Goal: Task Accomplishment & Management: Complete application form

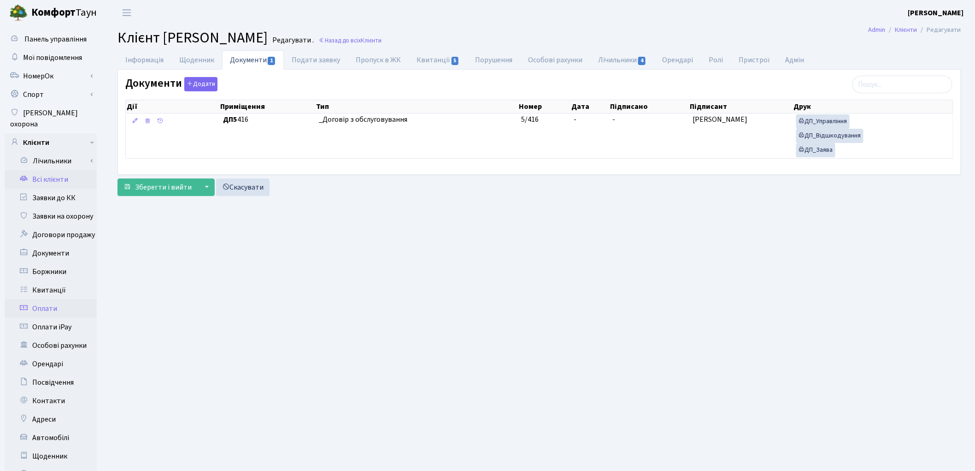
scroll to position [103, 0]
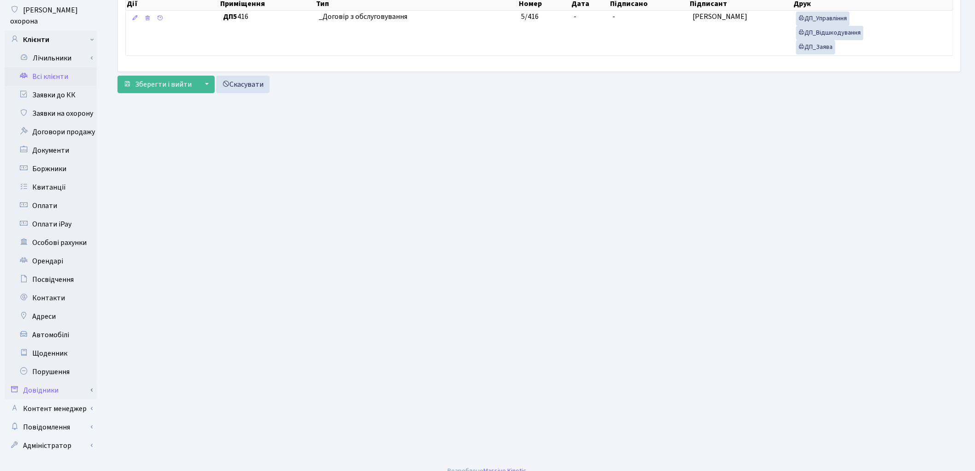
click at [61, 381] on link "Довідники" at bounding box center [51, 390] width 92 height 18
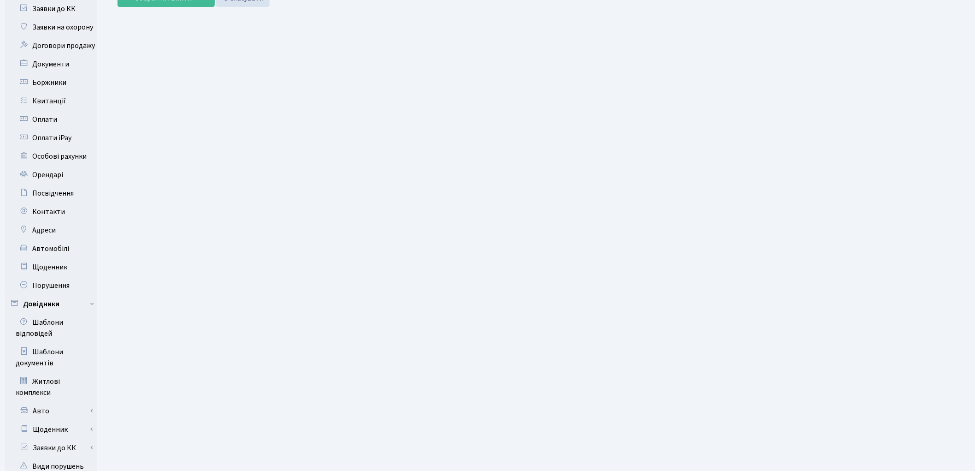
scroll to position [359, 0]
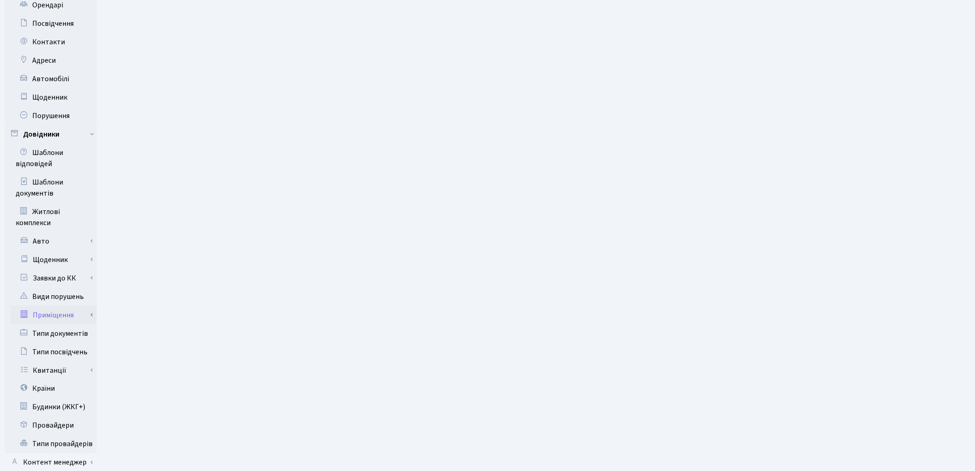
click at [58, 306] on link "Приміщення" at bounding box center [54, 315] width 86 height 18
click at [56, 324] on link "Всі приміщення" at bounding box center [54, 333] width 86 height 18
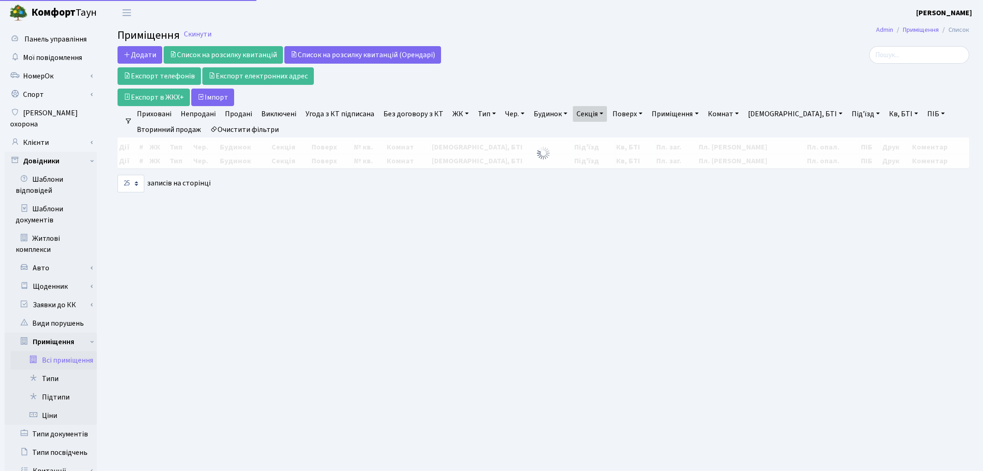
select select "25"
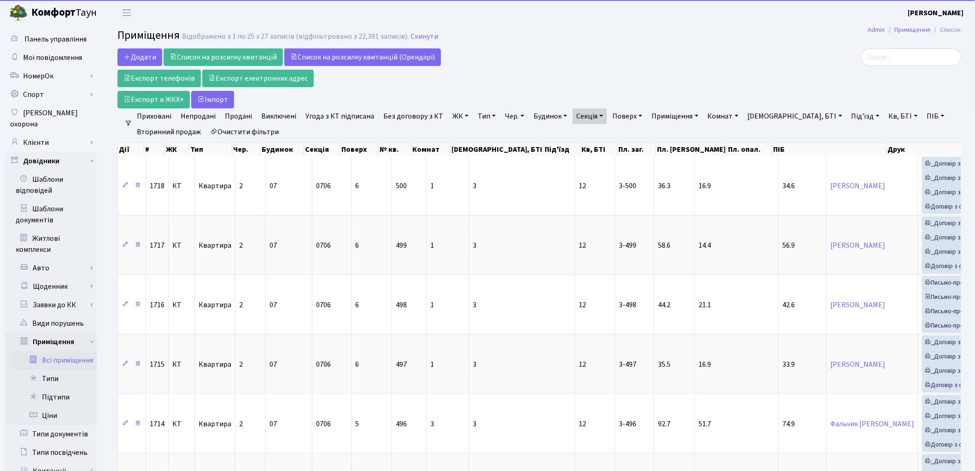
click at [252, 127] on link "Очистити фільтри" at bounding box center [245, 132] width 76 height 16
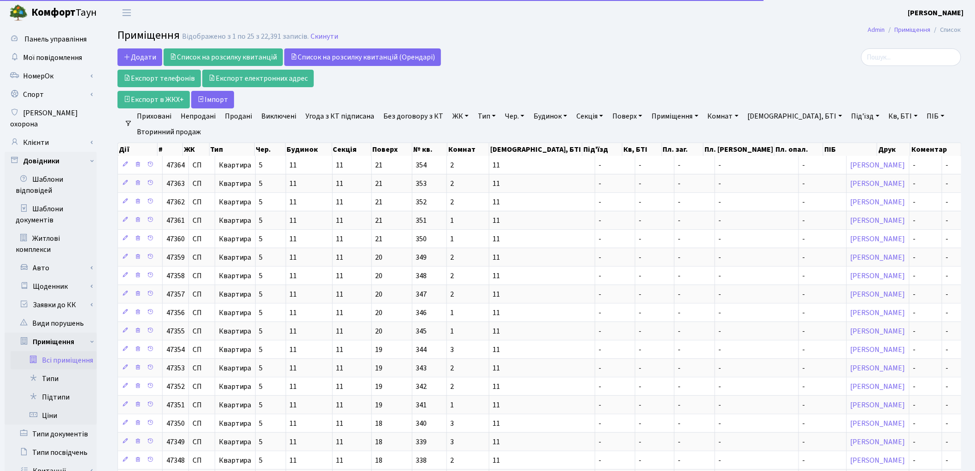
click at [886, 117] on link "Кв, БТІ" at bounding box center [904, 116] width 36 height 16
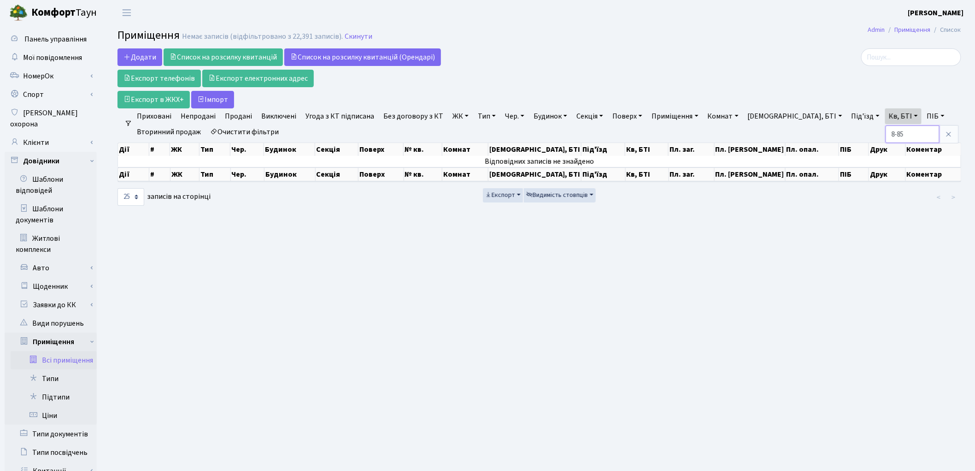
type input "8-85"
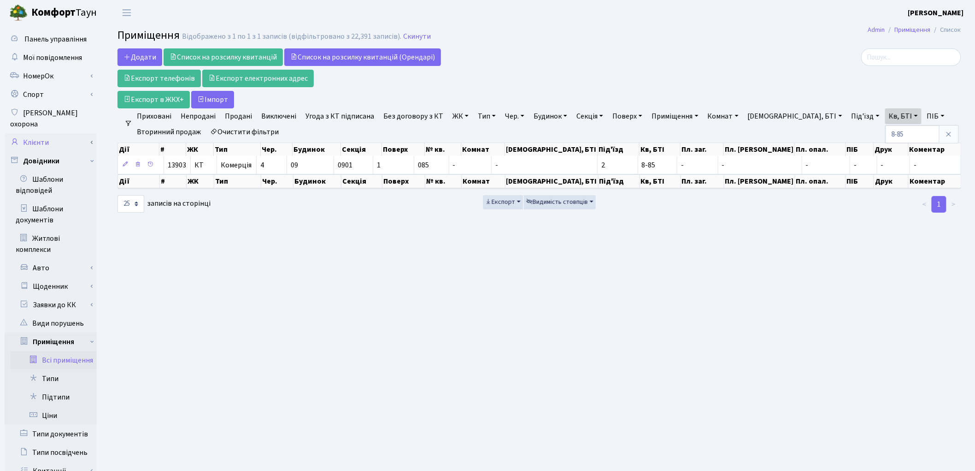
click at [41, 134] on link "Клієнти" at bounding box center [51, 142] width 92 height 18
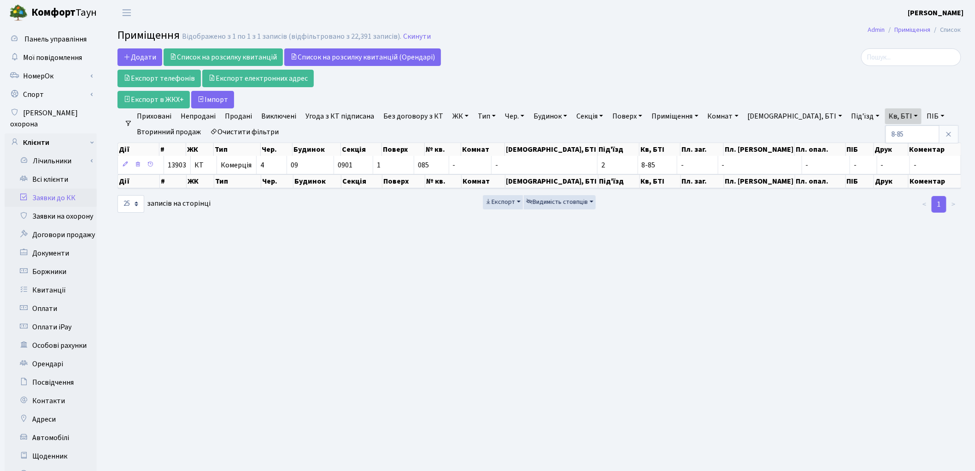
click at [57, 189] on link "Заявки до КК" at bounding box center [51, 198] width 92 height 18
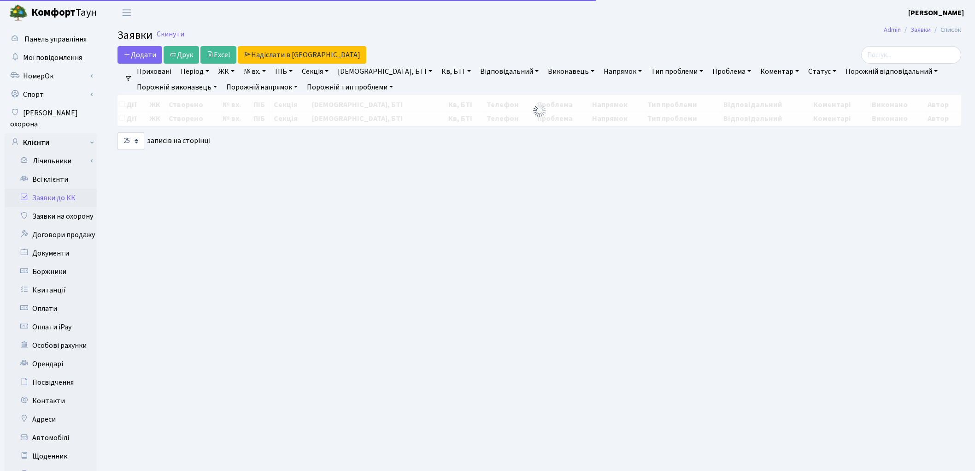
select select "25"
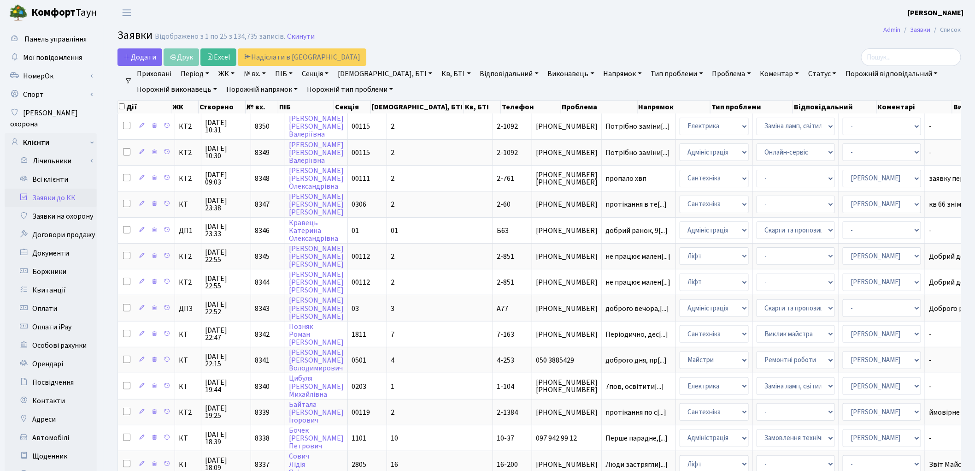
click at [438, 72] on link "Кв, БТІ" at bounding box center [456, 74] width 36 height 16
type input "2-278"
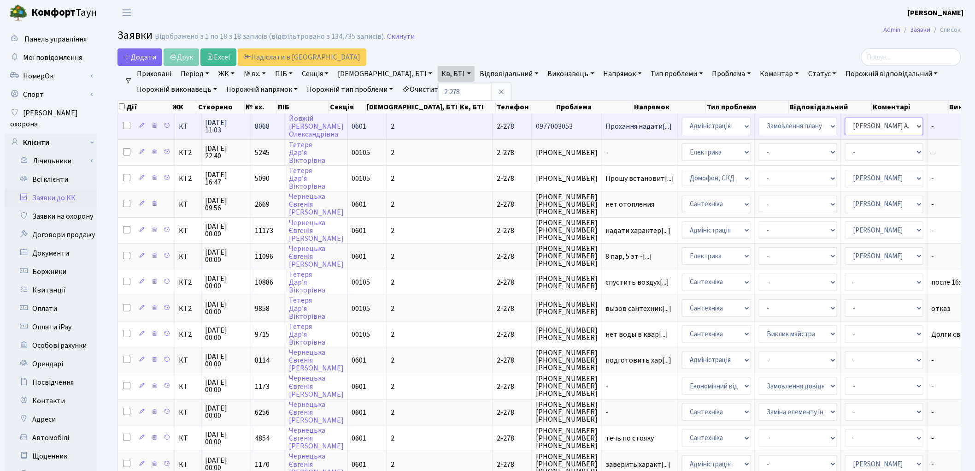
click at [845, 128] on select "- Адміністратор ЖК ДП Адміністратор ЖК КТ Адміністратор ЖК СП Вижул В. В. Горді…" at bounding box center [884, 127] width 78 height 18
select select "14"
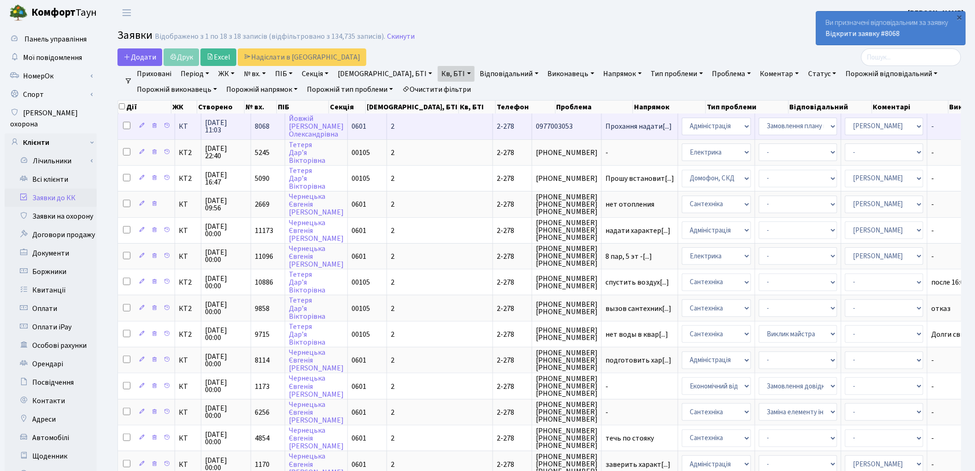
click at [493, 125] on td "2-278" at bounding box center [512, 125] width 39 height 25
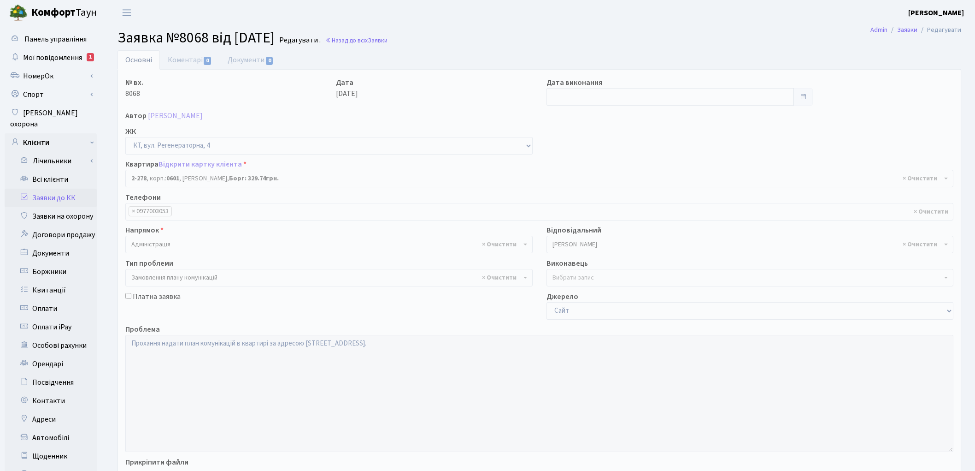
select select "1292"
select select "10"
click at [183, 165] on link "Відкрити картку клієнта" at bounding box center [200, 164] width 83 height 10
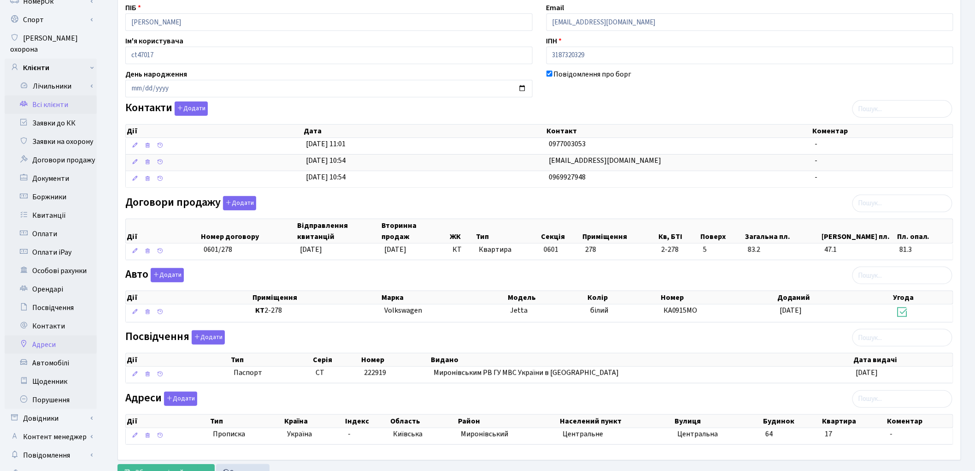
scroll to position [114, 0]
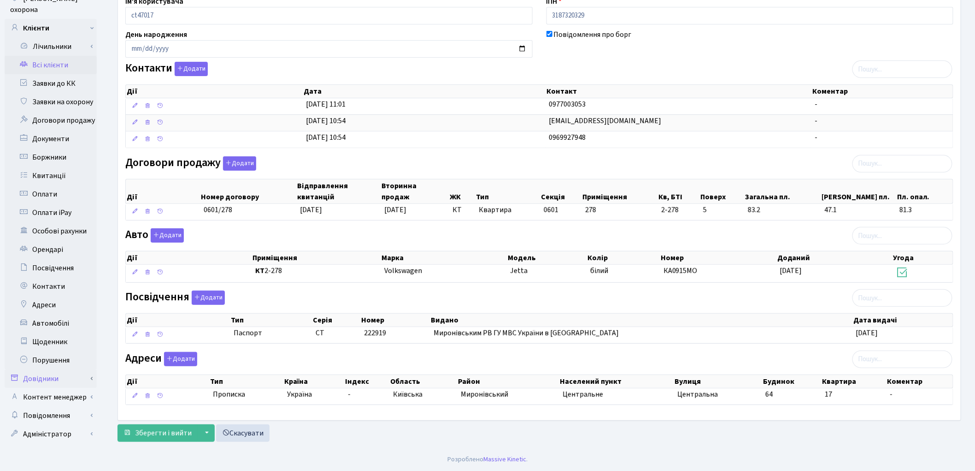
click at [66, 371] on link "Довідники" at bounding box center [51, 378] width 92 height 18
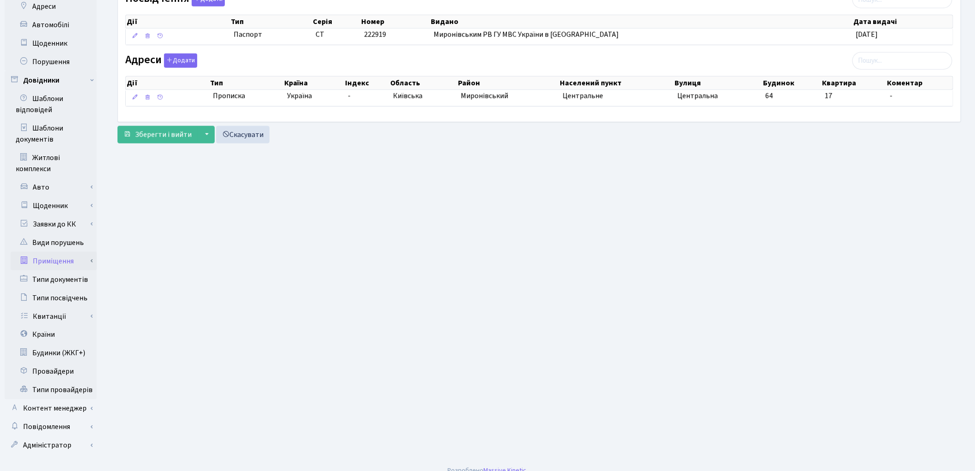
click at [75, 252] on link "Приміщення" at bounding box center [54, 261] width 86 height 18
click at [75, 270] on link "Всі приміщення" at bounding box center [54, 279] width 86 height 18
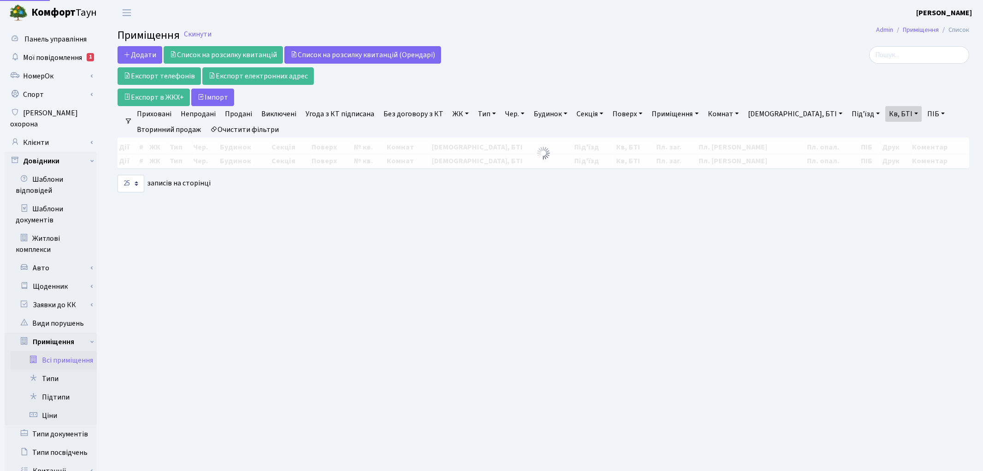
select select "25"
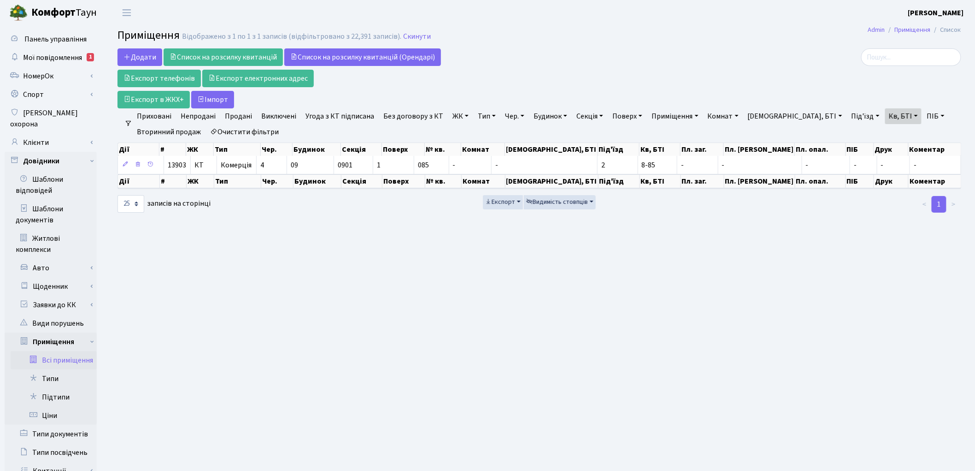
click at [269, 130] on link "Очистити фільтри" at bounding box center [245, 132] width 76 height 16
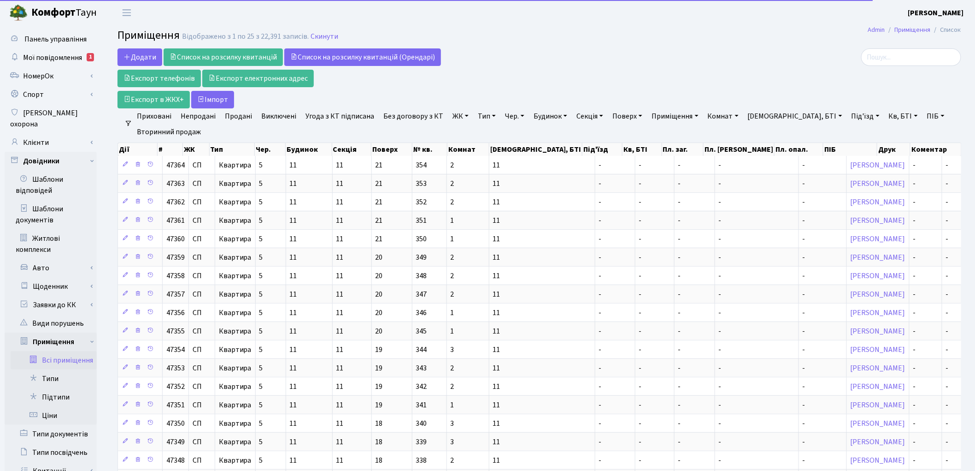
click at [886, 117] on link "Кв, БТІ" at bounding box center [904, 116] width 36 height 16
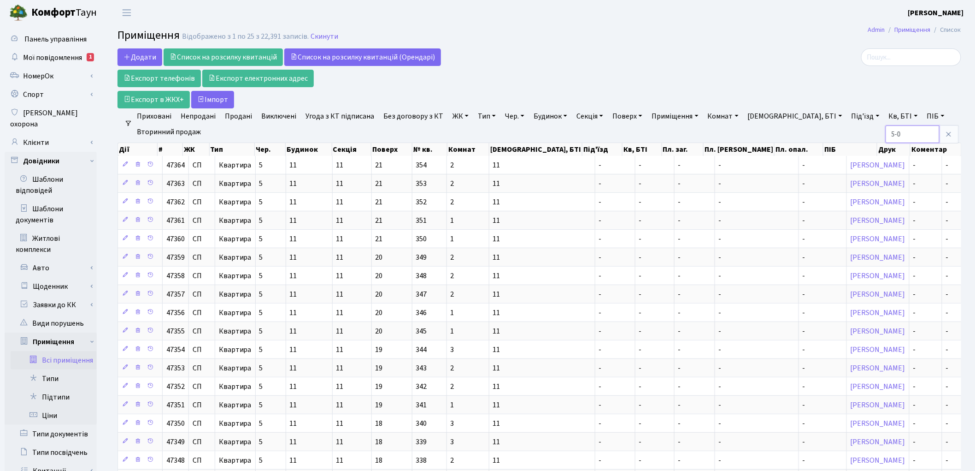
type input "5-0"
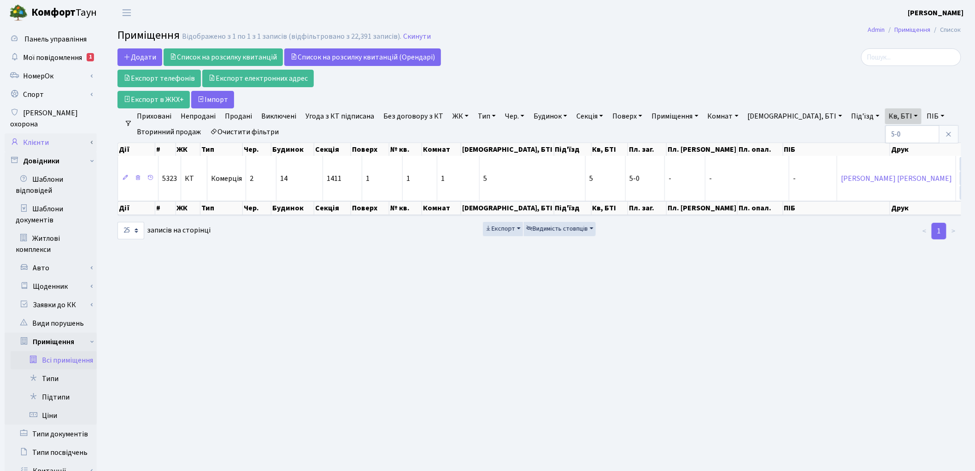
click at [47, 133] on link "Клієнти" at bounding box center [51, 142] width 92 height 18
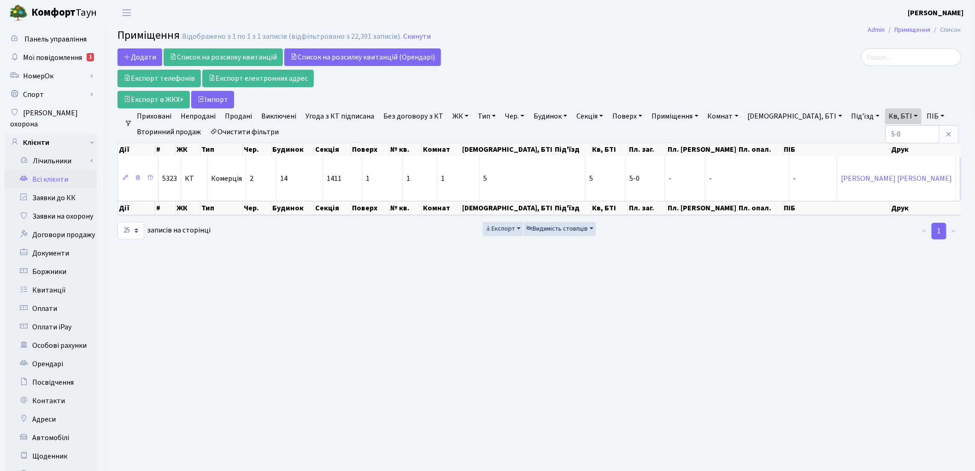
click at [59, 171] on link "Всі клієнти" at bounding box center [51, 179] width 92 height 18
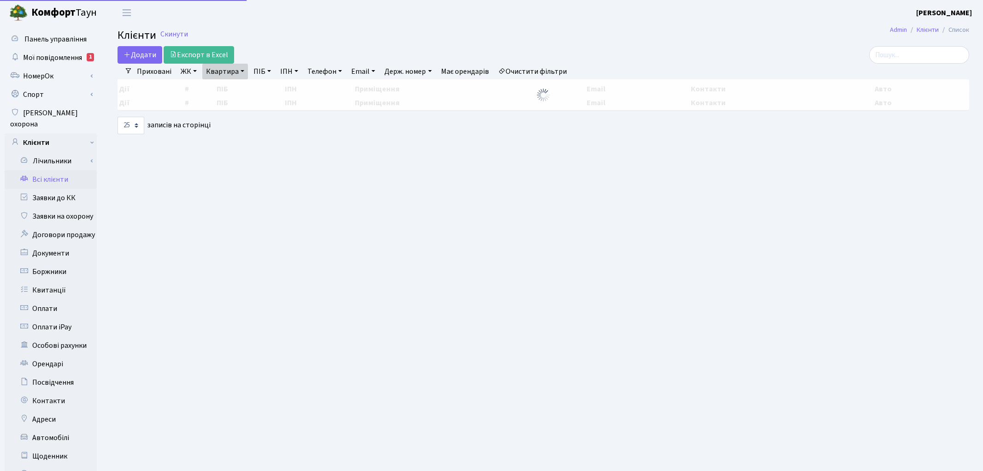
select select "25"
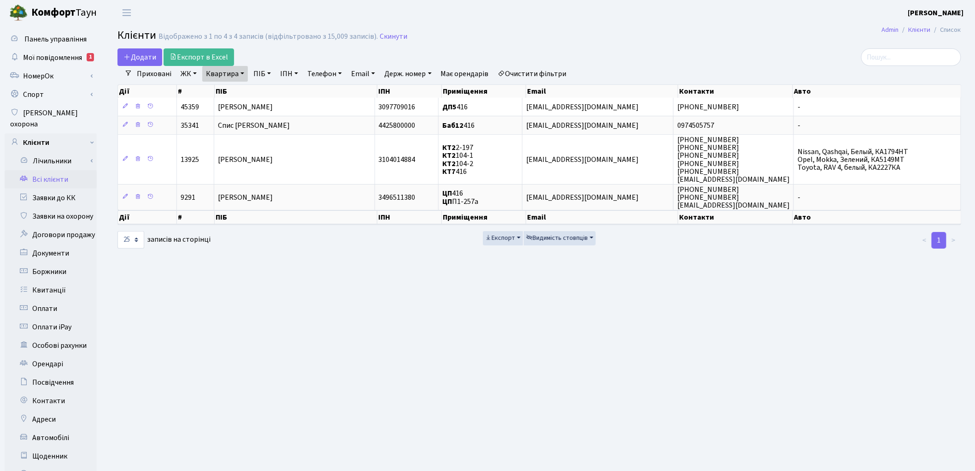
click at [556, 74] on link "Очистити фільтри" at bounding box center [533, 74] width 76 height 16
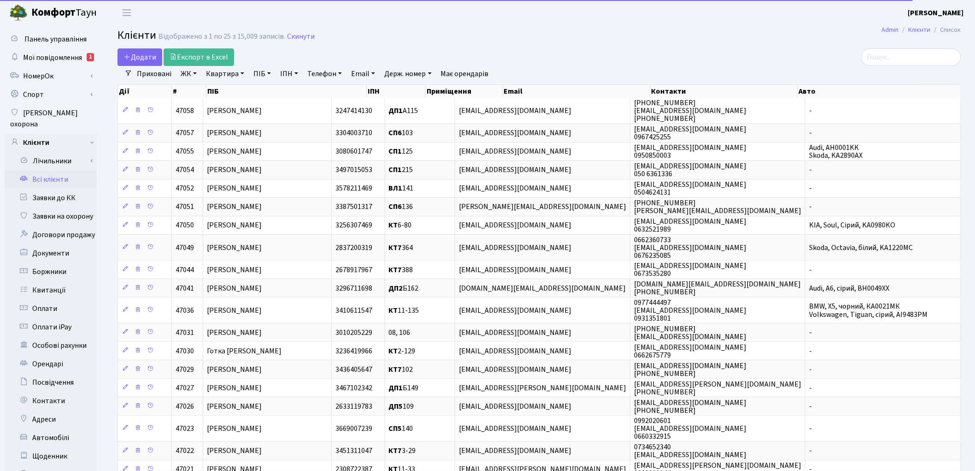
click at [227, 71] on link "Квартира" at bounding box center [225, 74] width 46 height 16
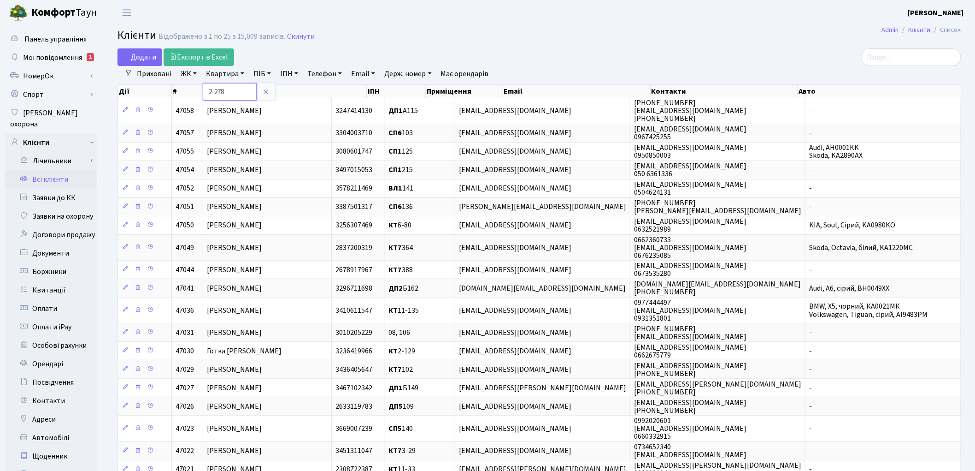
type input "2-278"
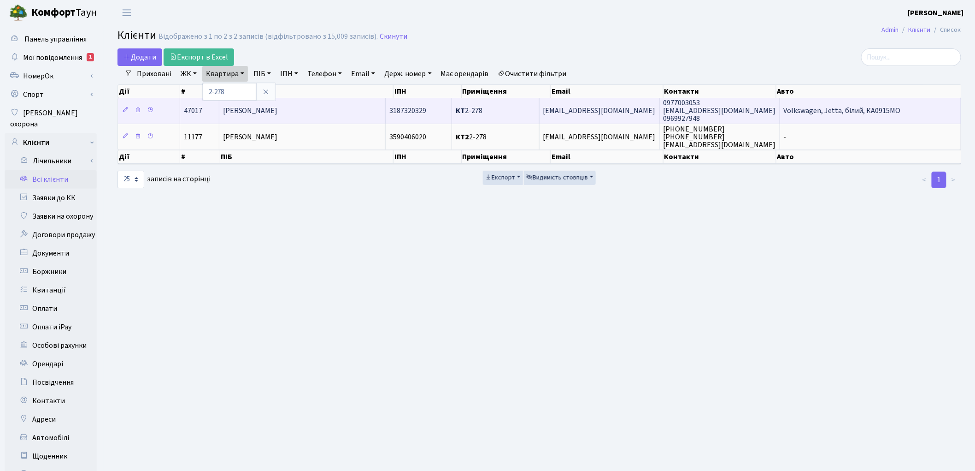
click at [255, 111] on span "[PERSON_NAME]" at bounding box center [250, 111] width 55 height 10
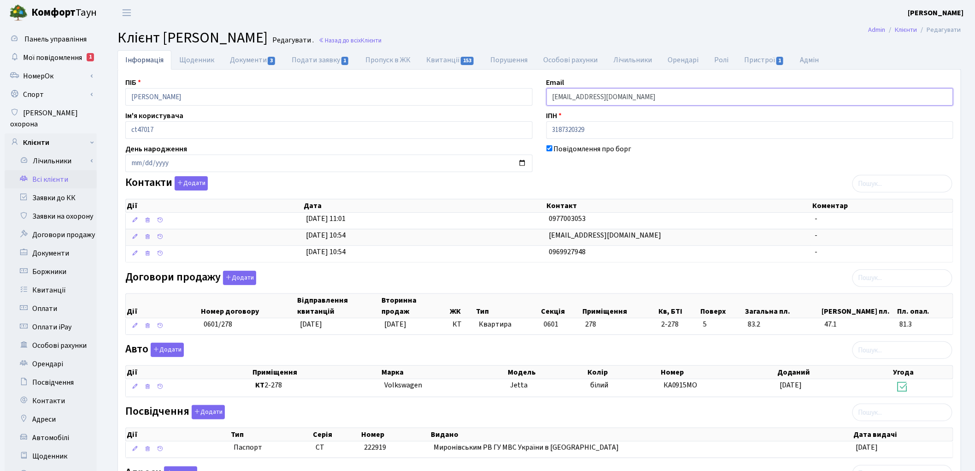
drag, startPoint x: 634, startPoint y: 97, endPoint x: 532, endPoint y: 94, distance: 101.5
click at [532, 94] on div "ПІБ [PERSON_NAME] Email [EMAIL_ADDRESS][DOMAIN_NAME] Ім'я користувача ct47017 І…" at bounding box center [539, 302] width 842 height 450
click at [316, 59] on link "Подати заявку 1" at bounding box center [320, 59] width 73 height 19
select select "25"
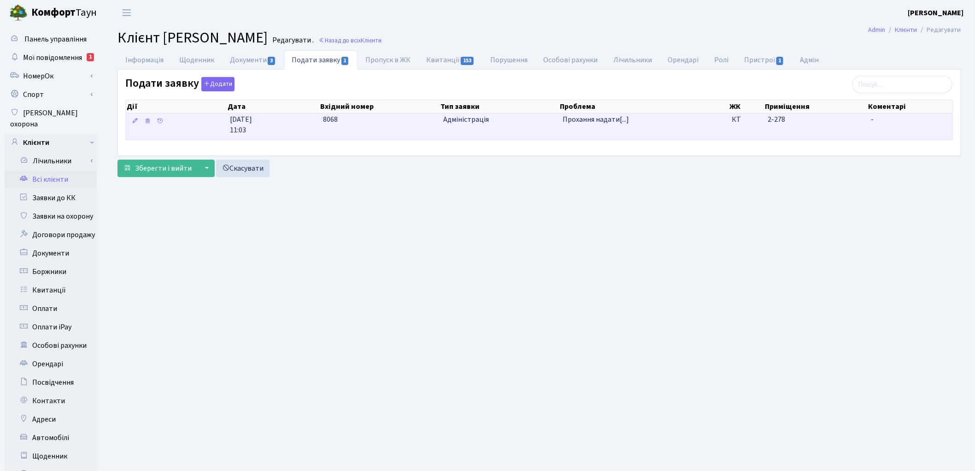
click at [817, 132] on td "2-278" at bounding box center [815, 126] width 103 height 26
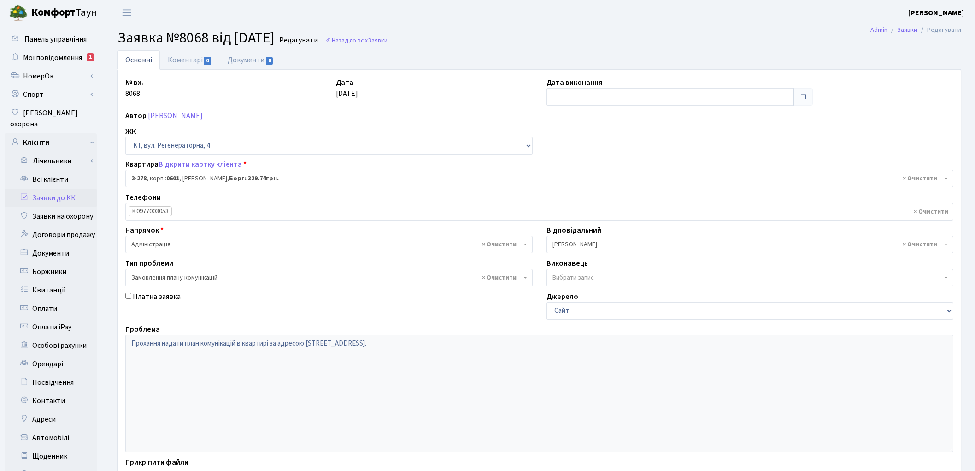
select select "1292"
select select "10"
click at [646, 97] on input "text" at bounding box center [671, 97] width 248 height 18
click at [597, 192] on td "25" at bounding box center [597, 199] width 14 height 14
type input "[DATE]"
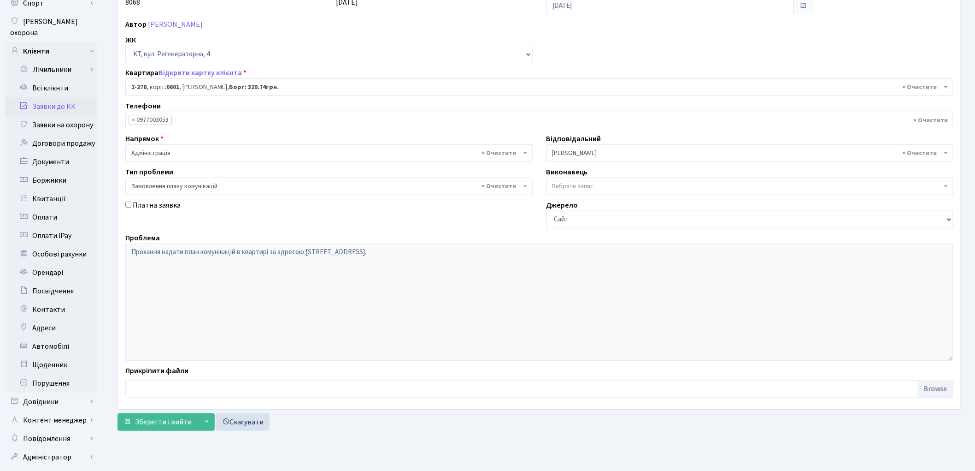
scroll to position [103, 0]
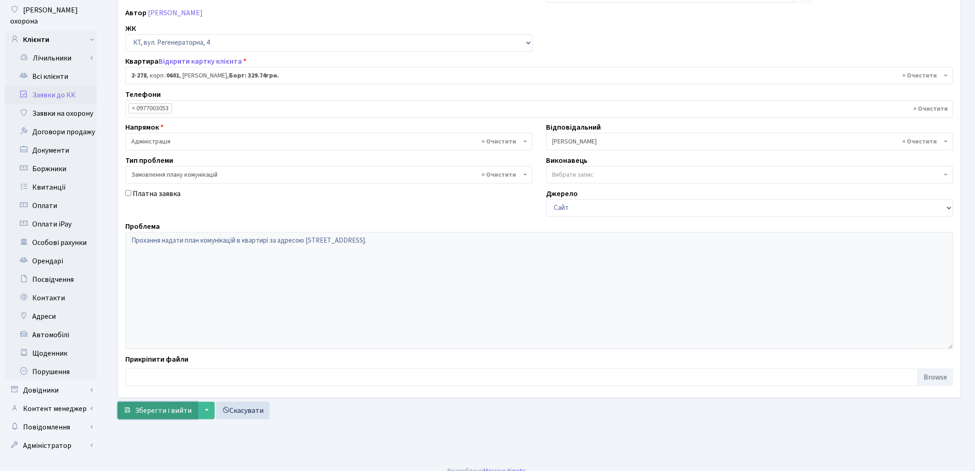
click at [162, 411] on span "Зберегти і вийти" at bounding box center [163, 410] width 57 height 10
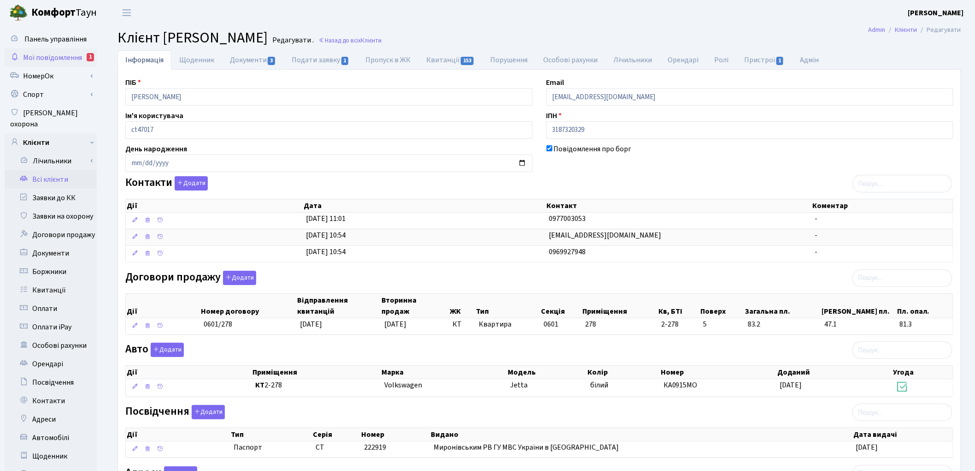
click at [55, 53] on span "Мої повідомлення" at bounding box center [52, 58] width 59 height 10
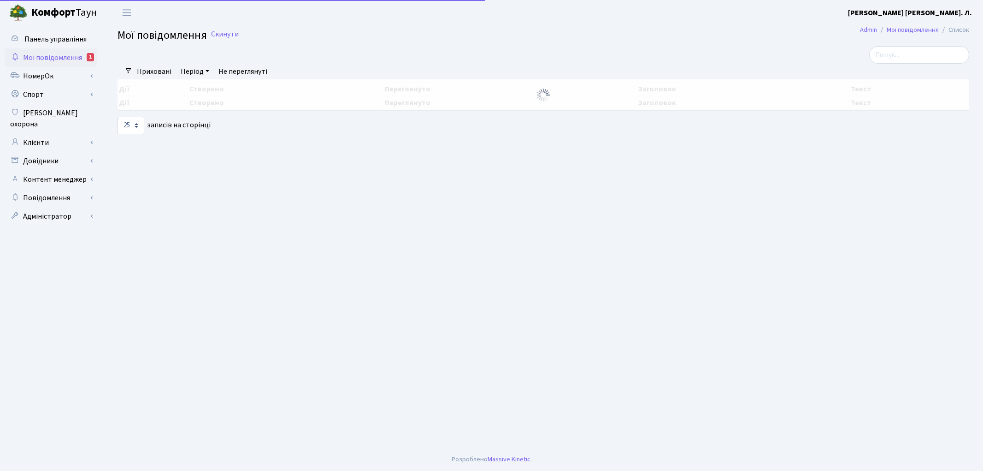
select select "25"
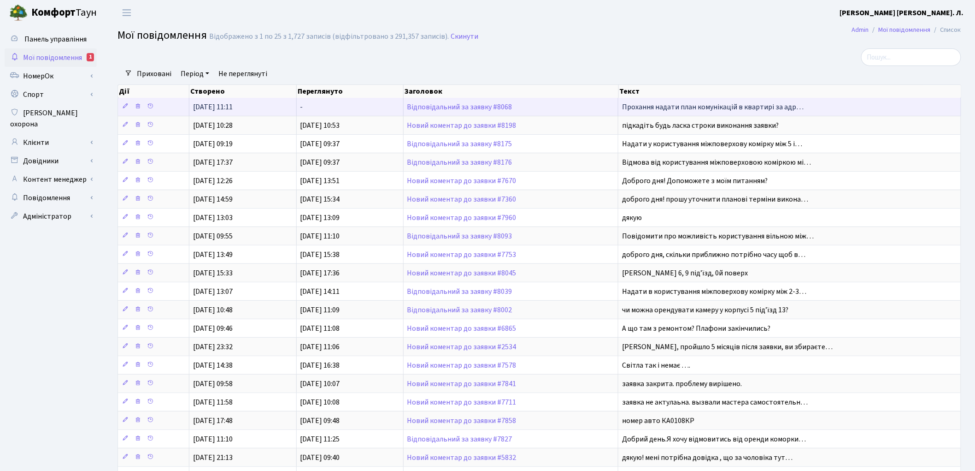
click at [449, 112] on td "Відповідальний за заявку #8068" at bounding box center [511, 107] width 215 height 18
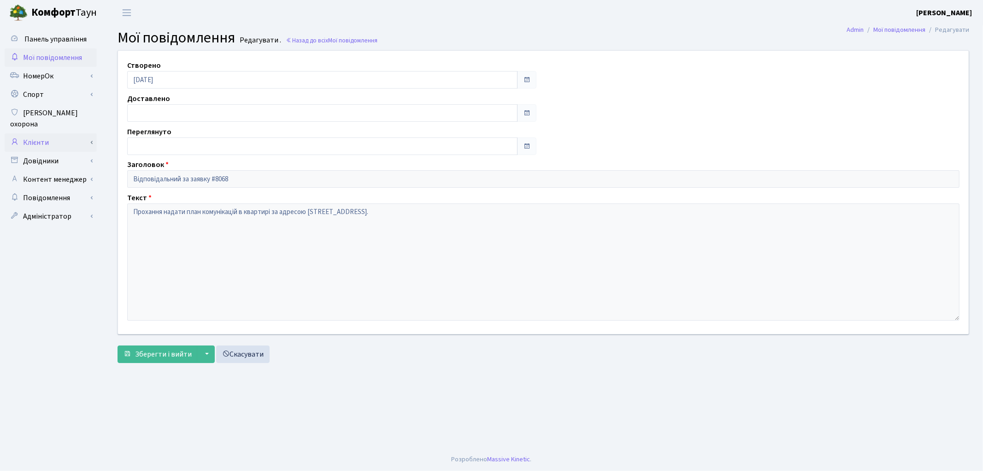
click at [42, 133] on link "Клієнти" at bounding box center [51, 142] width 92 height 18
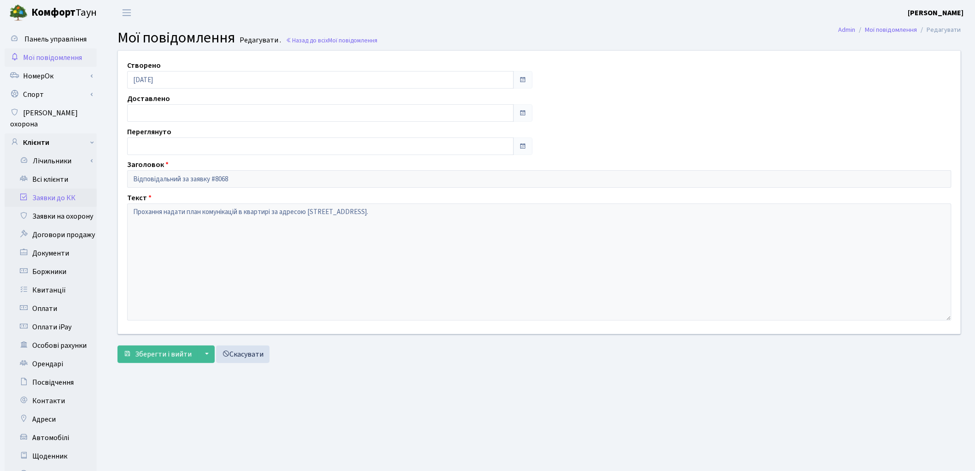
click at [49, 191] on link "Заявки до КК" at bounding box center [51, 198] width 92 height 18
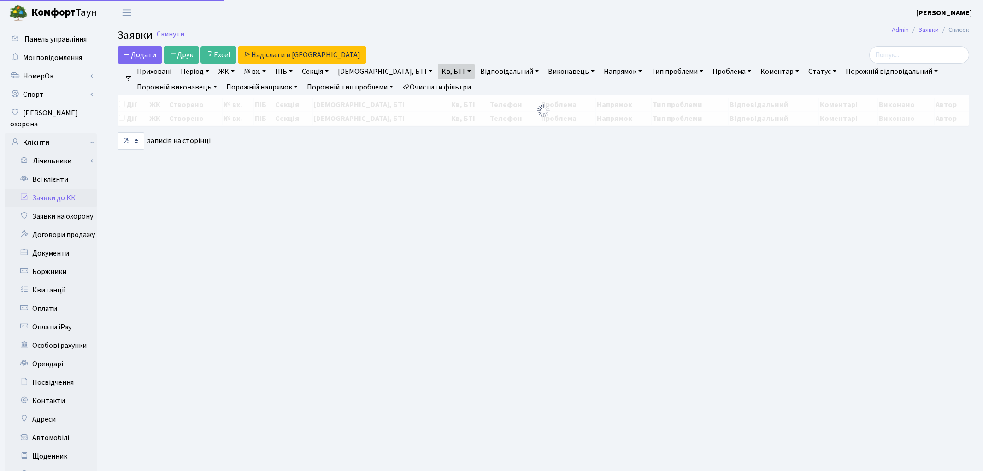
select select "25"
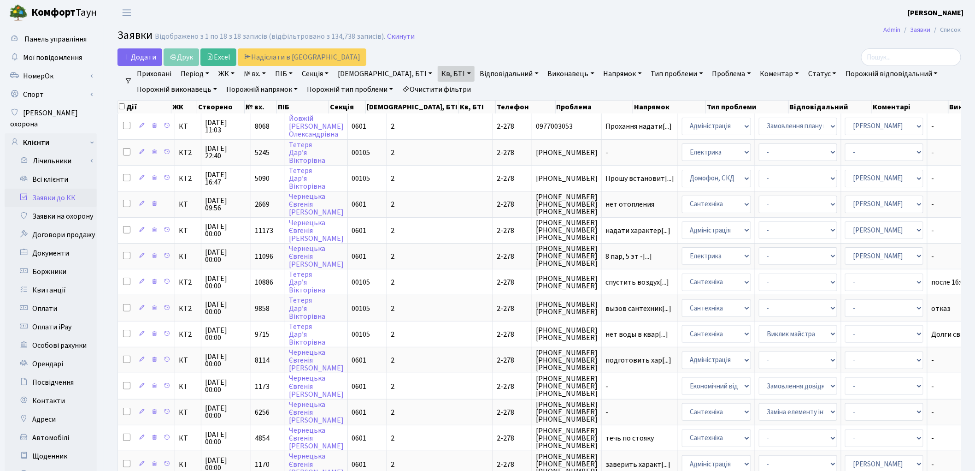
click at [457, 93] on link "Очистити фільтри" at bounding box center [437, 90] width 76 height 16
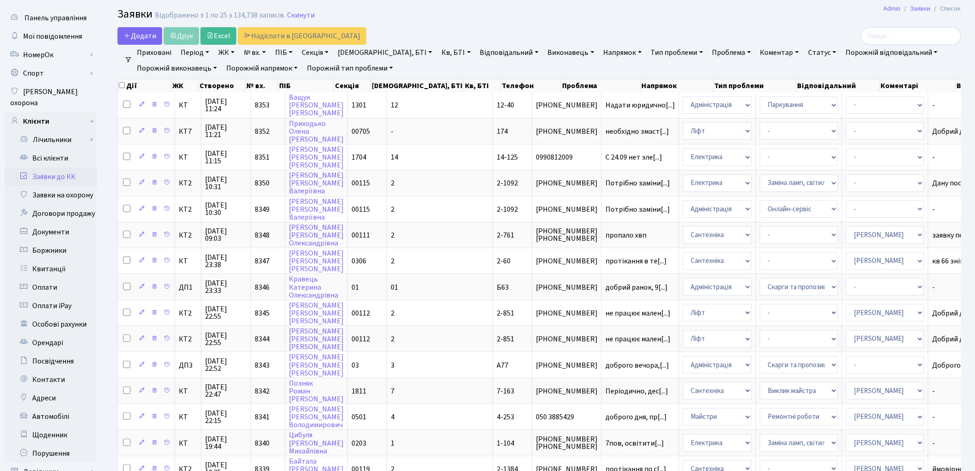
scroll to position [337, 0]
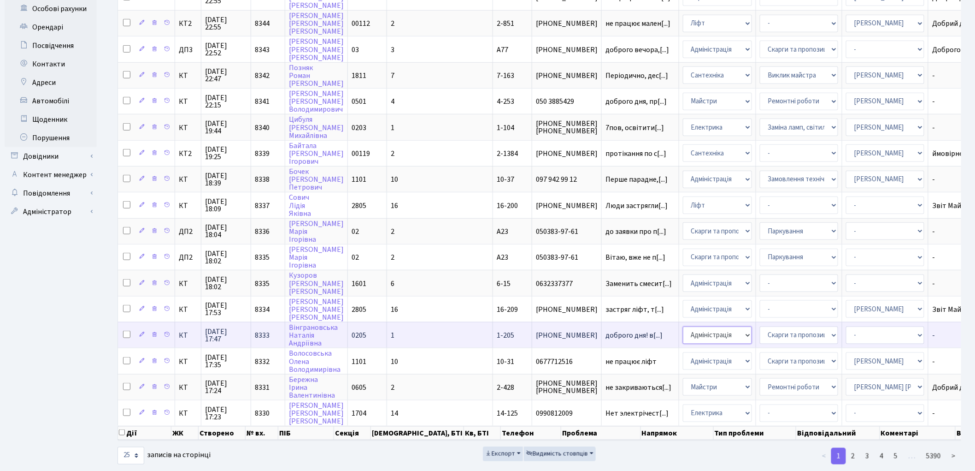
click at [683, 326] on select "- Адміністрація Домофон, СКД Ліфт Майстри Сантехніка Економічний відділ Електри…" at bounding box center [717, 335] width 69 height 18
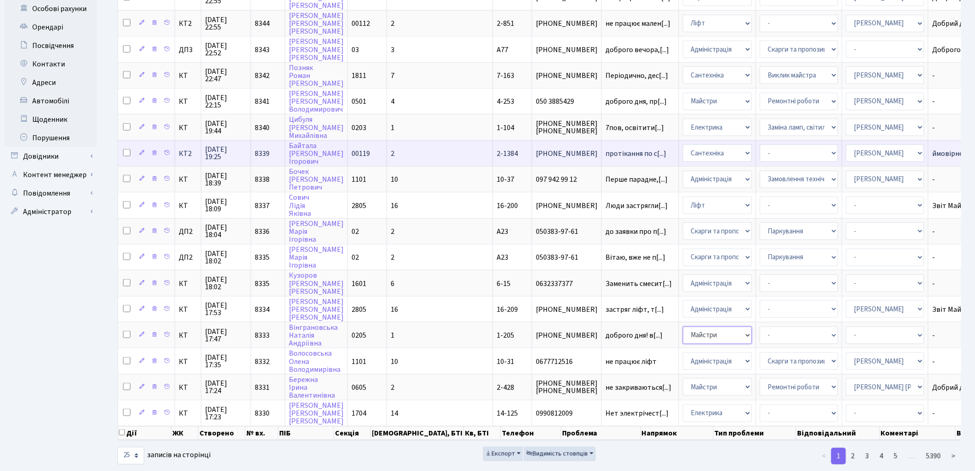
select select "4"
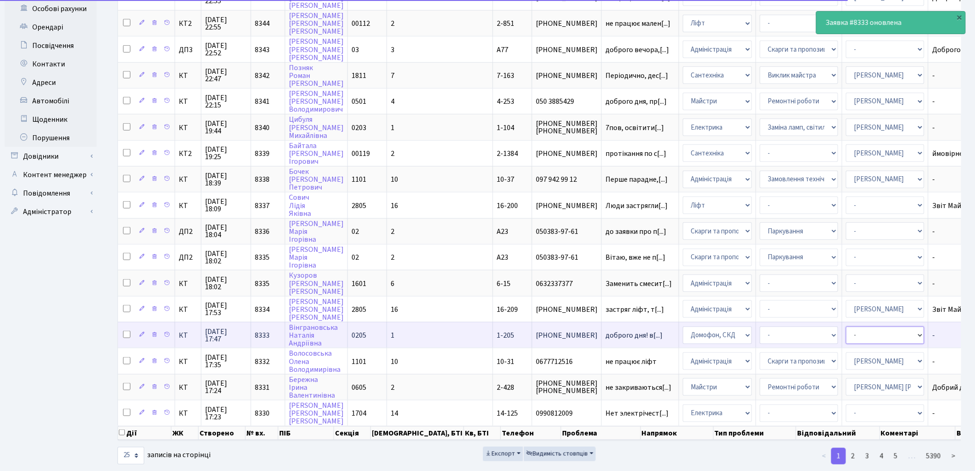
click at [846, 326] on select "- Адміністратор ЖК ДП Адміністратор ЖК КТ Адміністратор ЖК СП Вижул В. В. Горді…" at bounding box center [885, 335] width 78 height 18
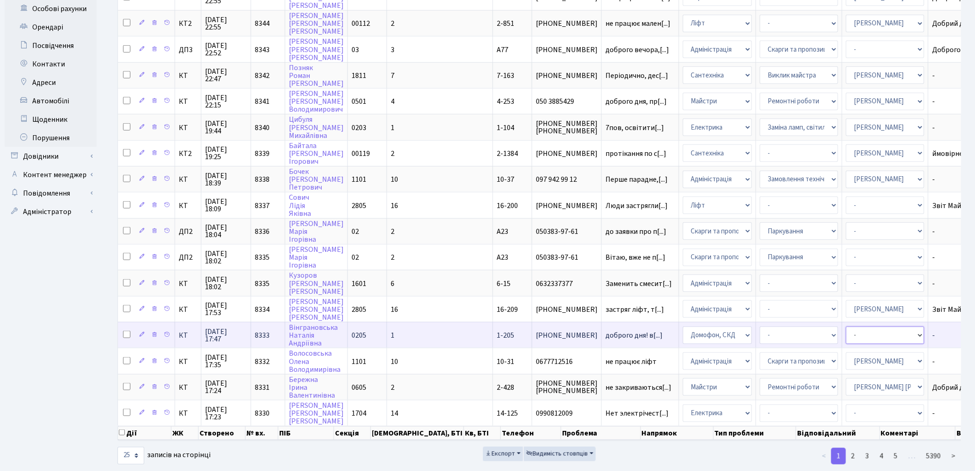
select select "22"
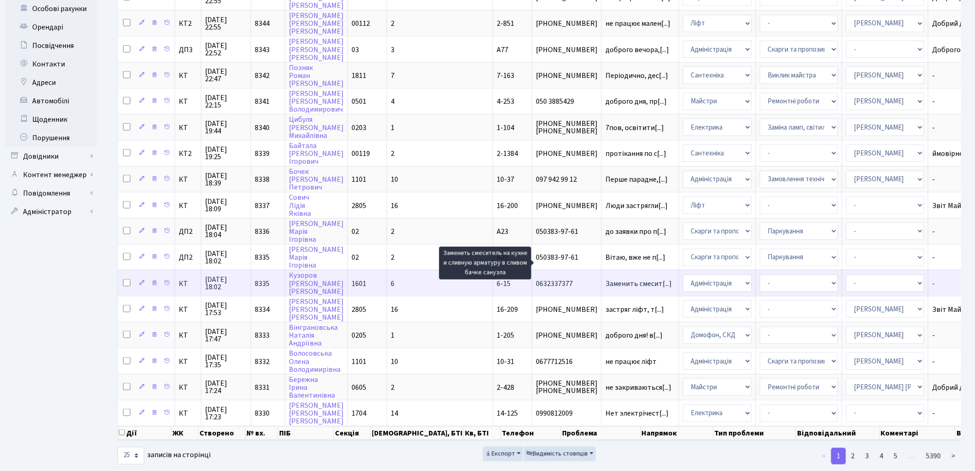
click at [606, 278] on span "Заменить смесит[...]" at bounding box center [639, 283] width 66 height 10
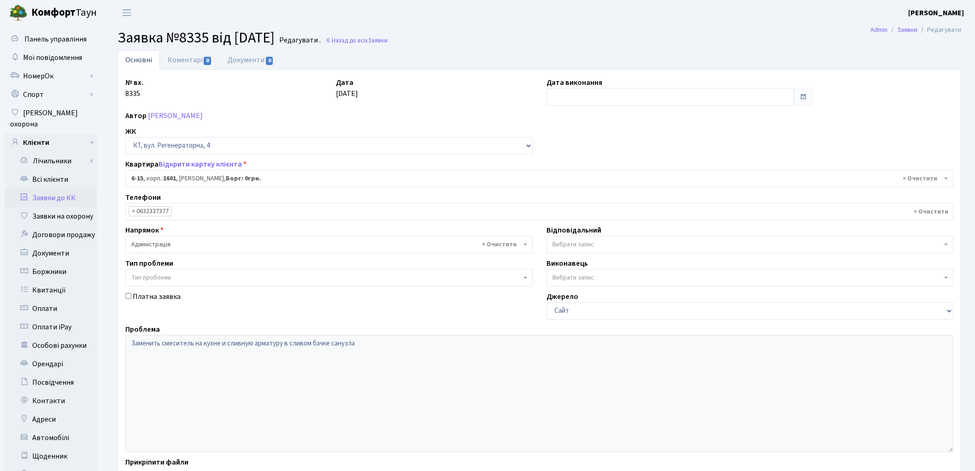
select select "5195"
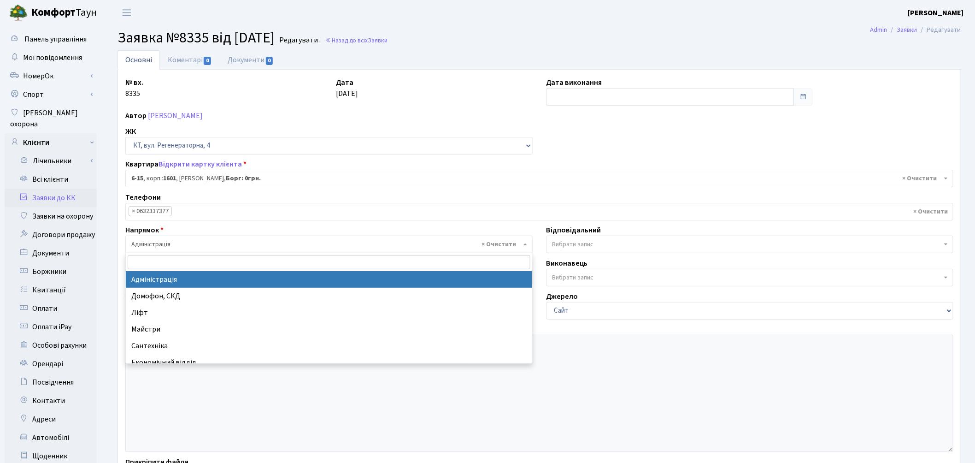
click at [173, 242] on span "× Адміністрація" at bounding box center [326, 244] width 390 height 9
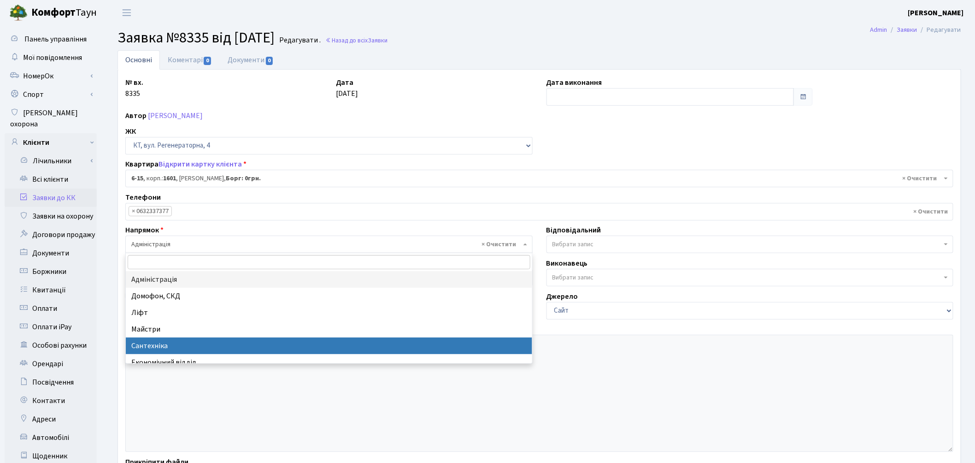
select select "2"
select select
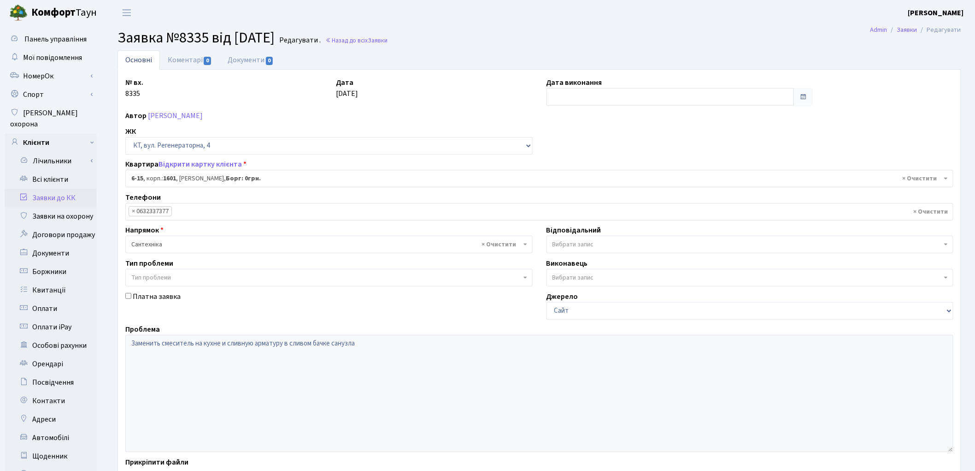
click at [572, 249] on span "Вибрати запис" at bounding box center [750, 245] width 407 height 18
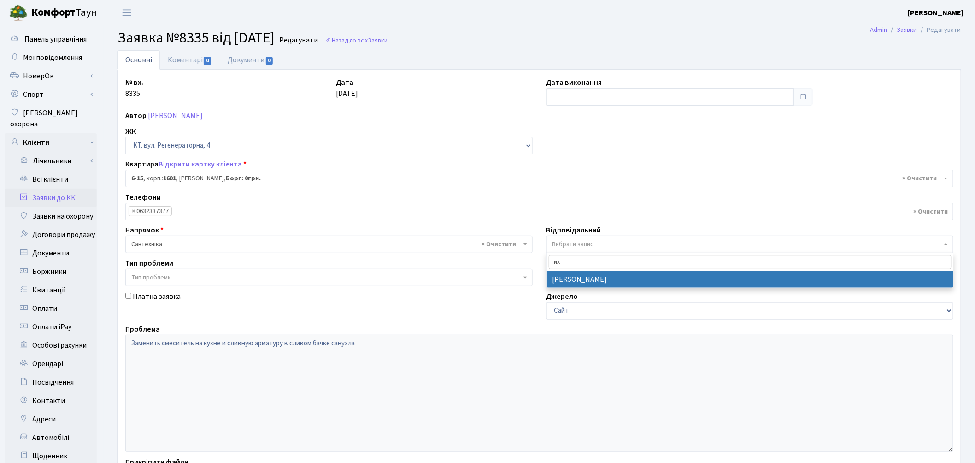
type input "тих"
select select "67"
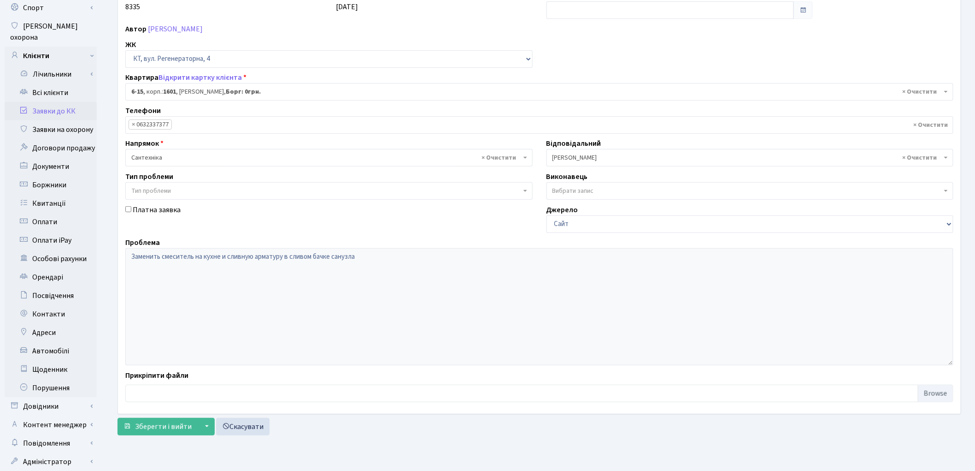
scroll to position [103, 0]
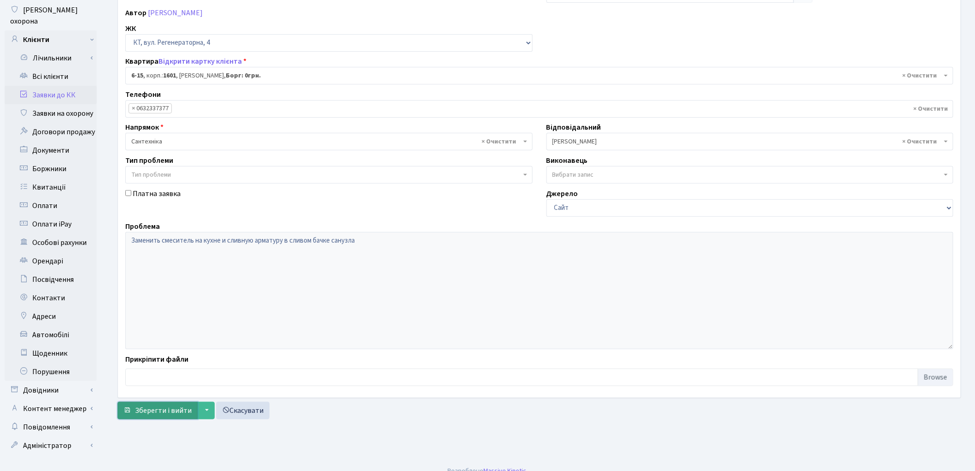
click at [140, 415] on span "Зберегти і вийти" at bounding box center [163, 410] width 57 height 10
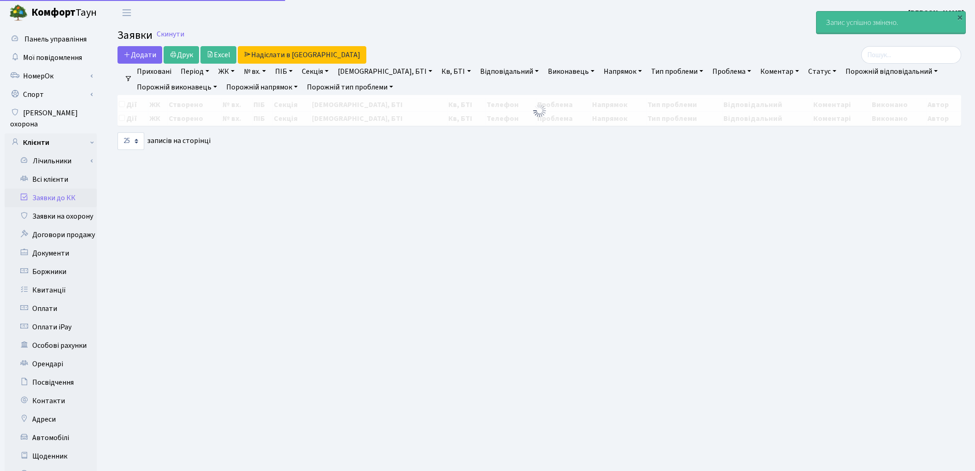
select select "25"
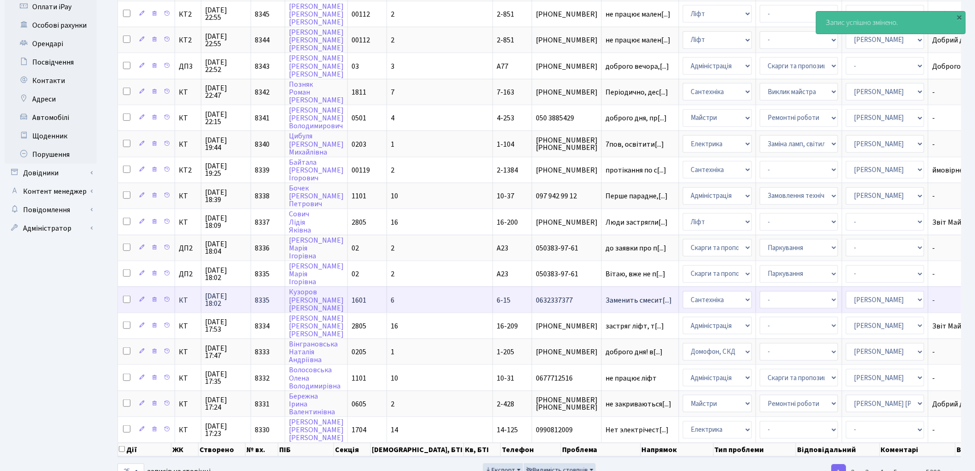
scroll to position [337, 0]
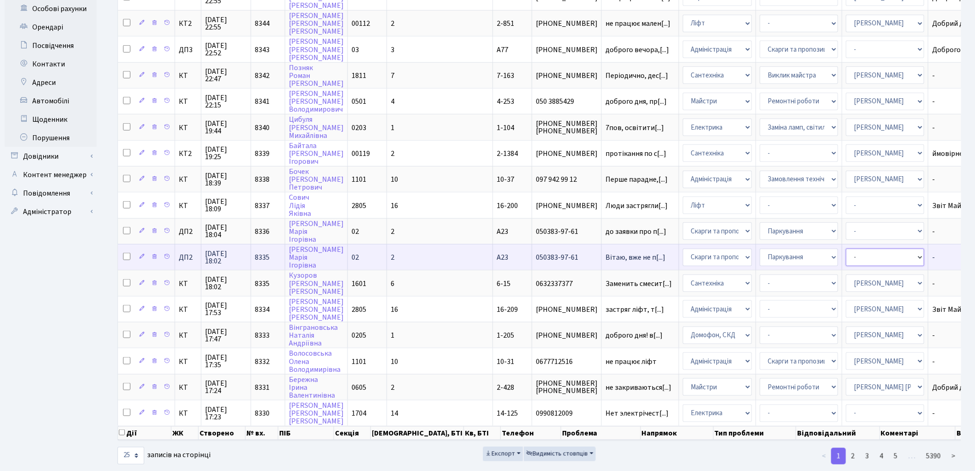
click at [846, 248] on select "- Адміністратор ЖК ДП Адміністратор ЖК КТ Адміністратор ЖК СП Вижул В. В. Горді…" at bounding box center [885, 257] width 78 height 18
select select "94"
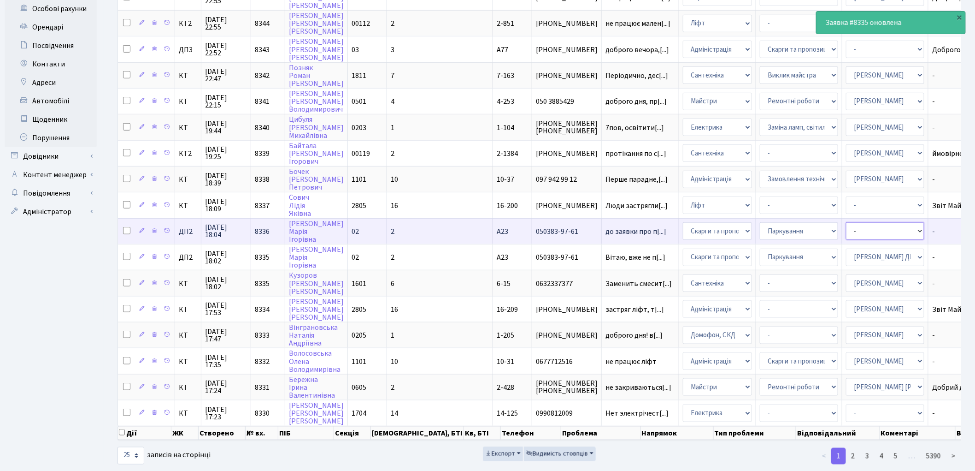
click at [846, 222] on select "- Адміністратор ЖК ДП Адміністратор ЖК КТ Адміністратор ЖК СП Вижул В. В. Горді…" at bounding box center [885, 231] width 78 height 18
select select "94"
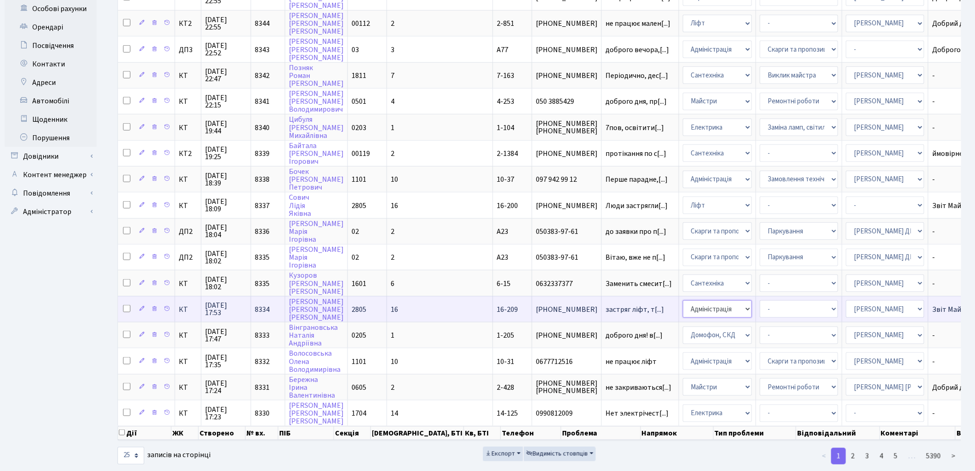
click at [683, 300] on select "- Адміністрація Домофон, СКД Ліфт Майстри Сантехніка Економічний відділ Електри…" at bounding box center [717, 309] width 69 height 18
select select "16"
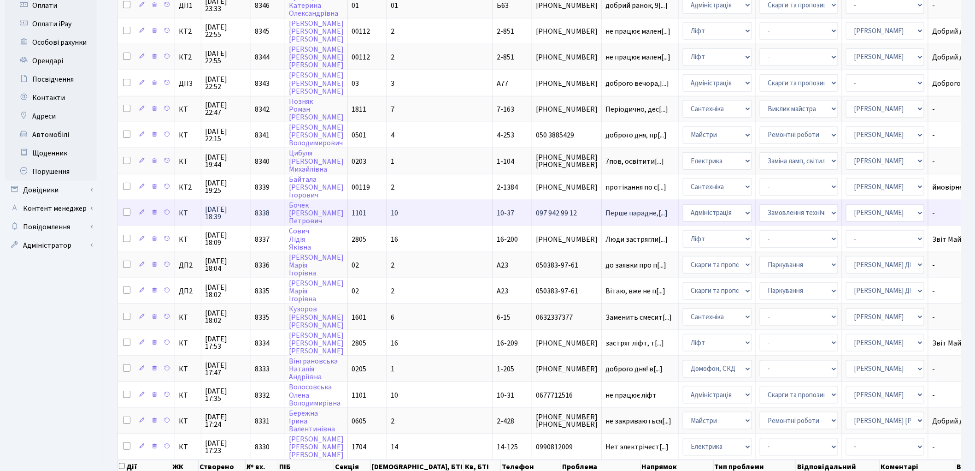
scroll to position [285, 0]
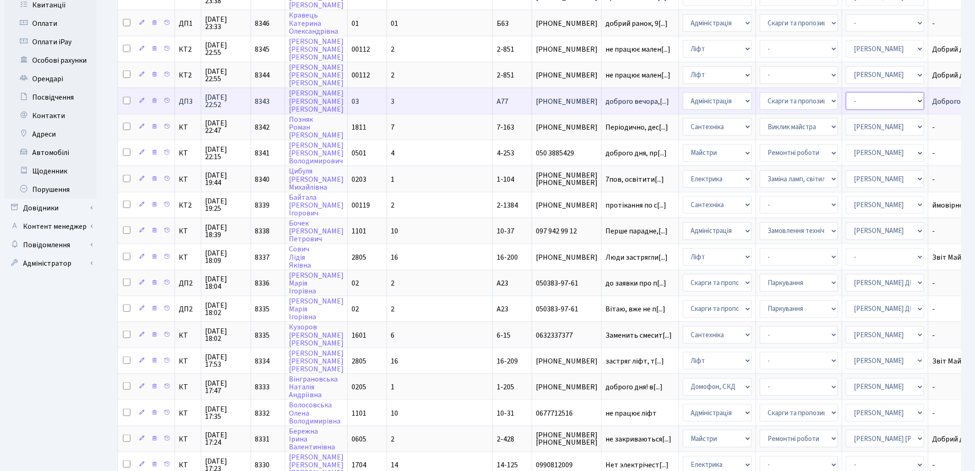
click at [846, 93] on select "- Адміністратор ЖК ДП Адміністратор ЖК КТ Адміністратор ЖК СП [PERSON_NAME] [PE…" at bounding box center [885, 101] width 78 height 18
select select "94"
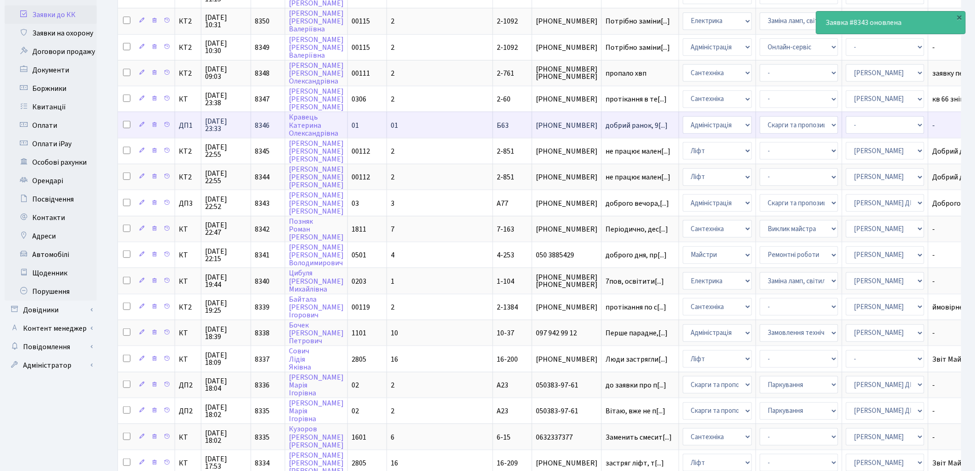
scroll to position [183, 0]
click at [846, 118] on select "- Адміністратор ЖК ДП Адміністратор ЖК КТ Адміністратор ЖК СП [PERSON_NAME] [PE…" at bounding box center [885, 126] width 78 height 18
select select "94"
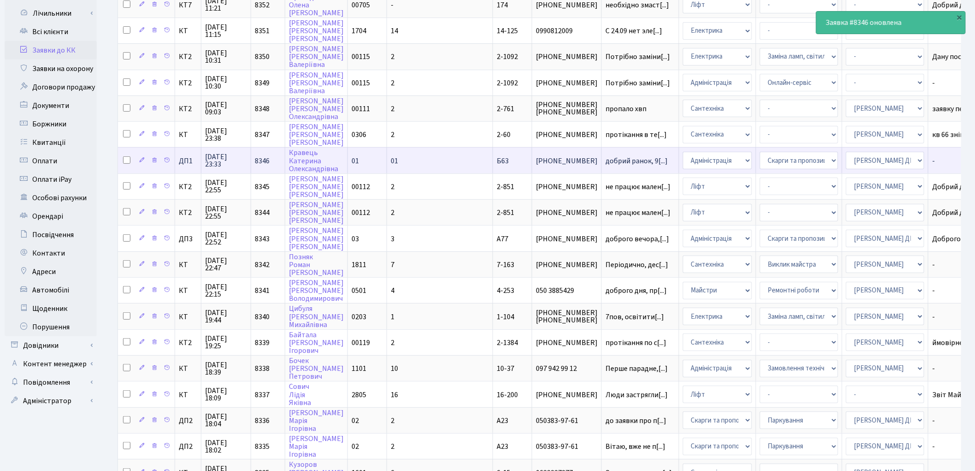
scroll to position [131, 0]
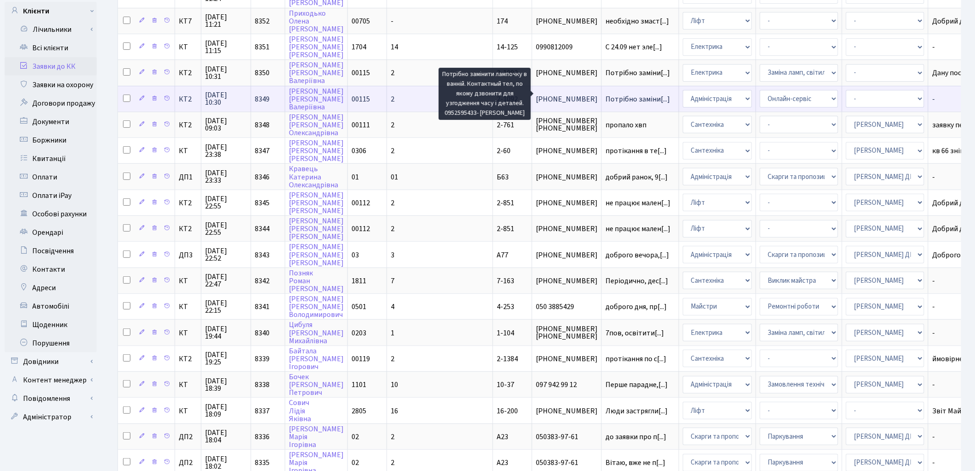
click at [606, 94] on span "Потрібно заміни[...]" at bounding box center [638, 99] width 65 height 10
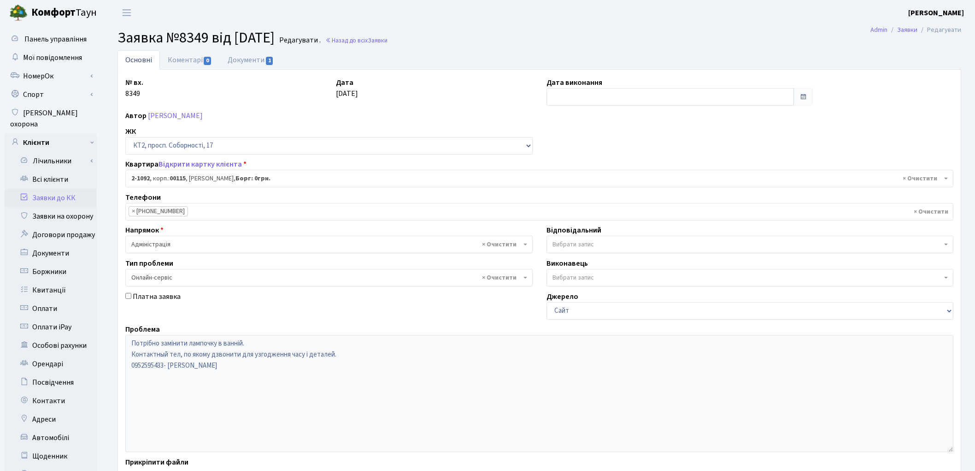
select select "12703"
select select "68"
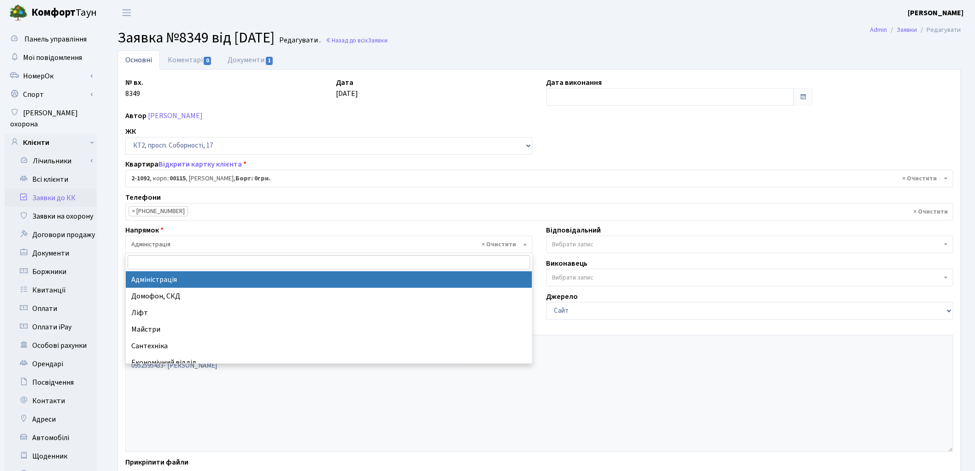
click at [189, 245] on span "× Адміністрація" at bounding box center [326, 244] width 390 height 9
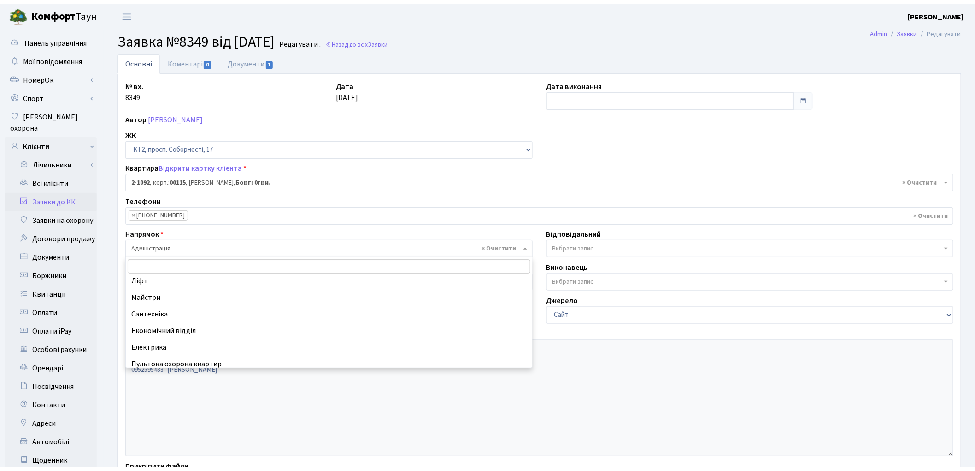
scroll to position [51, 0]
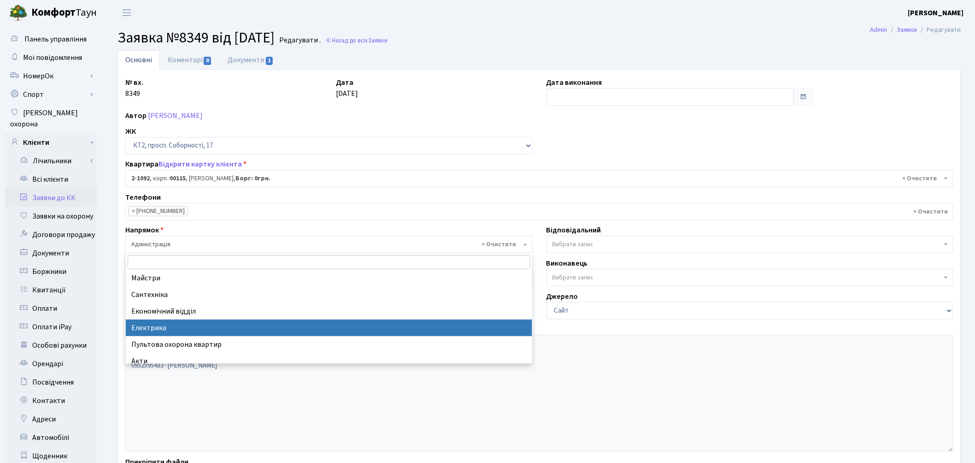
select select "3"
select select
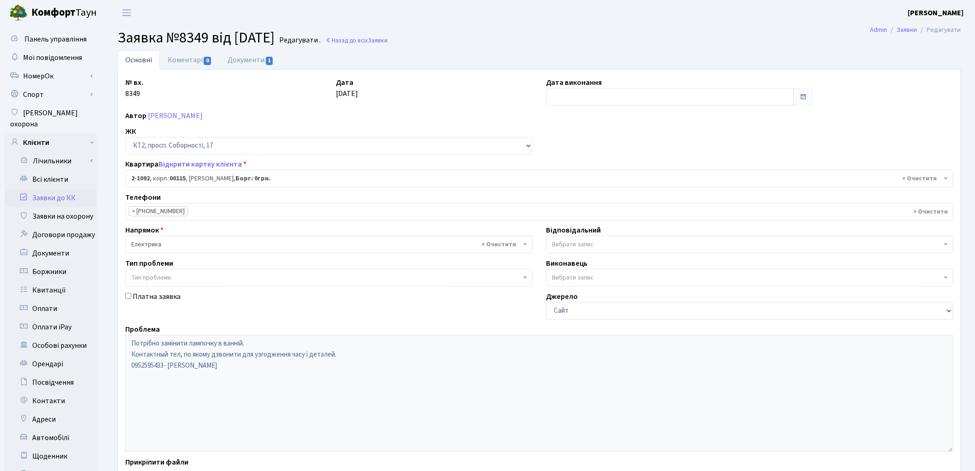
click at [564, 242] on span "Вибрати запис" at bounding box center [573, 244] width 41 height 9
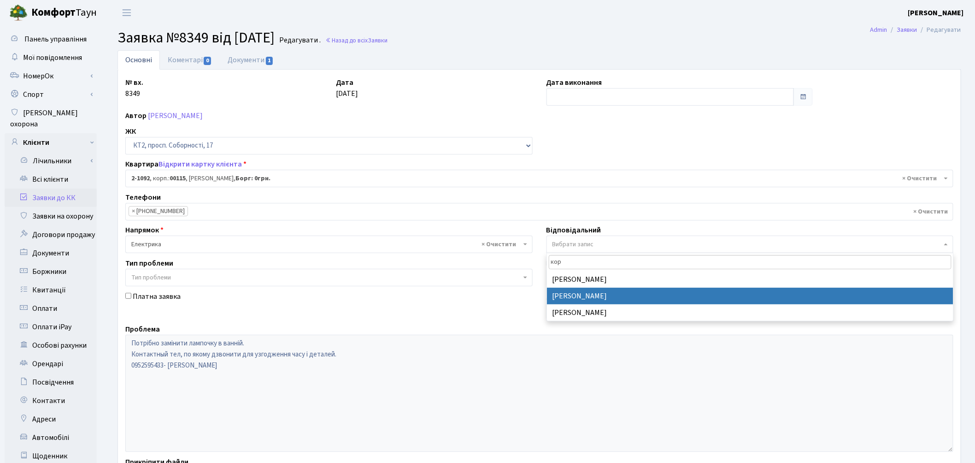
type input "кор"
select select "22"
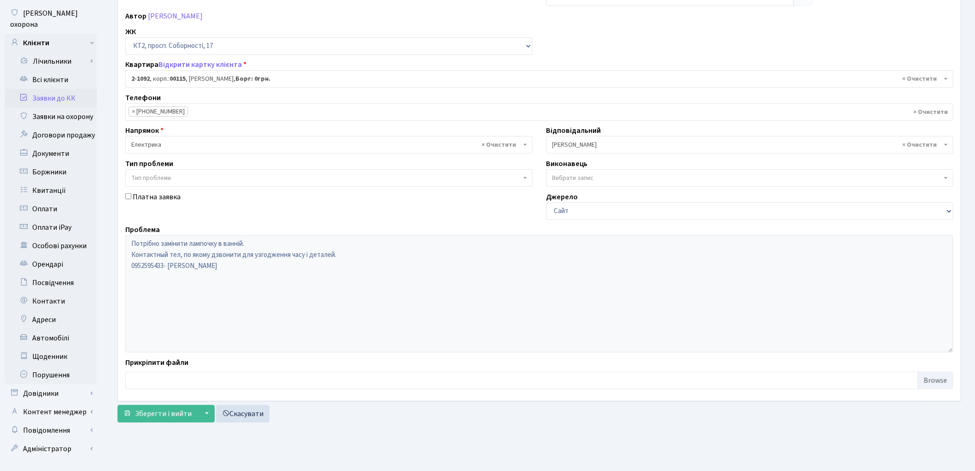
scroll to position [103, 0]
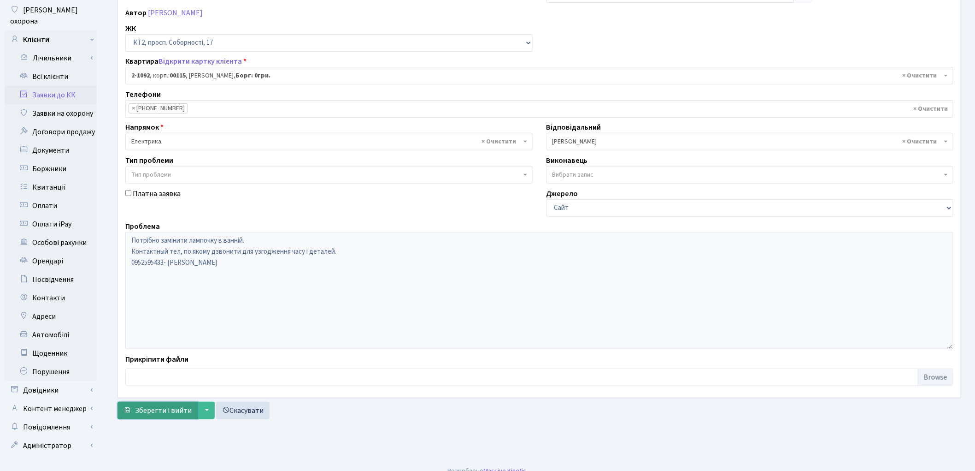
click at [163, 406] on span "Зберегти і вийти" at bounding box center [163, 410] width 57 height 10
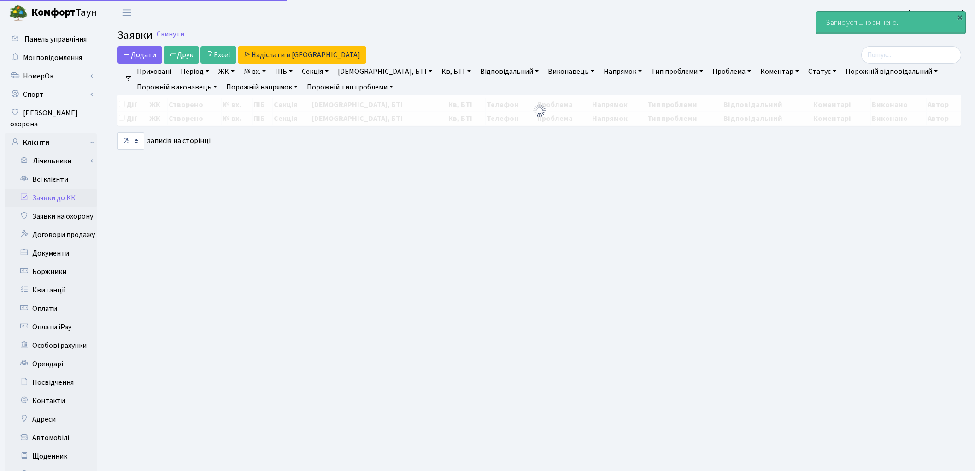
select select "25"
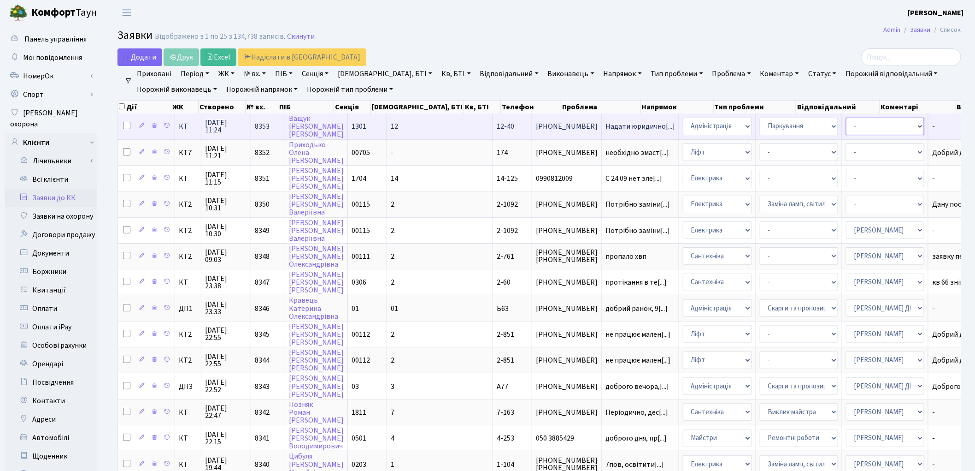
click at [846, 126] on select "- Адміністратор ЖК ДП Адміністратор ЖК КТ Адміністратор ЖК СП [PERSON_NAME] [PE…" at bounding box center [885, 127] width 78 height 18
select select "82"
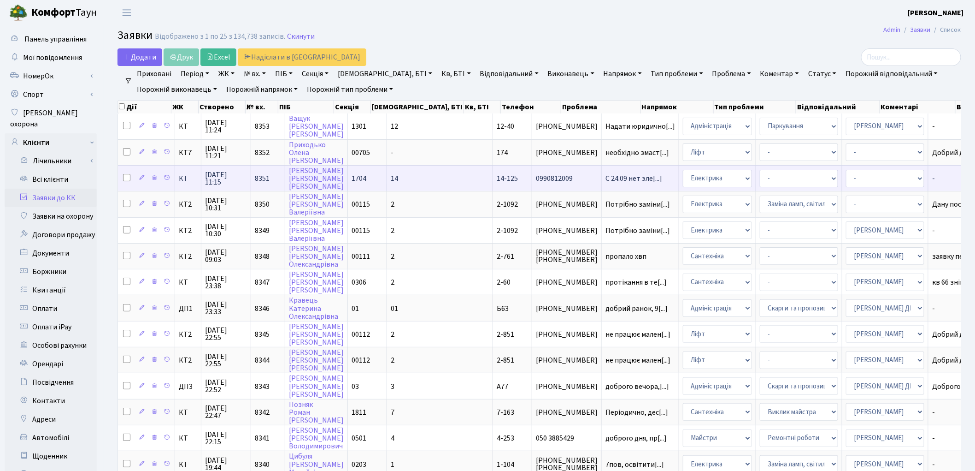
click at [602, 180] on td "С 24.09 нет эле[...]" at bounding box center [640, 178] width 77 height 26
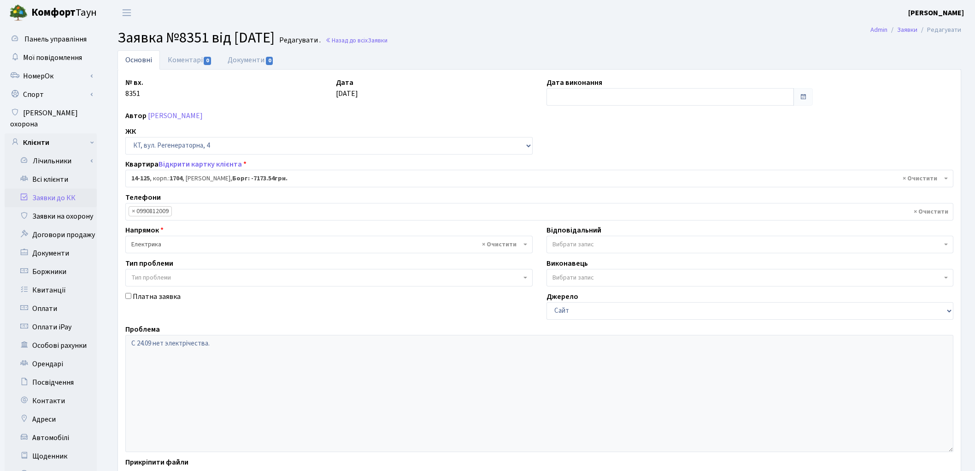
select select "7502"
click at [222, 165] on link "Відкрити картку клієнта" at bounding box center [200, 164] width 83 height 10
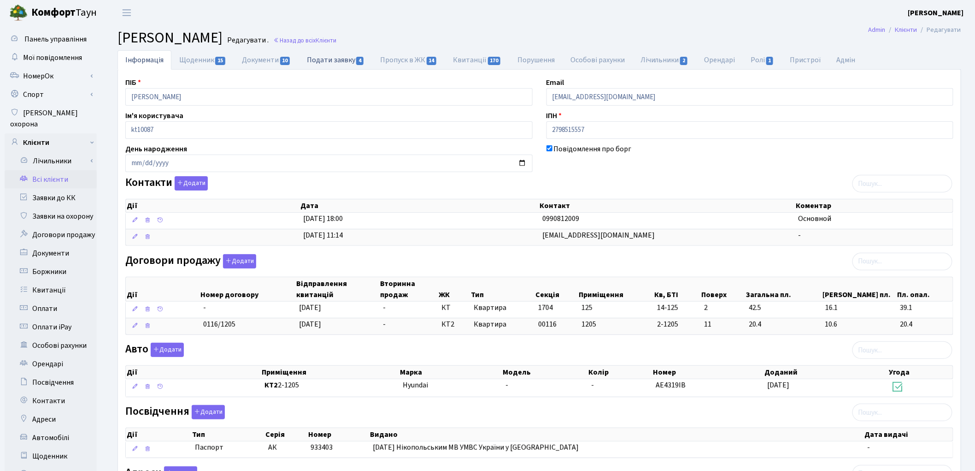
click at [348, 65] on link "Подати заявку 4" at bounding box center [335, 59] width 73 height 19
select select "25"
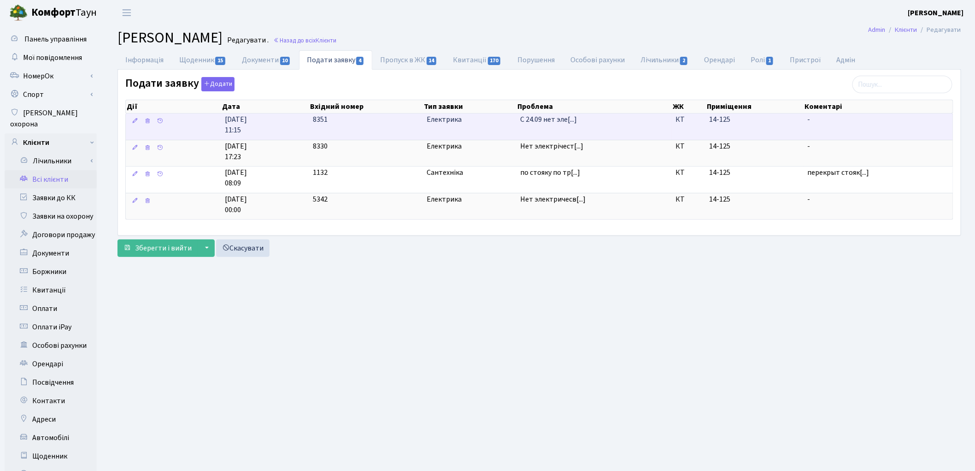
click at [627, 136] on td "С 24.09 нет эле[...]" at bounding box center [594, 126] width 155 height 26
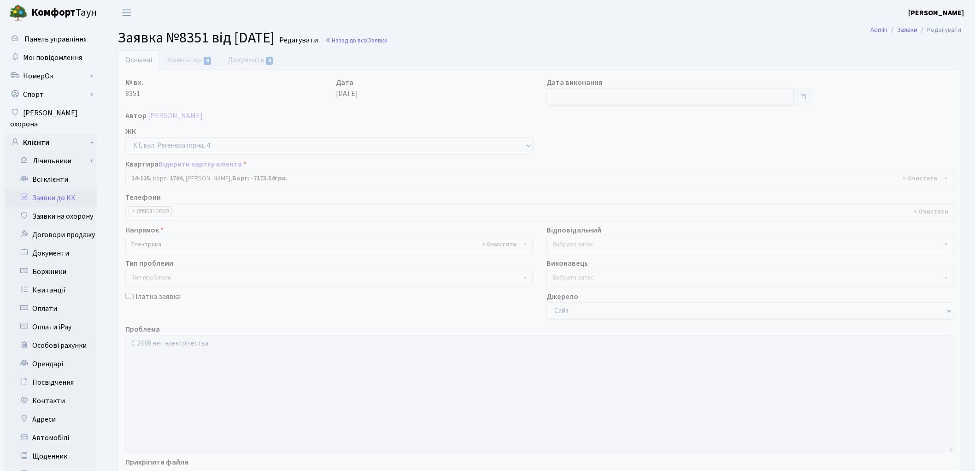
select select "7502"
click at [570, 98] on input "text" at bounding box center [671, 97] width 248 height 18
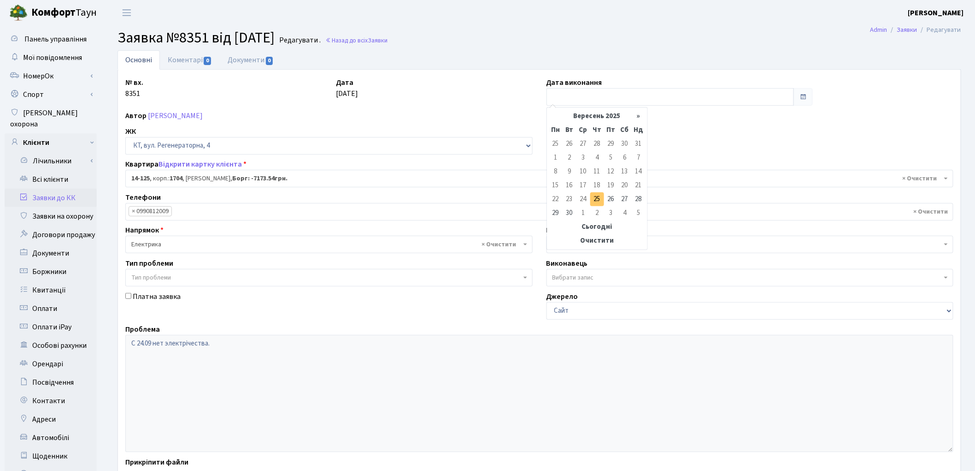
click at [594, 200] on td "25" at bounding box center [597, 199] width 14 height 14
type input "[DATE]"
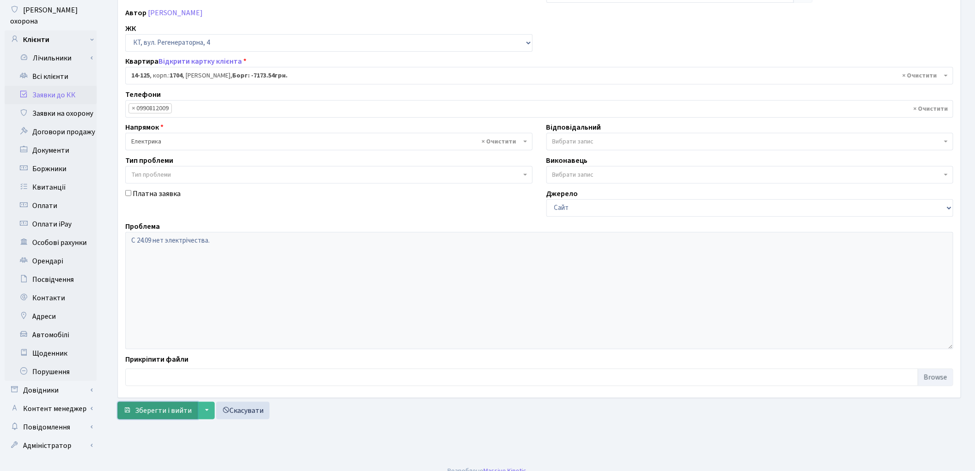
click at [157, 407] on span "Зберегти і вийти" at bounding box center [163, 410] width 57 height 10
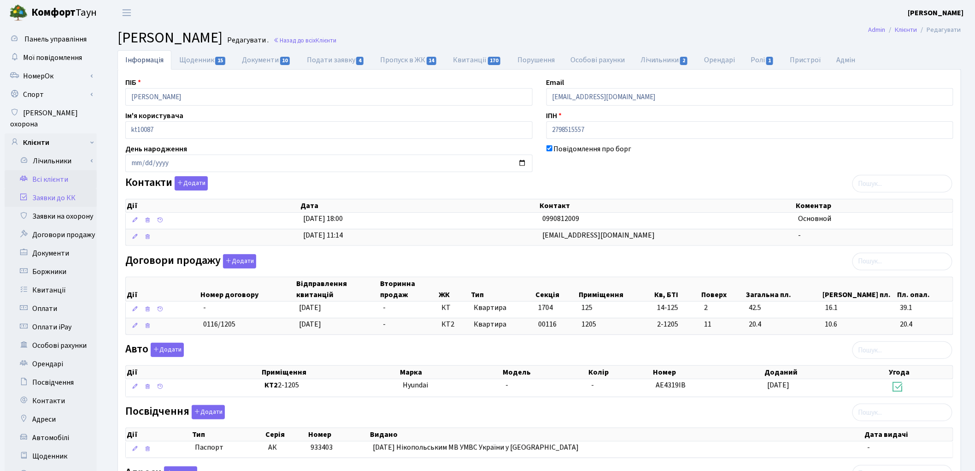
click at [66, 189] on link "Заявки до КК" at bounding box center [51, 198] width 92 height 18
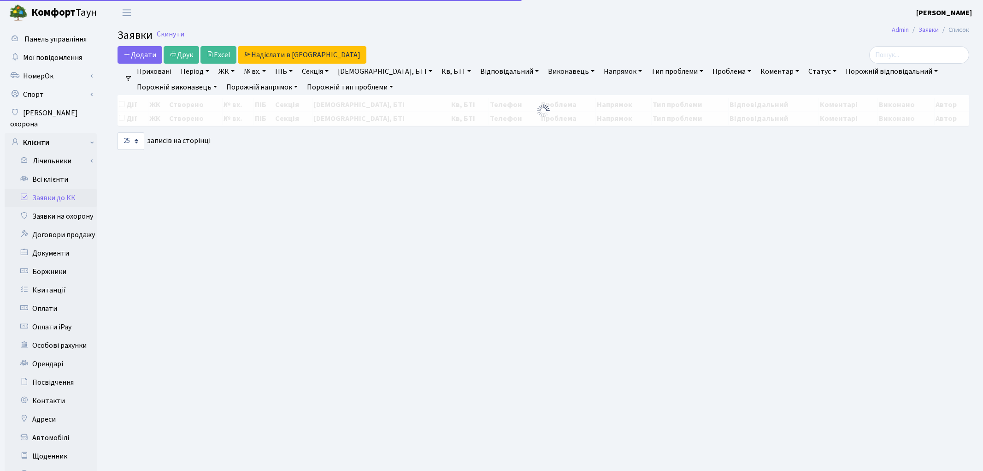
select select "25"
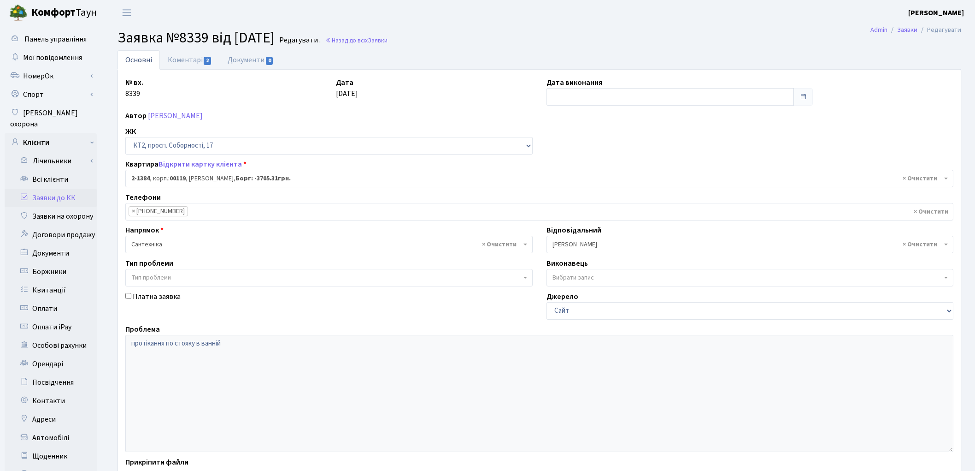
select select "12999"
click at [65, 170] on link "Всі клієнти" at bounding box center [51, 179] width 92 height 18
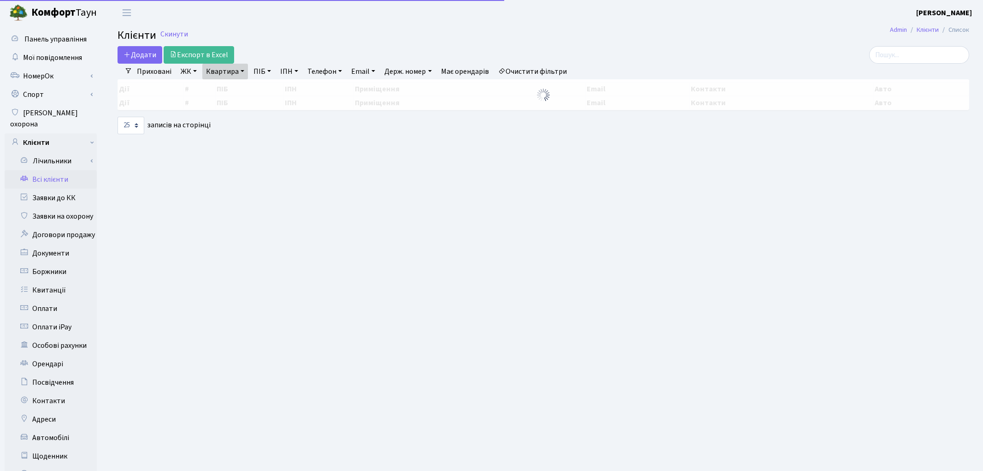
select select "25"
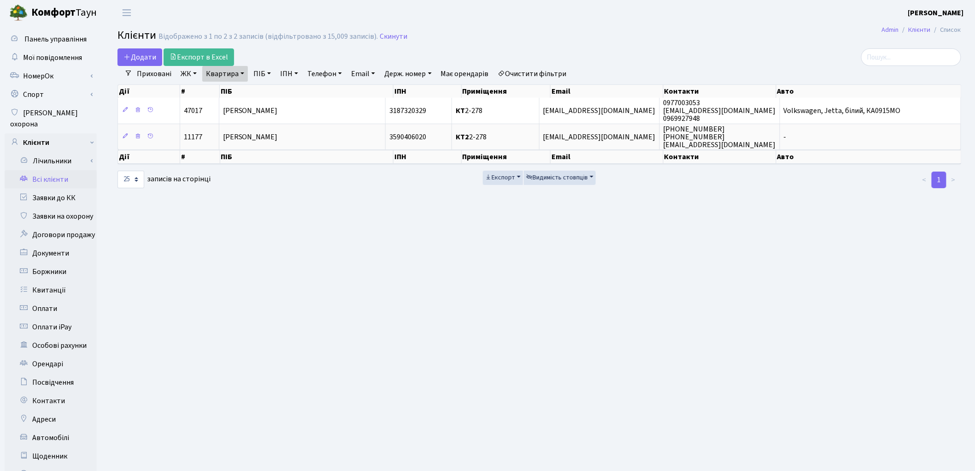
click at [546, 71] on link "Очистити фільтри" at bounding box center [533, 74] width 76 height 16
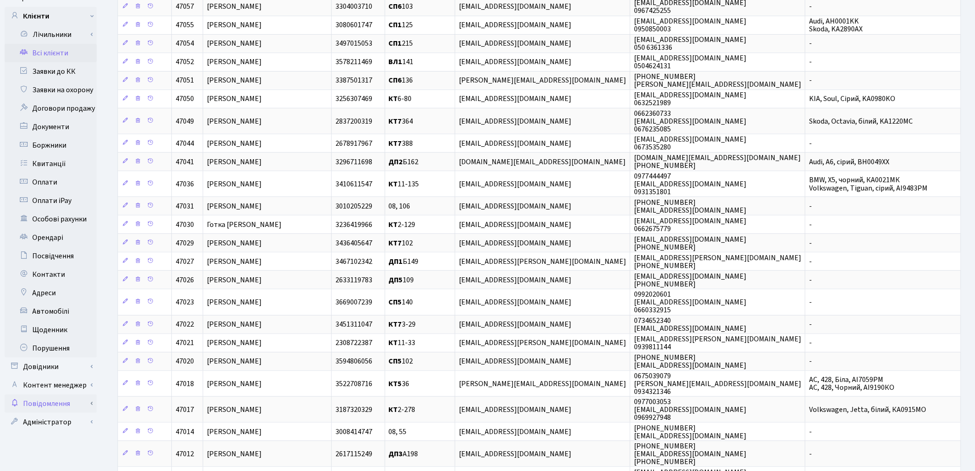
scroll to position [198, 0]
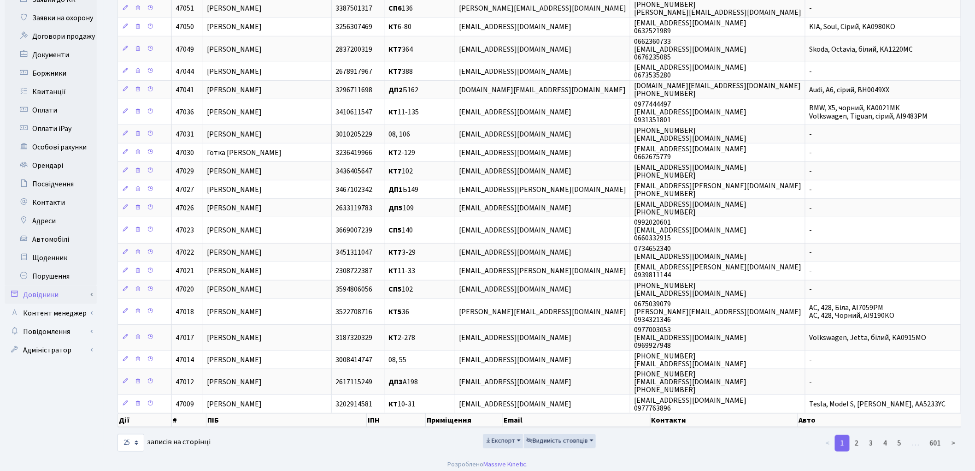
click at [59, 285] on link "Довідники" at bounding box center [51, 294] width 92 height 18
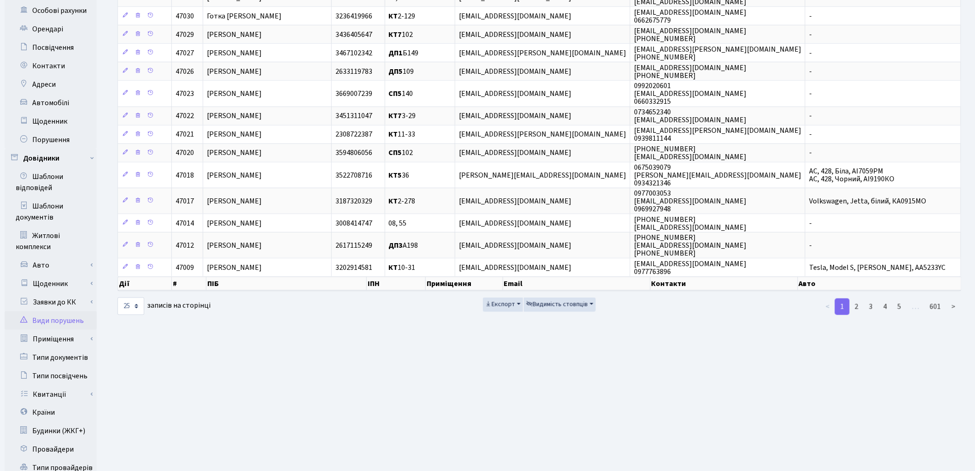
scroll to position [413, 0]
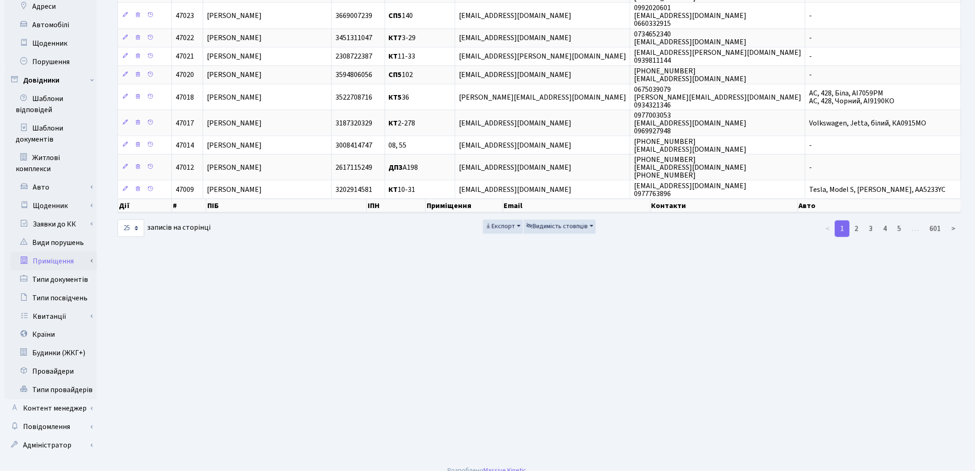
click at [61, 252] on link "Приміщення" at bounding box center [54, 261] width 86 height 18
click at [82, 271] on link "Всі приміщення" at bounding box center [54, 279] width 86 height 18
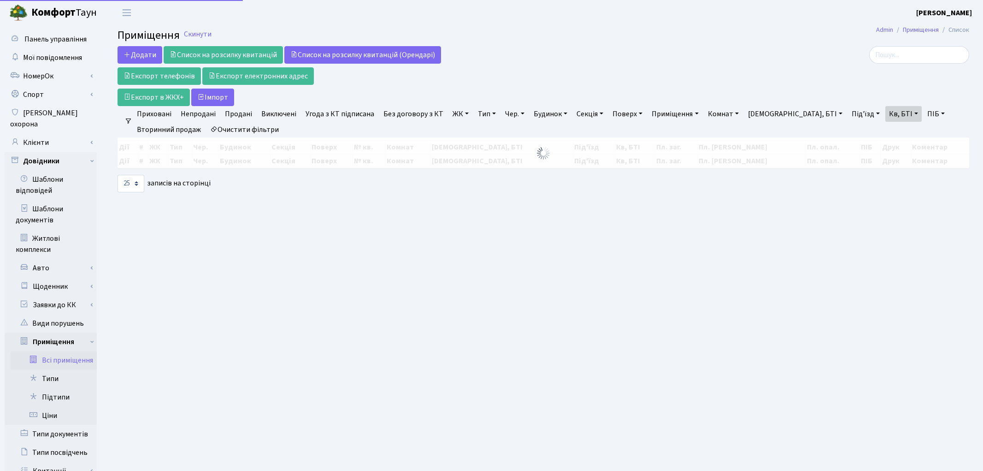
select select "25"
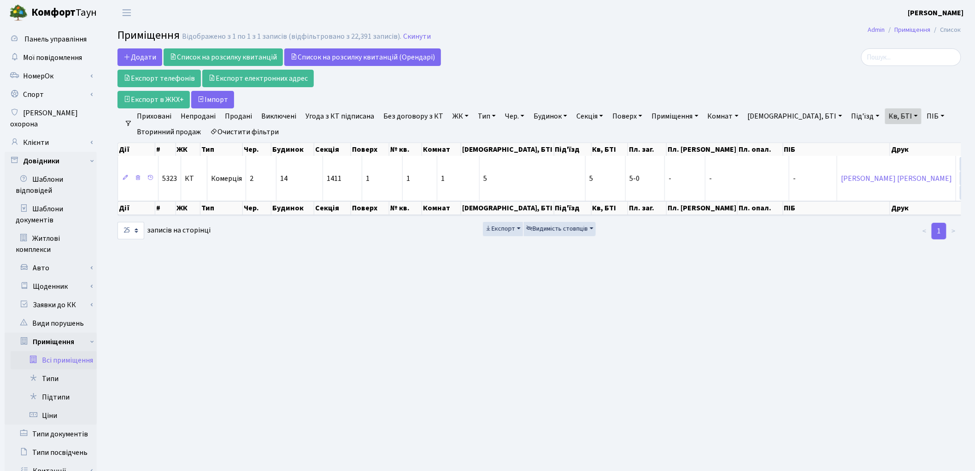
click at [259, 132] on link "Очистити фільтри" at bounding box center [245, 132] width 76 height 16
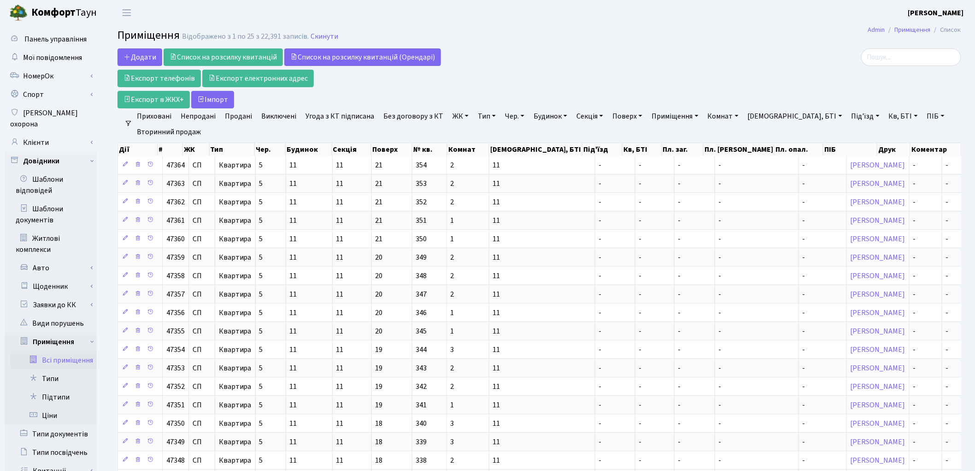
click at [65, 351] on link "Всі приміщення" at bounding box center [54, 360] width 86 height 18
select select "25"
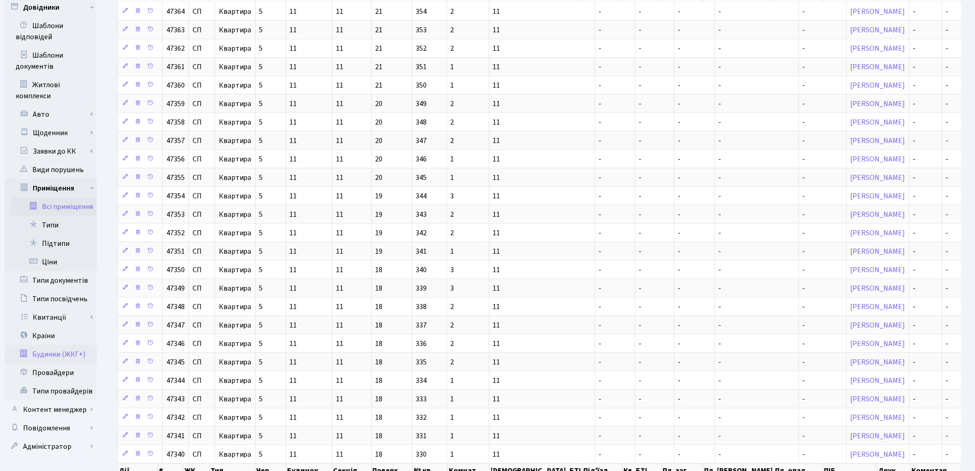
scroll to position [212, 0]
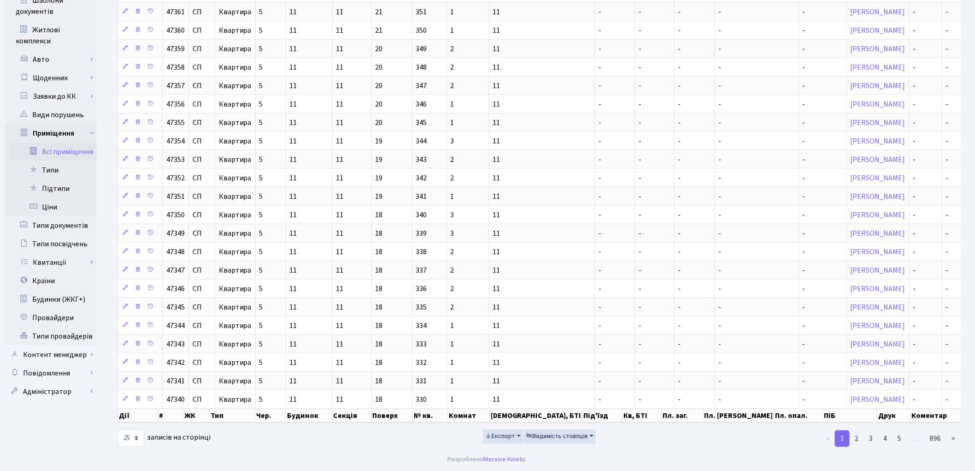
click at [66, 142] on link "Всі приміщення" at bounding box center [54, 151] width 86 height 18
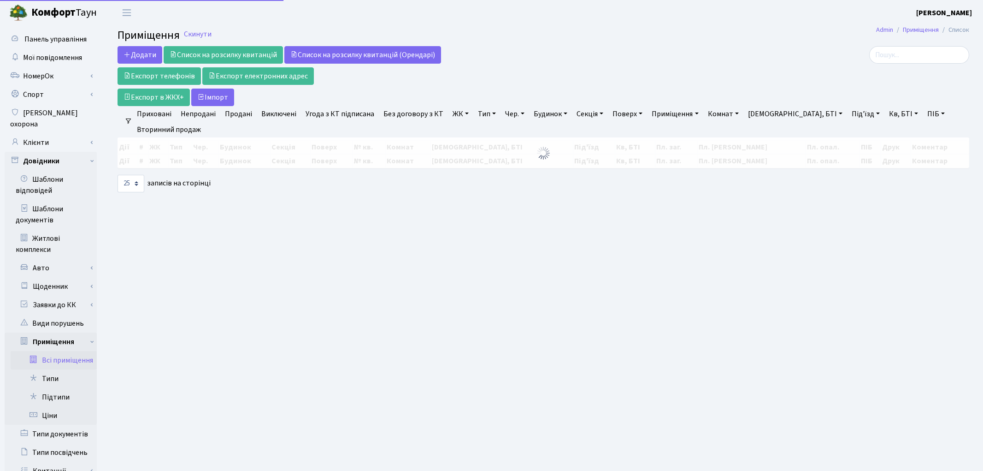
select select "25"
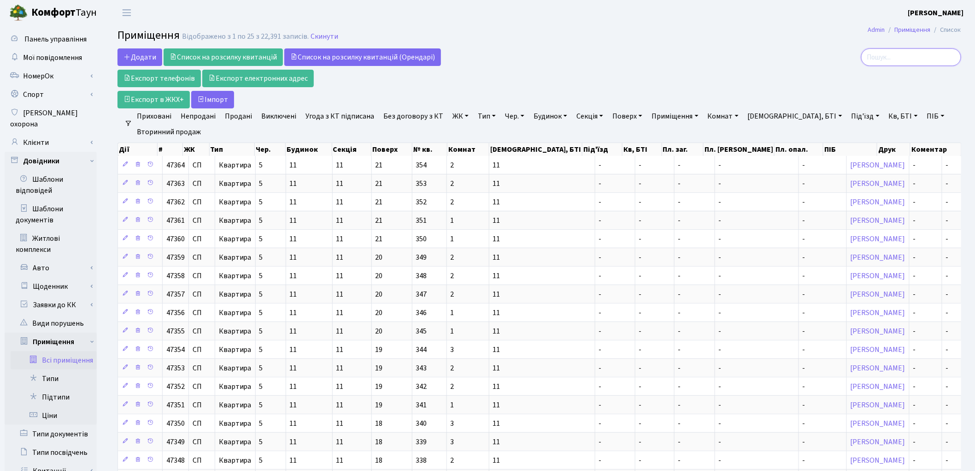
click at [914, 53] on input "search" at bounding box center [912, 57] width 100 height 18
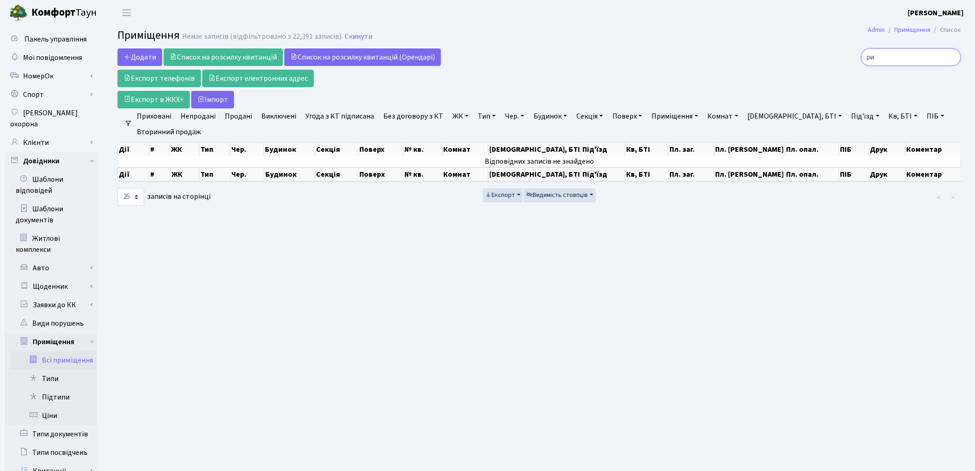
type input "р"
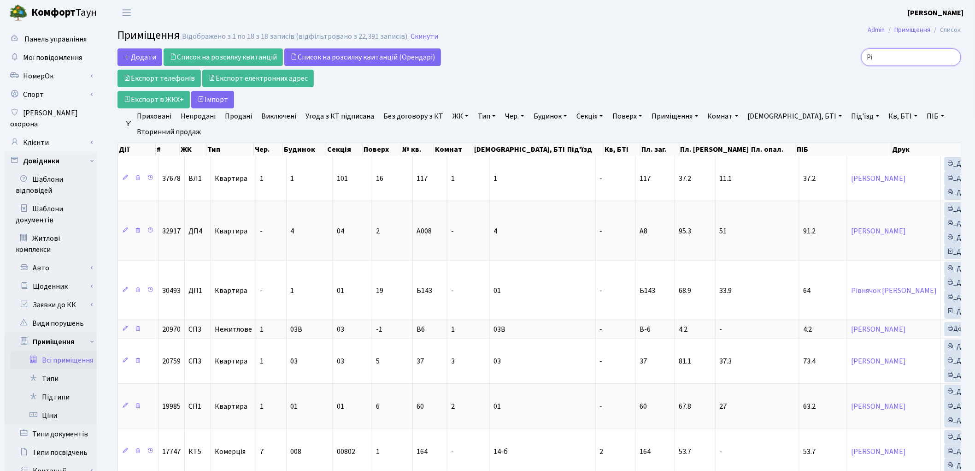
type input "Р"
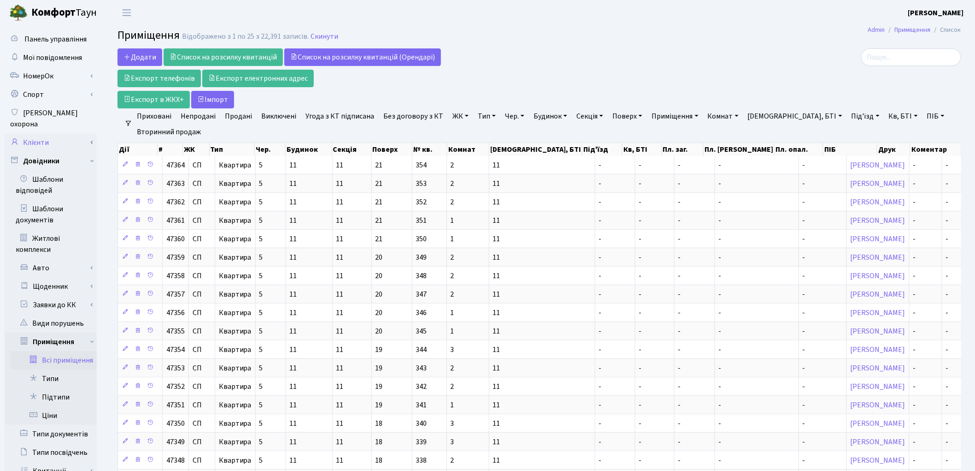
click at [38, 136] on link "Клієнти" at bounding box center [51, 142] width 92 height 18
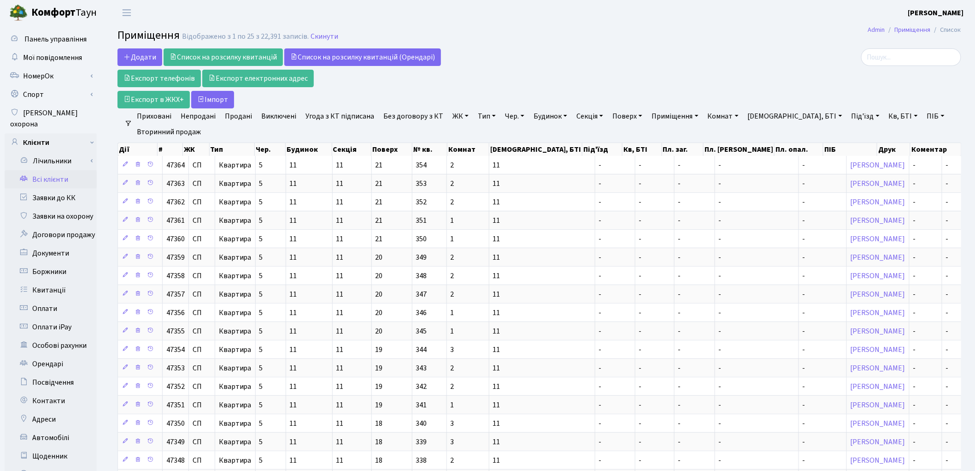
click at [48, 171] on link "Всі клієнти" at bounding box center [51, 179] width 92 height 18
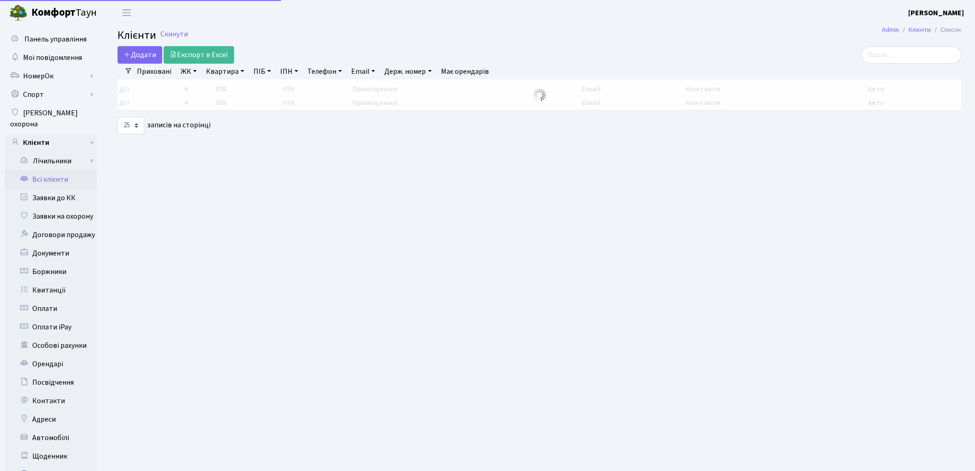
select select "25"
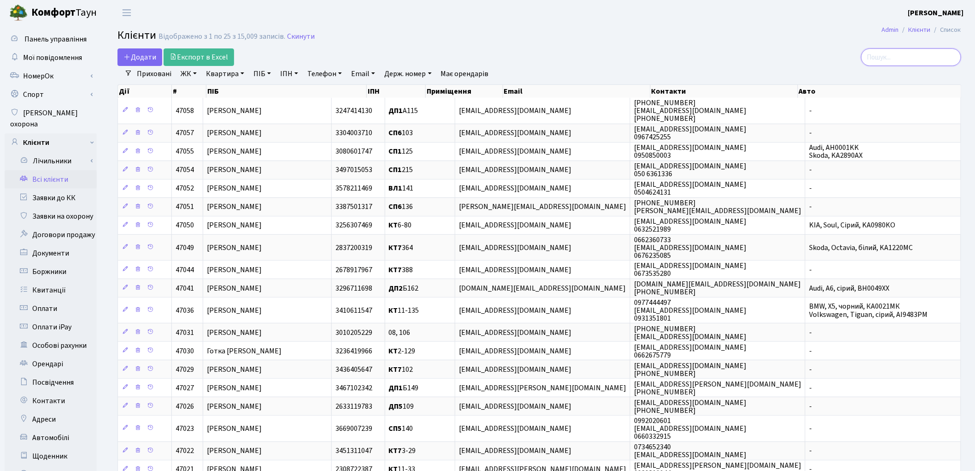
click at [907, 58] on input "search" at bounding box center [912, 57] width 100 height 18
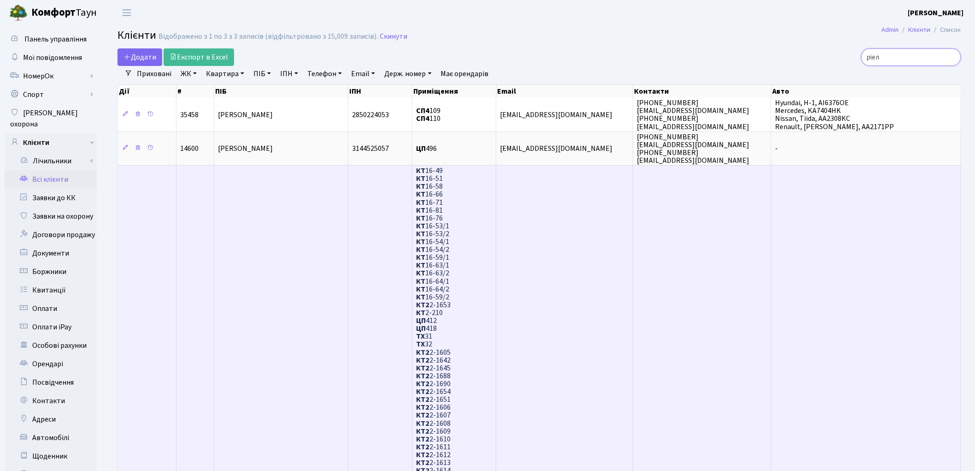
type input "ріел"
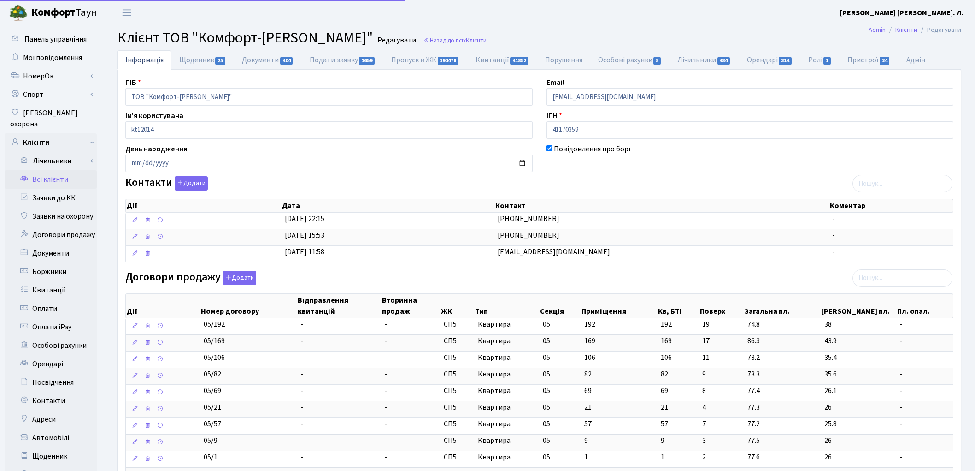
select select "25"
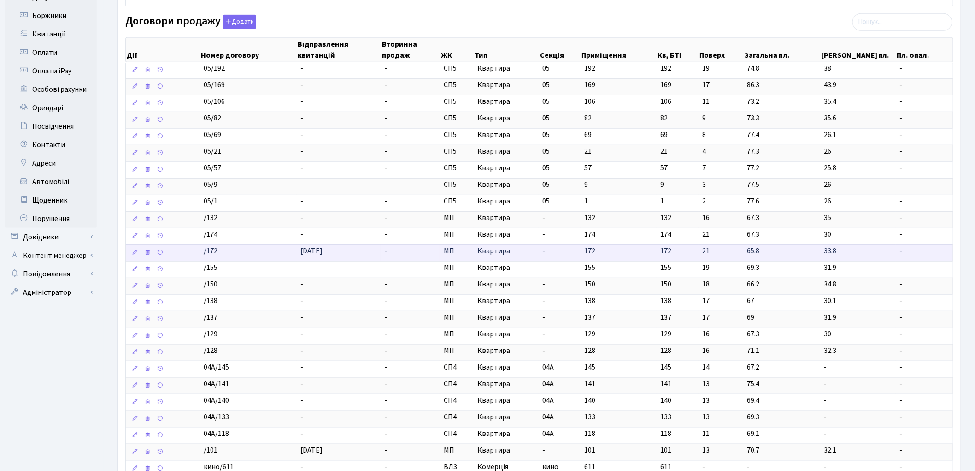
scroll to position [153, 0]
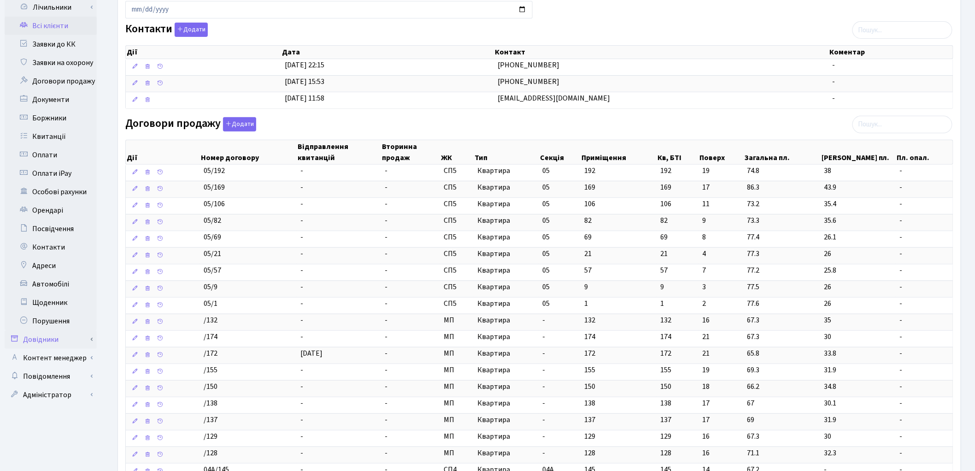
click at [45, 330] on link "Довідники" at bounding box center [51, 339] width 92 height 18
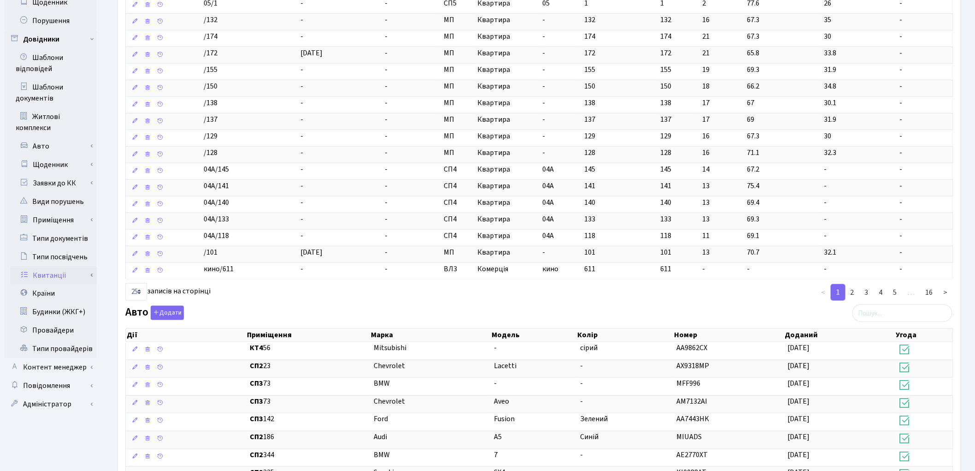
scroll to position [461, 0]
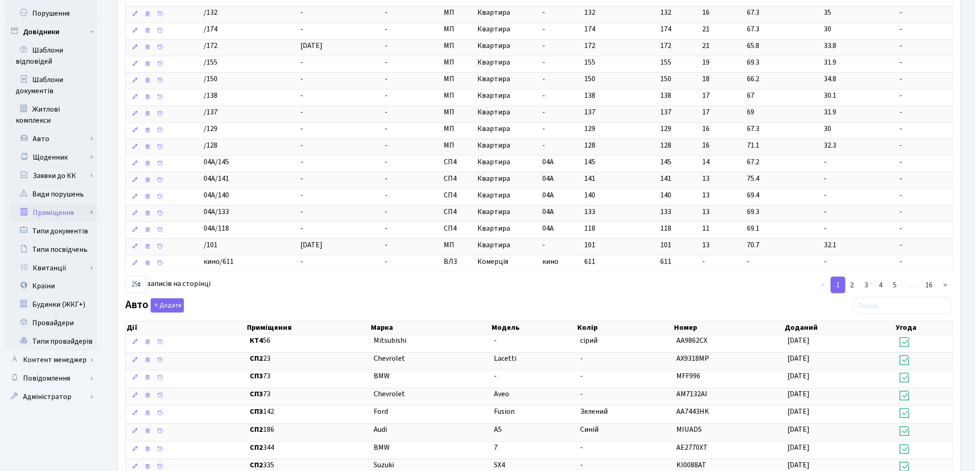
click at [62, 208] on link "Приміщення" at bounding box center [54, 212] width 86 height 18
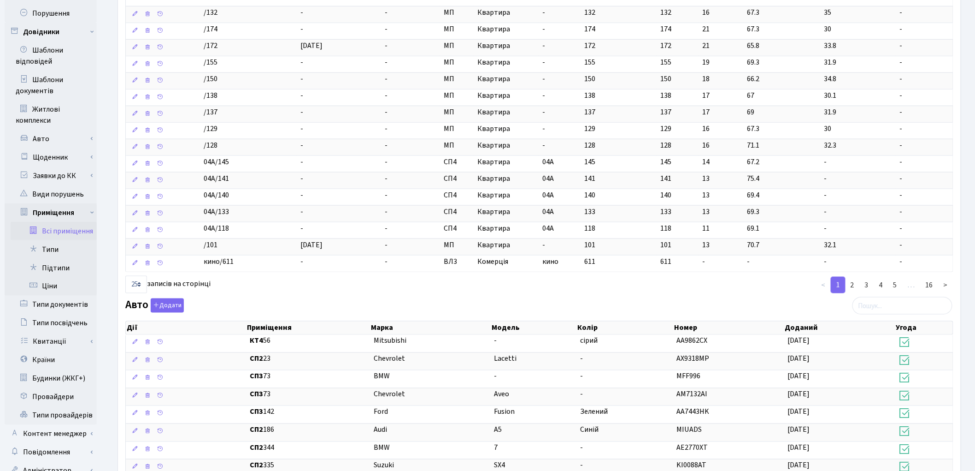
click at [65, 222] on link "Всі приміщення" at bounding box center [54, 231] width 86 height 18
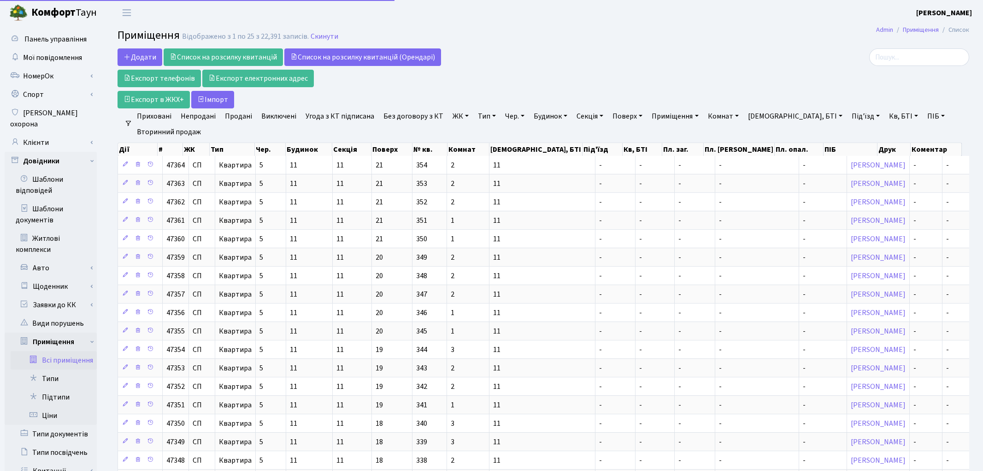
select select "25"
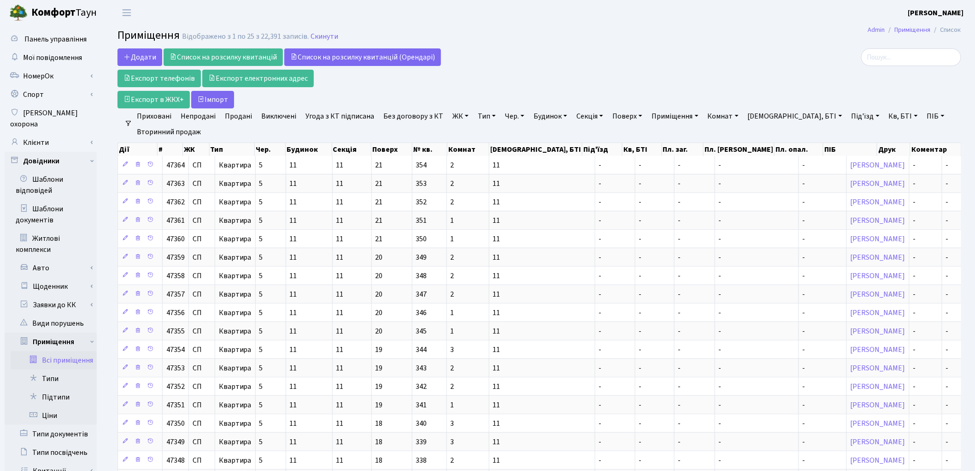
click at [449, 118] on link "ЖК" at bounding box center [461, 116] width 24 height 16
click at [500, 196] on li "СП, [STREET_ADDRESS]" at bounding box center [507, 204] width 112 height 16
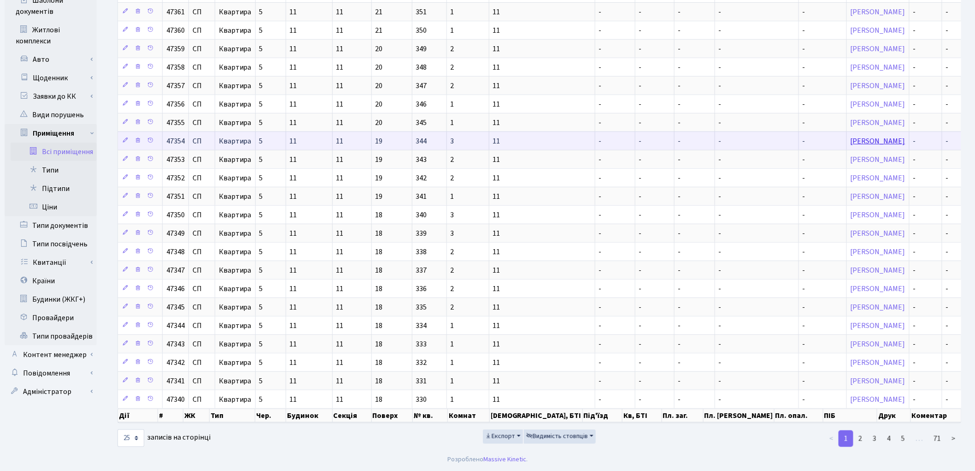
scroll to position [212, 0]
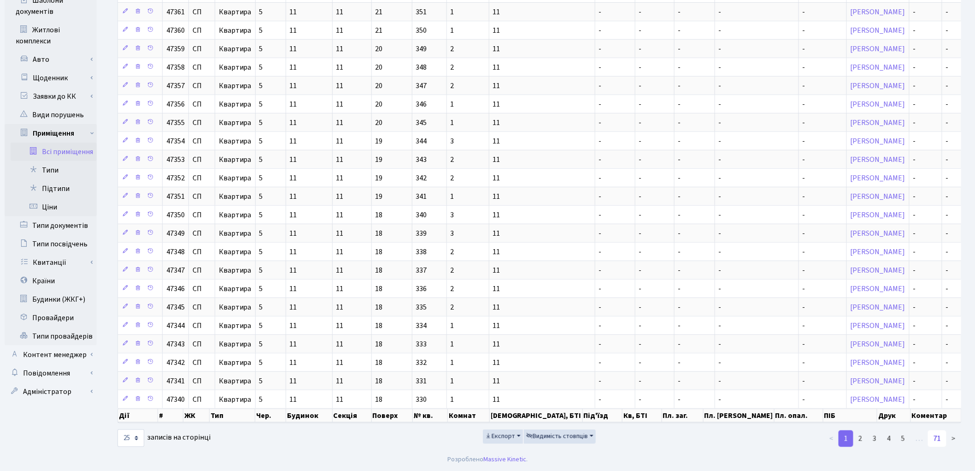
click at [939, 438] on link "71" at bounding box center [937, 438] width 18 height 17
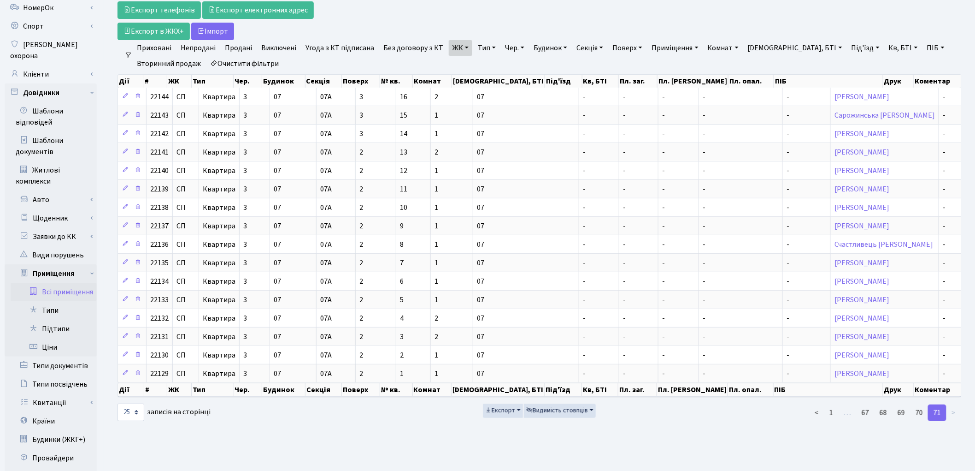
scroll to position [154, 0]
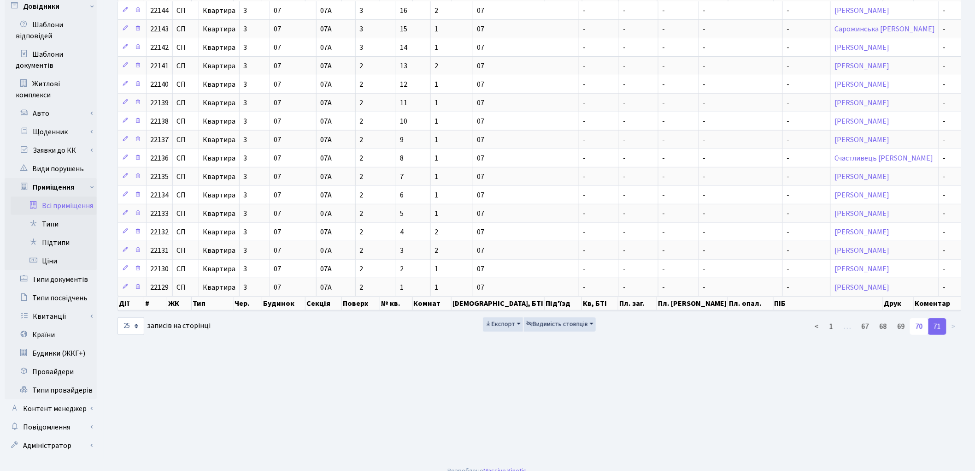
click at [920, 329] on link "70" at bounding box center [919, 326] width 18 height 17
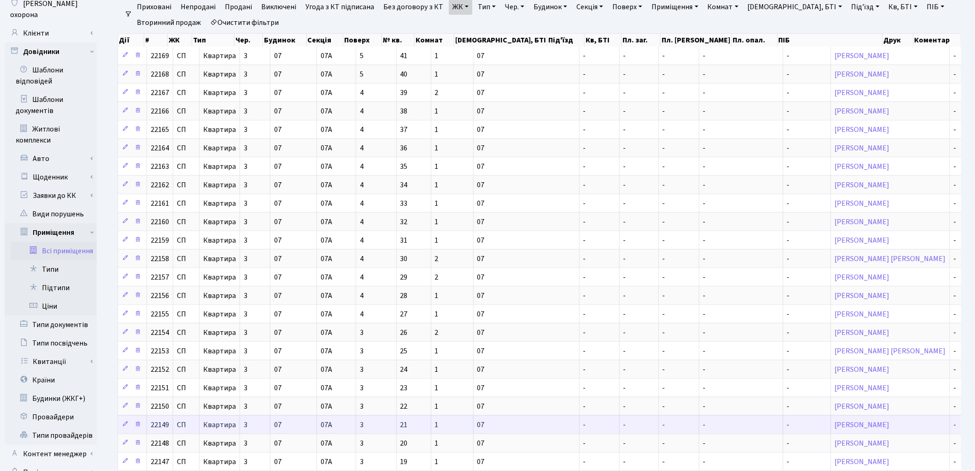
scroll to position [58, 0]
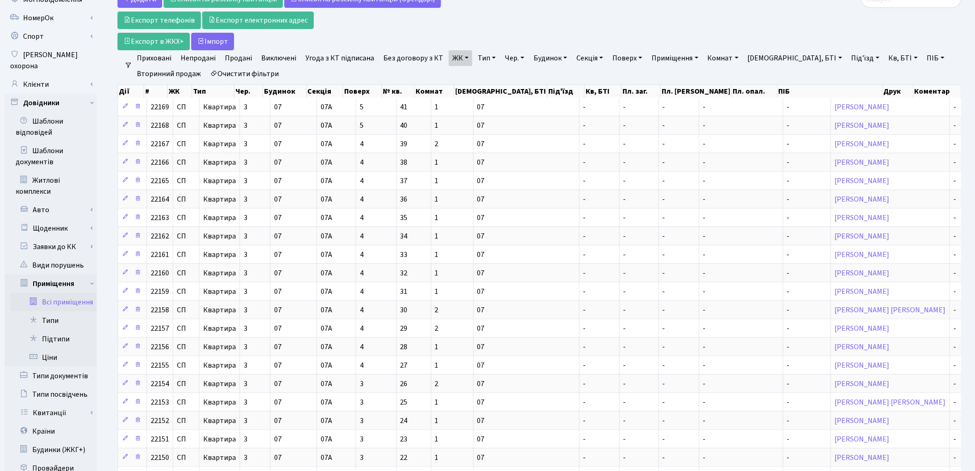
click at [924, 57] on link "ПІБ" at bounding box center [936, 58] width 25 height 16
type input "ріелт"
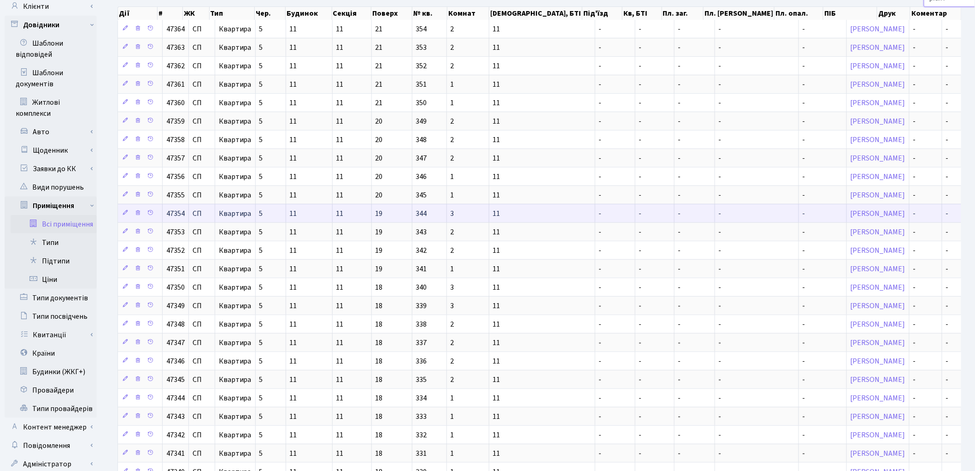
scroll to position [212, 0]
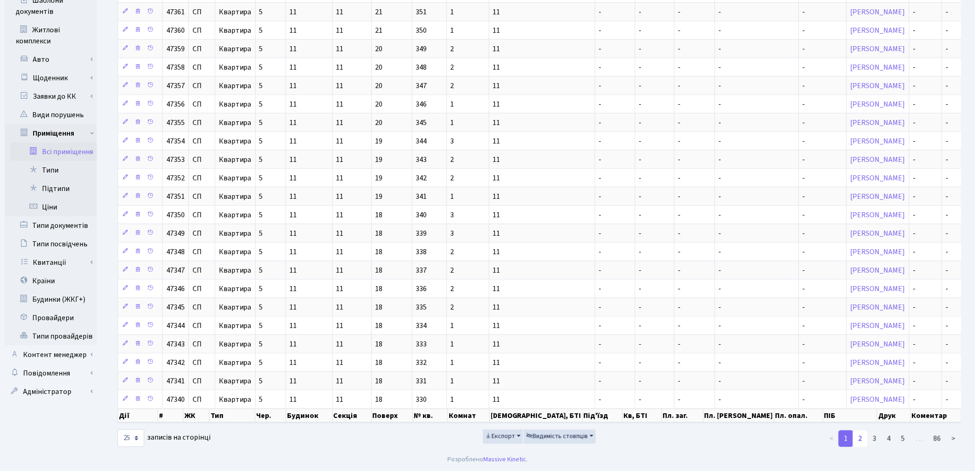
click at [859, 434] on link "2" at bounding box center [860, 438] width 15 height 17
click at [905, 438] on link "5" at bounding box center [903, 438] width 15 height 17
click at [937, 440] on link "86" at bounding box center [937, 438] width 18 height 17
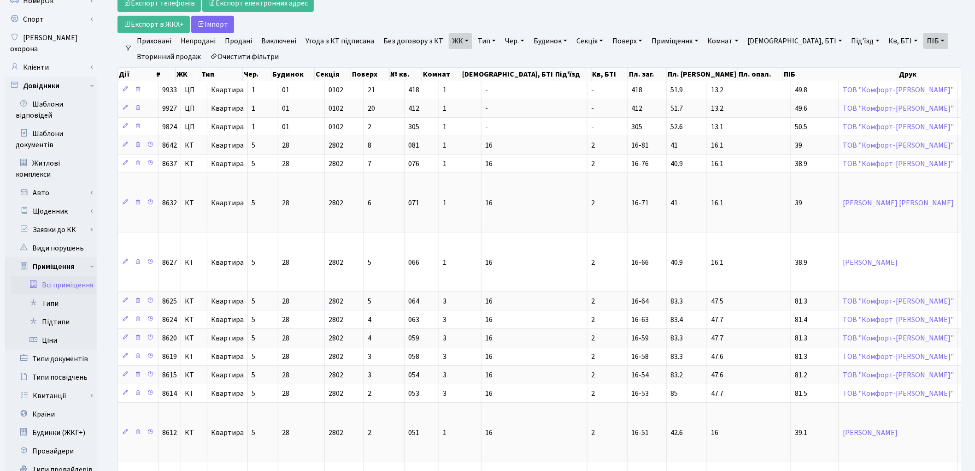
scroll to position [59, 0]
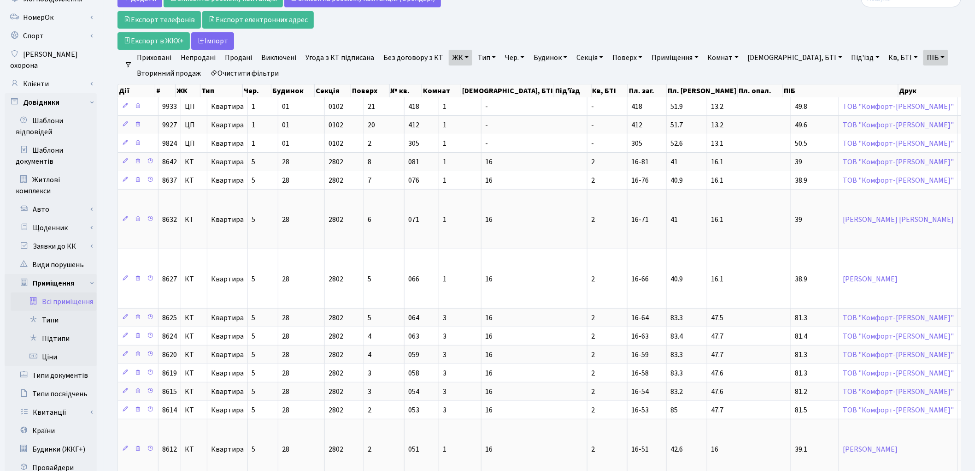
click at [924, 61] on link "ПІБ" at bounding box center [936, 58] width 25 height 16
drag, startPoint x: 900, startPoint y: 77, endPoint x: 852, endPoint y: 75, distance: 48.5
click at [852, 75] on ul "Приховані Непродані Продані Виключені Угода з КТ підписана Без договору з КТ ЖК…" at bounding box center [543, 65] width 822 height 31
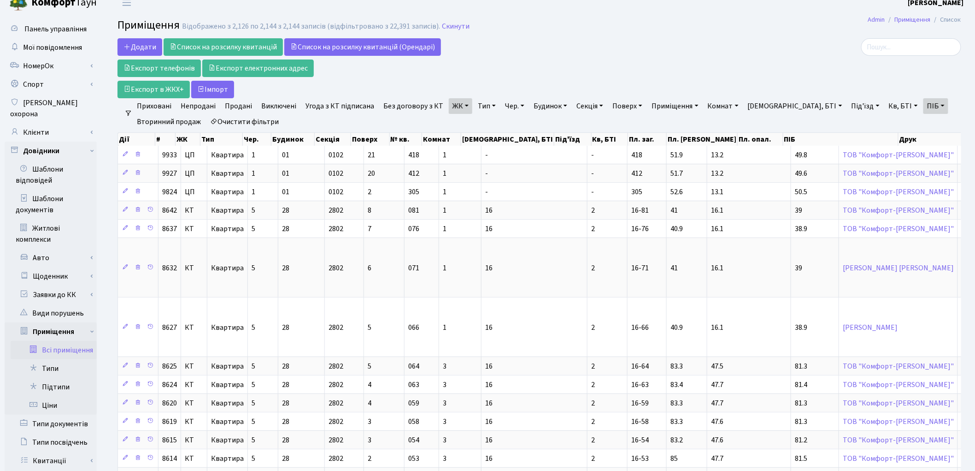
scroll to position [7, 0]
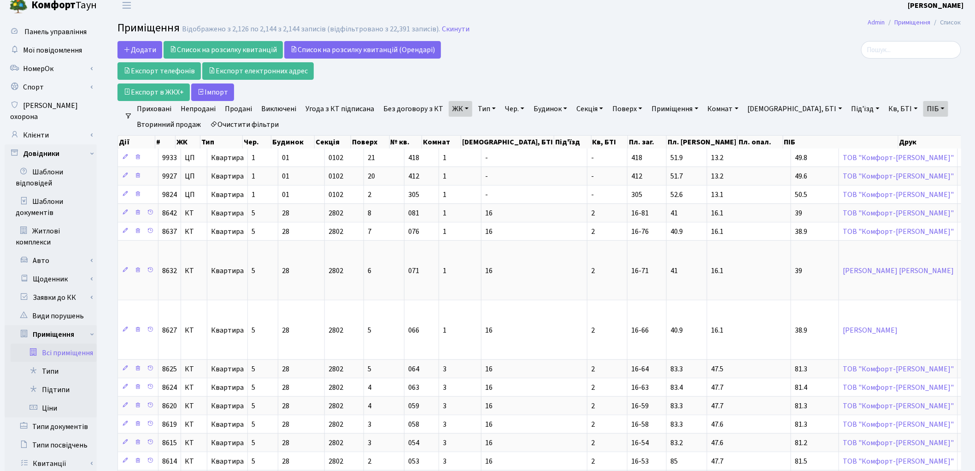
click at [68, 343] on link "Всі приміщення" at bounding box center [54, 352] width 86 height 18
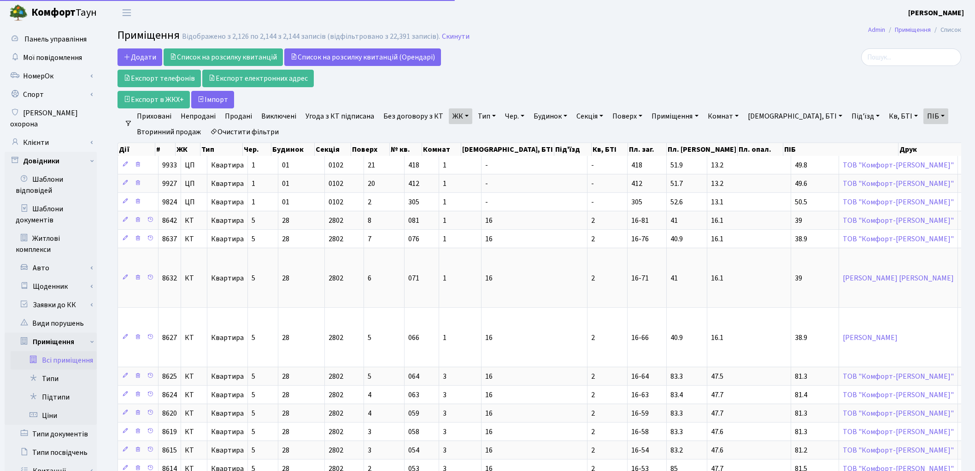
select select "25"
click at [239, 131] on link "Очистити фільтри" at bounding box center [245, 132] width 76 height 16
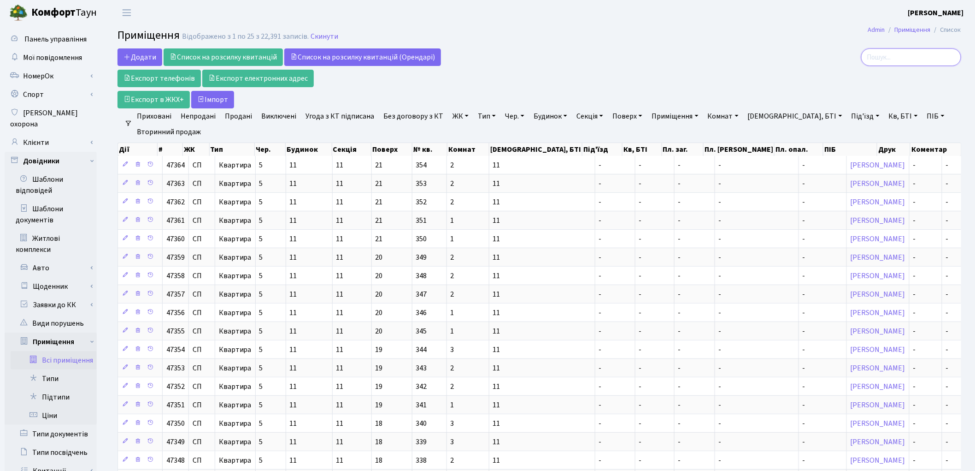
click at [910, 54] on input "search" at bounding box center [912, 57] width 100 height 18
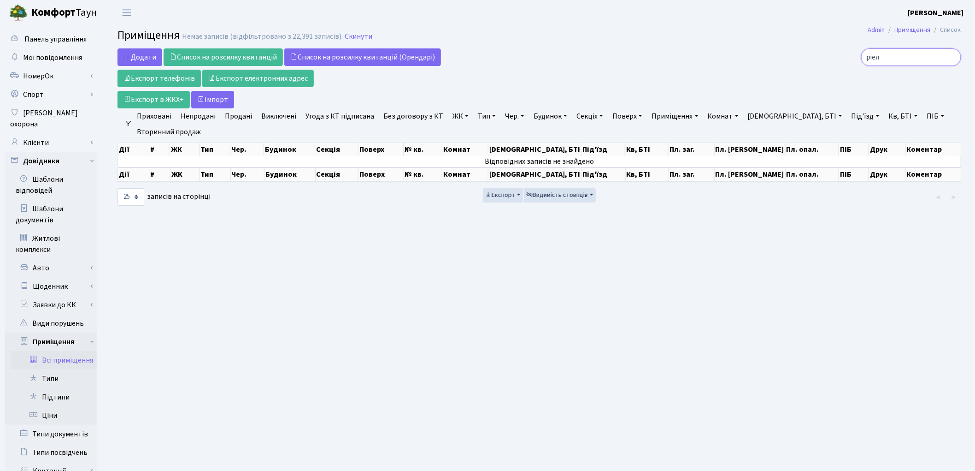
type input "ріелт"
click at [952, 59] on input "ріелт" at bounding box center [912, 57] width 100 height 18
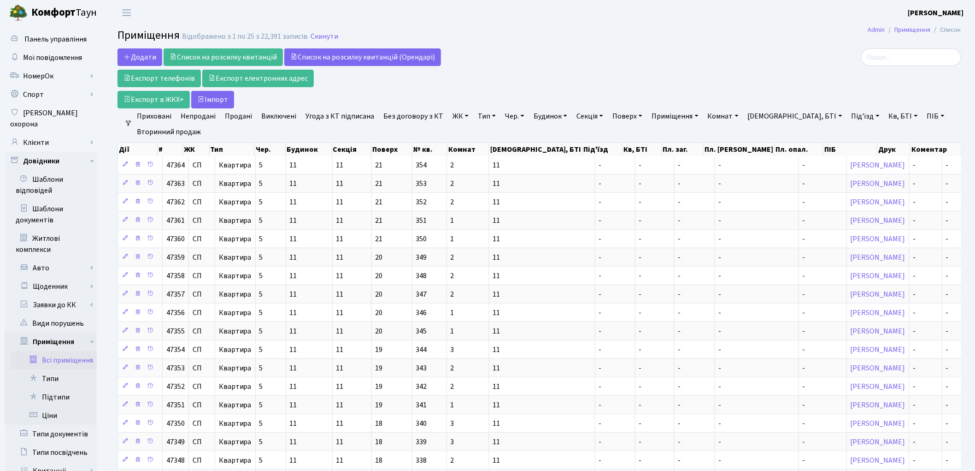
click at [82, 351] on link "Всі приміщення" at bounding box center [54, 360] width 86 height 18
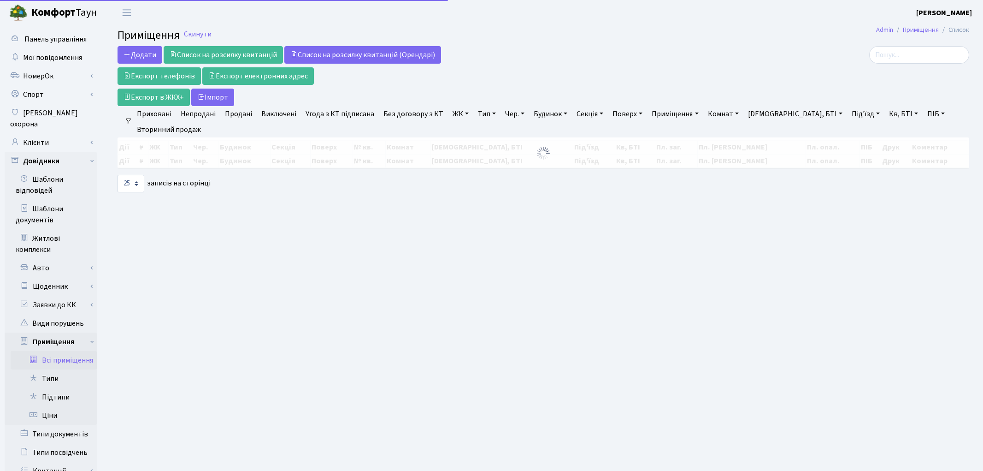
select select "25"
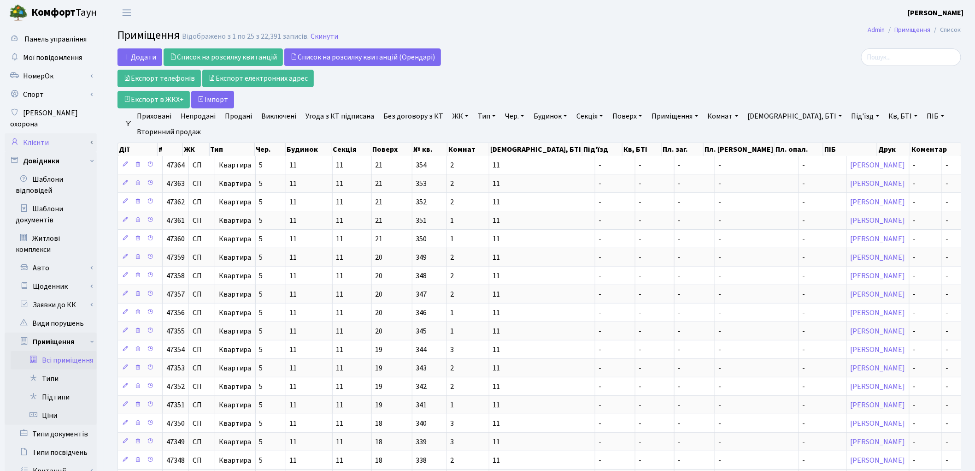
click at [60, 133] on link "Клієнти" at bounding box center [51, 142] width 92 height 18
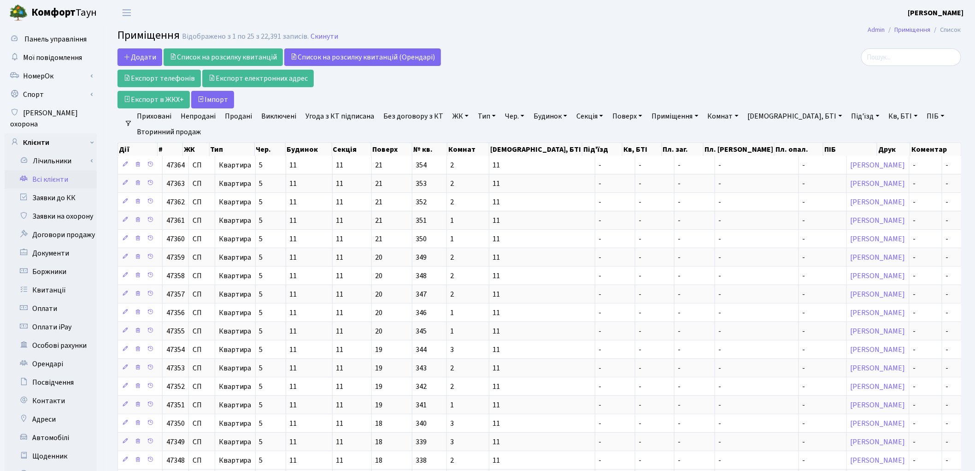
click at [59, 170] on link "Всі клієнти" at bounding box center [51, 179] width 92 height 18
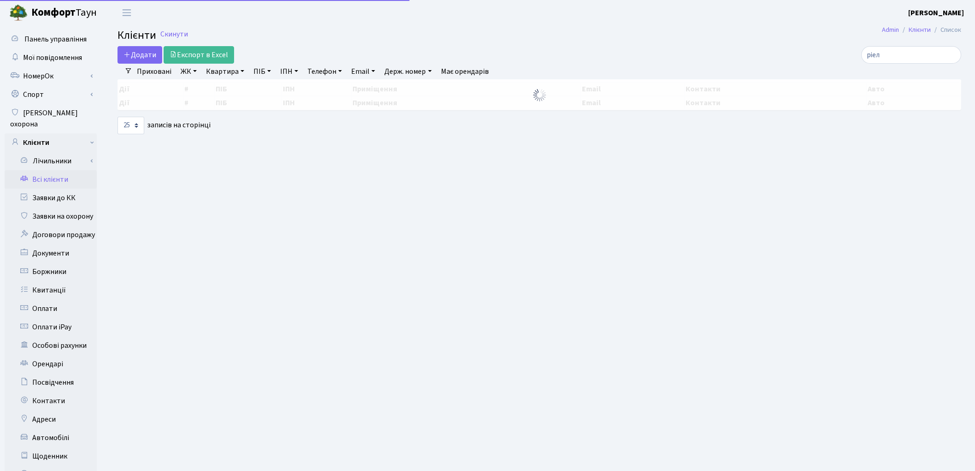
select select "25"
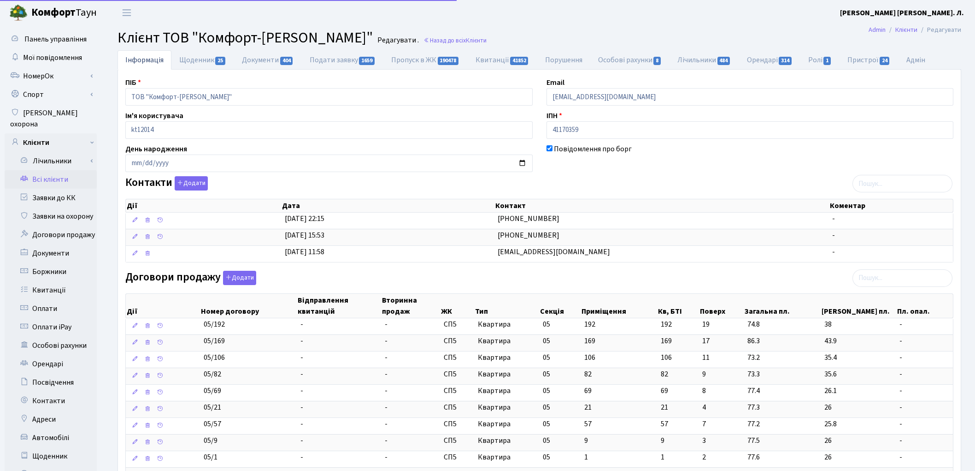
select select "25"
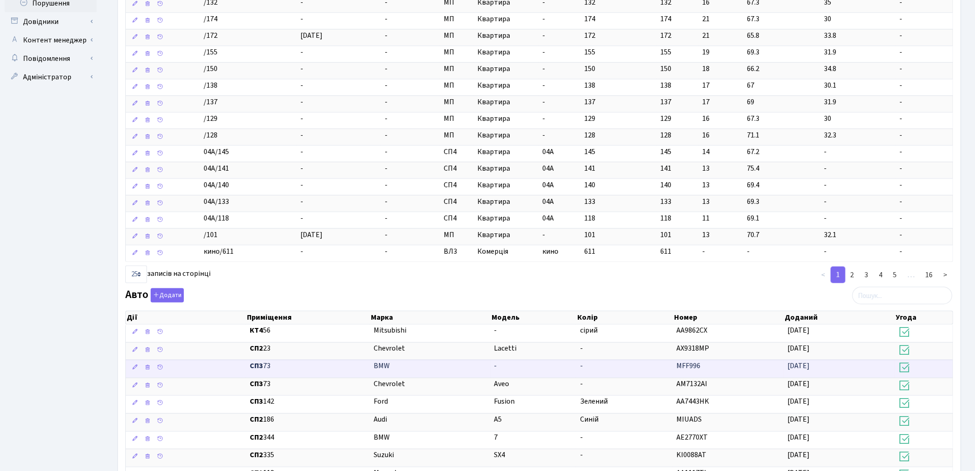
scroll to position [563, 0]
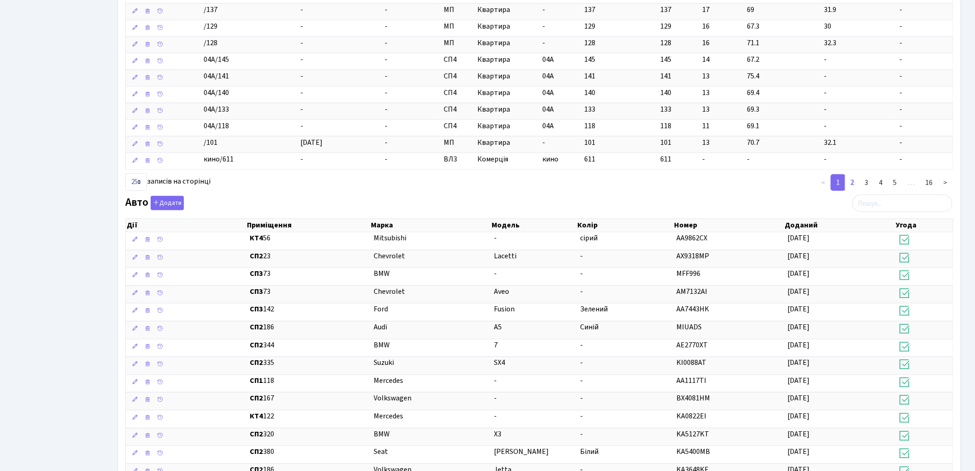
click at [854, 190] on link "2" at bounding box center [852, 182] width 15 height 17
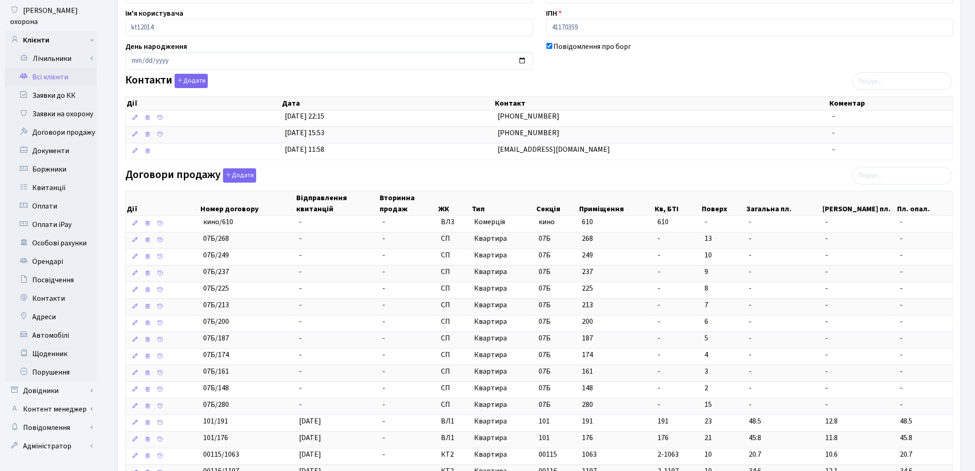
scroll to position [0, 0]
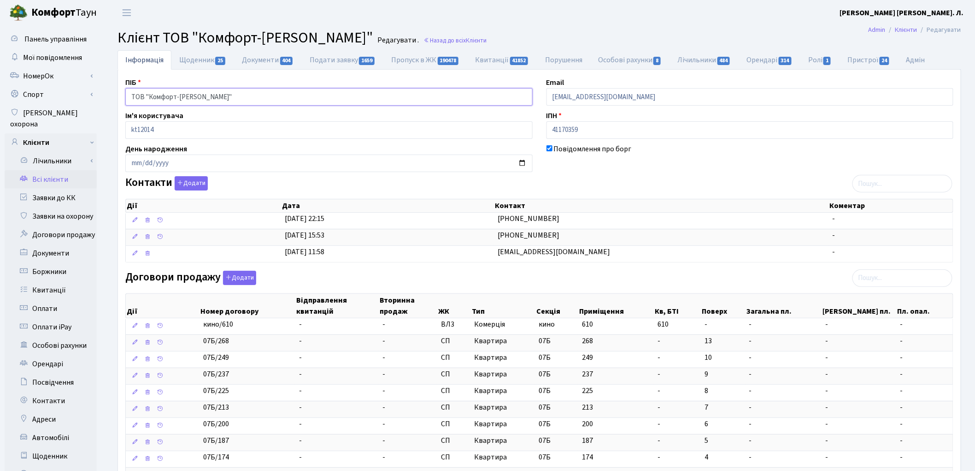
drag, startPoint x: 233, startPoint y: 93, endPoint x: 106, endPoint y: 82, distance: 127.3
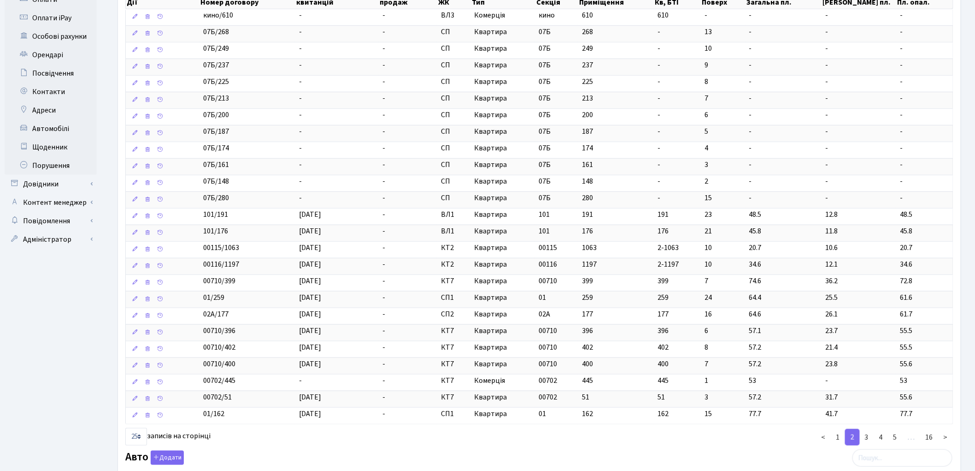
scroll to position [358, 0]
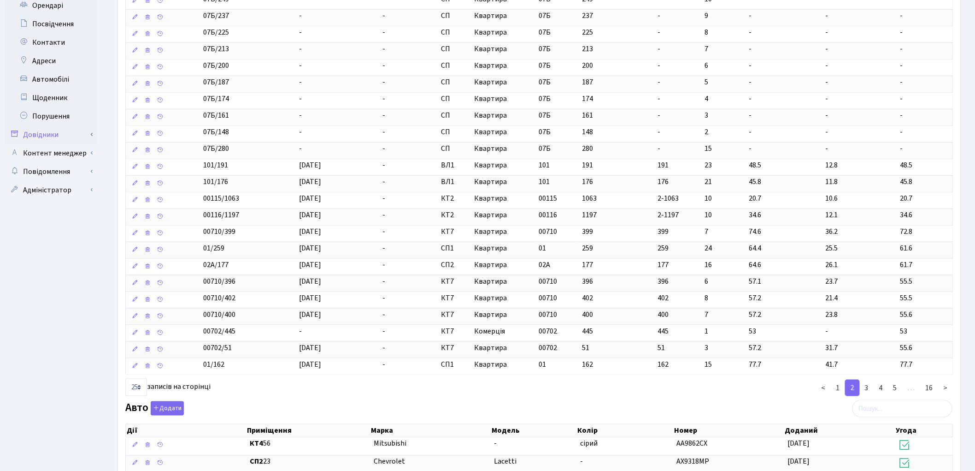
click at [56, 126] on link "Довідники" at bounding box center [51, 134] width 92 height 18
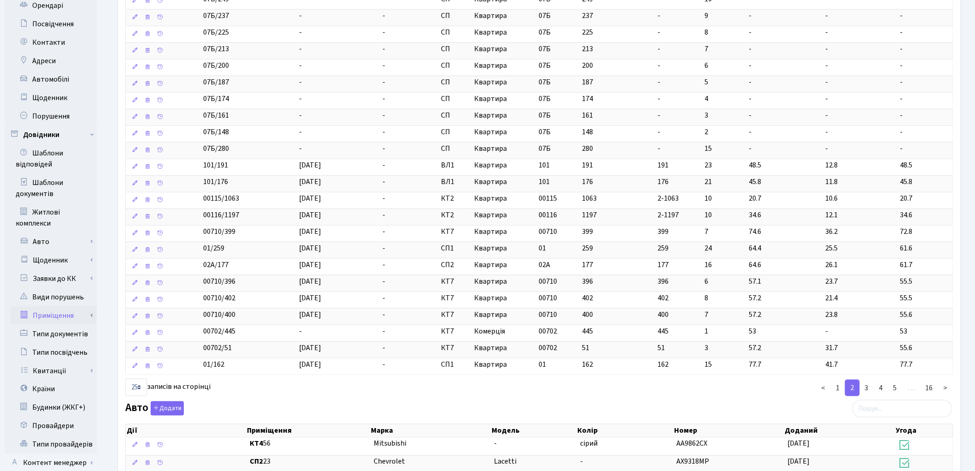
click at [62, 306] on link "Приміщення" at bounding box center [54, 315] width 86 height 18
click at [65, 325] on link "Всі приміщення" at bounding box center [54, 334] width 86 height 18
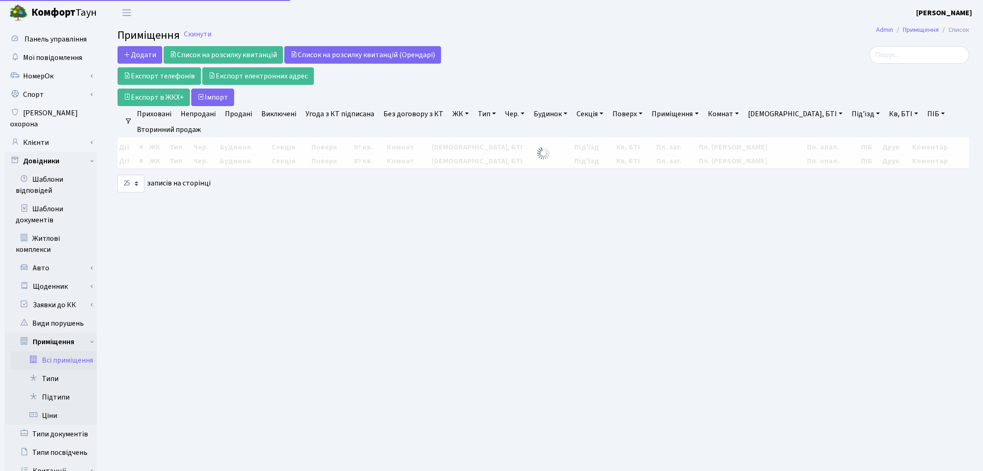
select select "25"
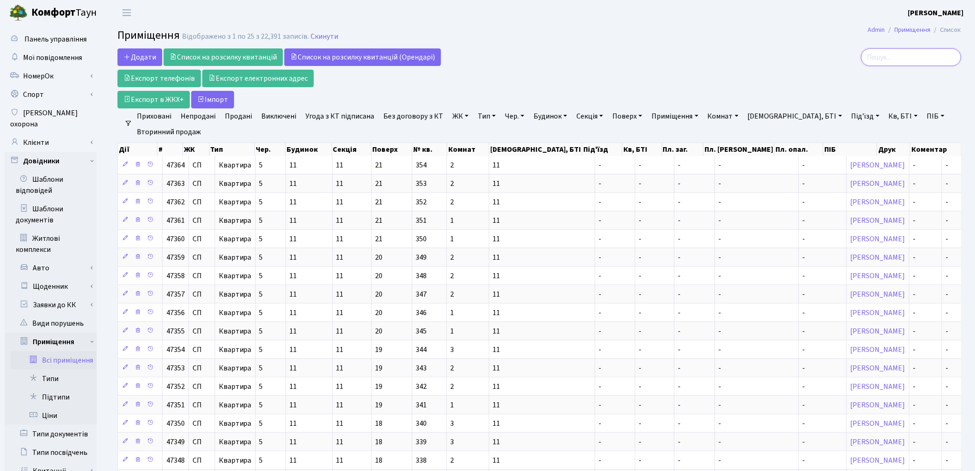
click at [886, 57] on input "search" at bounding box center [912, 57] width 100 height 18
paste input "ТОВ "Комфорт-Таун Ріелт""
type input "ТОВ "Комфорт-Таун Ріелт""
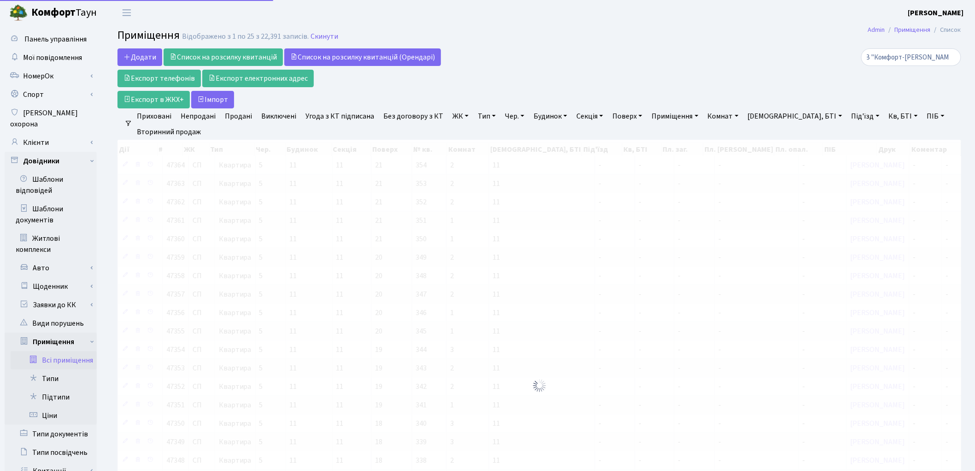
click at [762, 31] on h2 "Приміщення Відображено з 1 по 25 з 22,391 записів. Скинути" at bounding box center [540, 37] width 844 height 16
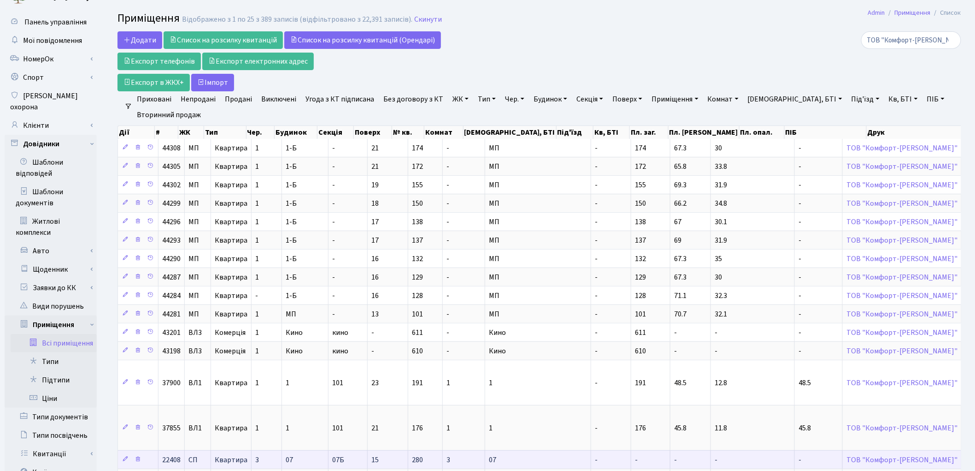
scroll to position [0, 0]
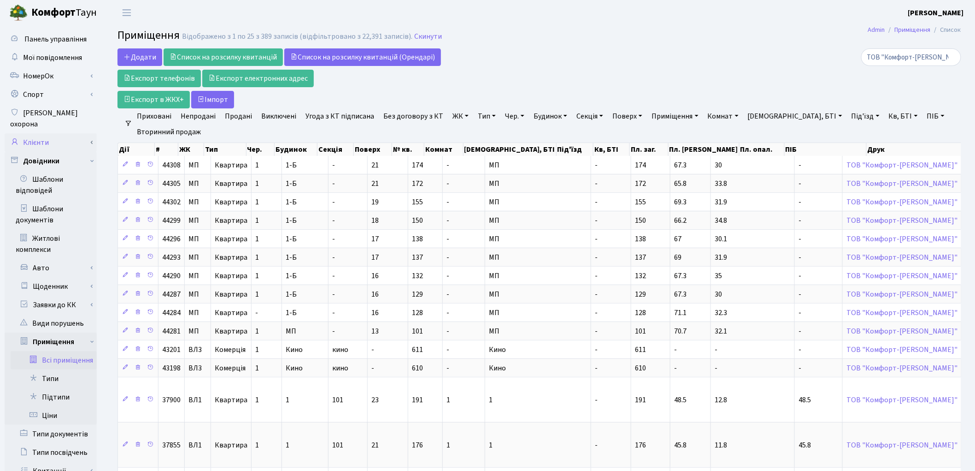
click at [41, 133] on link "Клієнти" at bounding box center [51, 142] width 92 height 18
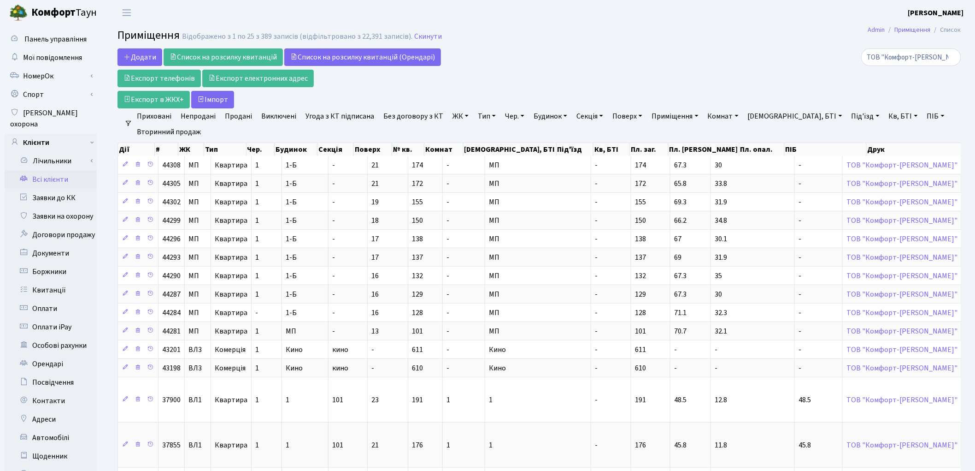
click at [54, 170] on link "Всі клієнти" at bounding box center [51, 179] width 92 height 18
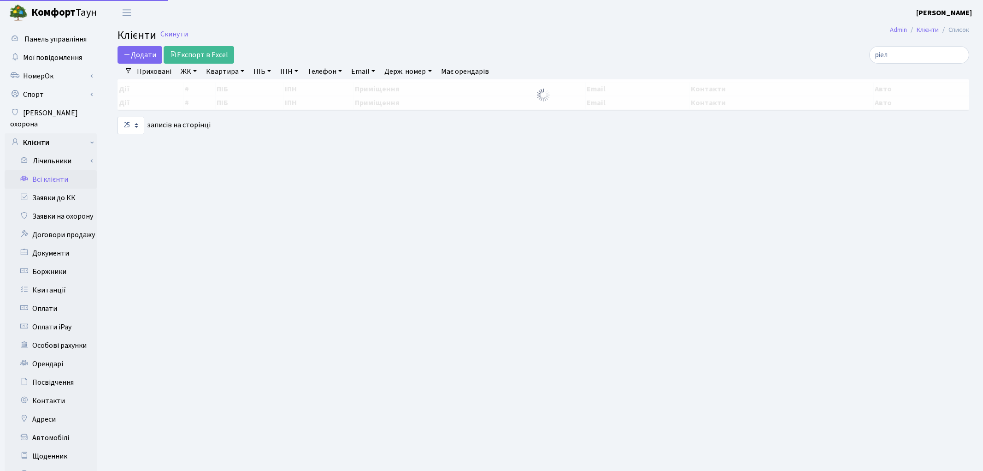
select select "25"
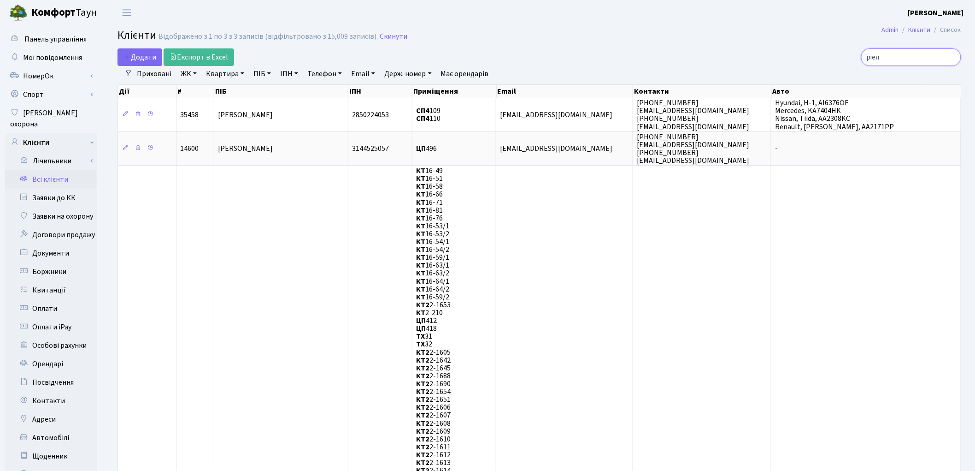
click at [954, 57] on input "ріел" at bounding box center [912, 57] width 100 height 18
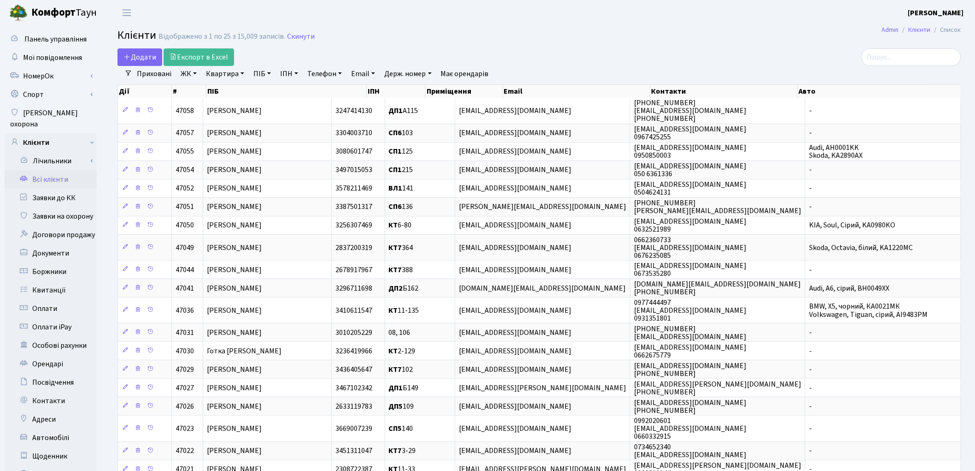
click at [269, 73] on link "ПІБ" at bounding box center [262, 74] width 25 height 16
type input "[PERSON_NAME]"
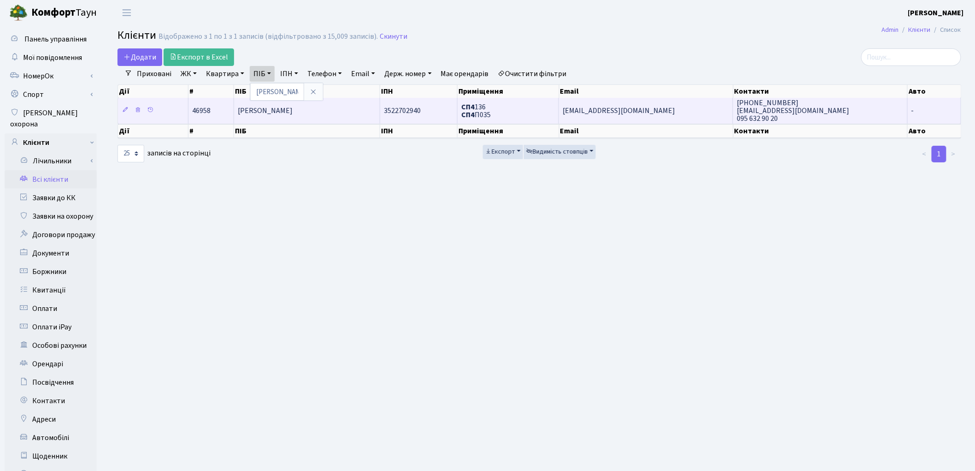
click at [282, 112] on span "[PERSON_NAME]" at bounding box center [265, 111] width 55 height 10
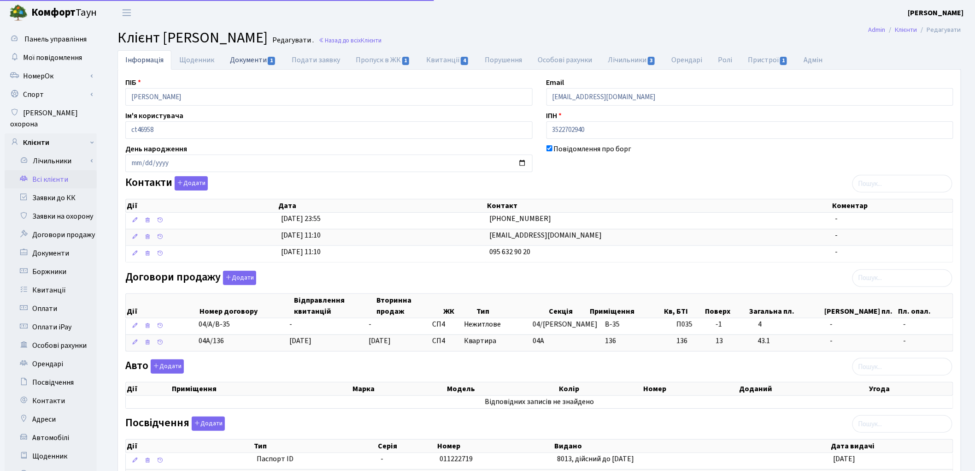
click at [247, 60] on link "Документи 1" at bounding box center [253, 59] width 62 height 19
select select "25"
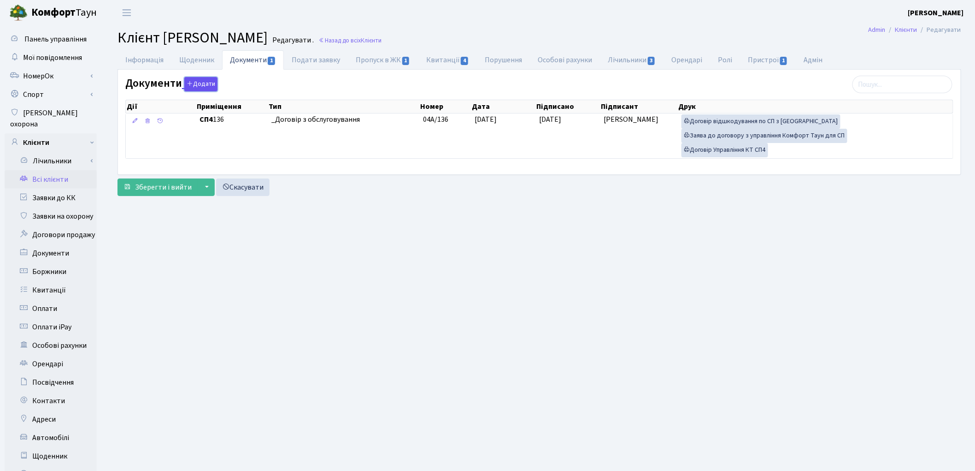
click at [201, 86] on button "Додати" at bounding box center [200, 84] width 33 height 14
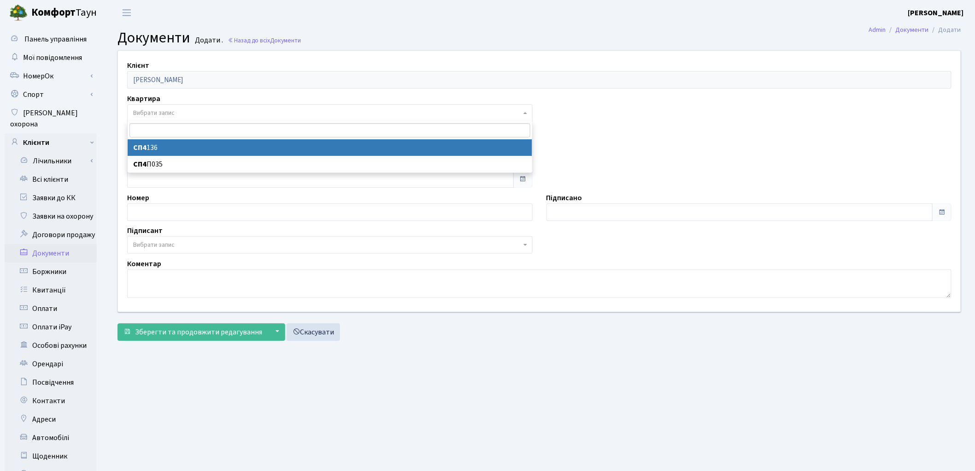
click at [153, 112] on span "Вибрати запис" at bounding box center [153, 112] width 41 height 9
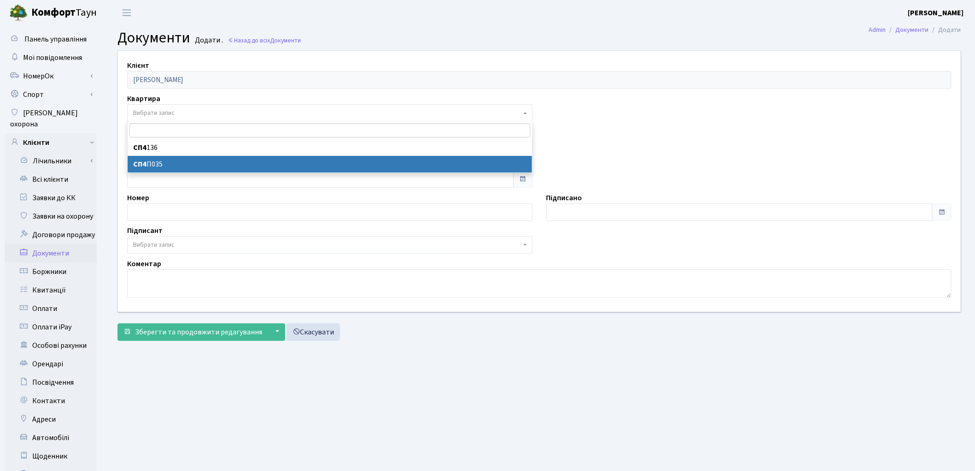
select select "178704"
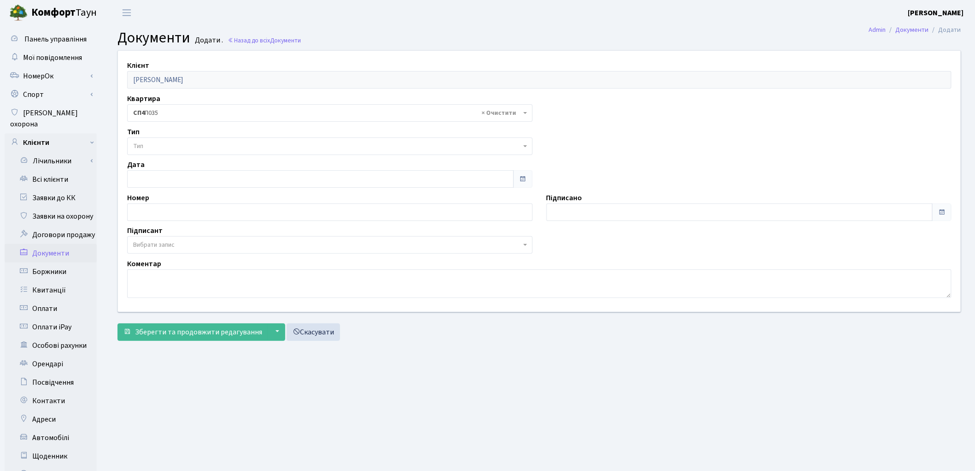
click at [159, 144] on span "Тип" at bounding box center [327, 146] width 388 height 9
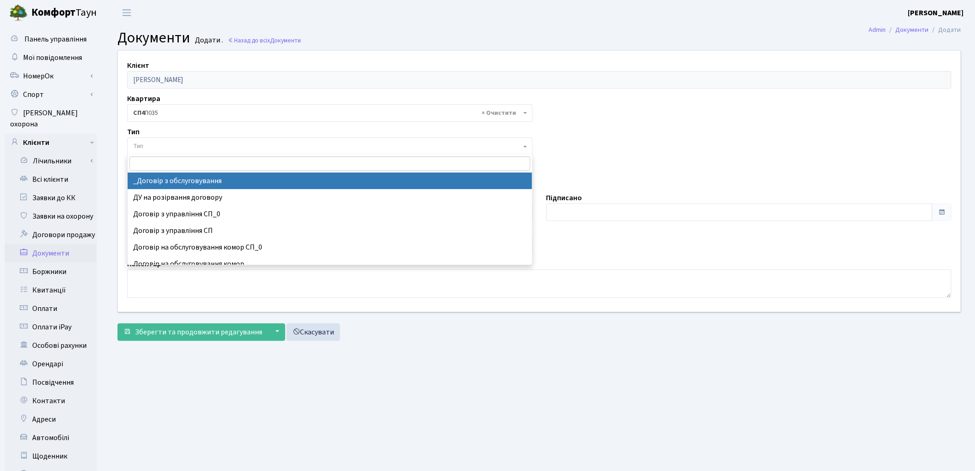
select select "289"
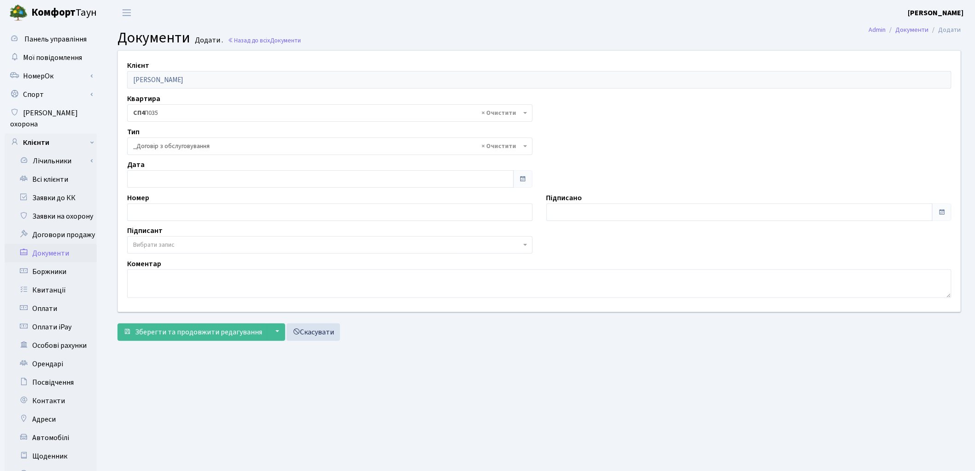
click at [162, 238] on span "Вибрати запис" at bounding box center [330, 245] width 406 height 18
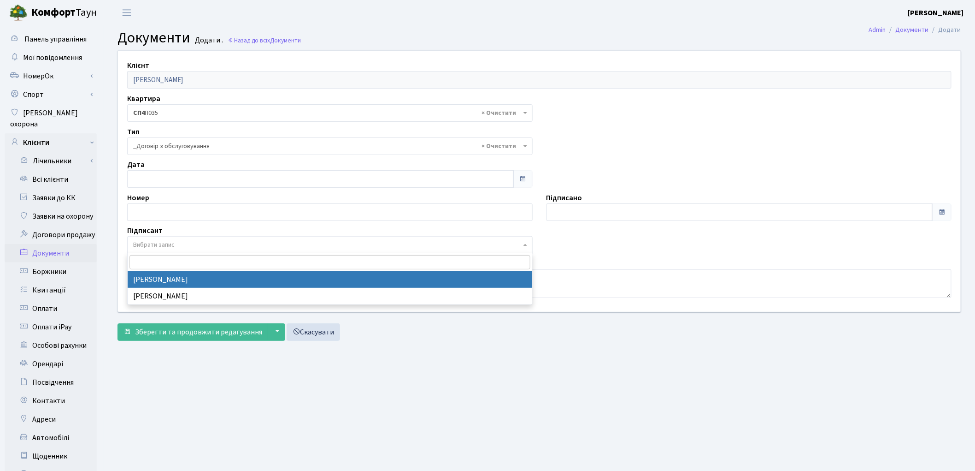
select select "74"
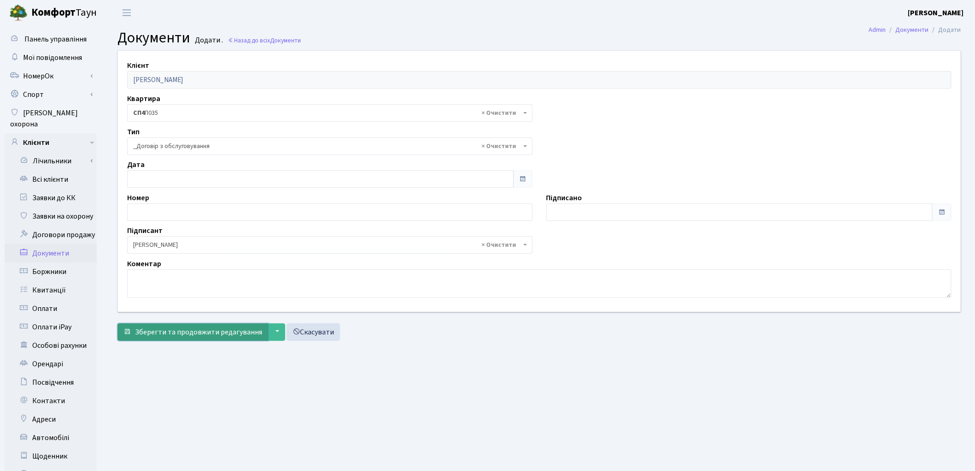
click at [167, 339] on button "Зберегти та продовжити редагування" at bounding box center [193, 332] width 151 height 18
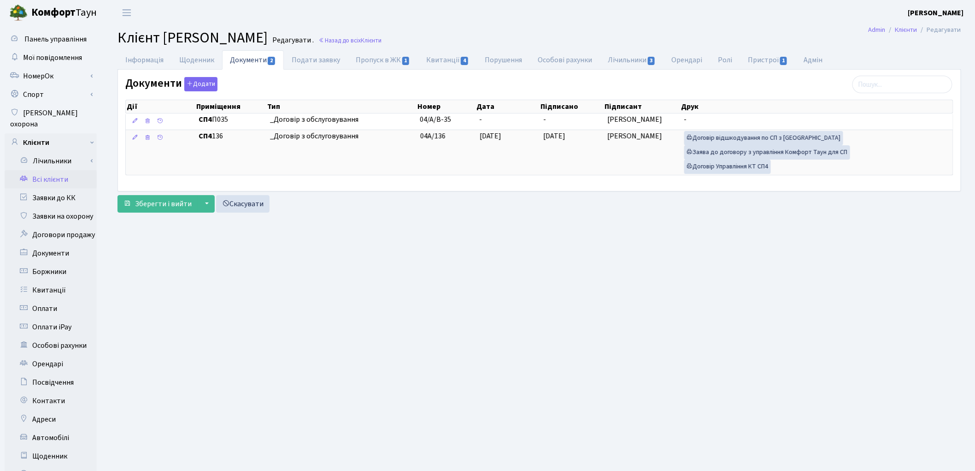
click at [53, 170] on link "Всі клієнти" at bounding box center [51, 179] width 92 height 18
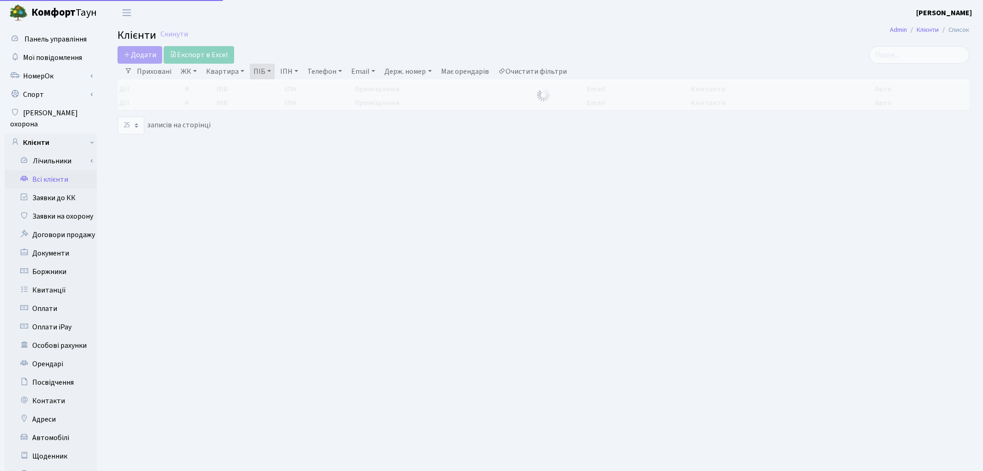
select select "25"
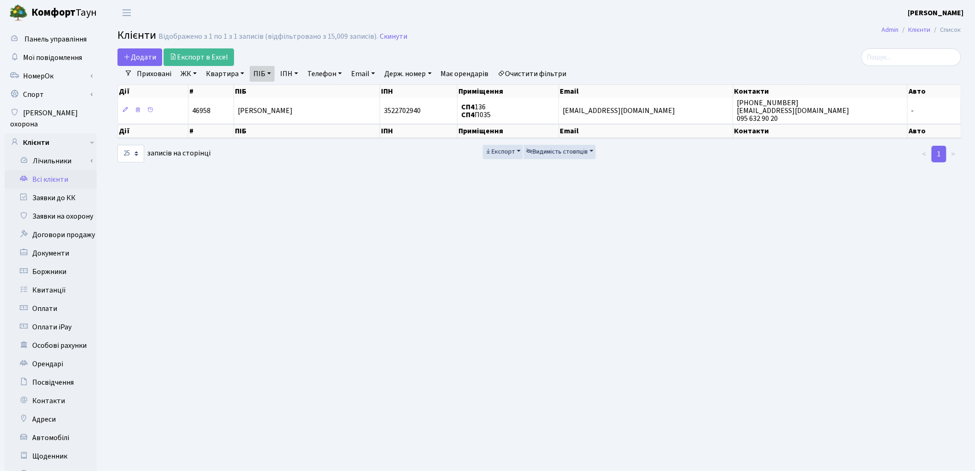
click at [270, 75] on link "ПІБ" at bounding box center [262, 74] width 25 height 16
click at [315, 90] on icon at bounding box center [313, 91] width 7 height 7
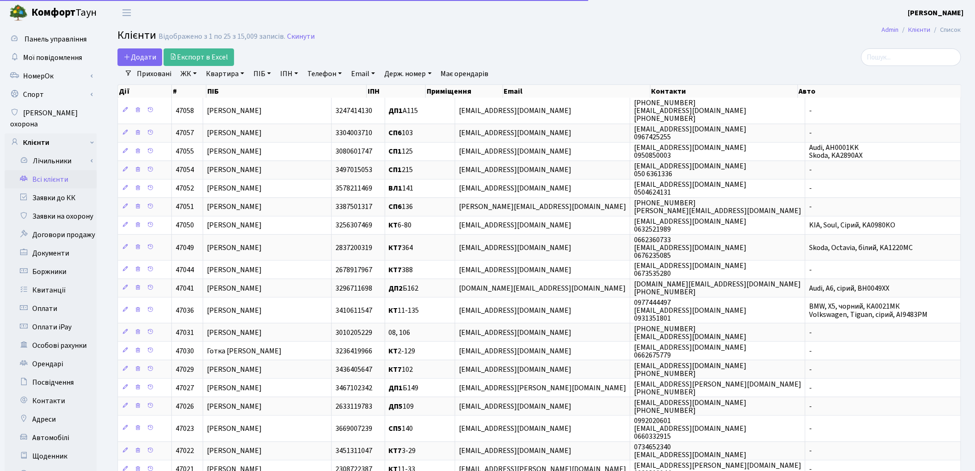
click at [273, 76] on link "ПІБ" at bounding box center [262, 74] width 25 height 16
click at [264, 89] on input "text" at bounding box center [277, 92] width 54 height 18
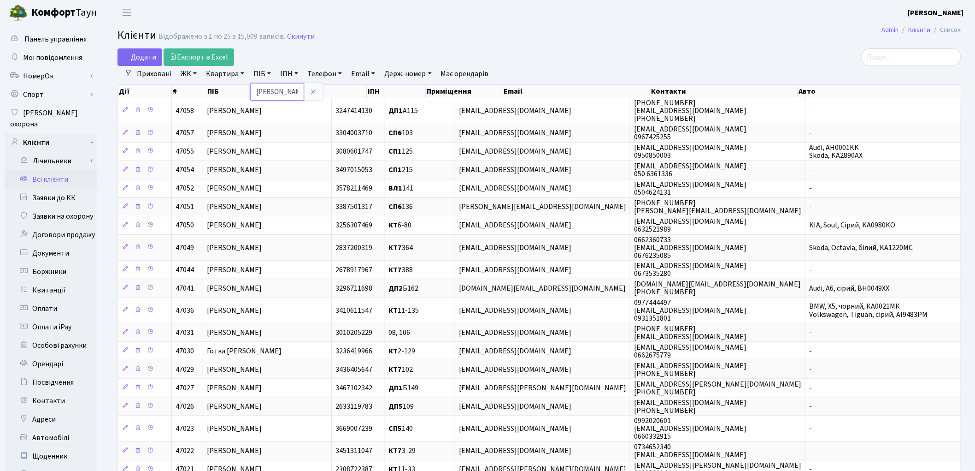
type input "[PERSON_NAME]"
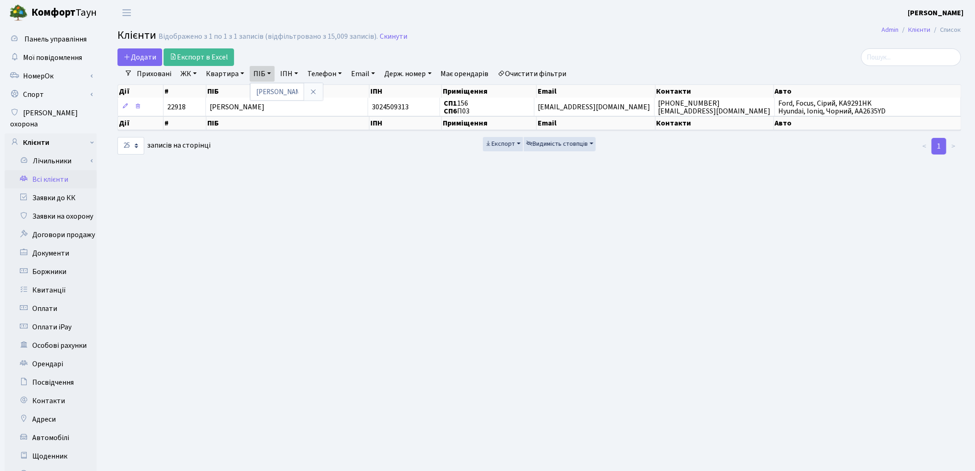
click at [282, 118] on th "ПІБ" at bounding box center [289, 123] width 164 height 14
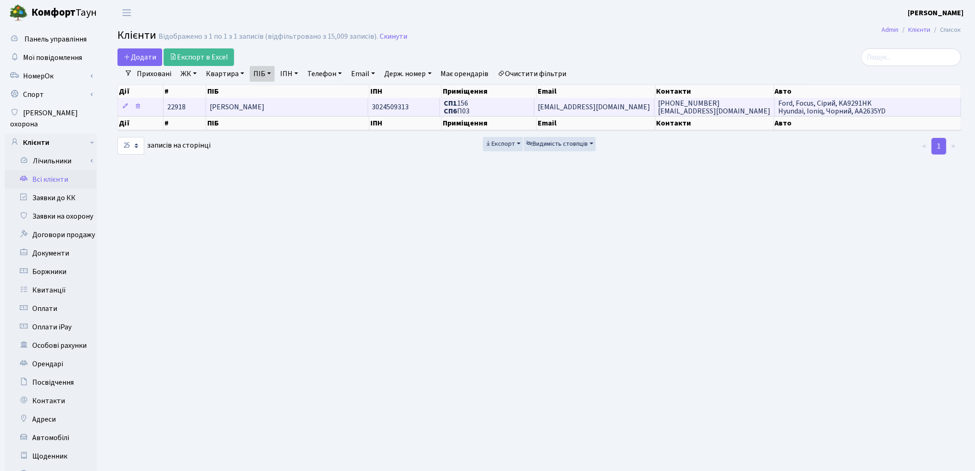
click at [279, 112] on td "[PERSON_NAME]" at bounding box center [287, 107] width 162 height 18
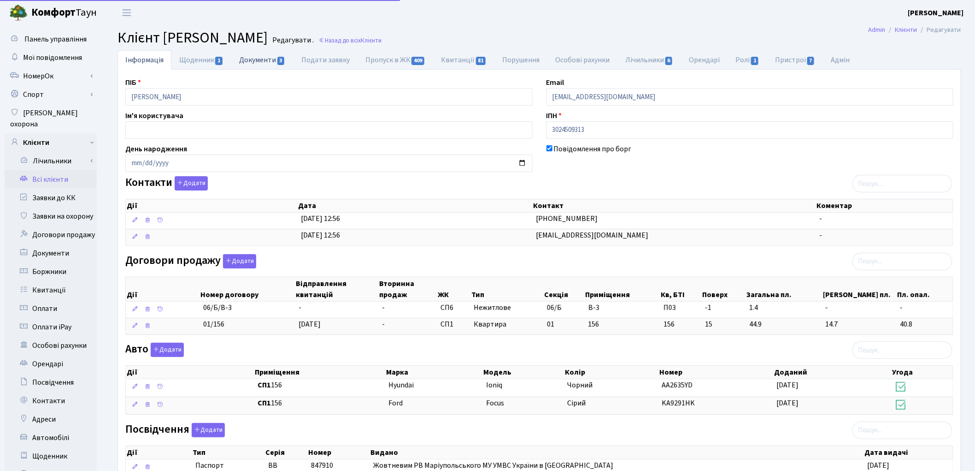
click at [252, 60] on link "Документи 3" at bounding box center [262, 59] width 62 height 19
select select "25"
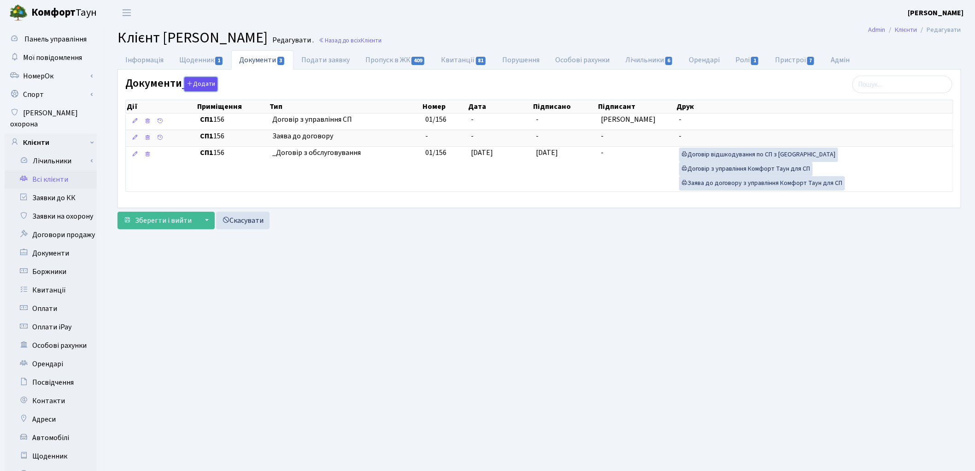
click at [204, 80] on button "Додати" at bounding box center [200, 84] width 33 height 14
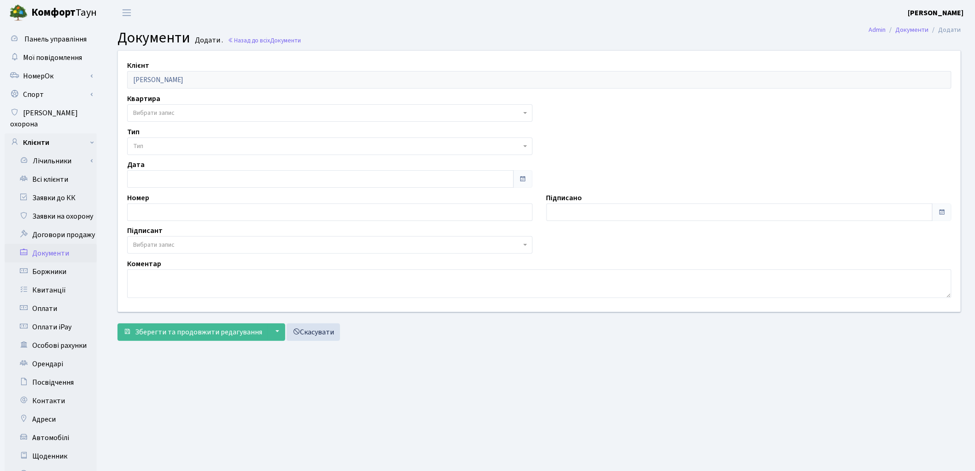
click span "Вибрати запис"
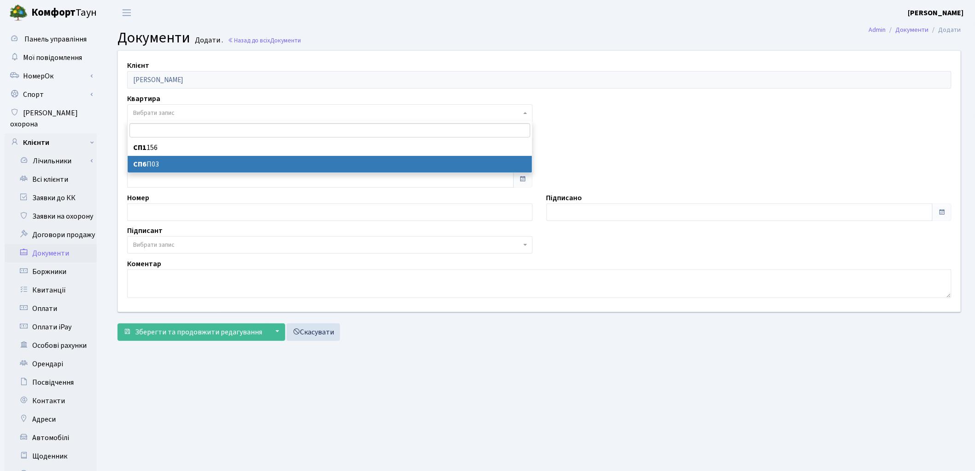
select select "178689"
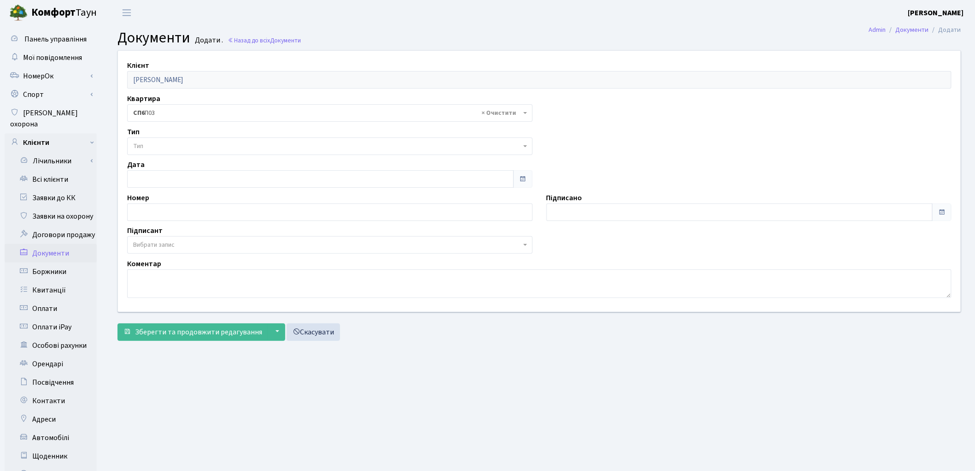
click span "Тип"
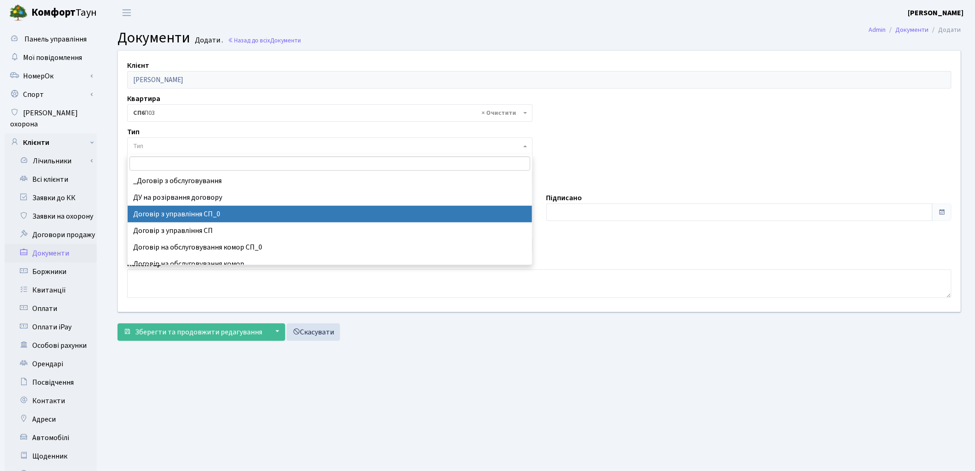
scroll to position [51, 0]
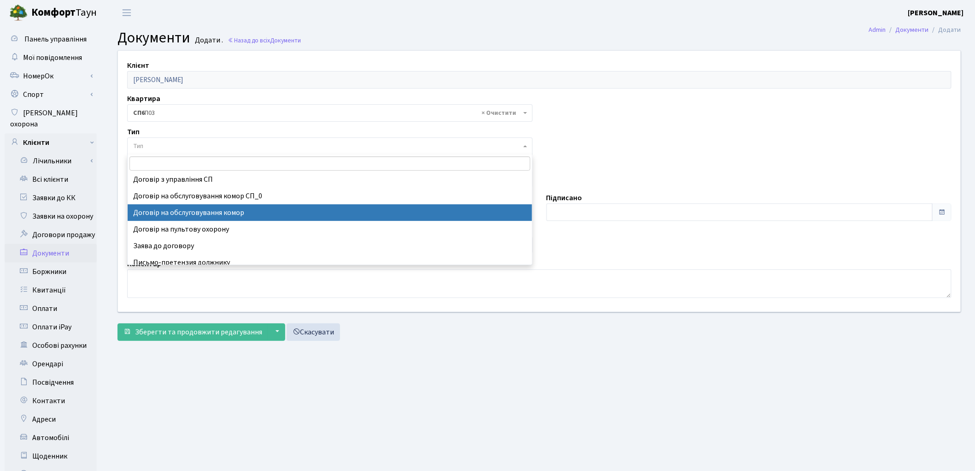
select select "309"
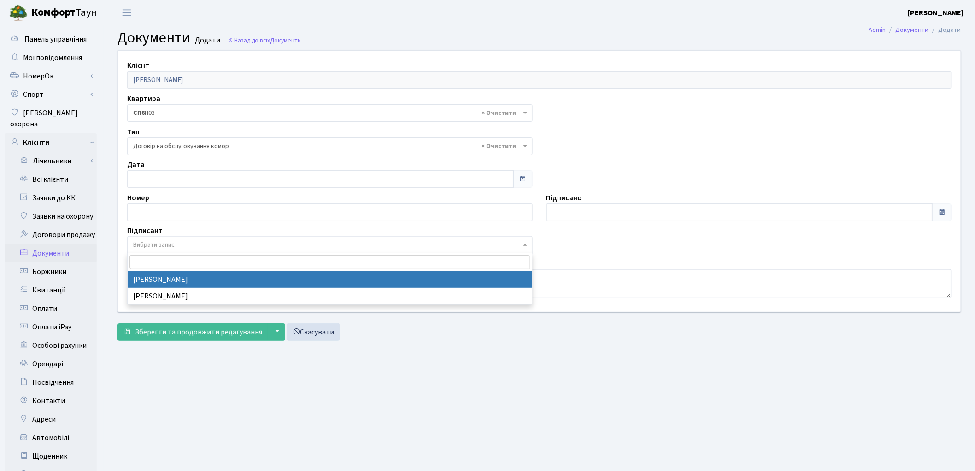
click span "Вибрати запис"
select select "74"
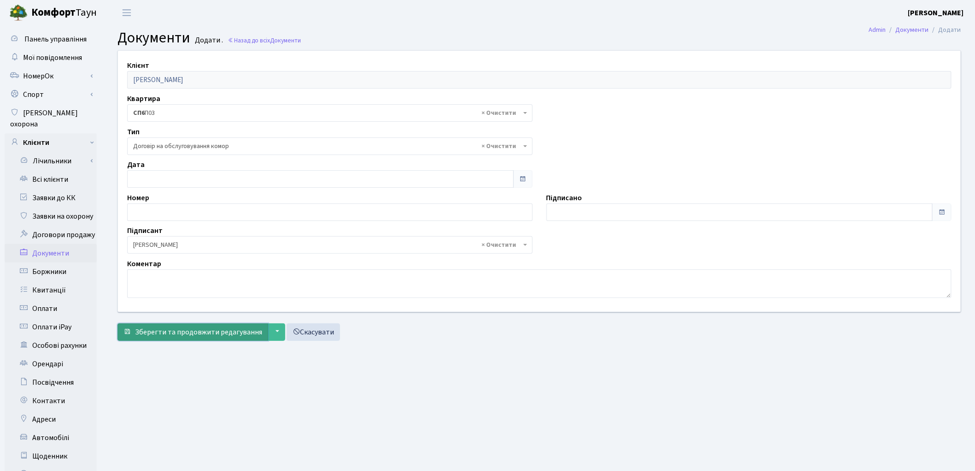
click span "Зберегти та продовжити редагування"
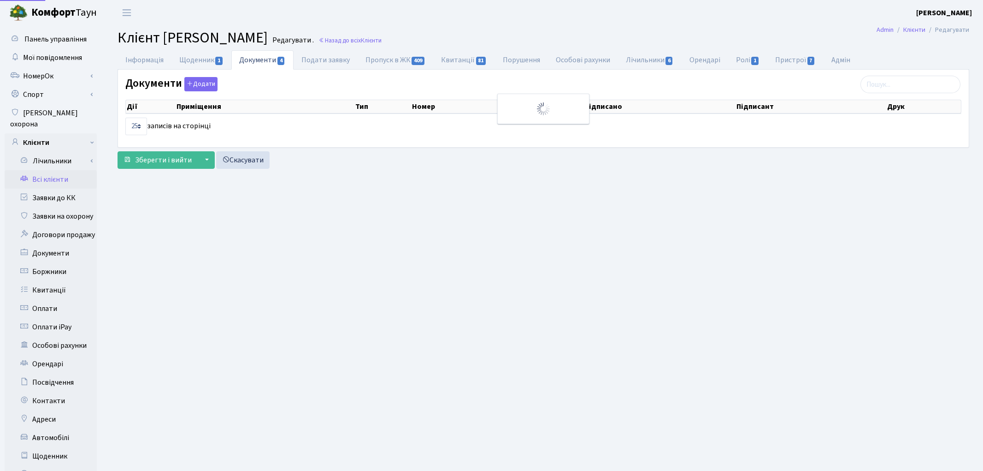
select select "25"
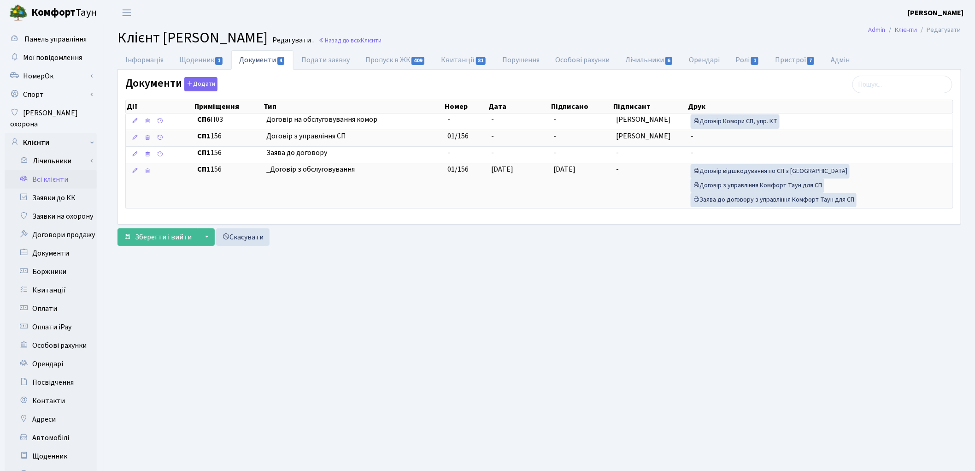
click at [52, 171] on link "Всі клієнти" at bounding box center [51, 179] width 92 height 18
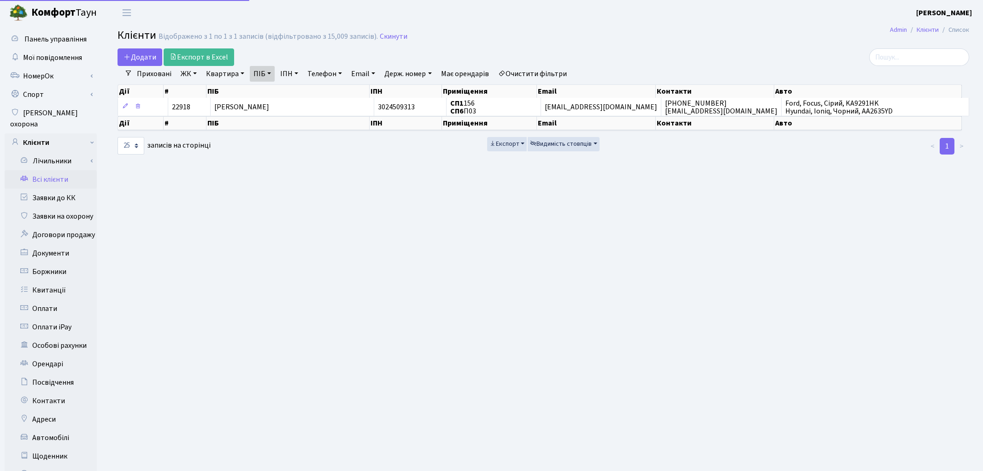
select select "25"
click at [228, 73] on link "Квартира" at bounding box center [225, 74] width 46 height 16
click at [521, 70] on link "Очистити фільтри" at bounding box center [533, 74] width 76 height 16
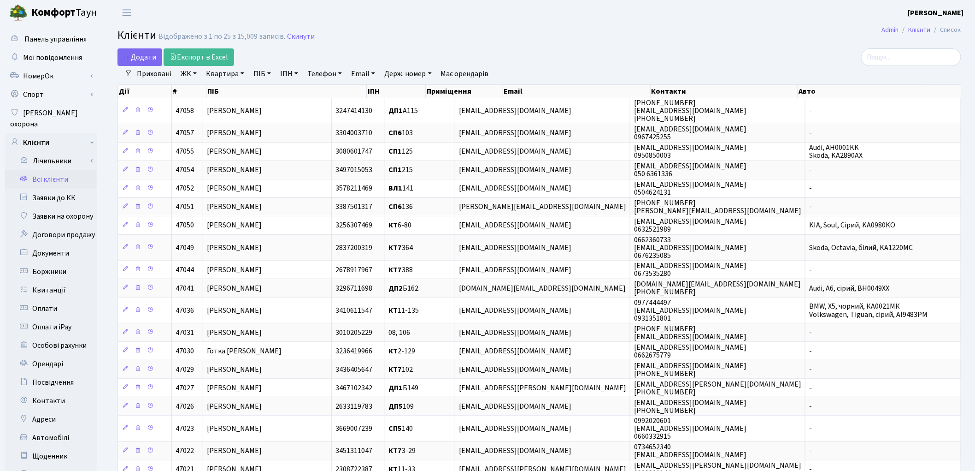
click at [217, 75] on link "Квартира" at bounding box center [225, 74] width 46 height 16
type input "49"
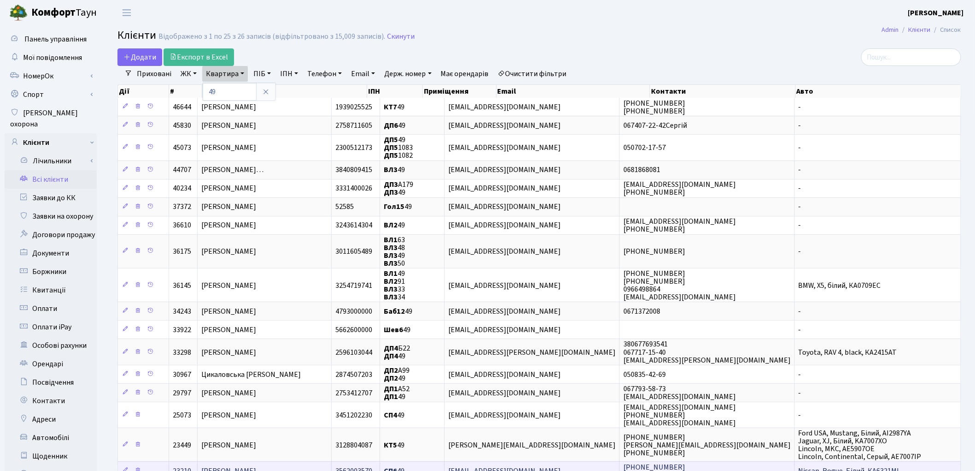
click at [256, 466] on span "[PERSON_NAME]" at bounding box center [228, 471] width 55 height 10
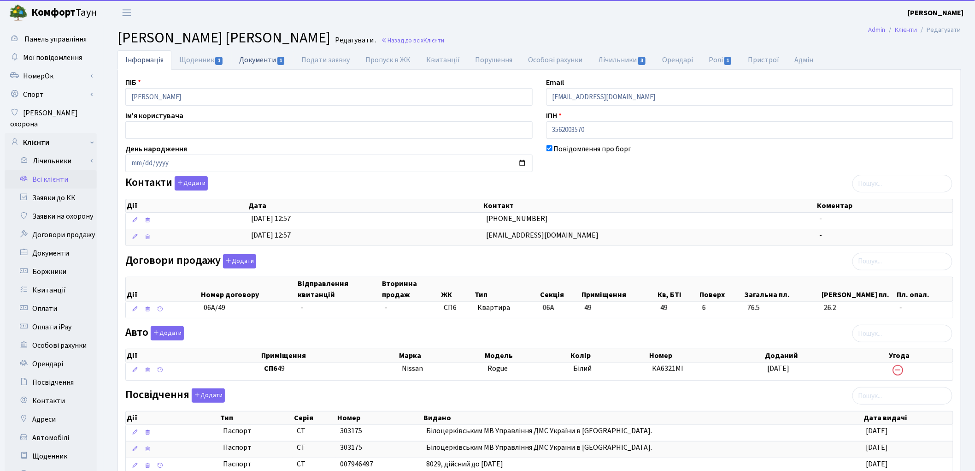
click at [255, 62] on link "Документи 1" at bounding box center [262, 59] width 62 height 19
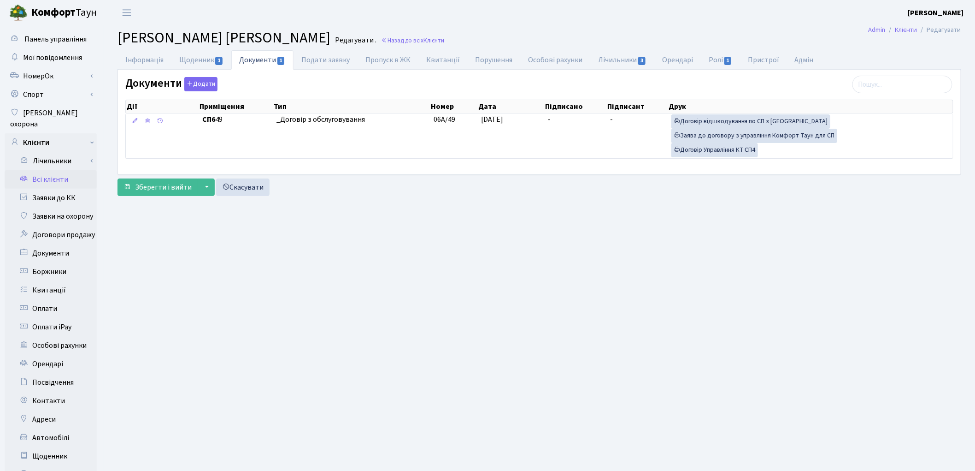
click at [57, 170] on link "Всі клієнти" at bounding box center [51, 179] width 92 height 18
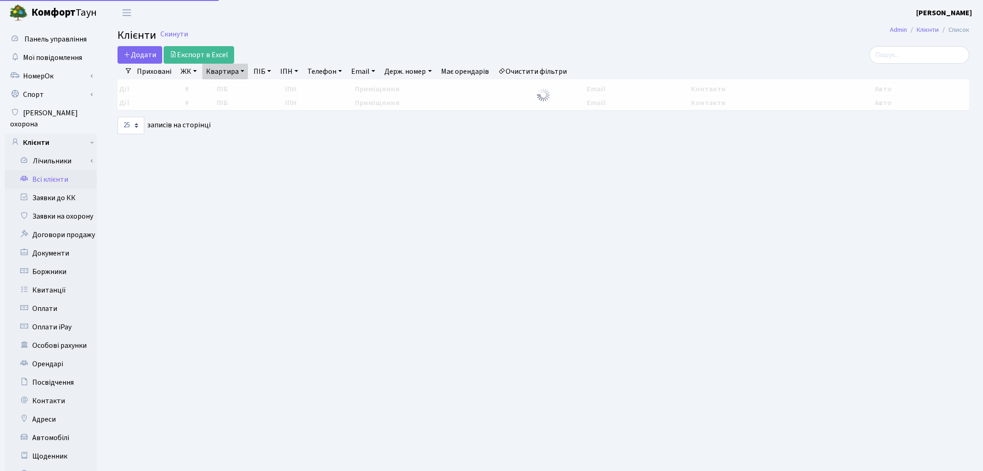
select select "25"
click at [227, 71] on link "Квартира" at bounding box center [225, 72] width 46 height 16
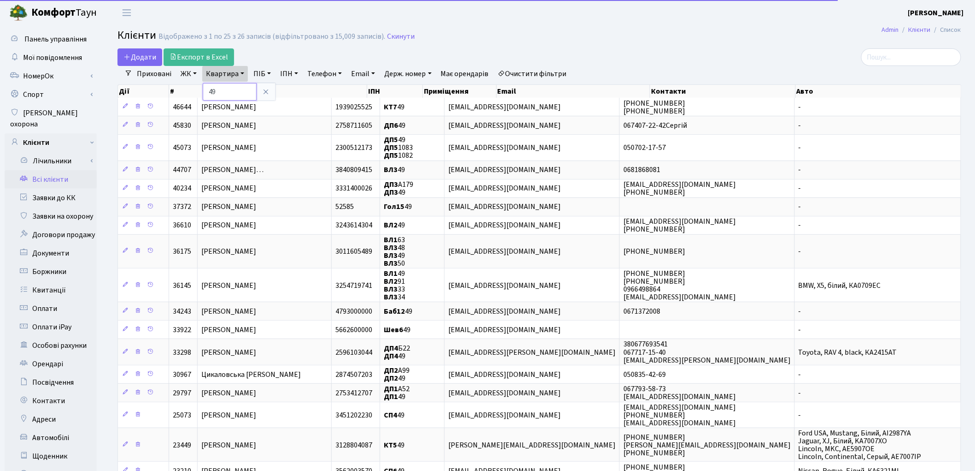
click at [232, 87] on input "49" at bounding box center [230, 92] width 54 height 18
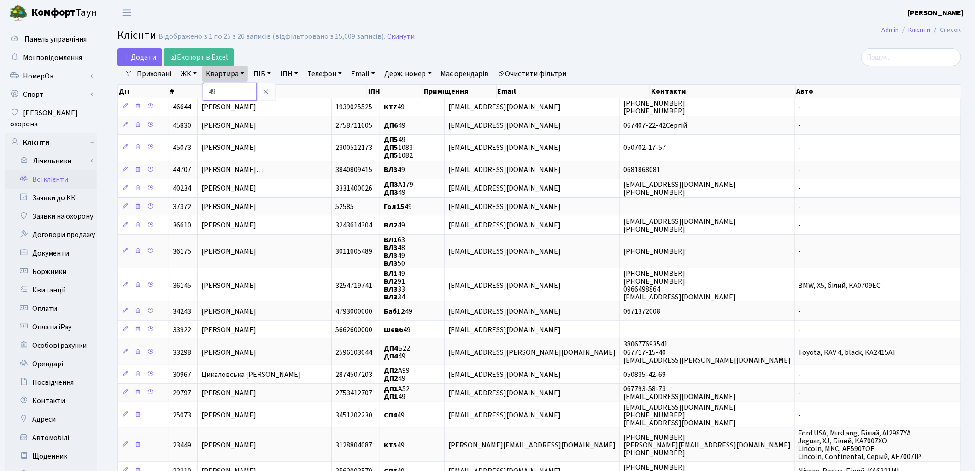
type input "4"
type input "75"
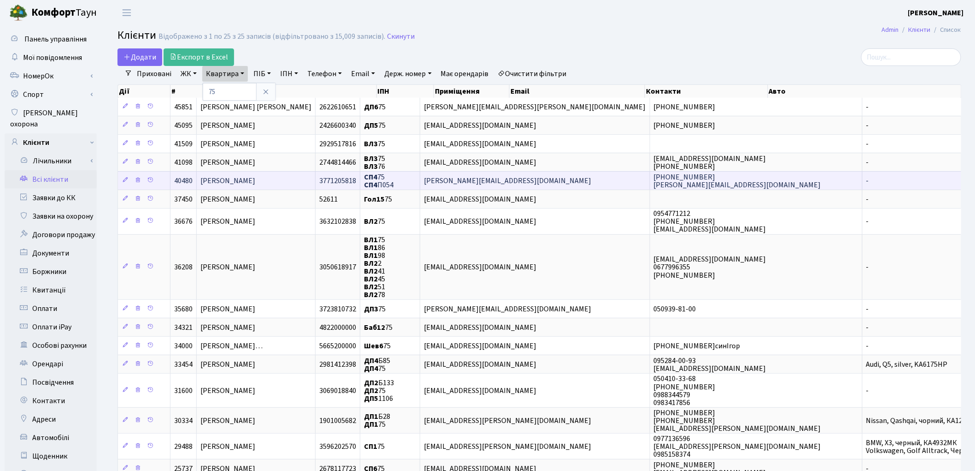
click at [242, 184] on span "[PERSON_NAME]" at bounding box center [228, 181] width 55 height 10
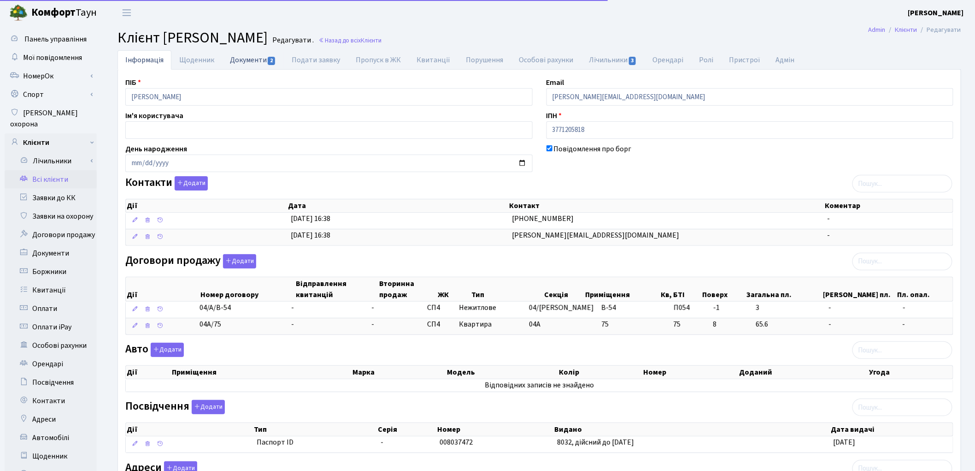
click at [240, 65] on link "Документи 2" at bounding box center [253, 59] width 62 height 19
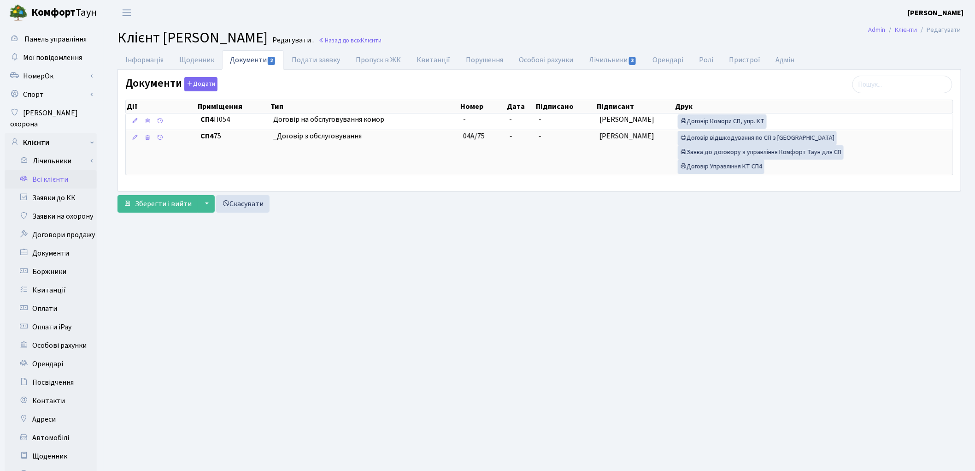
click at [44, 170] on link "Всі клієнти" at bounding box center [51, 179] width 92 height 18
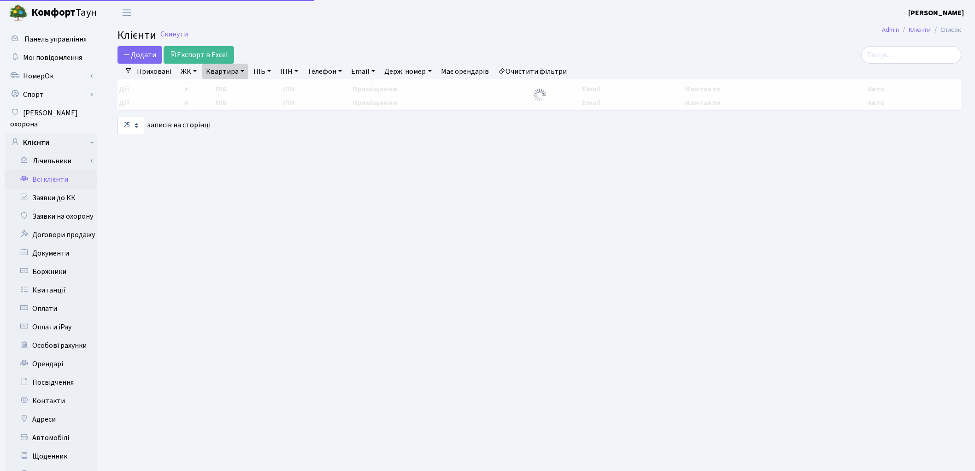
select select "25"
click at [238, 76] on link "Квартира" at bounding box center [225, 72] width 46 height 16
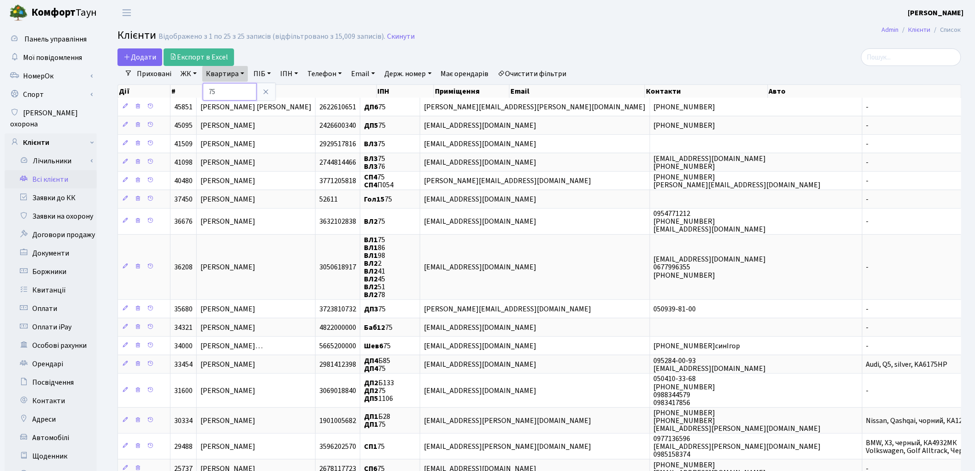
click at [237, 87] on input "75" at bounding box center [230, 92] width 54 height 18
type input "7"
type input "24"
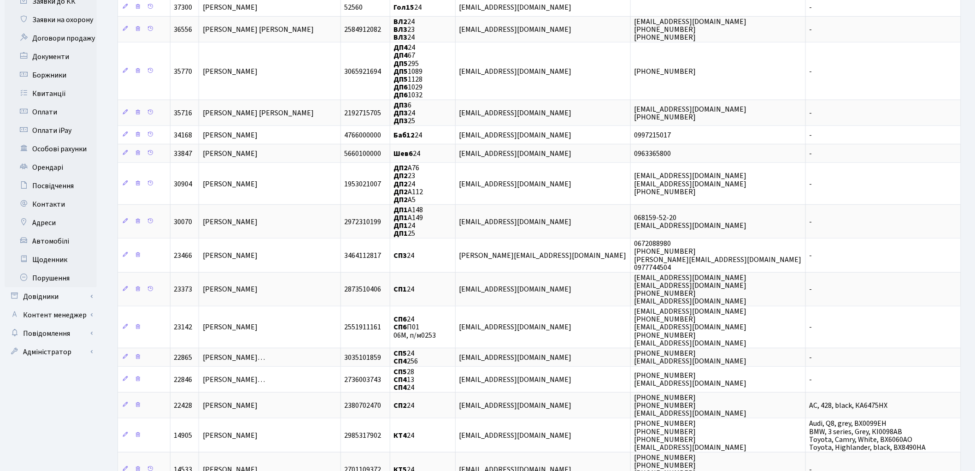
scroll to position [205, 0]
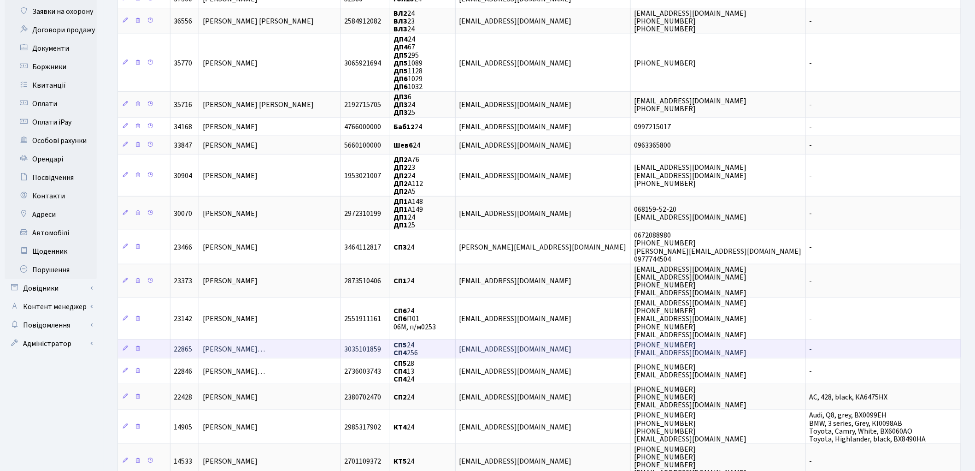
click at [297, 342] on td "Матюшенко Олександр Володимирови…" at bounding box center [270, 348] width 142 height 18
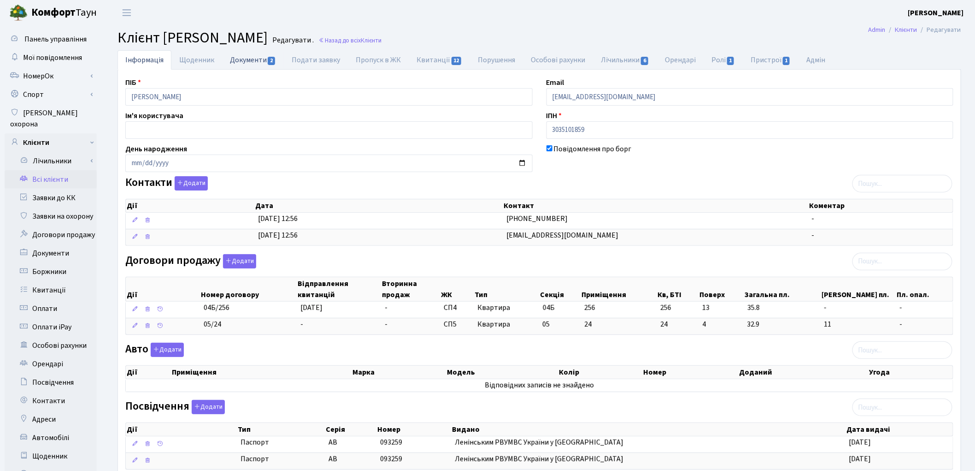
click at [244, 59] on link "Документи 2" at bounding box center [253, 59] width 62 height 19
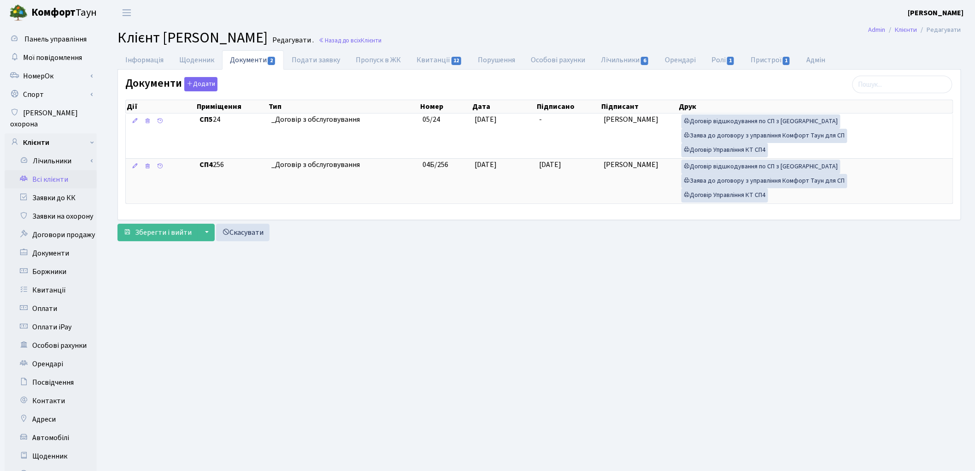
click at [64, 173] on link "Всі клієнти" at bounding box center [51, 179] width 92 height 18
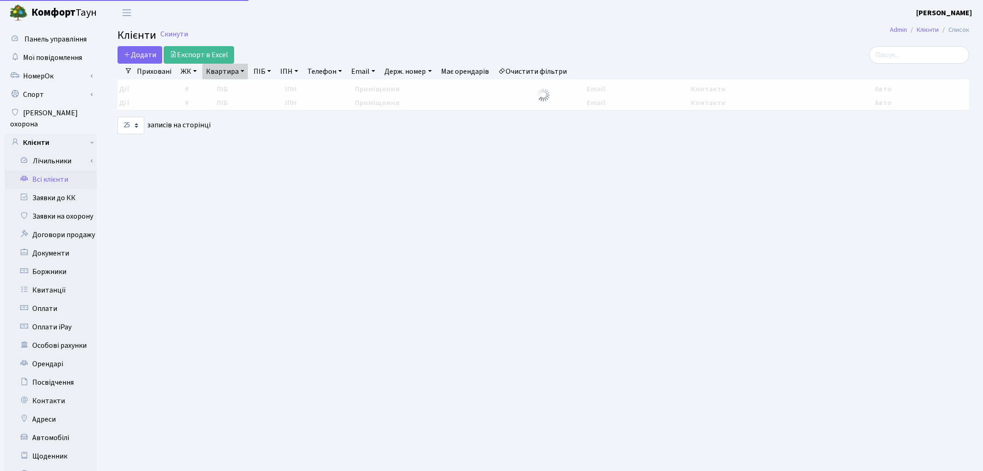
select select "25"
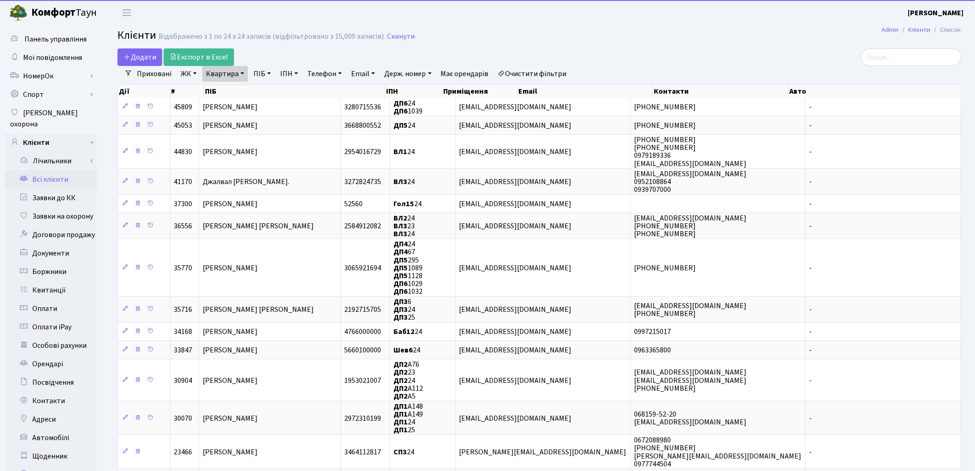
click at [550, 76] on link "Очистити фільтри" at bounding box center [533, 74] width 76 height 16
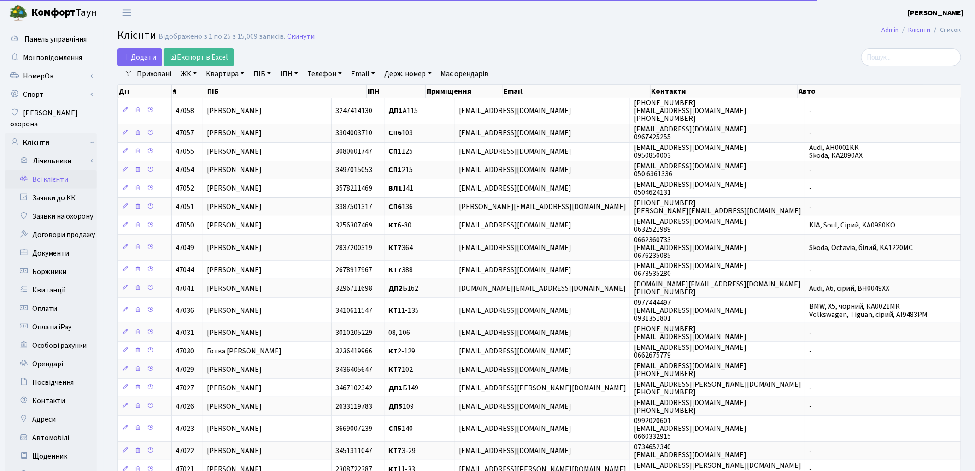
click at [236, 73] on link "Квартира" at bounding box center [225, 74] width 46 height 16
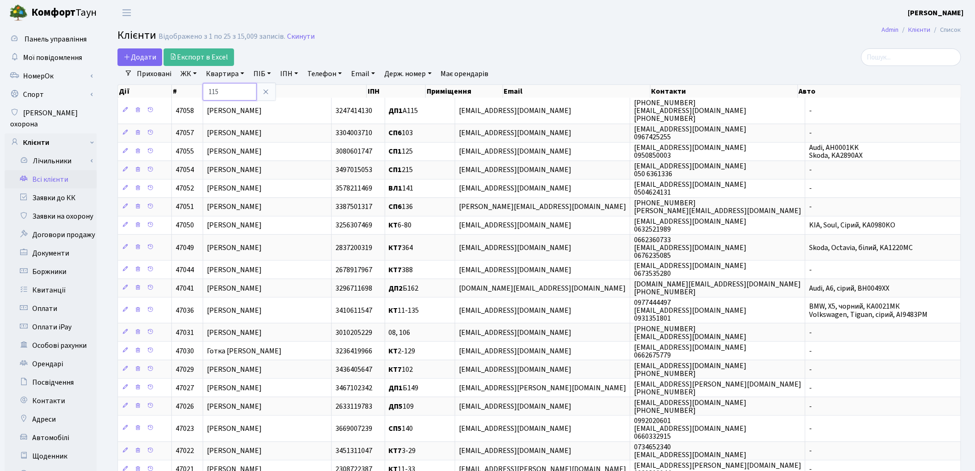
type input "115"
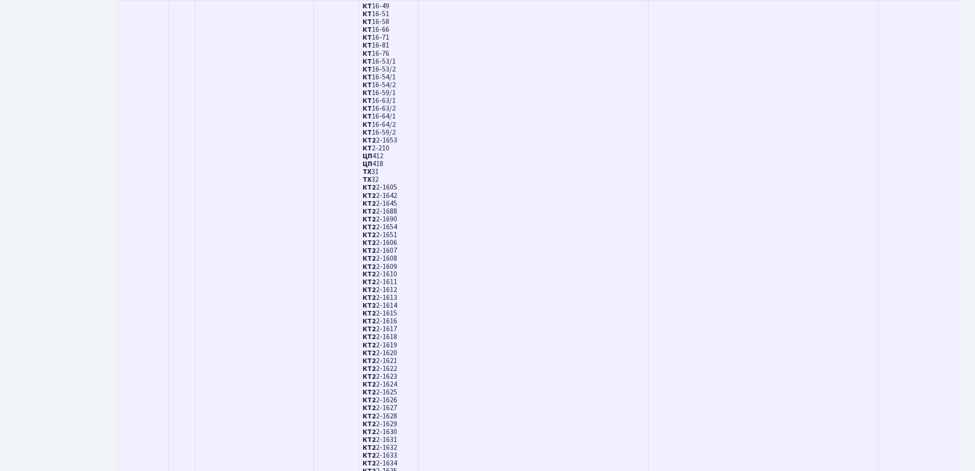
scroll to position [666, 0]
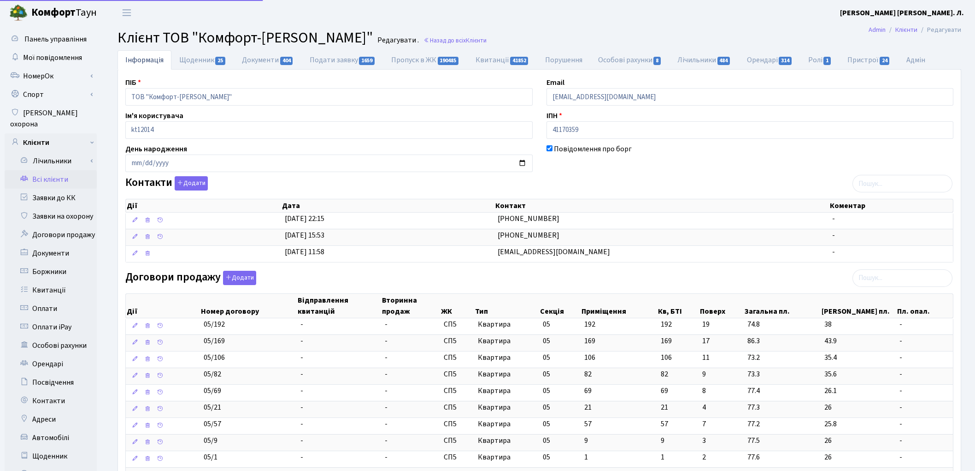
select select "25"
click at [924, 283] on input "search" at bounding box center [903, 278] width 100 height 18
type input "115"
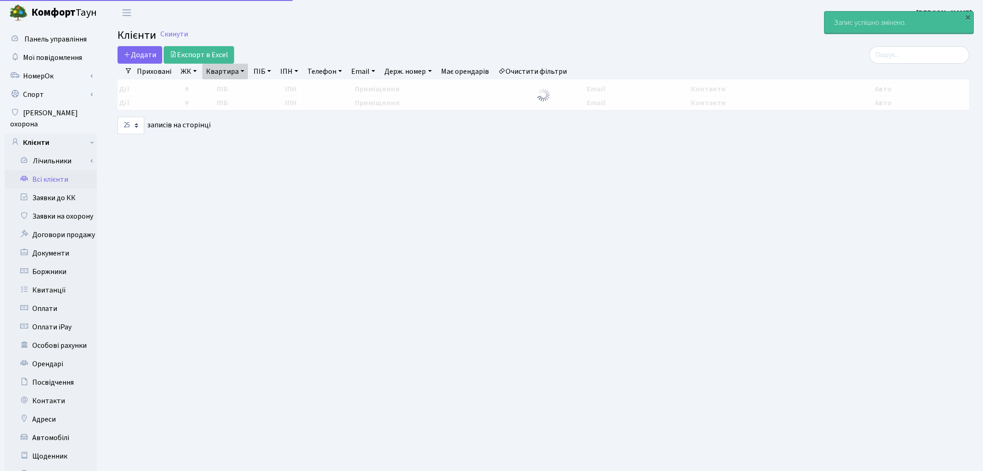
select select "25"
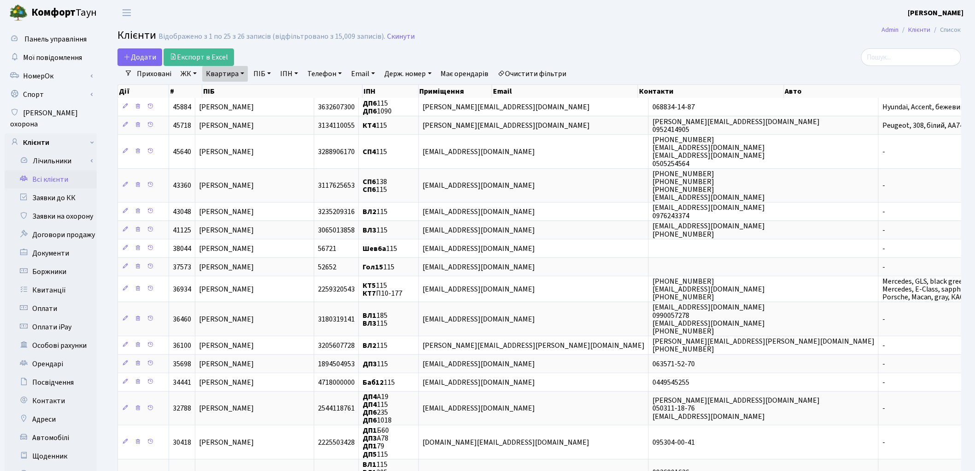
click at [59, 170] on link "Всі клієнти" at bounding box center [51, 179] width 92 height 18
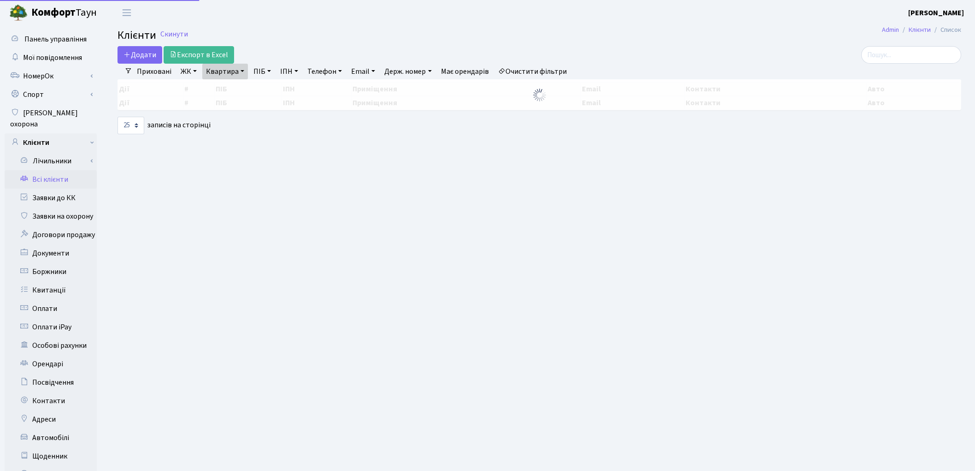
select select "25"
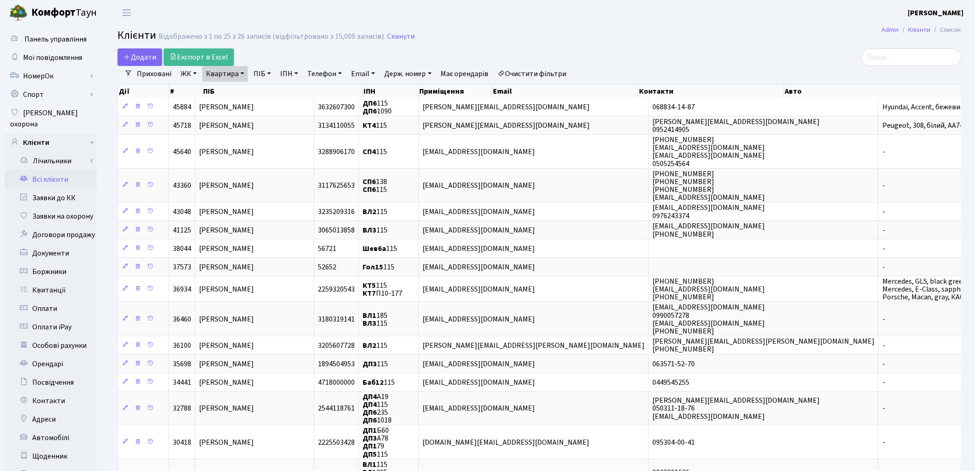
click at [217, 80] on link "Квартира" at bounding box center [225, 74] width 46 height 16
click at [732, 48] on div at bounding box center [826, 57] width 272 height 18
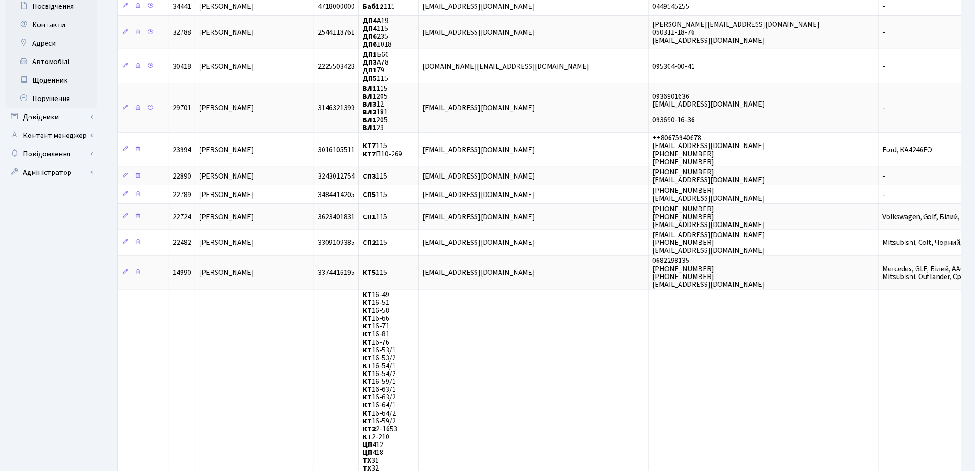
scroll to position [563, 0]
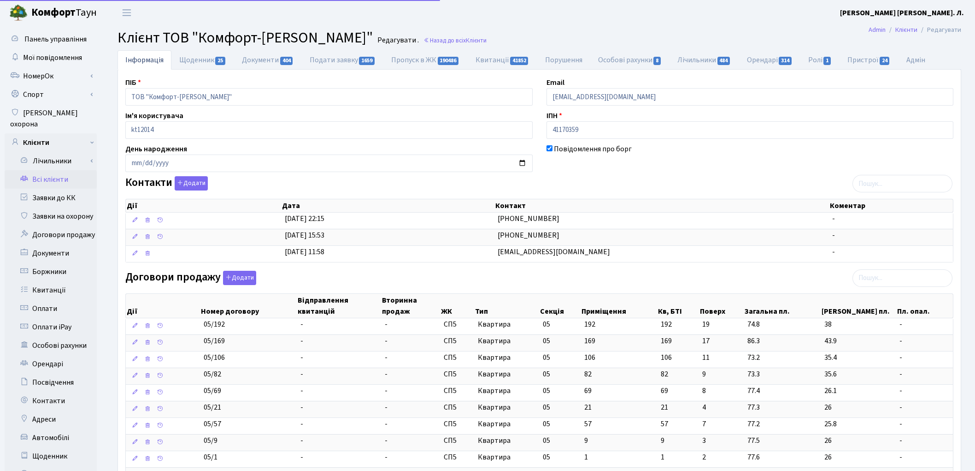
select select "25"
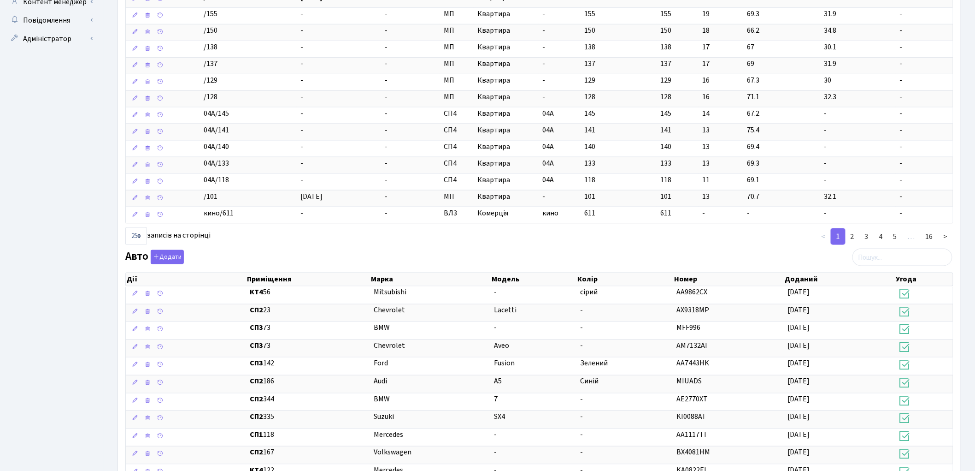
scroll to position [512, 0]
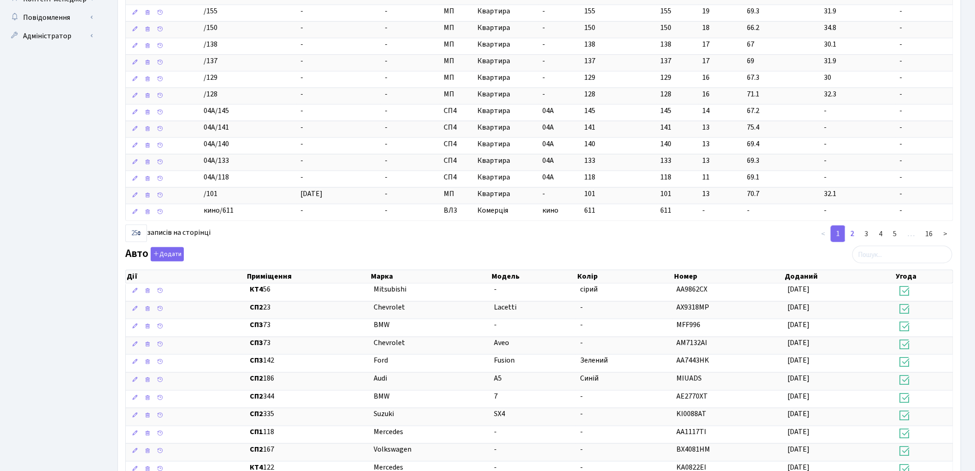
click at [851, 240] on link "2" at bounding box center [852, 233] width 15 height 17
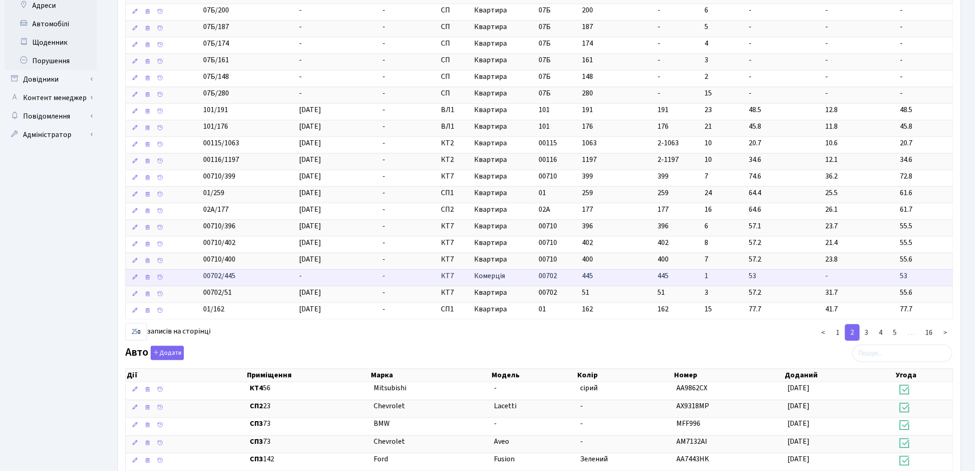
scroll to position [409, 0]
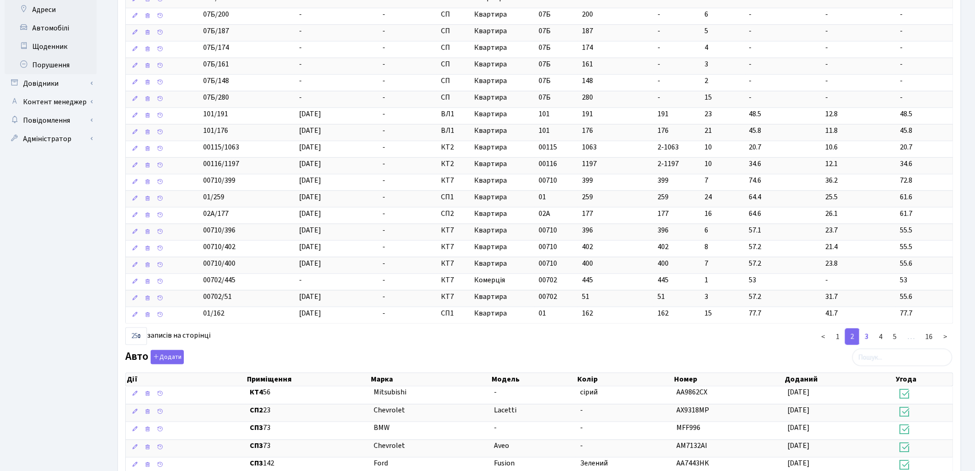
click at [868, 344] on link "3" at bounding box center [867, 336] width 15 height 17
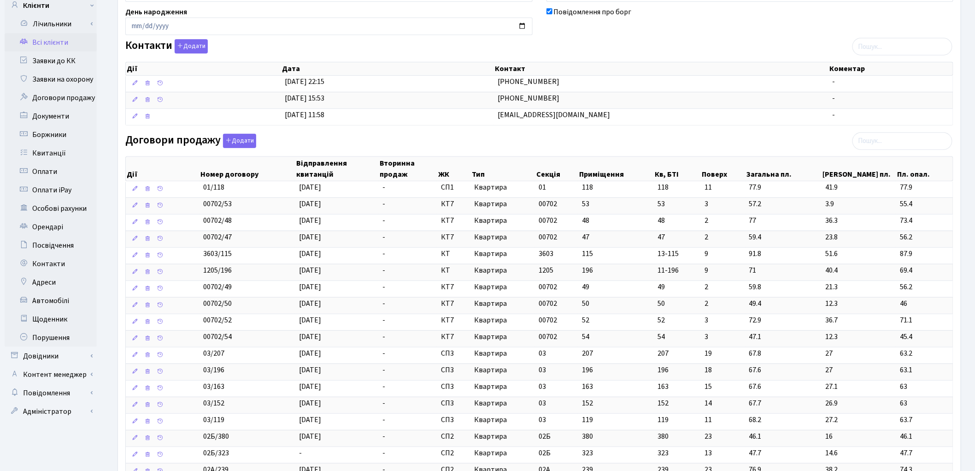
scroll to position [102, 0]
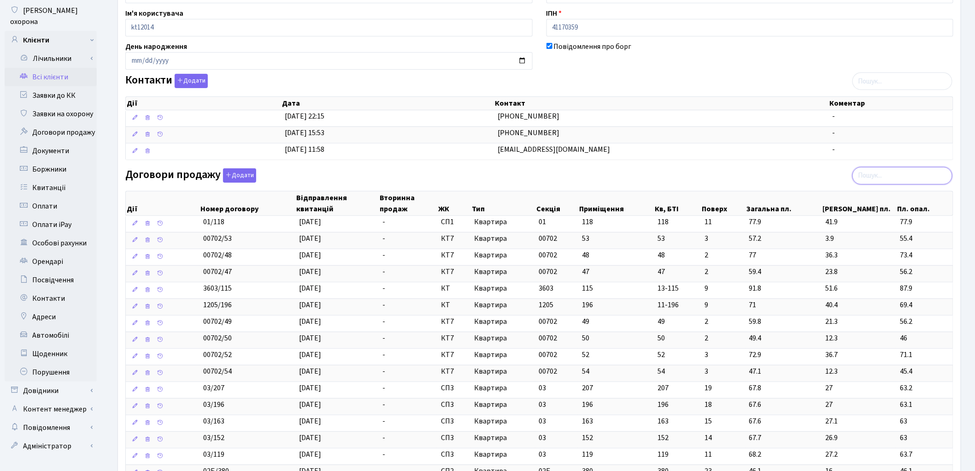
click at [895, 176] on input "search" at bounding box center [903, 176] width 100 height 18
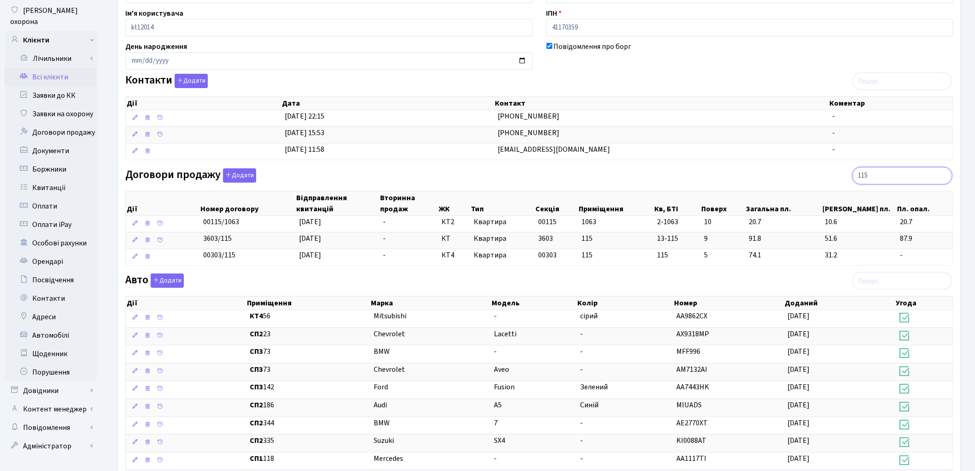
type input "115"
click at [51, 68] on link "Всі клієнти" at bounding box center [51, 77] width 92 height 18
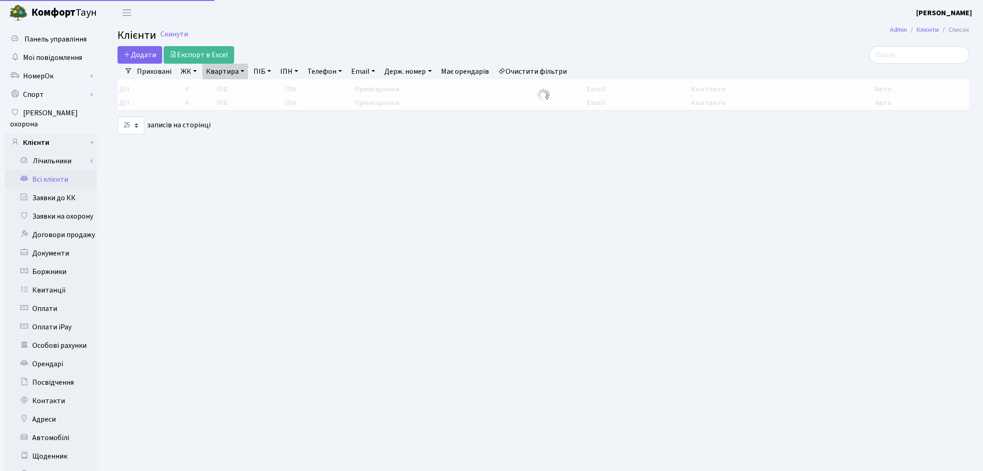
select select "25"
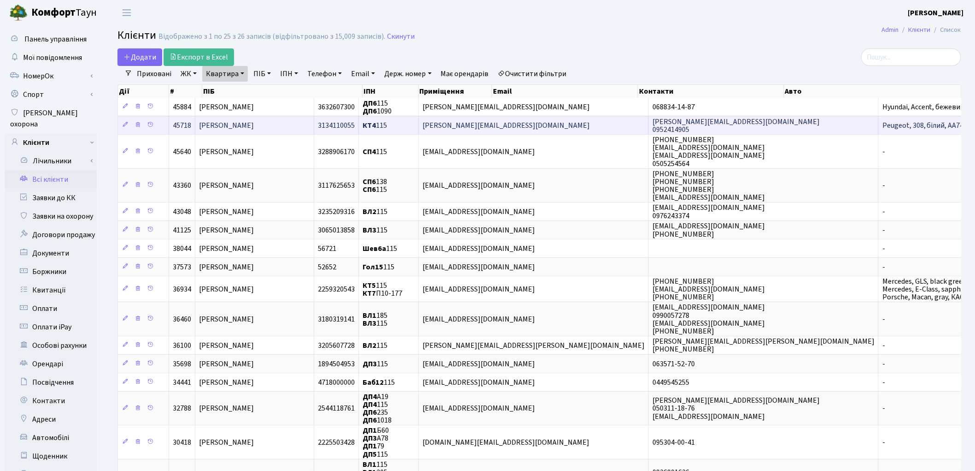
click at [314, 129] on td "Параниця Богдан Олександрович" at bounding box center [254, 125] width 119 height 18
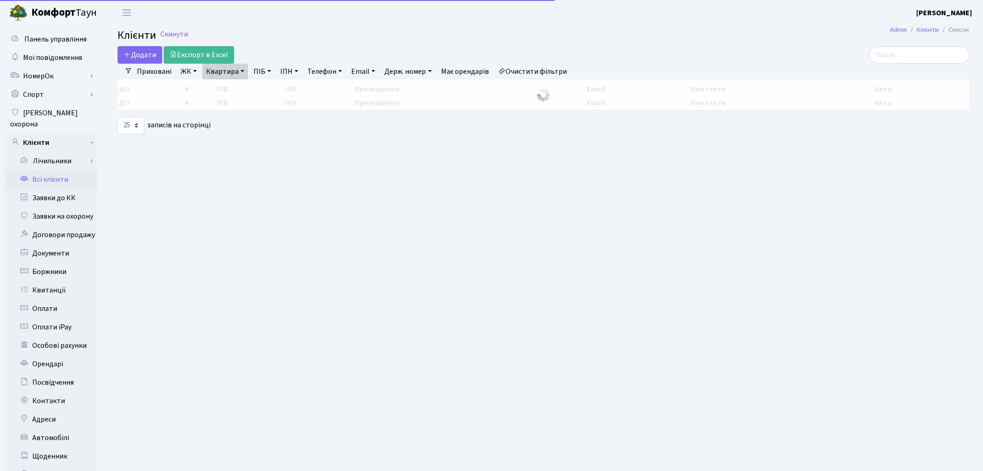
select select "25"
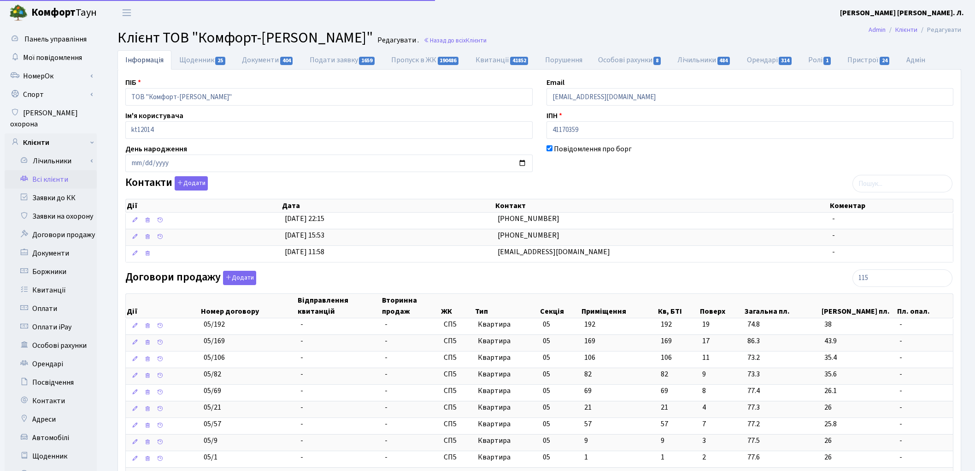
select select "25"
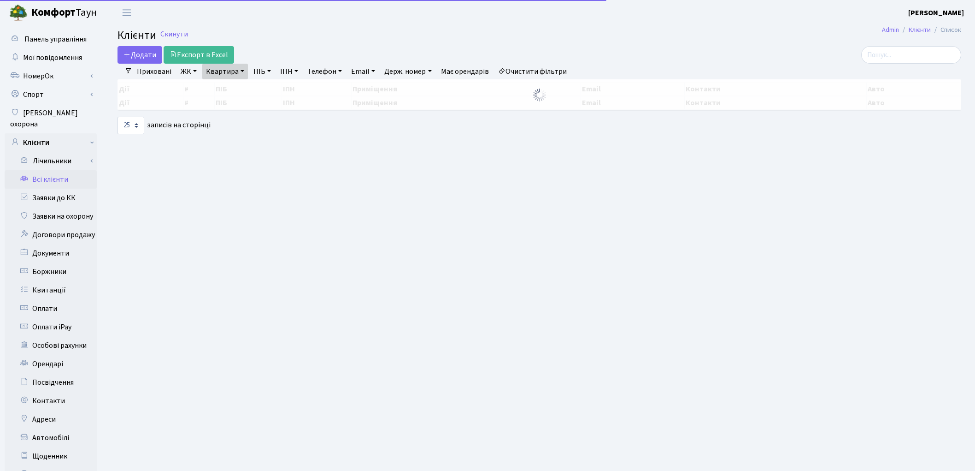
select select "25"
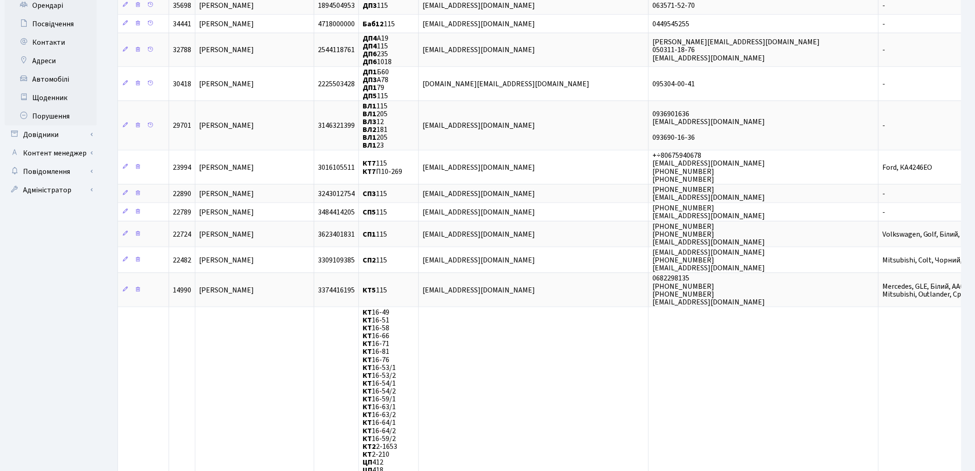
scroll to position [614, 0]
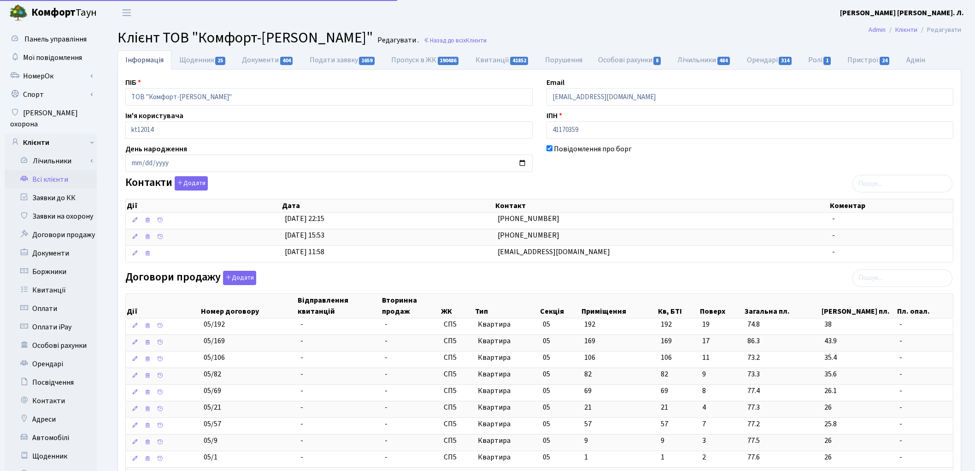
select select "25"
click at [885, 276] on input "search" at bounding box center [903, 278] width 100 height 18
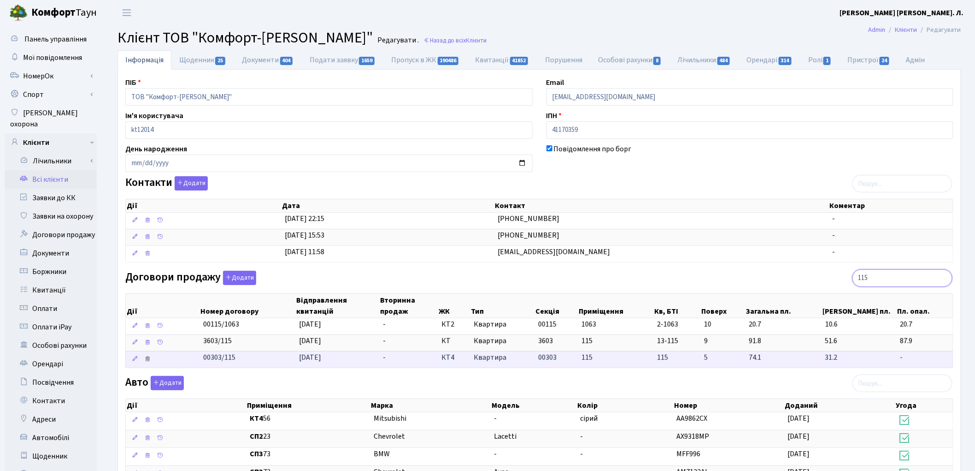
type input "115"
click at [148, 360] on icon at bounding box center [147, 358] width 6 height 6
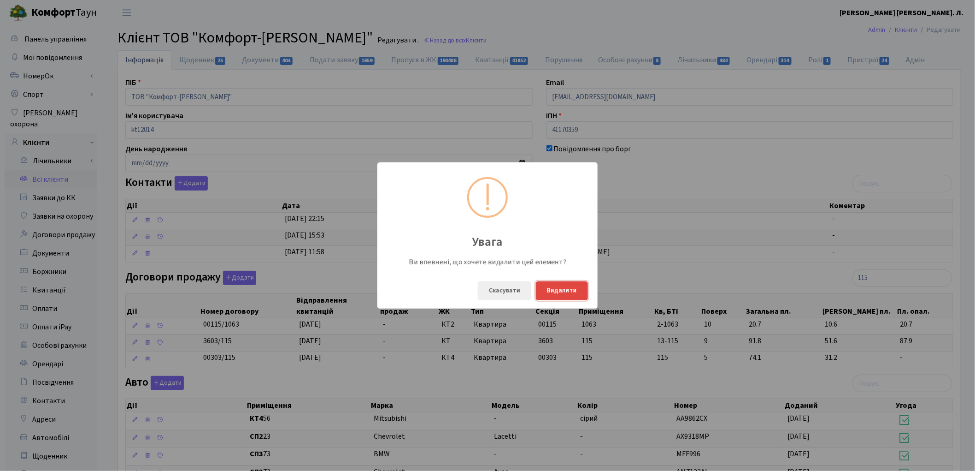
click at [578, 287] on button "Видалити" at bounding box center [562, 290] width 52 height 19
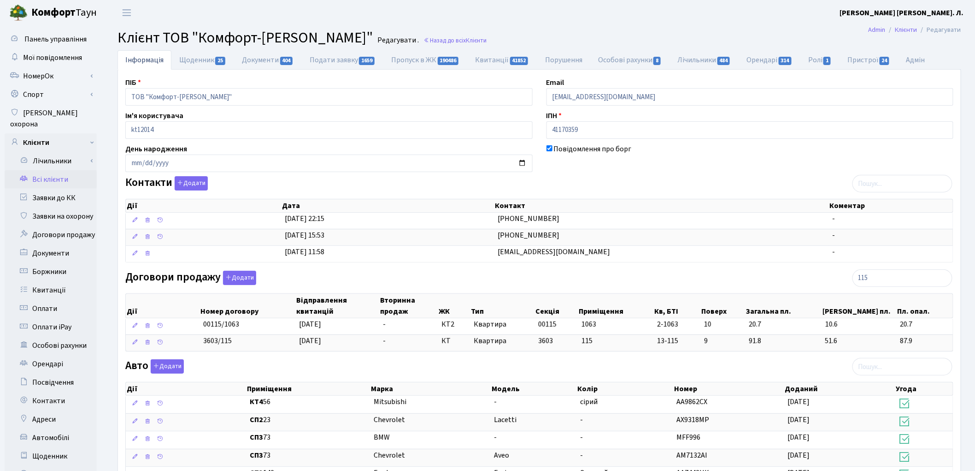
click at [65, 171] on link "Всі клієнти" at bounding box center [51, 179] width 92 height 18
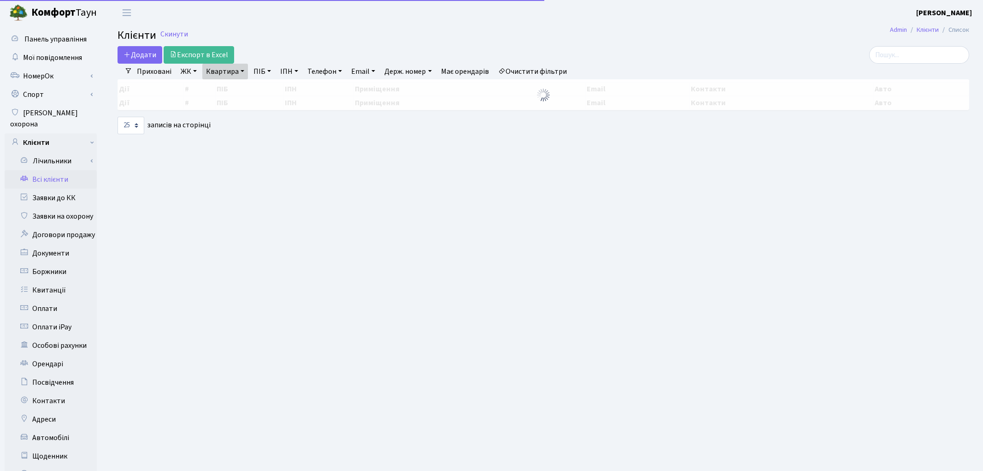
select select "25"
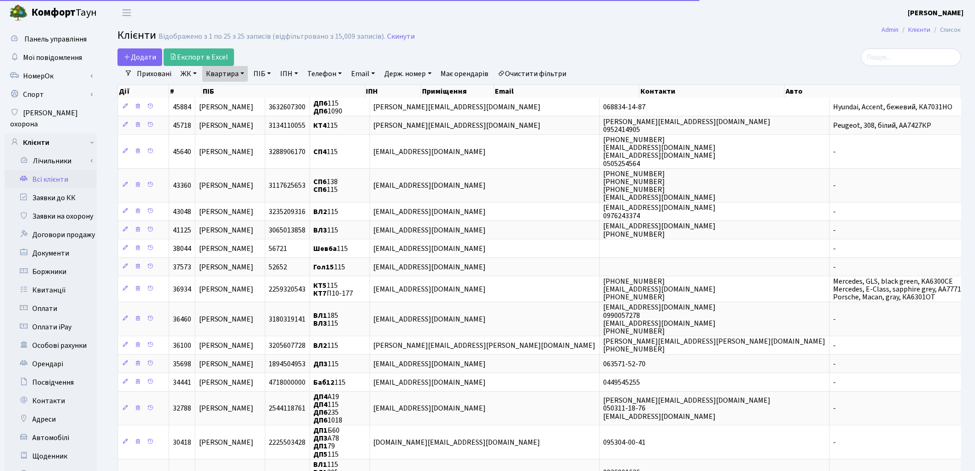
click at [235, 76] on link "Квартира" at bounding box center [225, 74] width 46 height 16
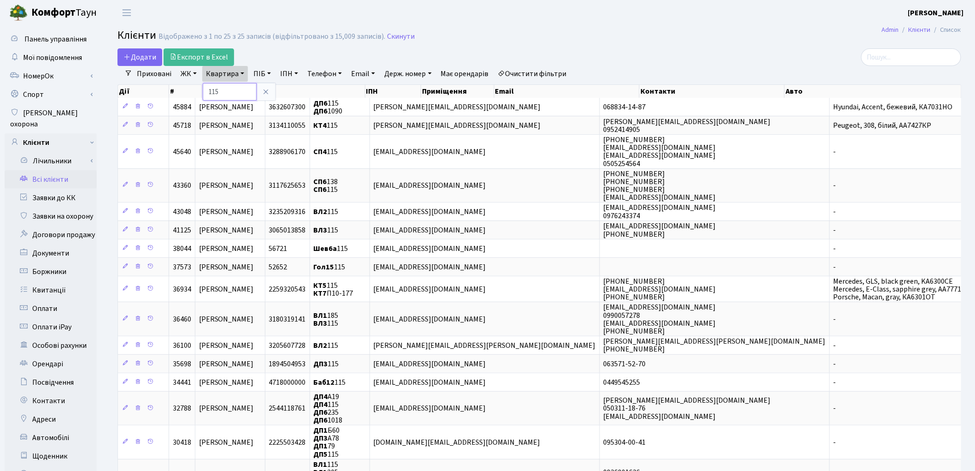
click at [234, 91] on input "115" at bounding box center [230, 92] width 54 height 18
type input "1"
type input "16-71"
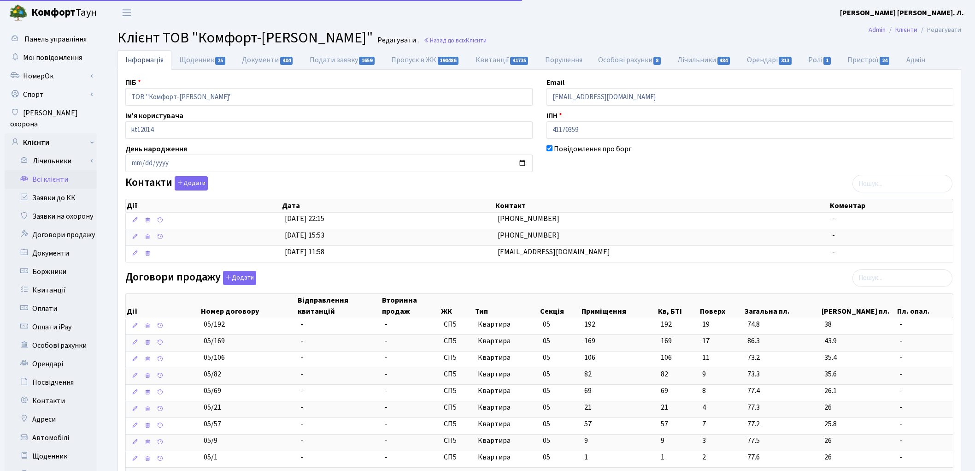
select select "25"
click at [888, 273] on input "search" at bounding box center [903, 278] width 100 height 18
type input "16-71"
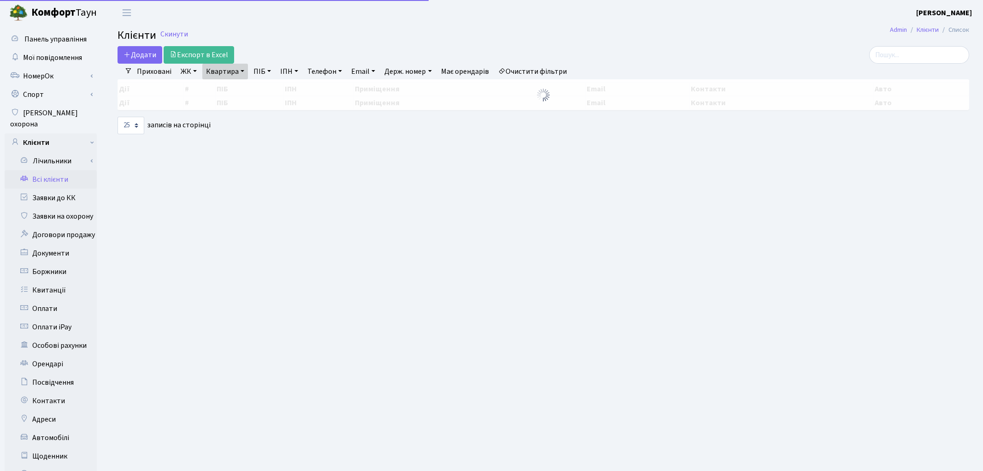
select select "25"
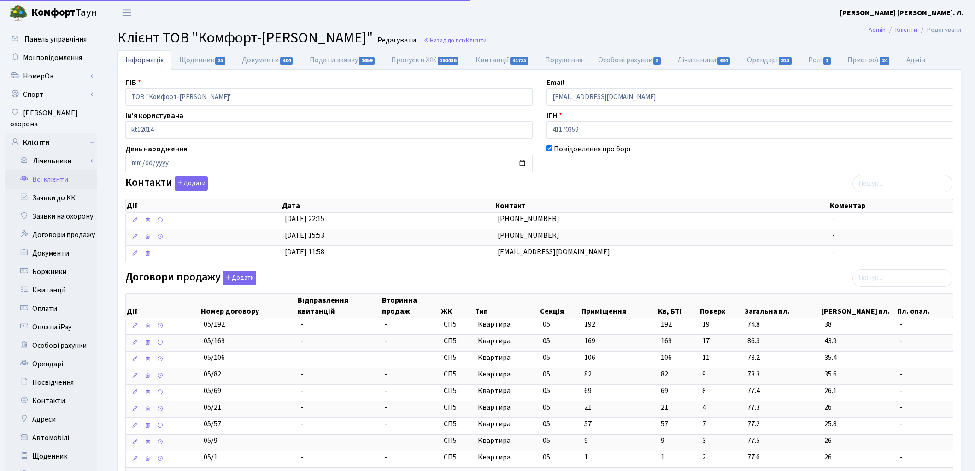
select select "25"
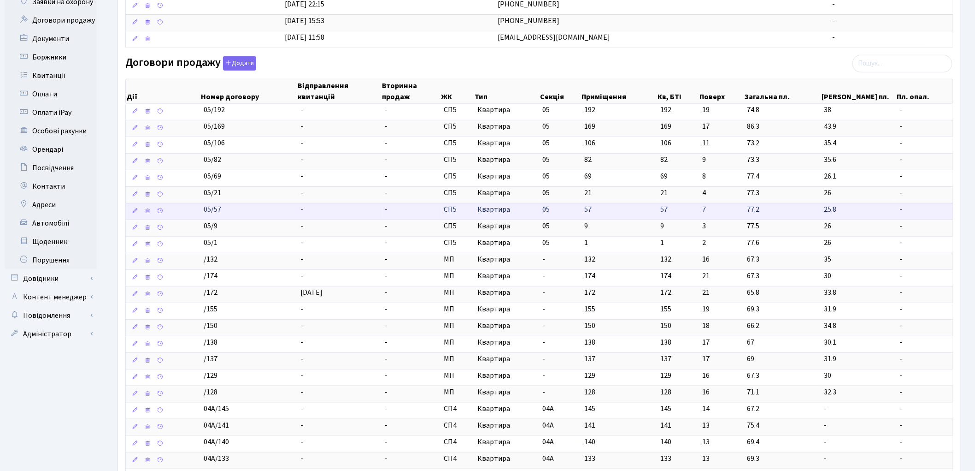
scroll to position [153, 0]
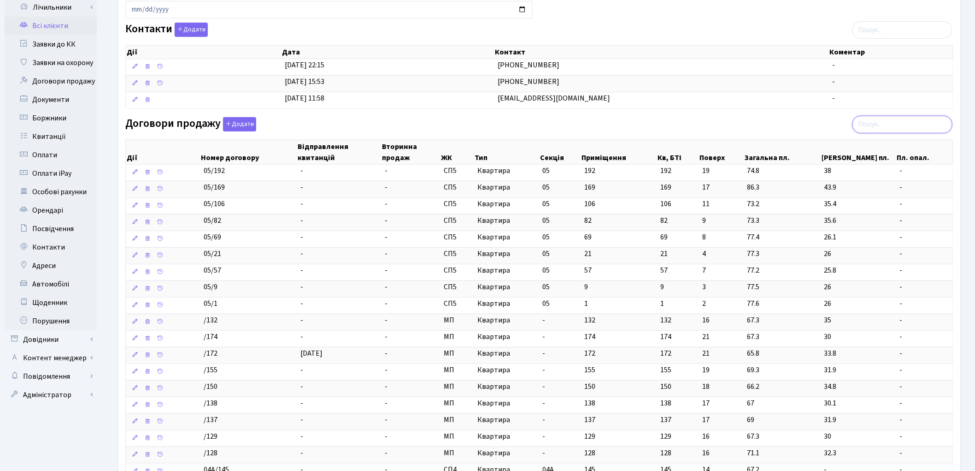
click at [888, 122] on input "search" at bounding box center [903, 125] width 100 height 18
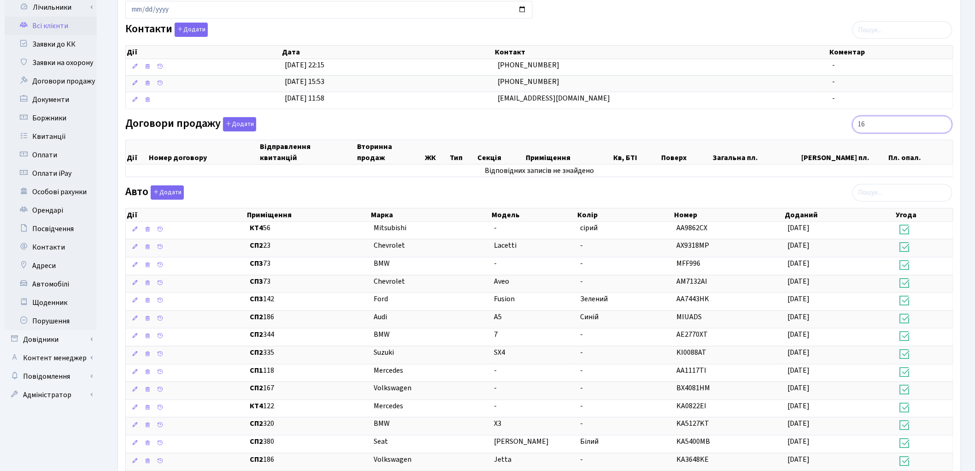
type input "1"
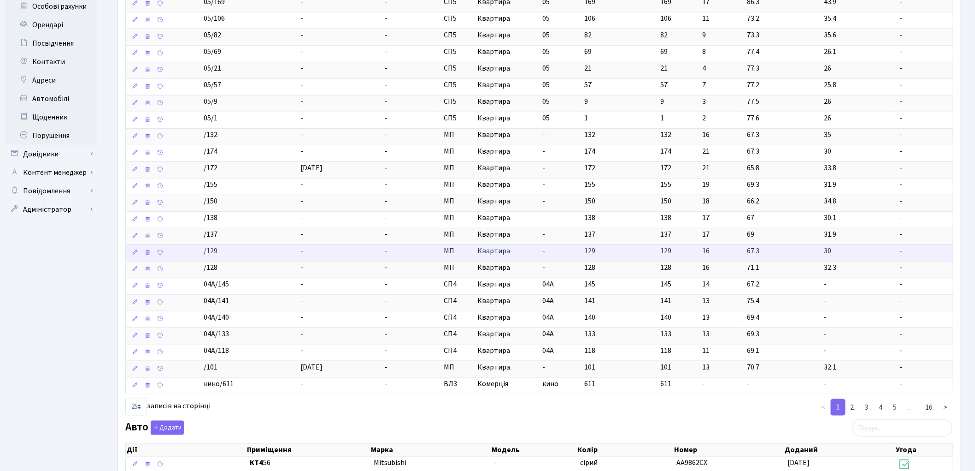
scroll to position [358, 0]
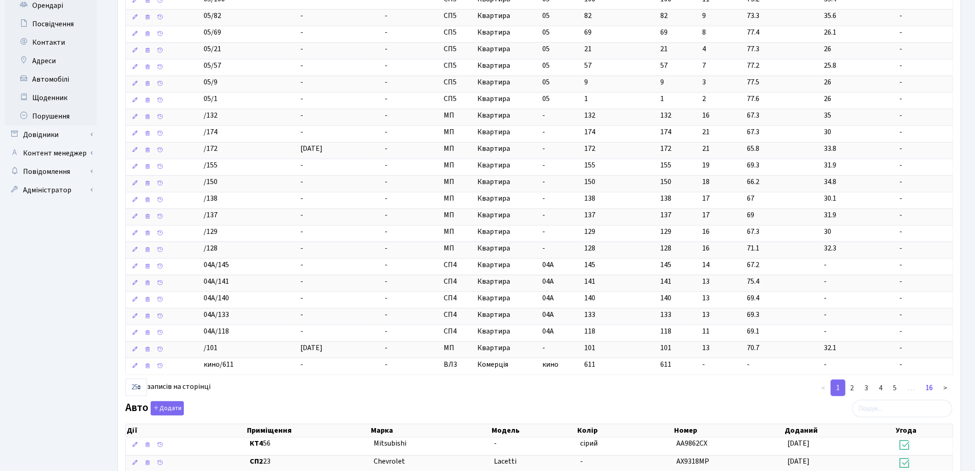
click at [932, 391] on link "16" at bounding box center [930, 387] width 18 height 17
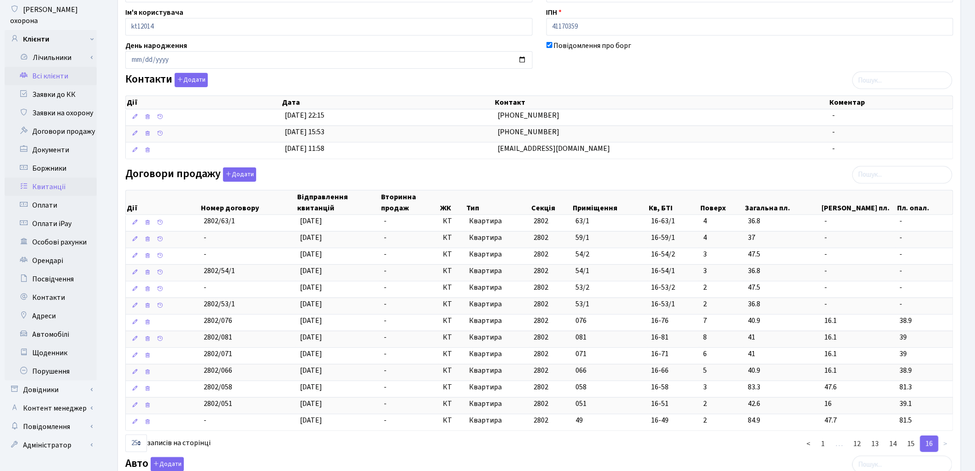
scroll to position [102, 0]
click at [57, 68] on link "Всі клієнти" at bounding box center [51, 77] width 92 height 18
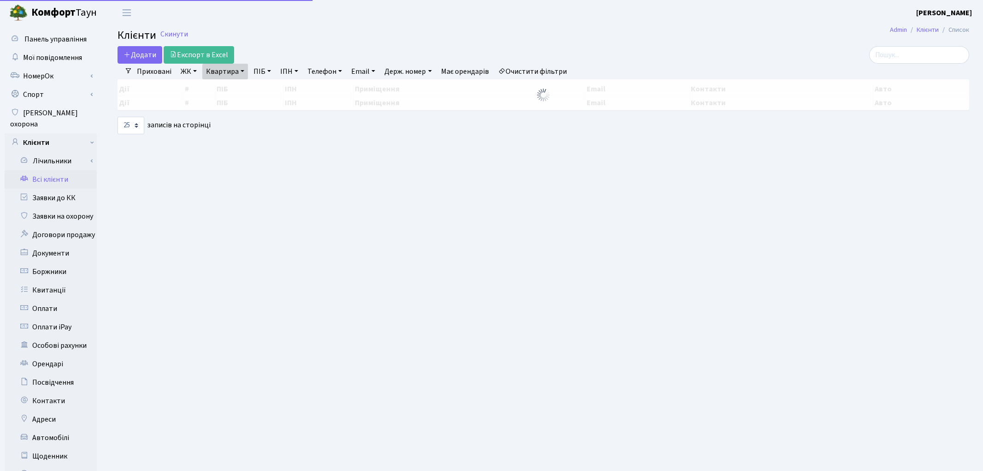
select select "25"
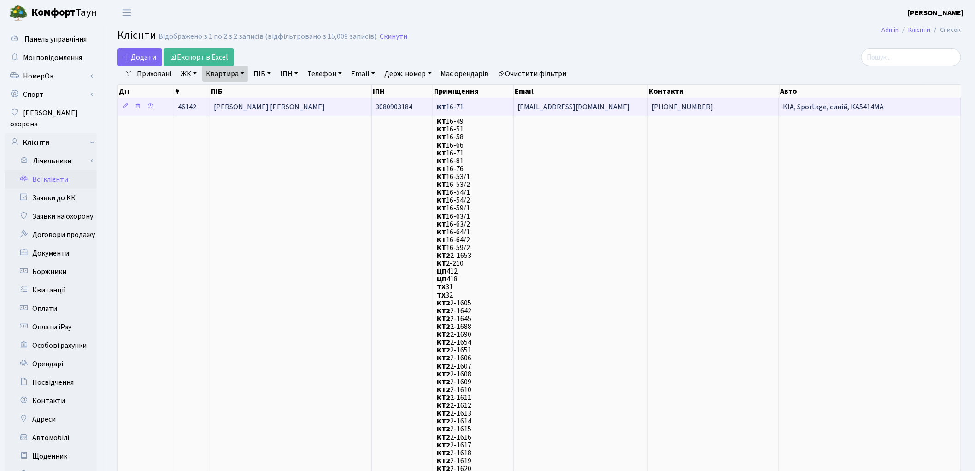
click at [311, 104] on span "[PERSON_NAME] [PERSON_NAME]" at bounding box center [269, 107] width 111 height 10
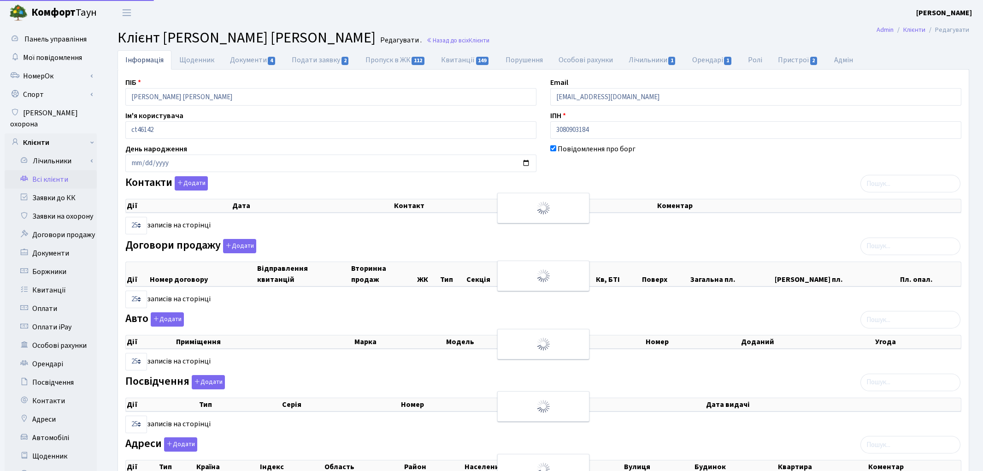
select select "25"
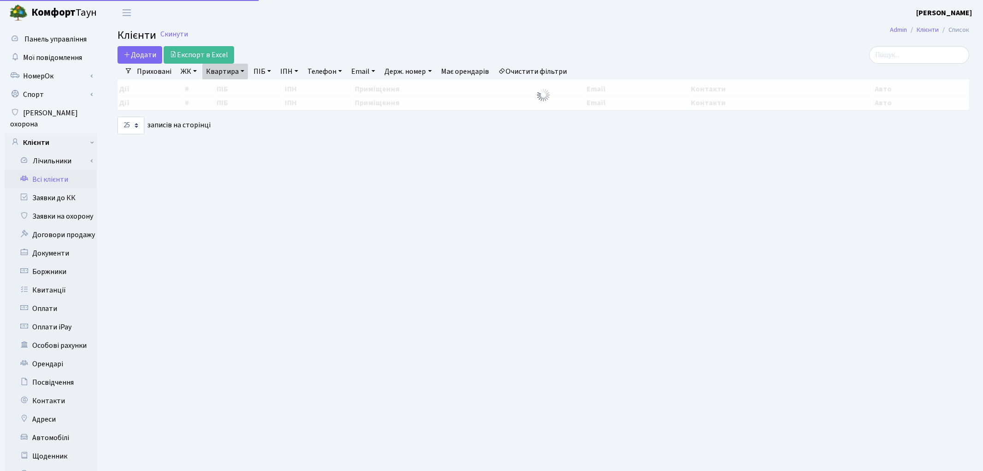
select select "25"
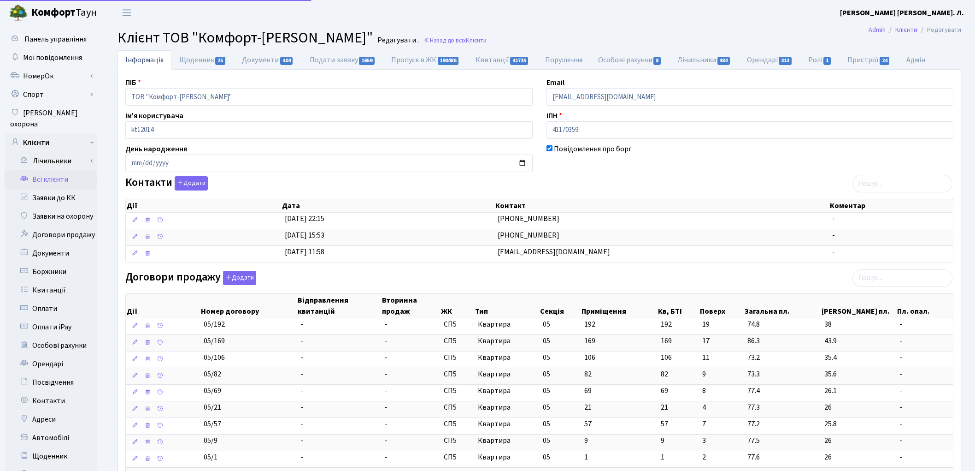
select select "25"
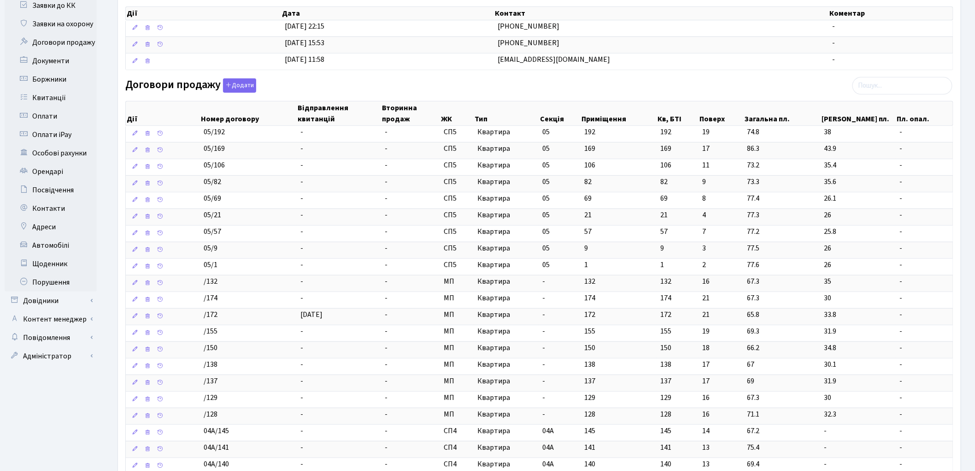
scroll to position [461, 0]
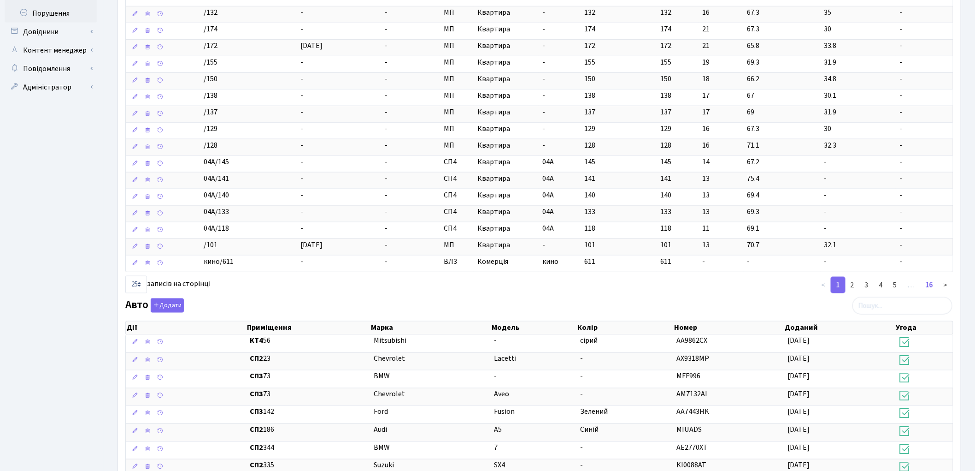
click at [928, 288] on link "16" at bounding box center [930, 285] width 18 height 17
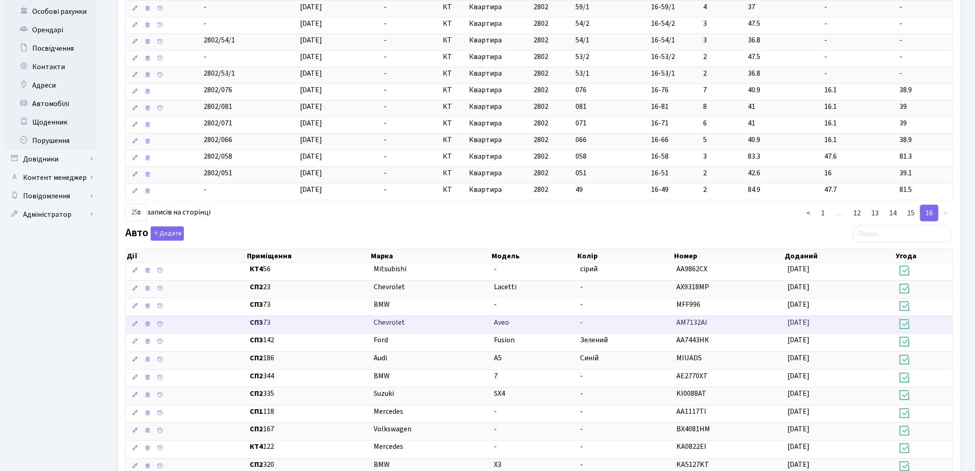
scroll to position [307, 0]
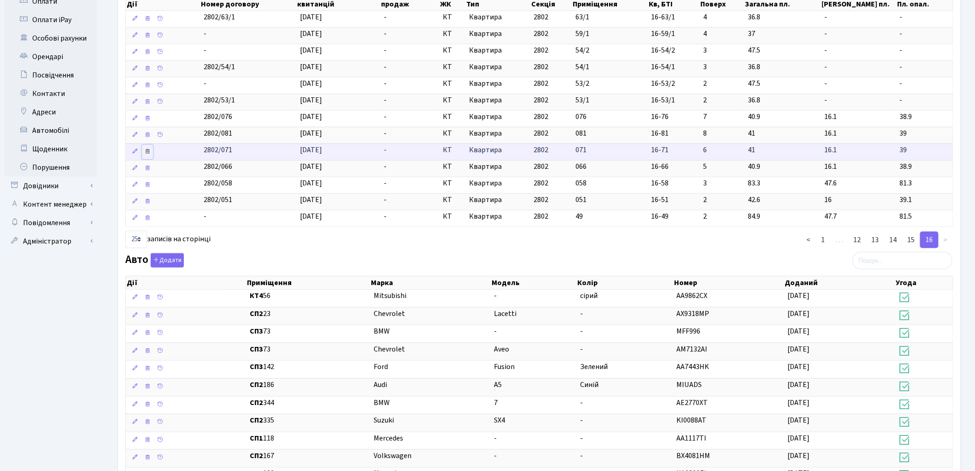
click at [147, 153] on icon at bounding box center [147, 151] width 6 height 6
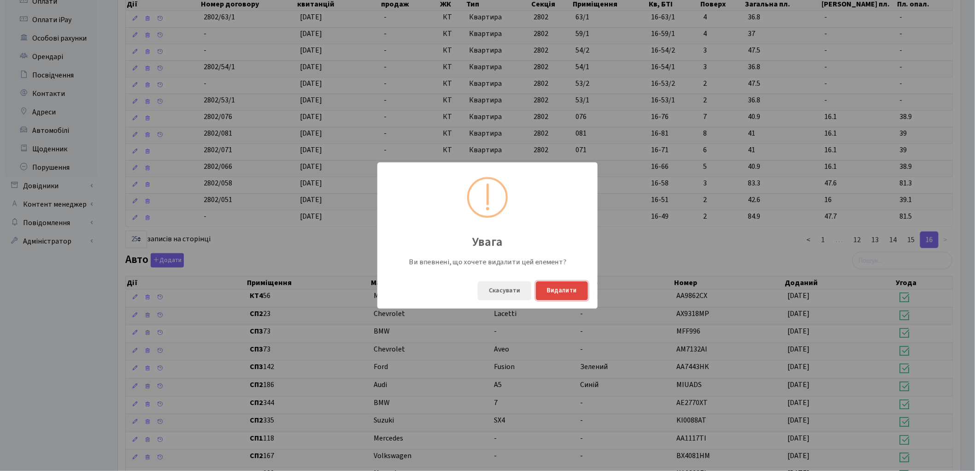
click at [558, 293] on button "Видалити" at bounding box center [562, 290] width 52 height 19
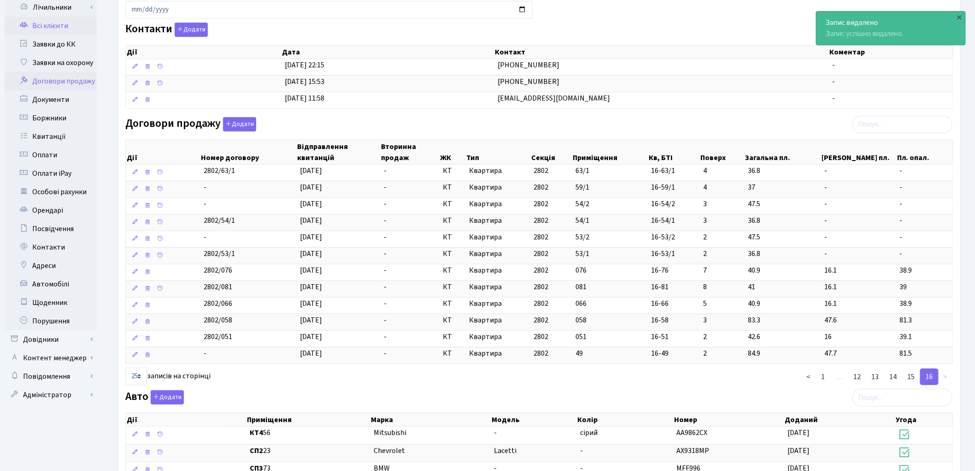
scroll to position [102, 0]
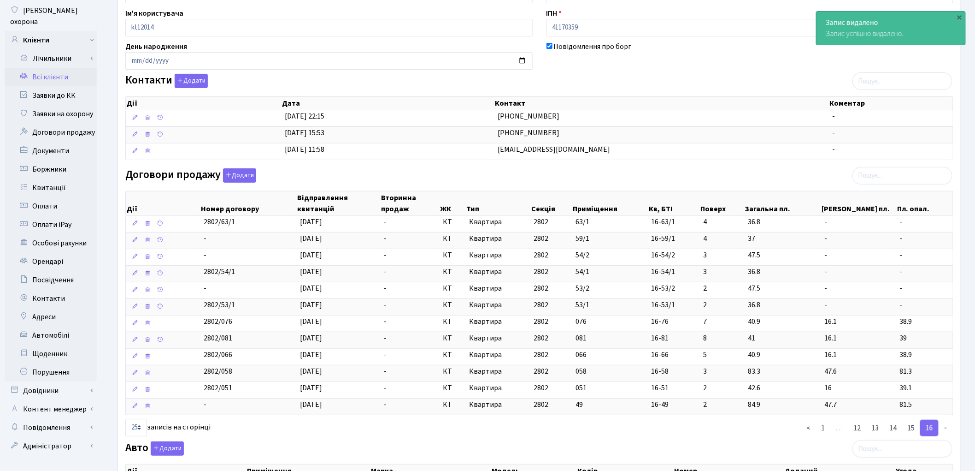
click at [60, 68] on link "Всі клієнти" at bounding box center [51, 77] width 92 height 18
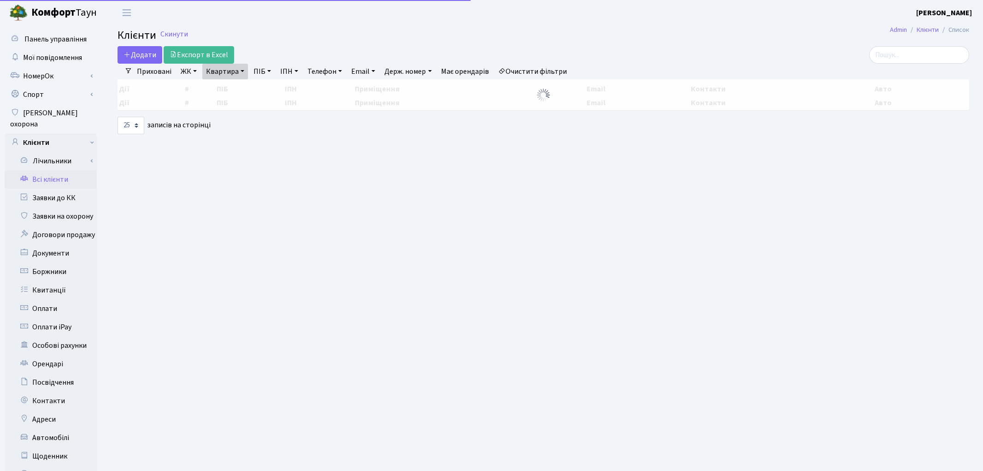
select select "25"
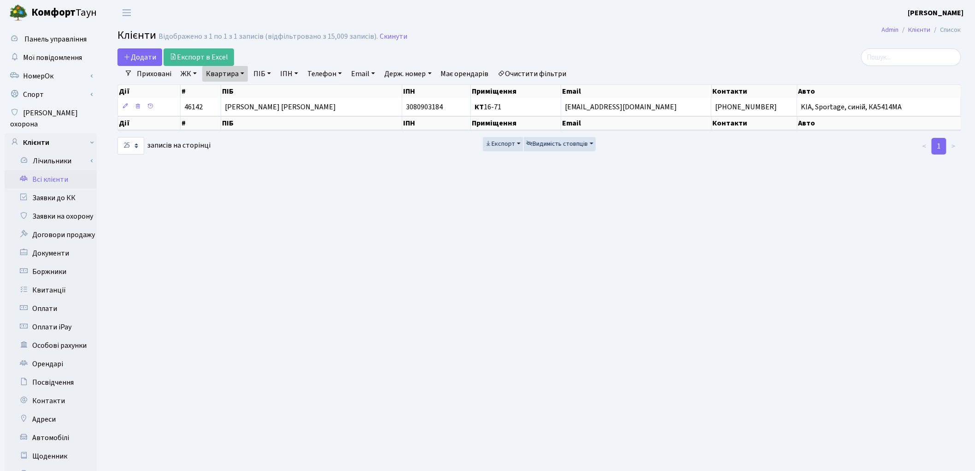
click at [536, 72] on link "Очистити фільтри" at bounding box center [533, 74] width 76 height 16
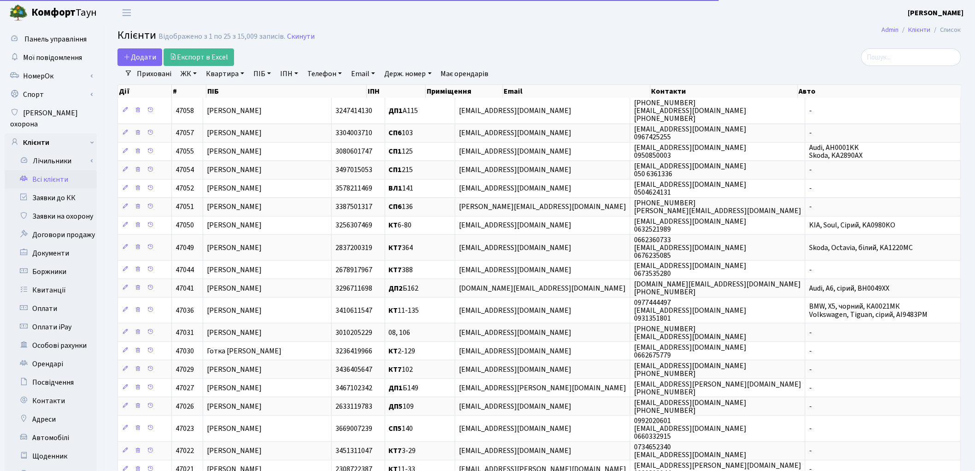
click at [217, 72] on link "Квартира" at bounding box center [225, 74] width 46 height 16
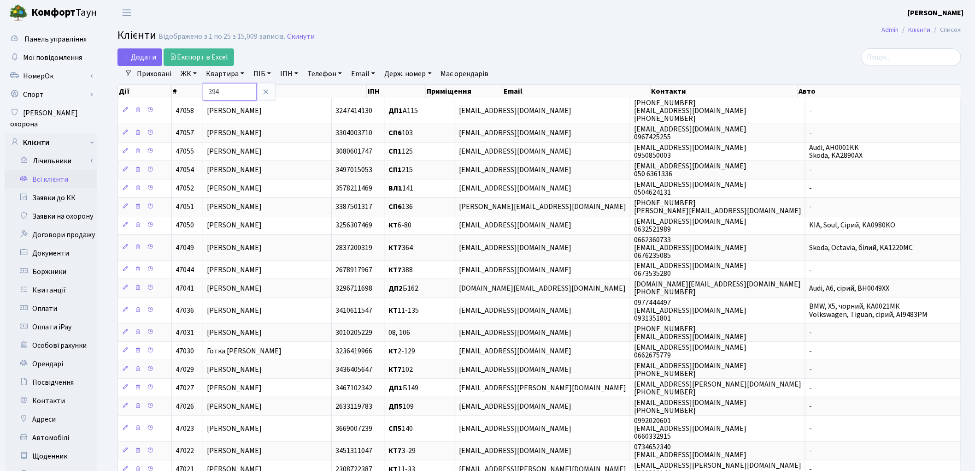
type input "394"
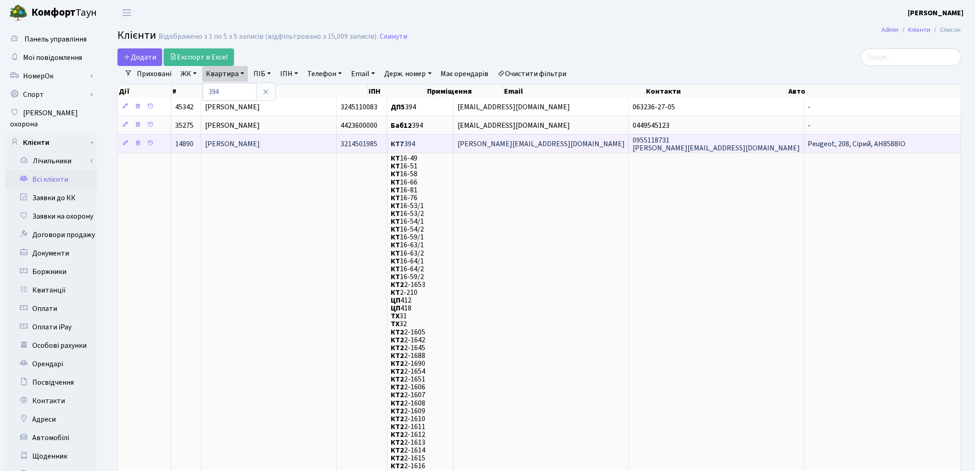
click at [260, 144] on span "[PERSON_NAME]" at bounding box center [232, 144] width 55 height 10
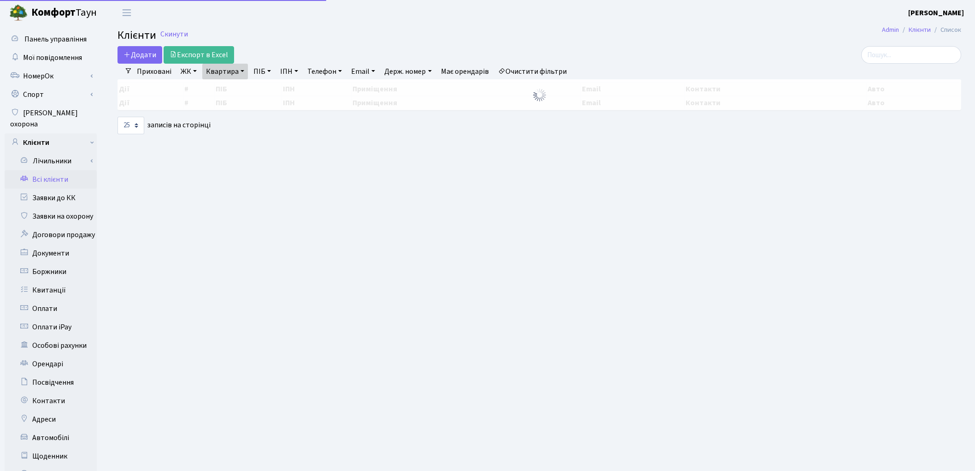
select select "25"
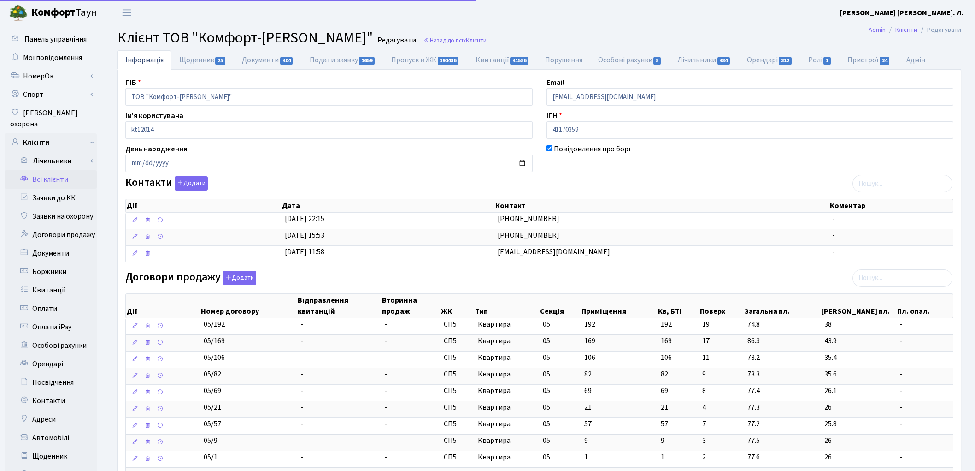
select select "25"
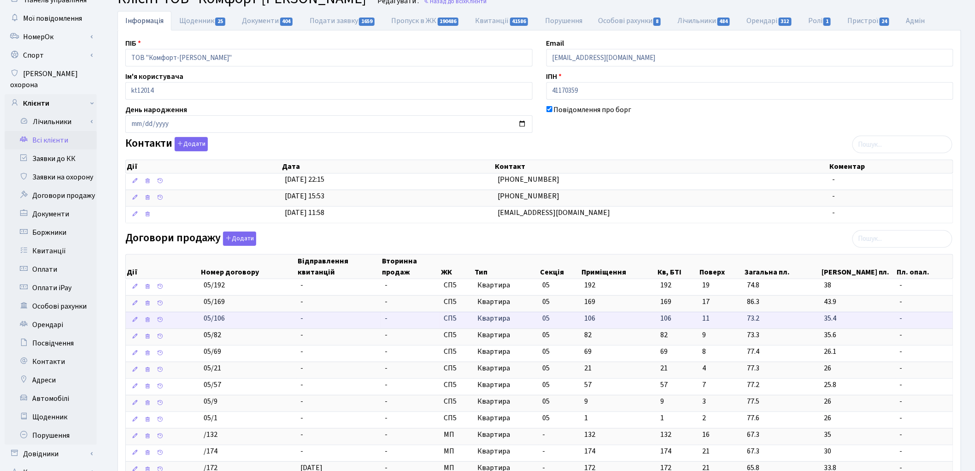
scroll to position [102, 0]
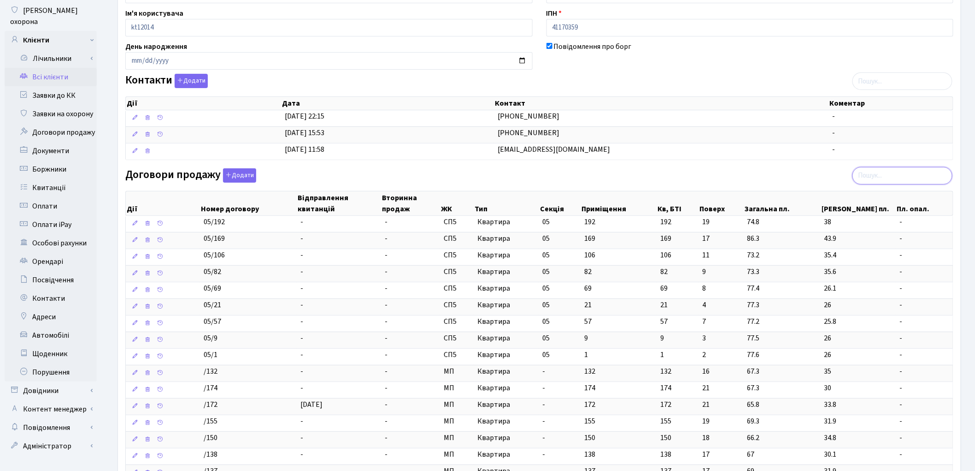
click at [895, 178] on input "search" at bounding box center [903, 176] width 100 height 18
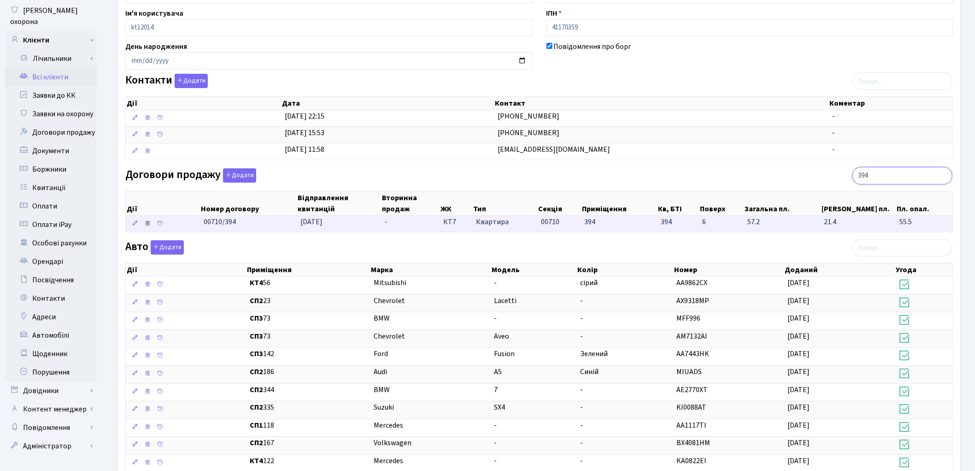
type input "394"
click at [148, 224] on icon at bounding box center [147, 223] width 6 height 6
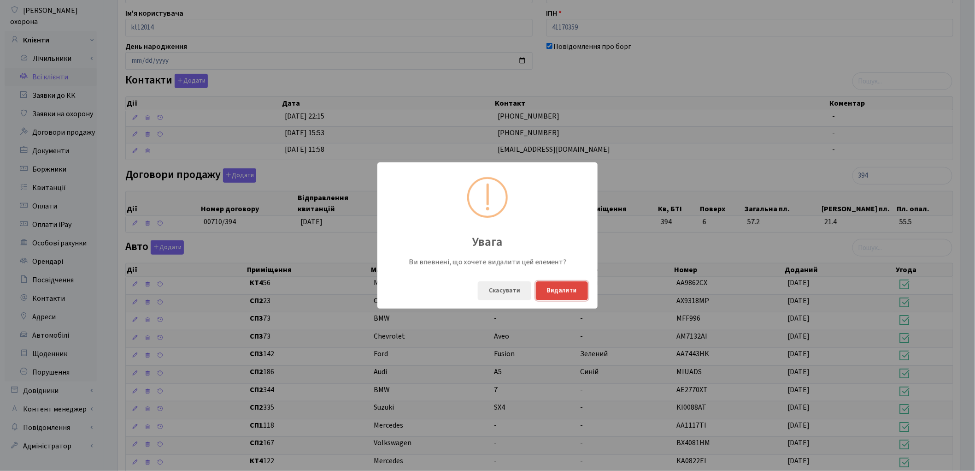
click at [570, 284] on button "Видалити" at bounding box center [562, 290] width 52 height 19
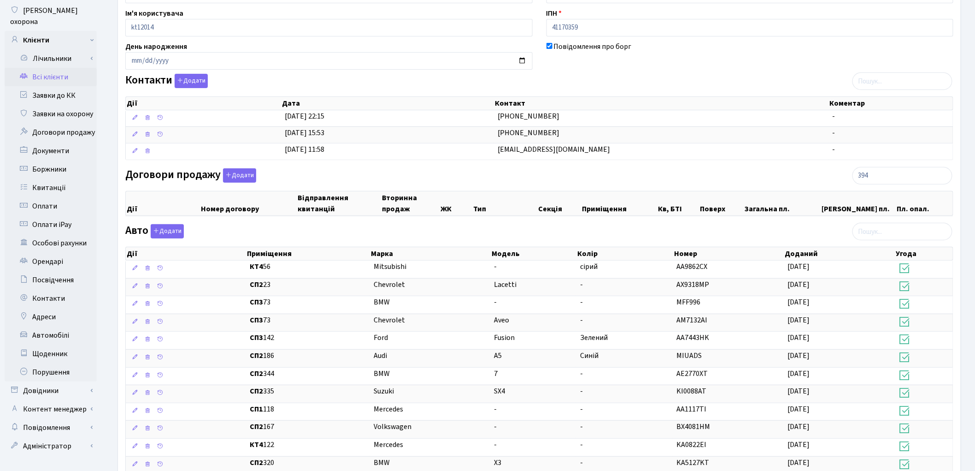
click at [45, 68] on link "Всі клієнти" at bounding box center [51, 77] width 92 height 18
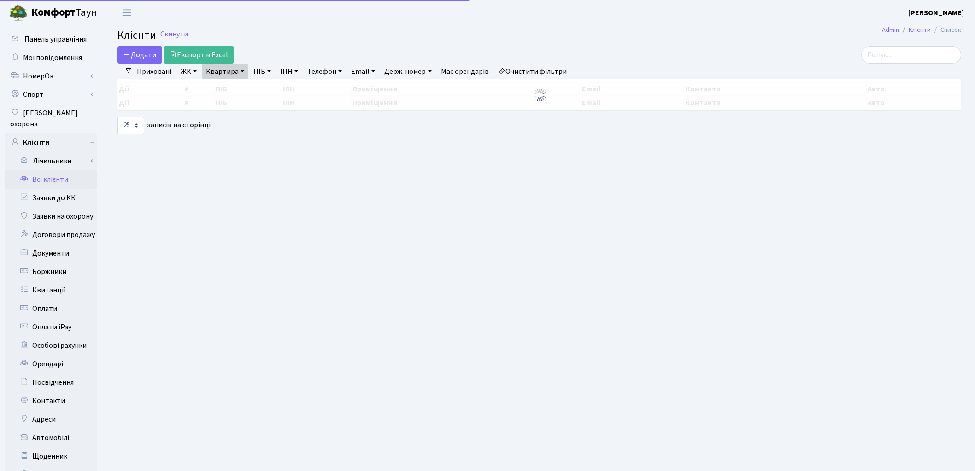
select select "25"
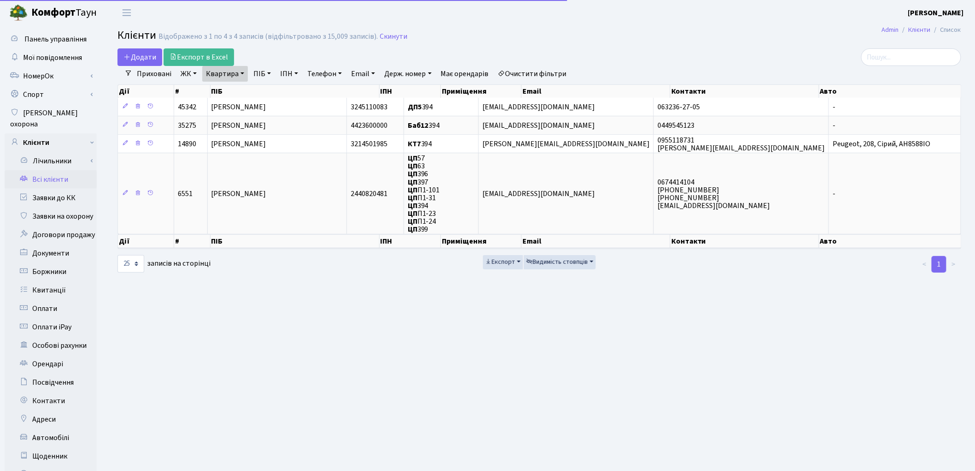
click at [232, 71] on link "Квартира" at bounding box center [225, 74] width 46 height 16
click at [236, 86] on input "394" at bounding box center [230, 92] width 54 height 18
type input "396"
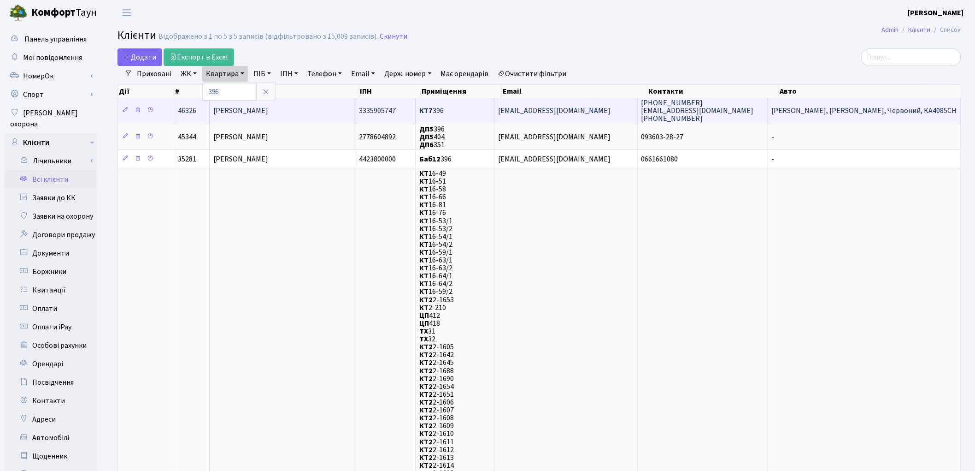
click at [268, 108] on span "[PERSON_NAME]" at bounding box center [240, 111] width 55 height 10
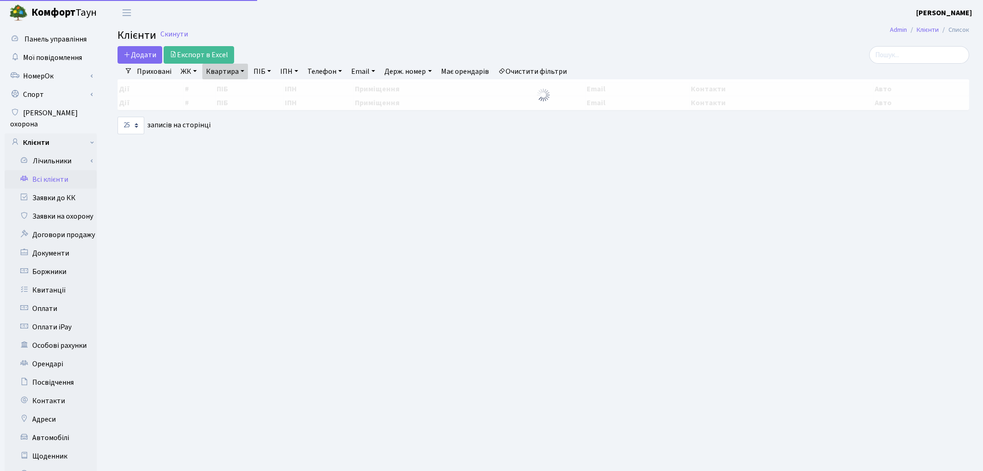
select select "25"
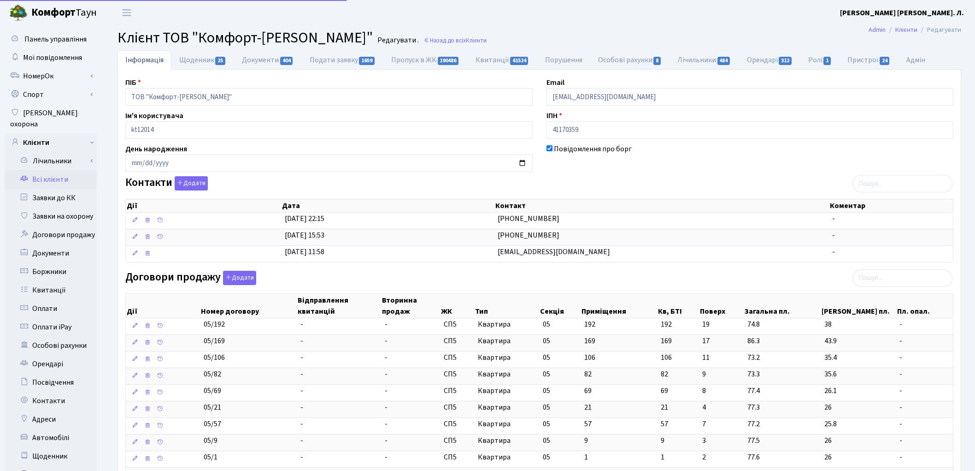
select select "25"
click at [899, 275] on input "search" at bounding box center [903, 278] width 100 height 18
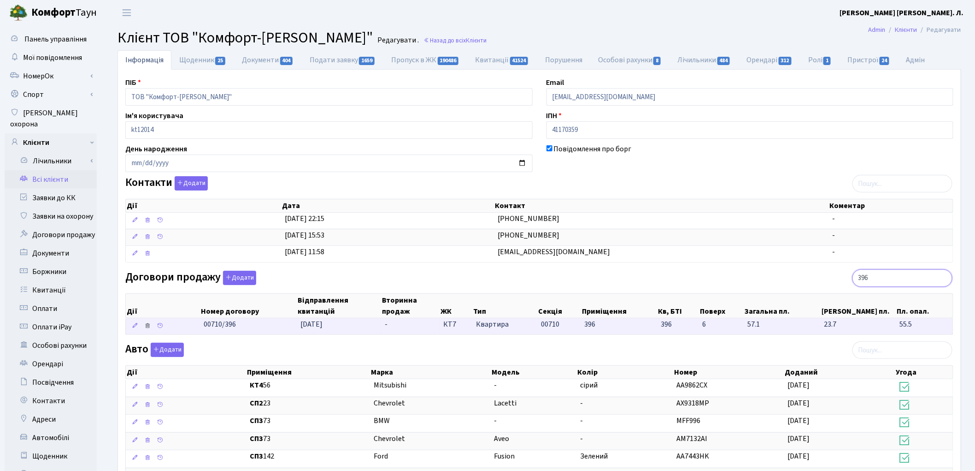
type input "396"
click at [148, 328] on icon at bounding box center [147, 325] width 6 height 6
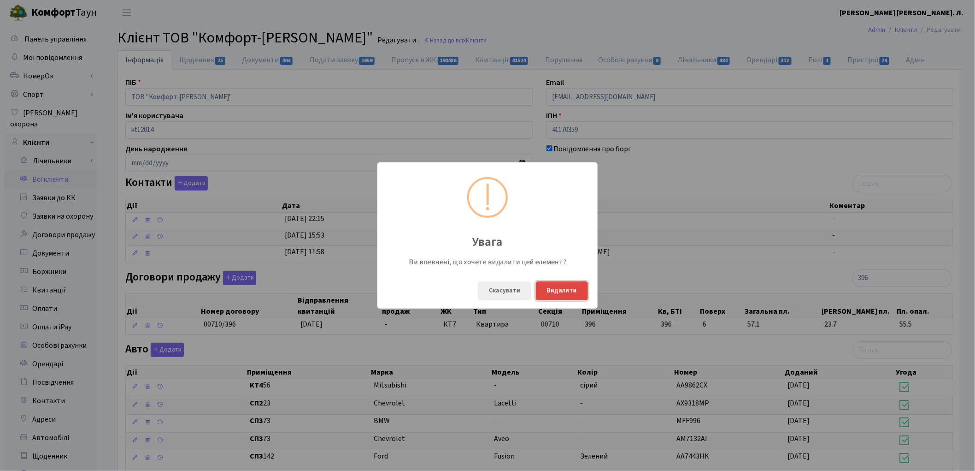
click at [577, 288] on button "Видалити" at bounding box center [562, 290] width 52 height 19
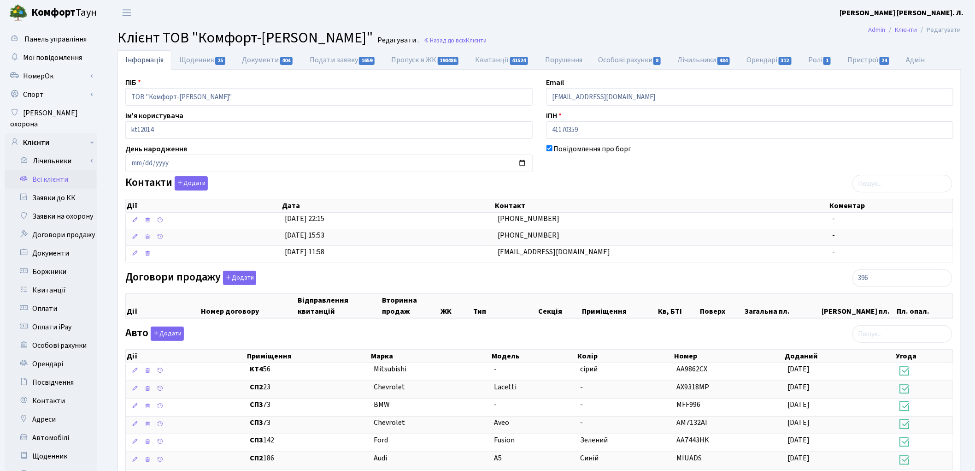
click at [43, 170] on link "Всі клієнти" at bounding box center [51, 179] width 92 height 18
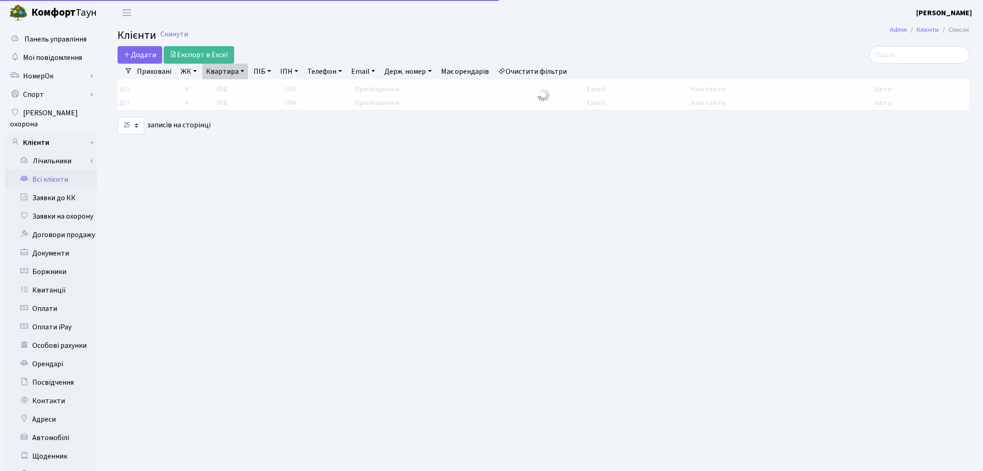
select select "25"
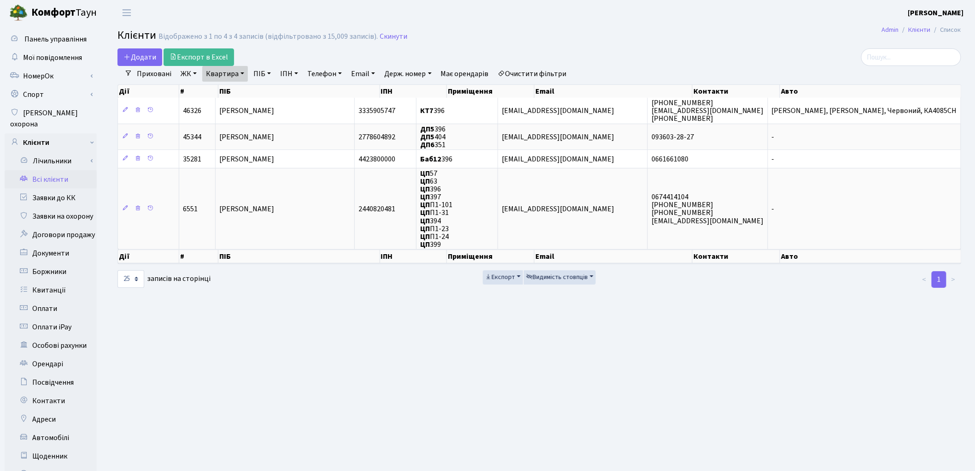
click at [213, 76] on link "Квартира" at bounding box center [225, 74] width 46 height 16
click at [231, 89] on input "396" at bounding box center [230, 92] width 54 height 18
type input "3"
type input "65"
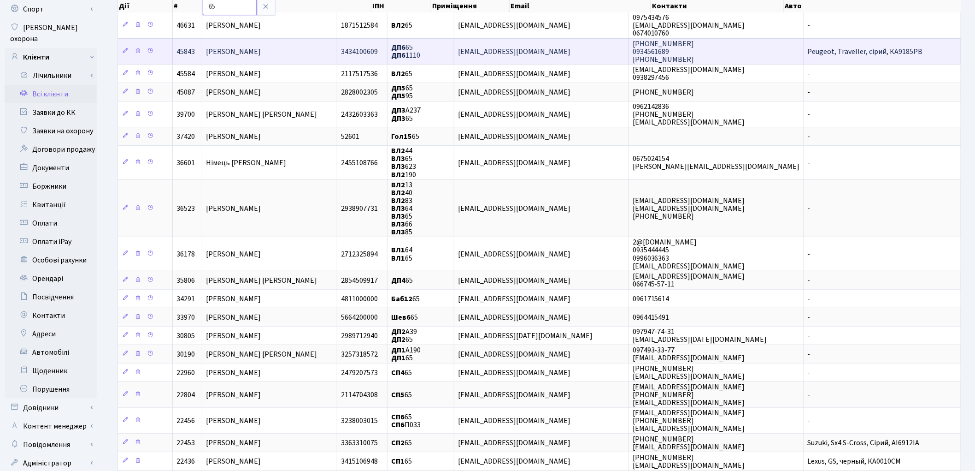
scroll to position [153, 0]
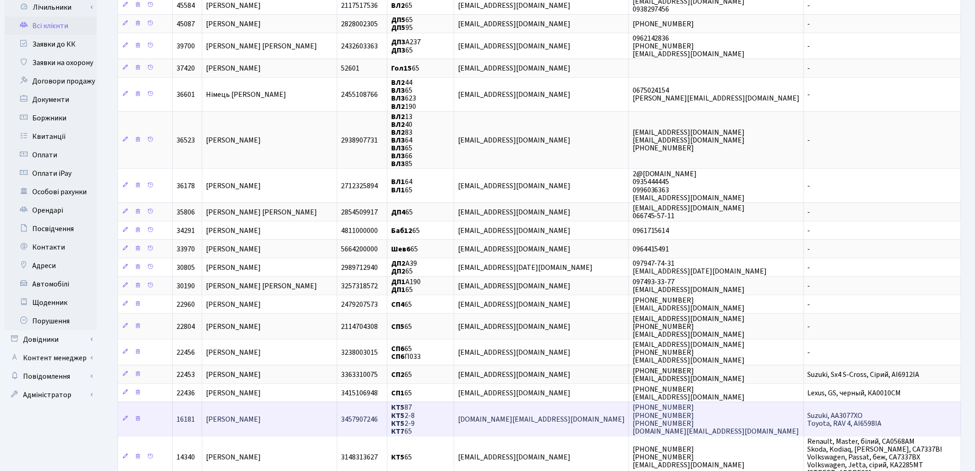
click at [246, 414] on span "Ревякіна Наталя Сергіївна" at bounding box center [233, 419] width 55 height 10
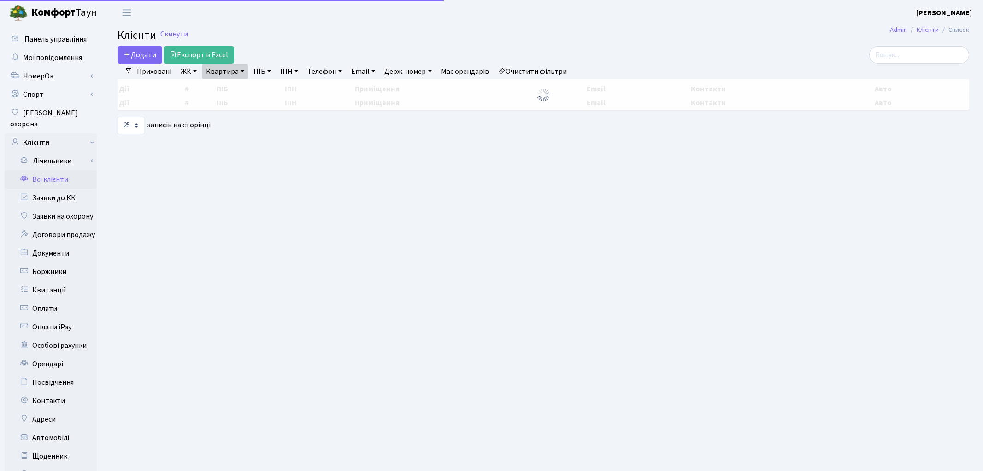
select select "25"
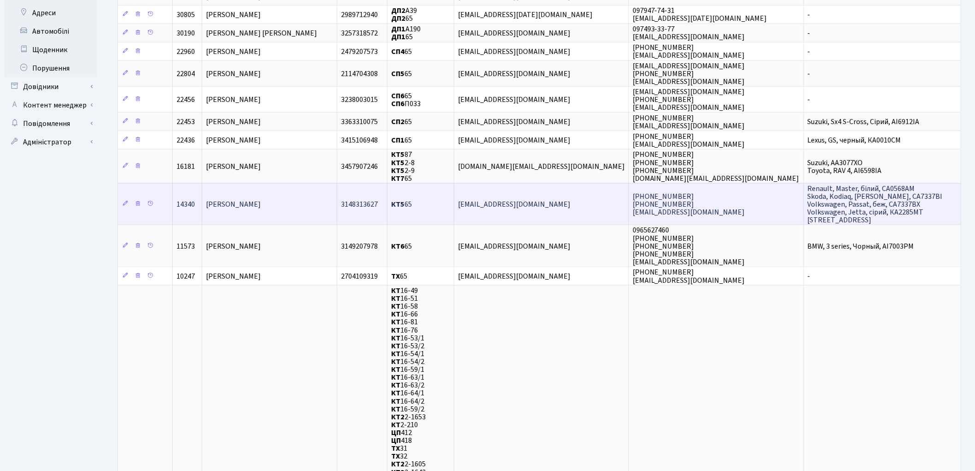
scroll to position [409, 0]
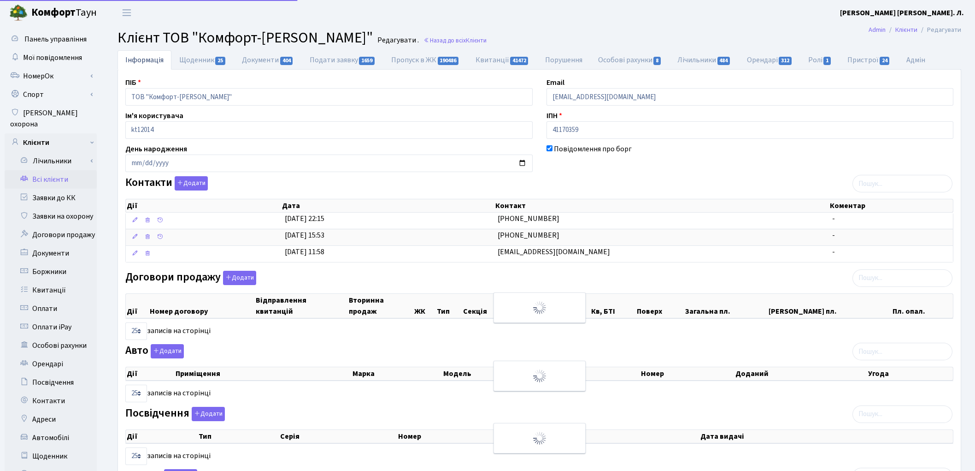
select select "25"
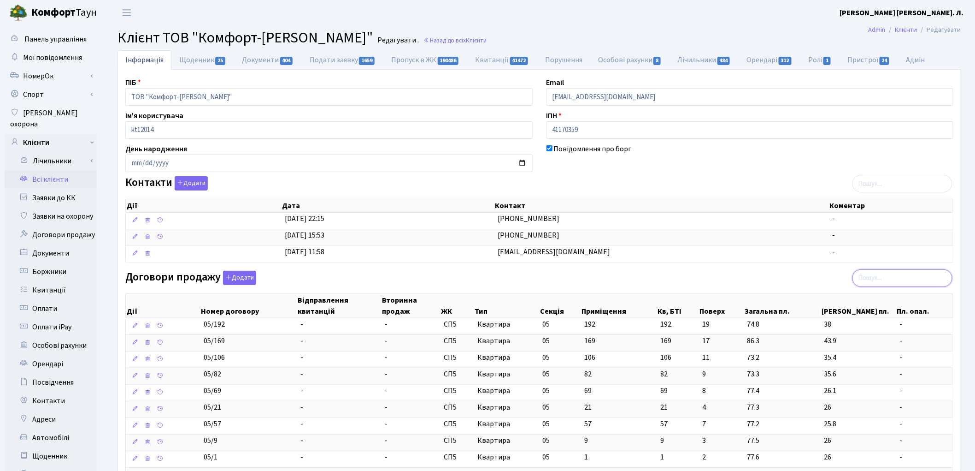
click at [896, 283] on input "search" at bounding box center [903, 278] width 100 height 18
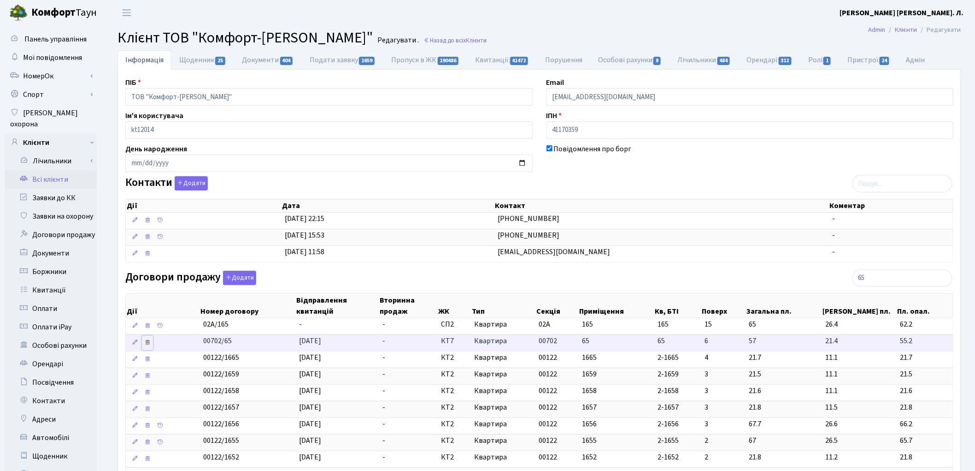
click at [147, 344] on icon at bounding box center [147, 342] width 6 height 6
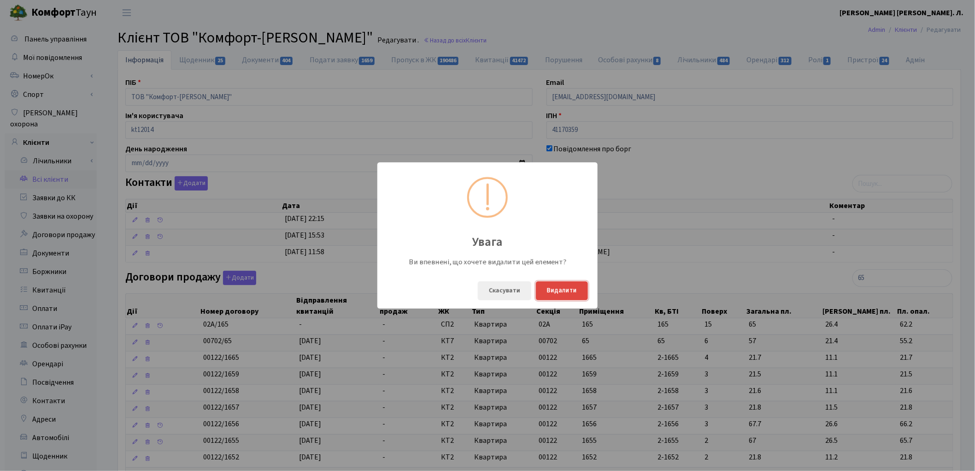
click at [579, 291] on button "Видалити" at bounding box center [562, 290] width 52 height 19
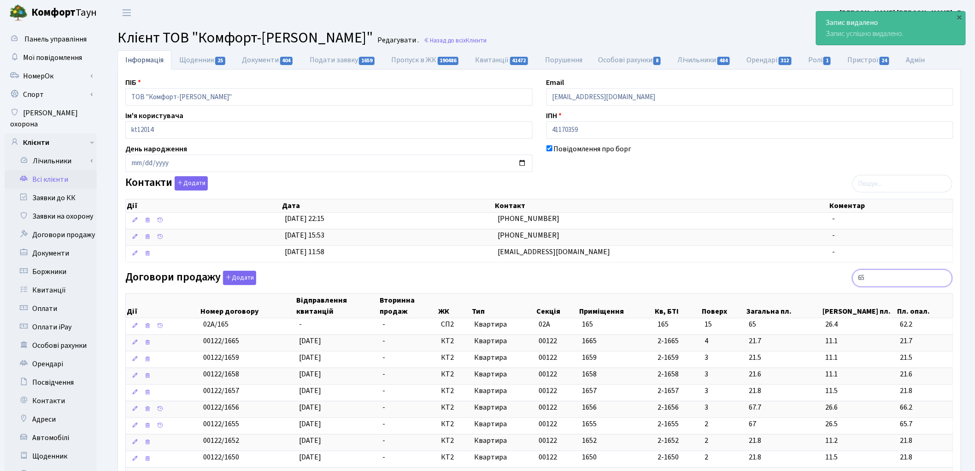
click at [873, 277] on input "65" at bounding box center [903, 278] width 100 height 18
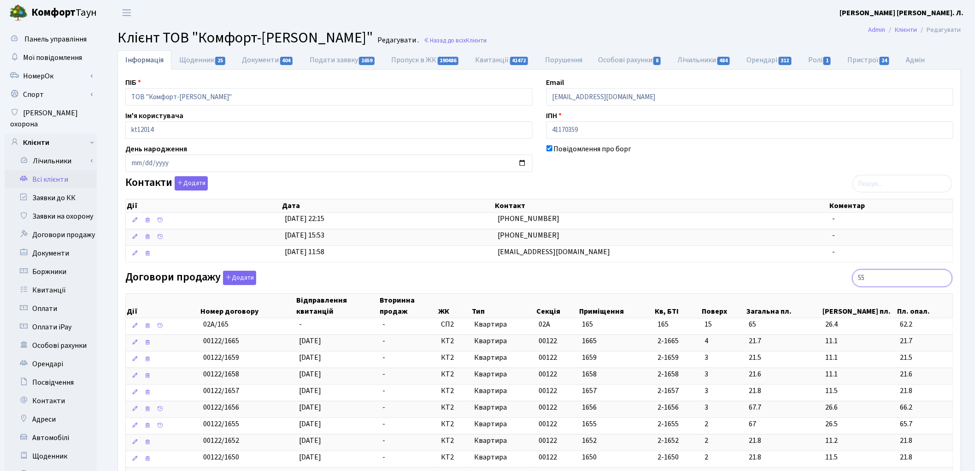
type input "55"
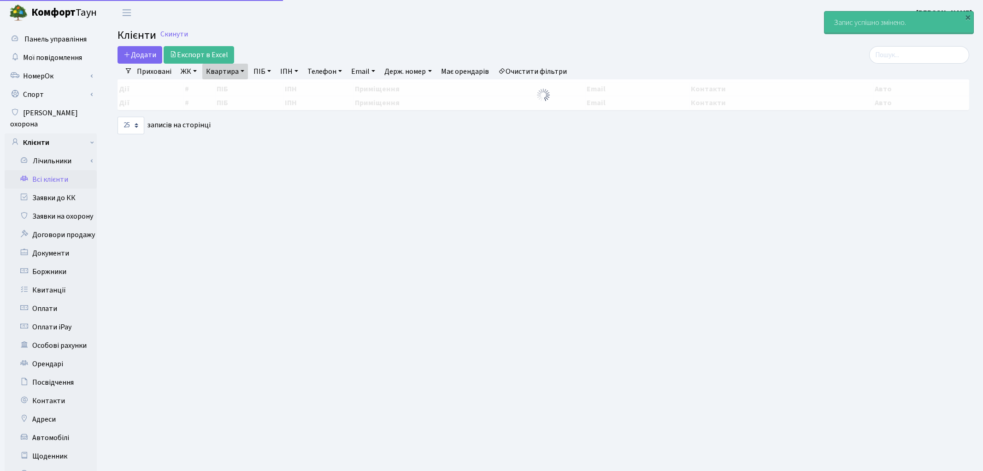
select select "25"
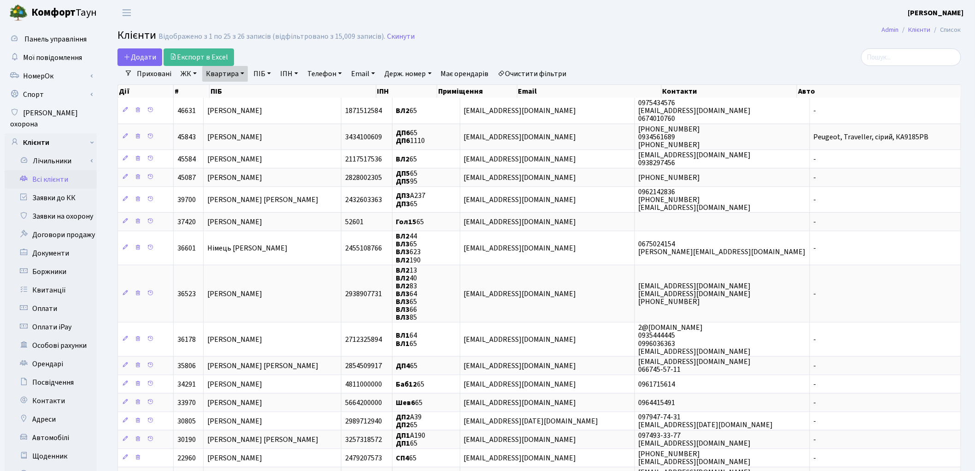
click at [236, 76] on link "Квартира" at bounding box center [225, 74] width 46 height 16
click at [237, 86] on input "65" at bounding box center [230, 92] width 54 height 18
type input "6"
type input "55"
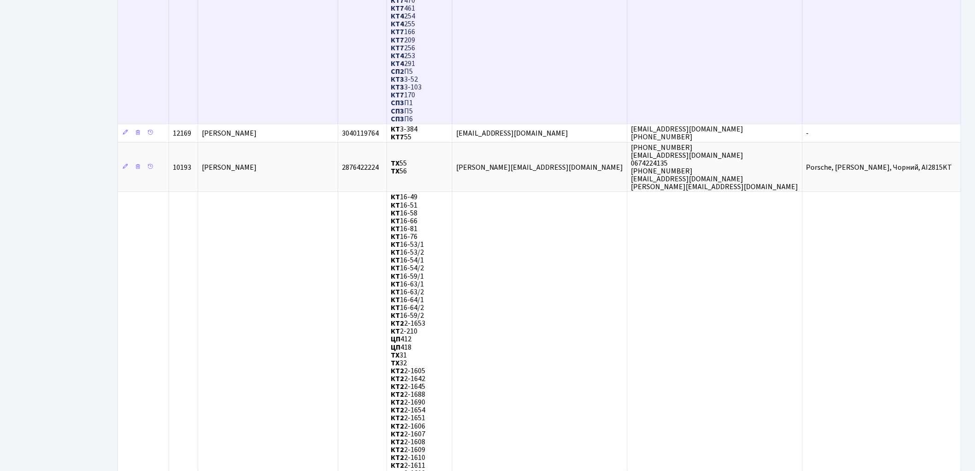
scroll to position [1178, 0]
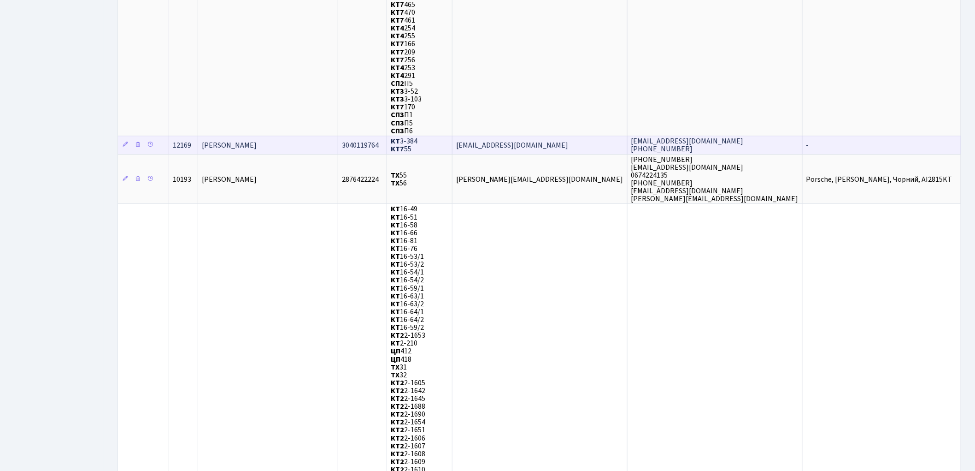
click at [234, 140] on span "Олійник Катерина Сергіївна" at bounding box center [229, 145] width 55 height 10
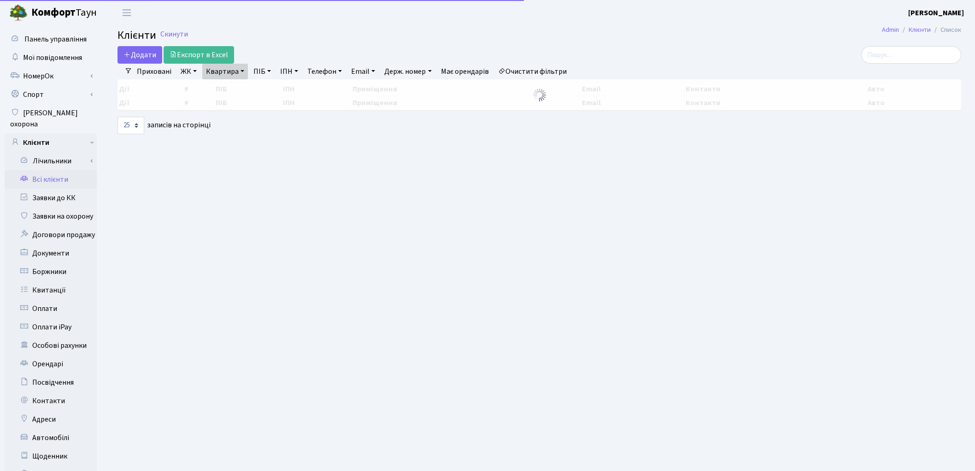
select select "25"
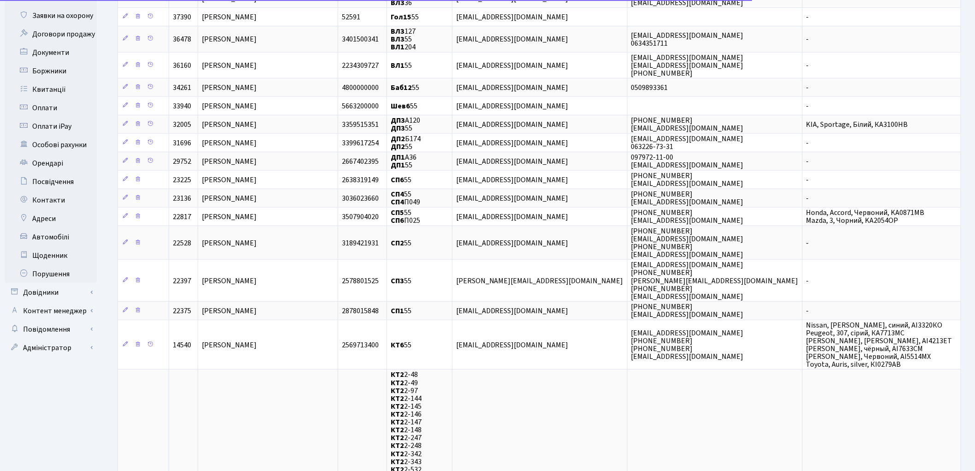
scroll to position [205, 0]
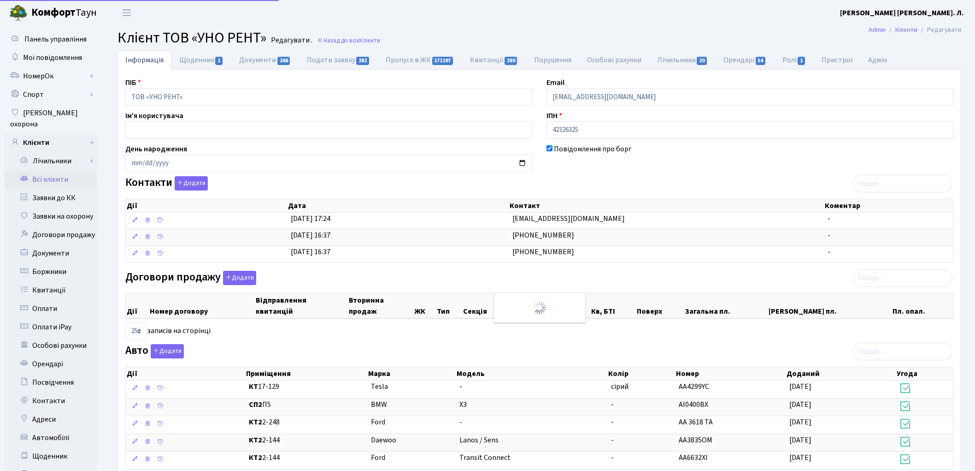
select select "25"
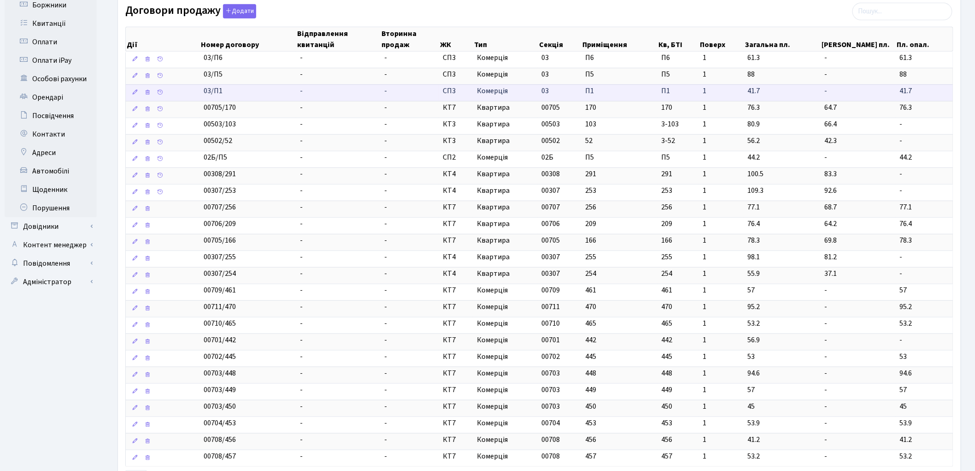
scroll to position [256, 0]
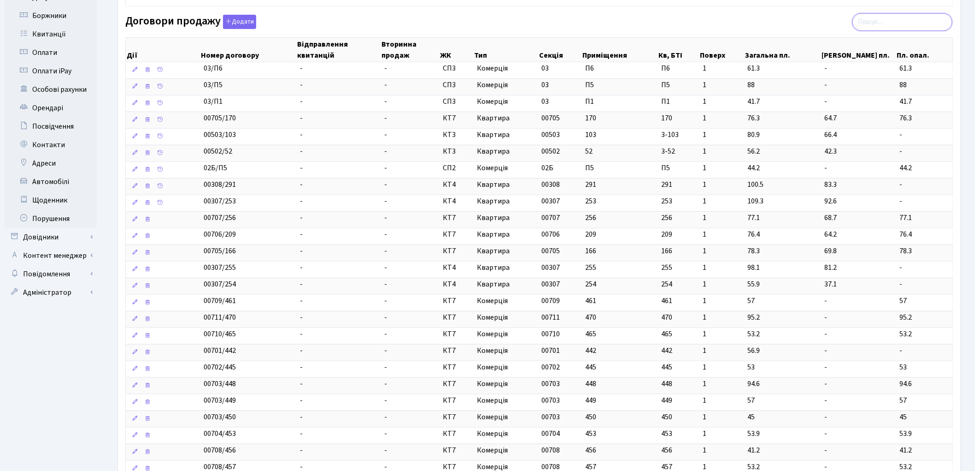
click at [878, 19] on input "search" at bounding box center [903, 22] width 100 height 18
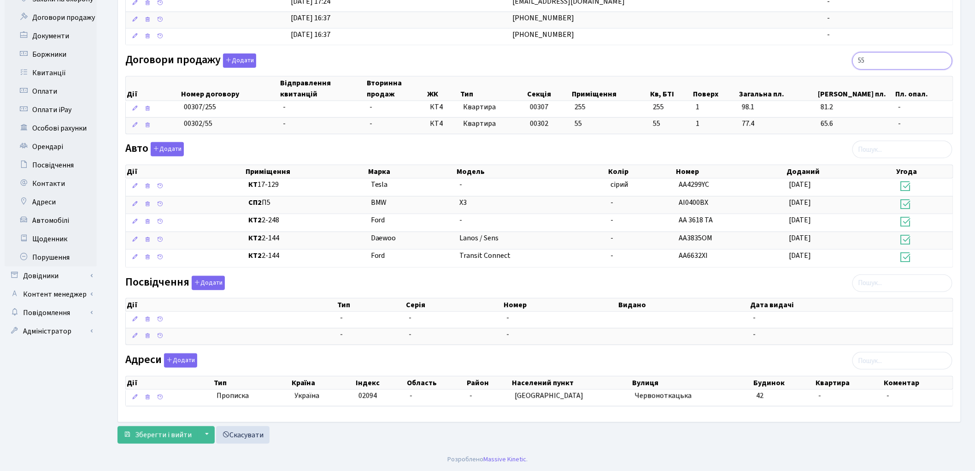
type input "5"
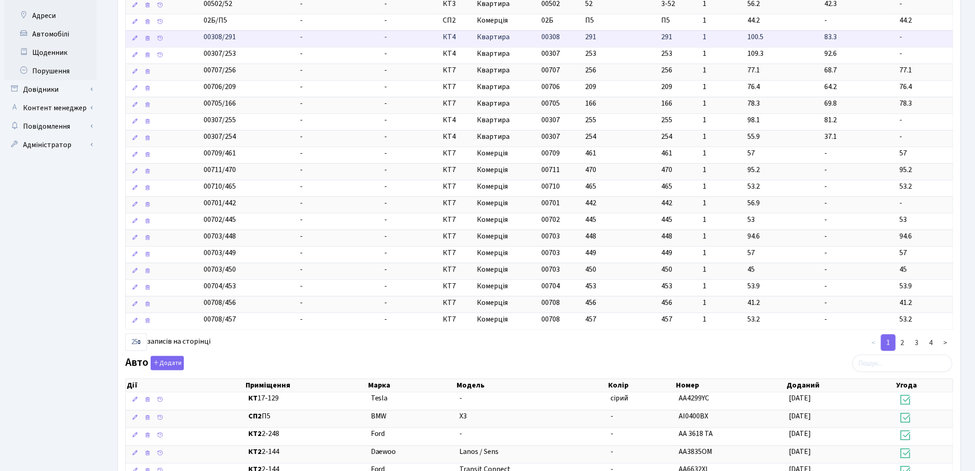
scroll to position [409, 0]
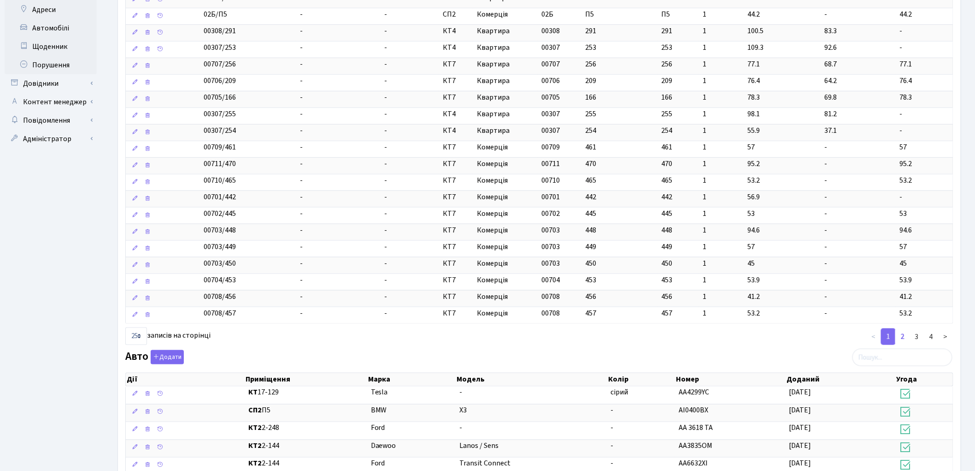
click at [904, 344] on link "2" at bounding box center [903, 336] width 15 height 17
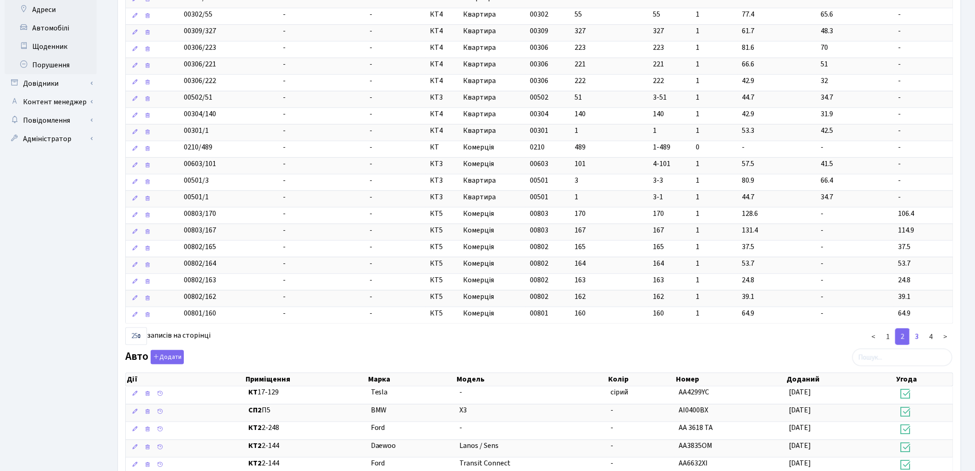
click at [917, 340] on link "3" at bounding box center [917, 336] width 15 height 17
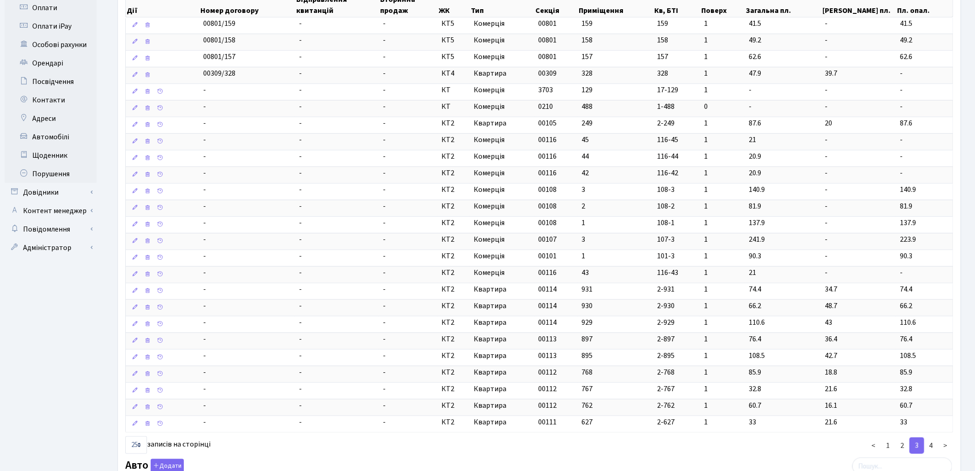
scroll to position [358, 0]
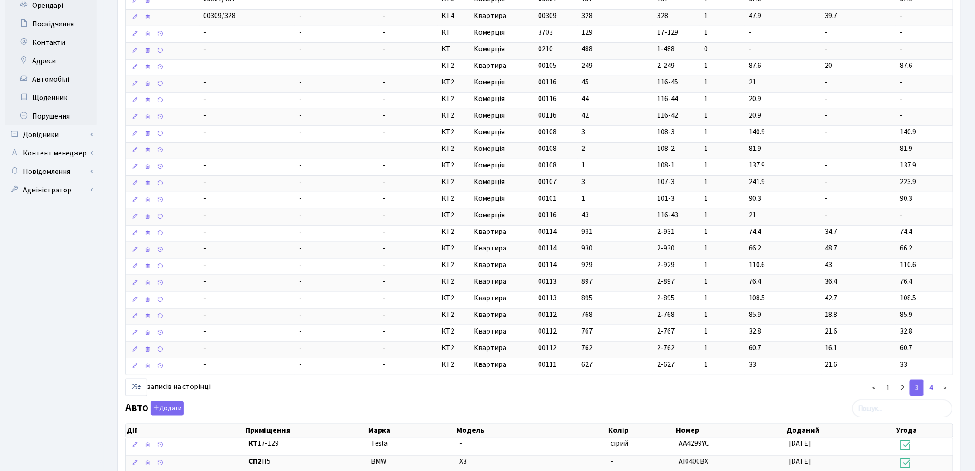
click at [932, 392] on link "4" at bounding box center [931, 387] width 15 height 17
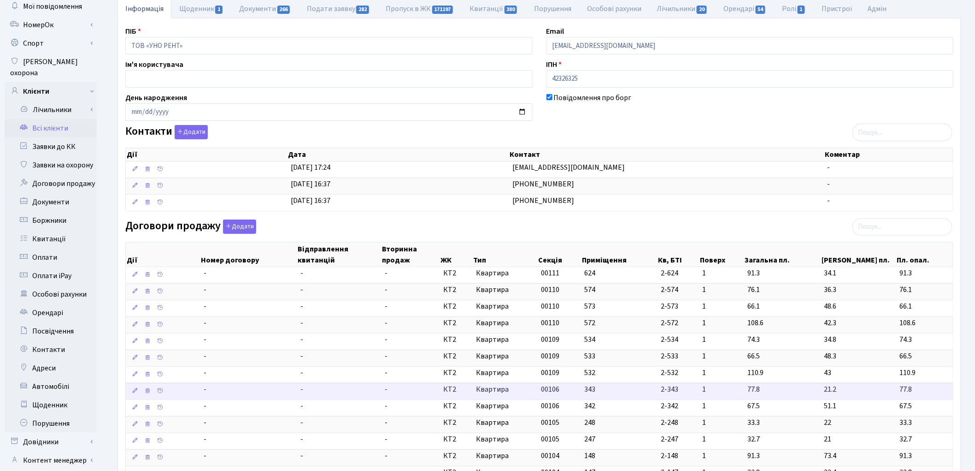
scroll to position [0, 0]
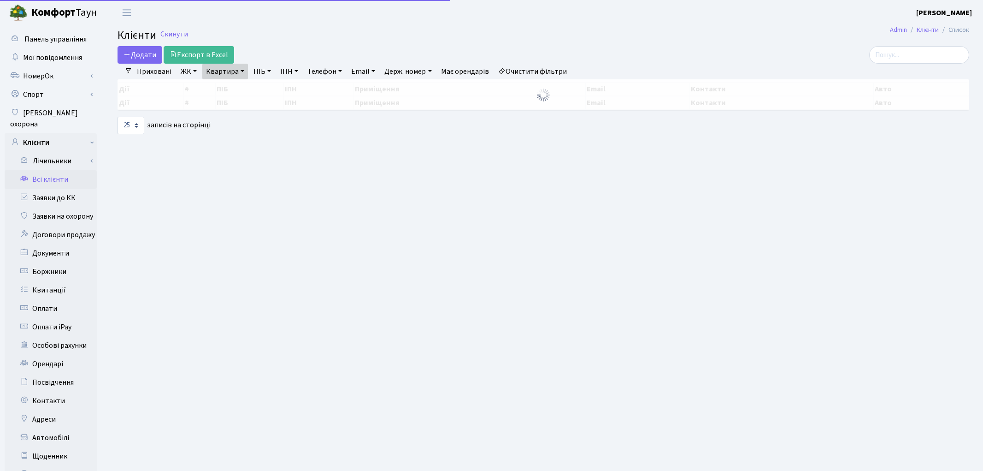
select select "25"
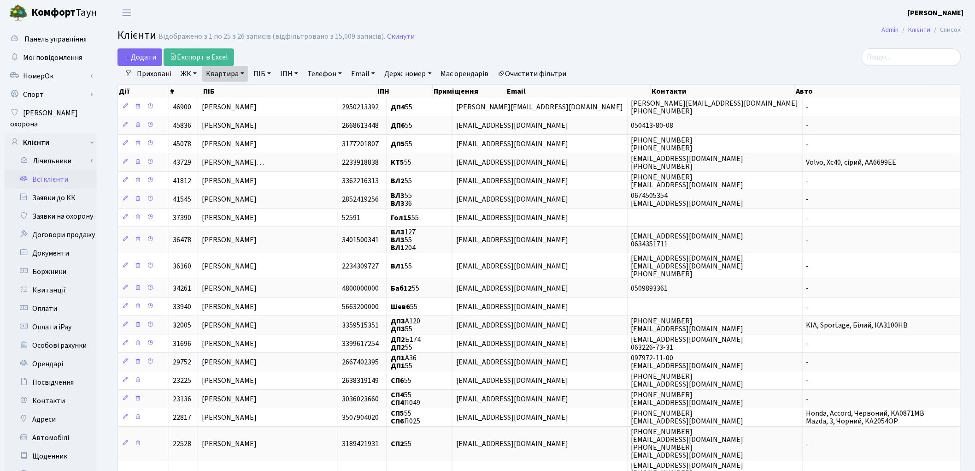
click at [217, 68] on link "Квартира" at bounding box center [225, 74] width 46 height 16
click at [635, 59] on div "Додати Експорт в Excel" at bounding box center [397, 57] width 558 height 18
click at [57, 170] on link "Всі клієнти" at bounding box center [51, 179] width 92 height 18
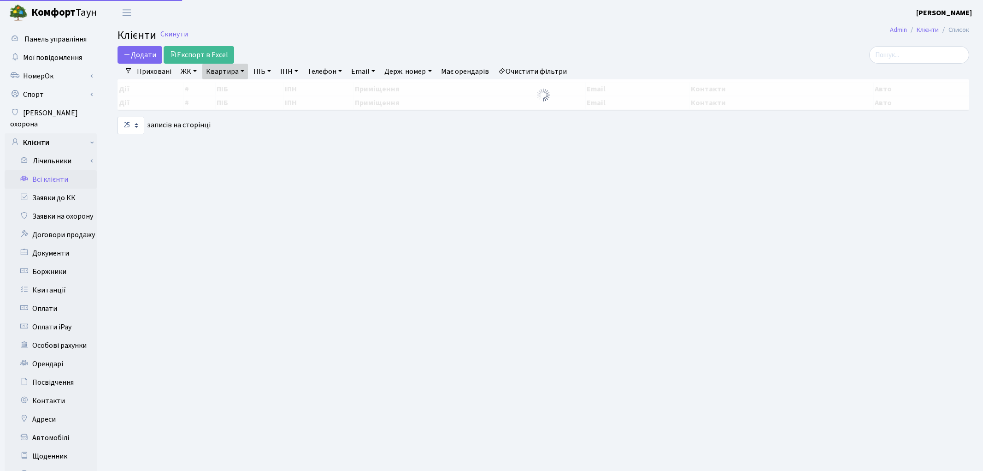
select select "25"
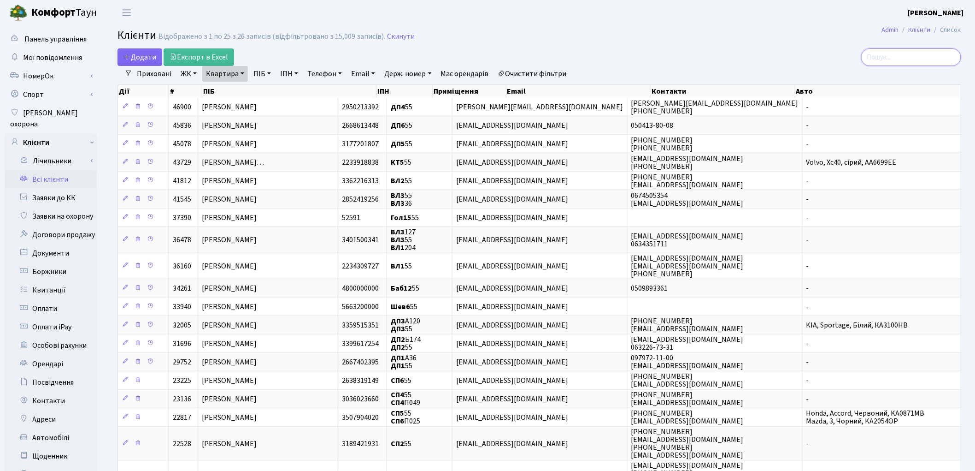
click at [883, 58] on input "search" at bounding box center [912, 57] width 100 height 18
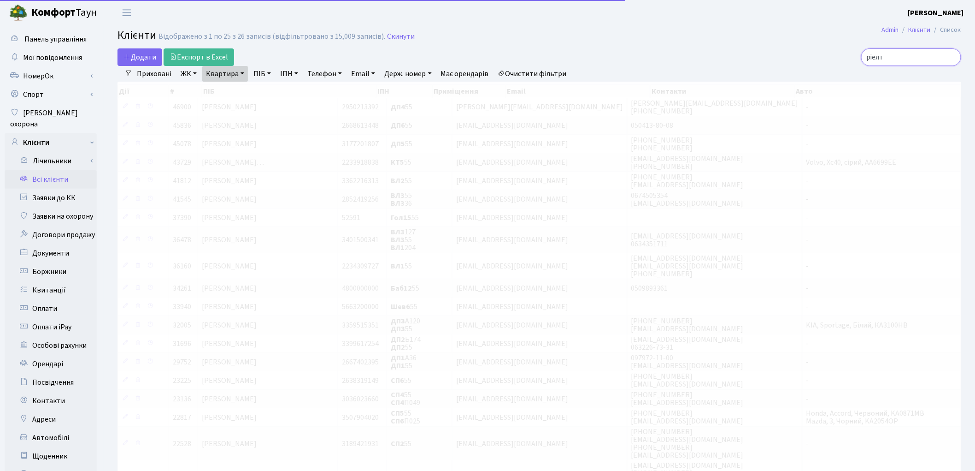
type input "ріелт"
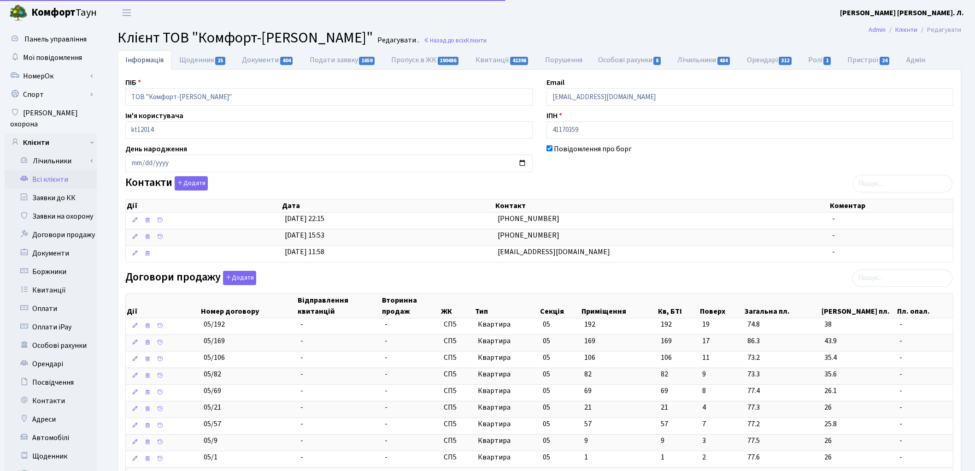
select select "25"
click at [895, 277] on input "search" at bounding box center [903, 278] width 100 height 18
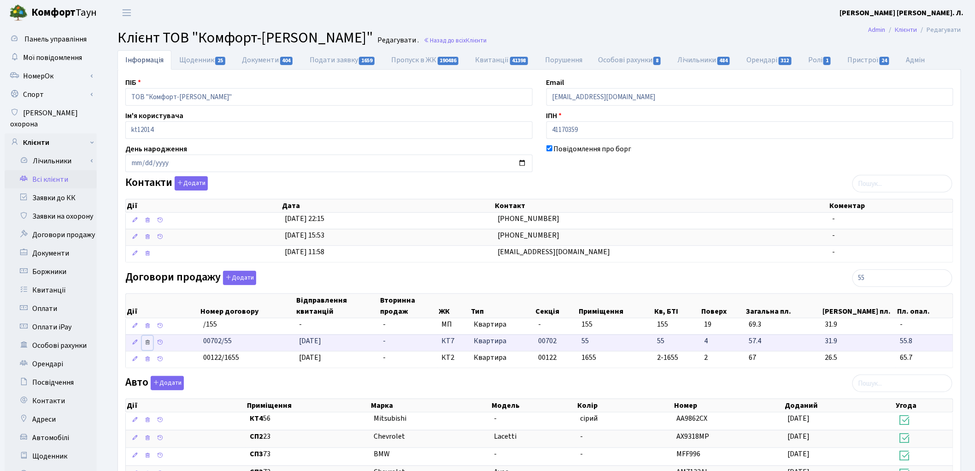
click at [148, 343] on icon at bounding box center [147, 342] width 6 height 6
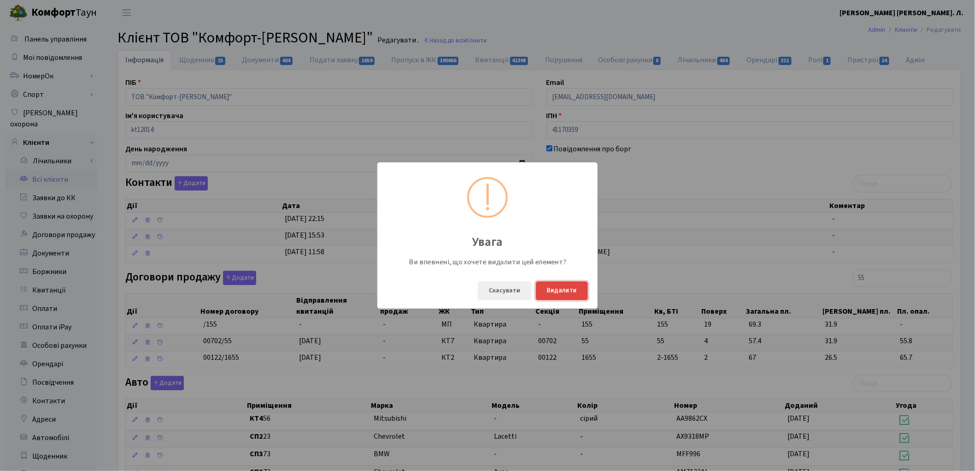
click at [555, 285] on button "Видалити" at bounding box center [562, 290] width 52 height 19
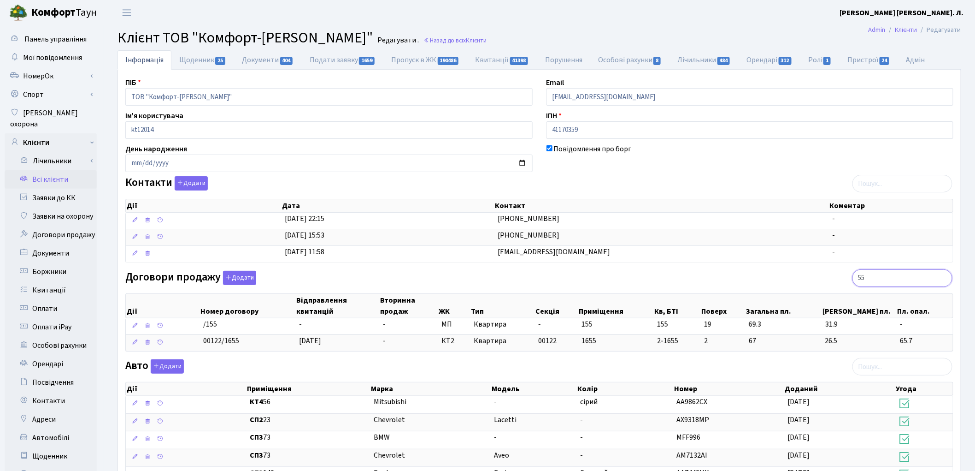
click at [880, 274] on input "55" at bounding box center [903, 278] width 100 height 18
type input "5"
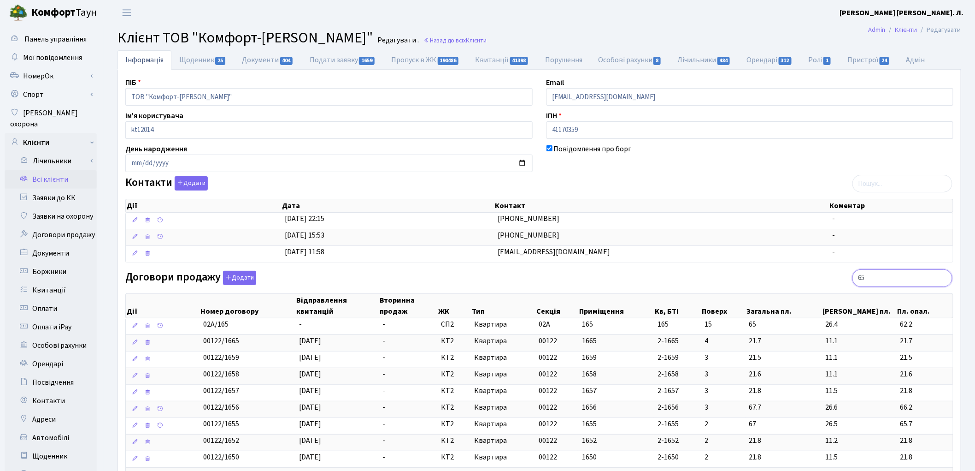
type input "65"
click at [54, 173] on link "Всі клієнти" at bounding box center [51, 179] width 92 height 18
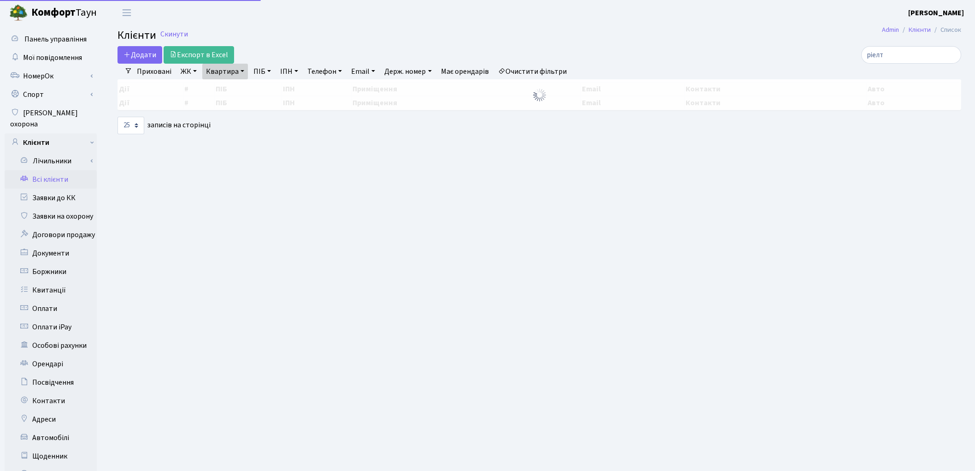
select select "25"
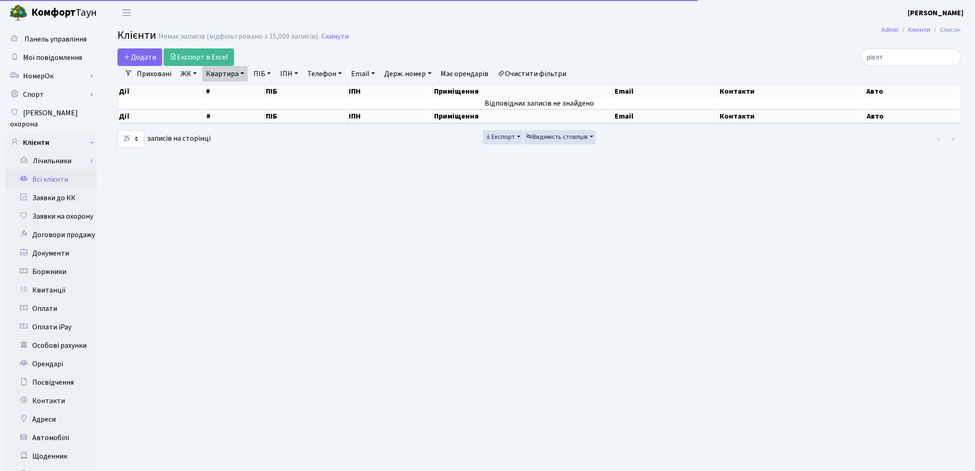
click at [514, 73] on link "Очистити фільтри" at bounding box center [533, 74] width 76 height 16
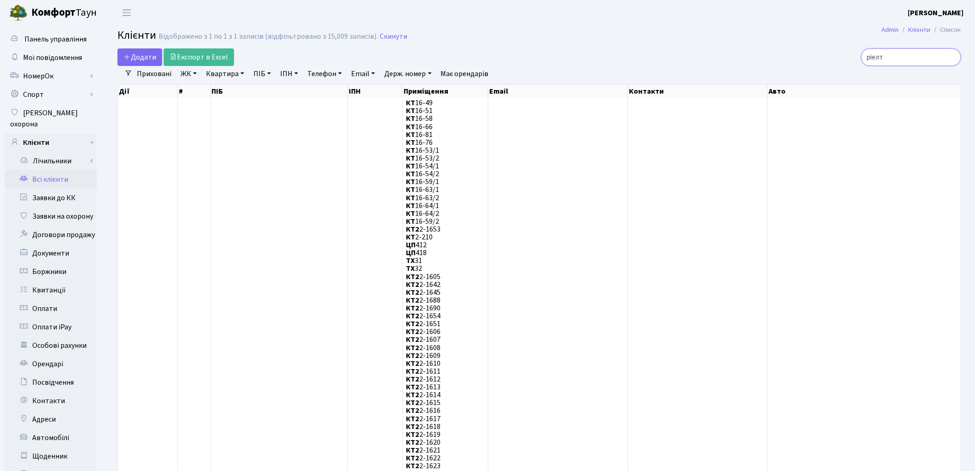
drag, startPoint x: 905, startPoint y: 54, endPoint x: 846, endPoint y: 44, distance: 59.9
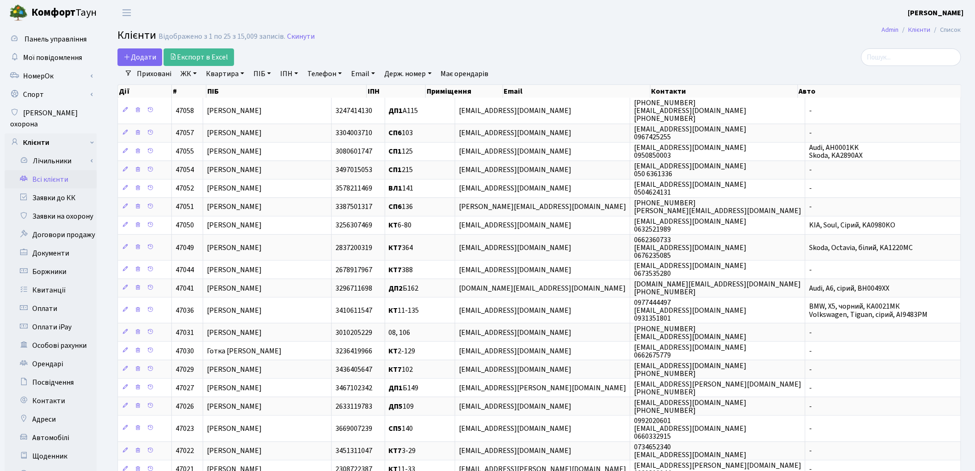
click at [231, 79] on link "Квартира" at bounding box center [225, 74] width 46 height 16
type input "2-1300"
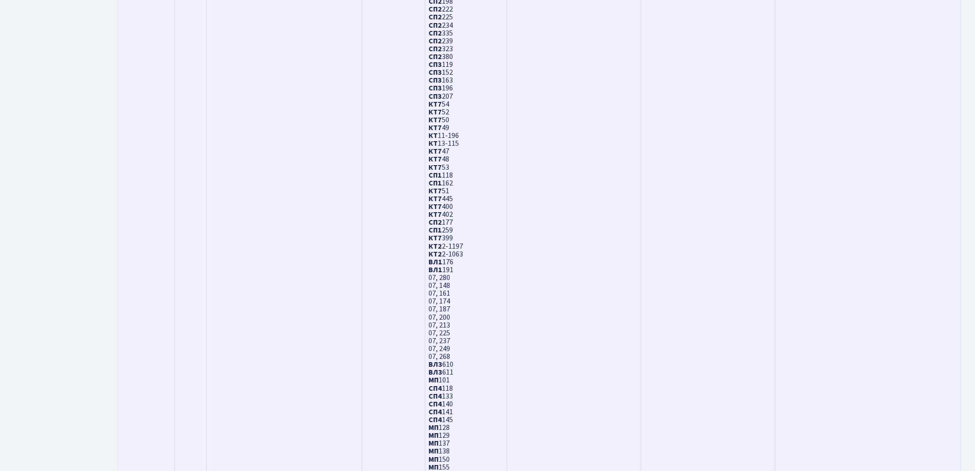
scroll to position [2608, 0]
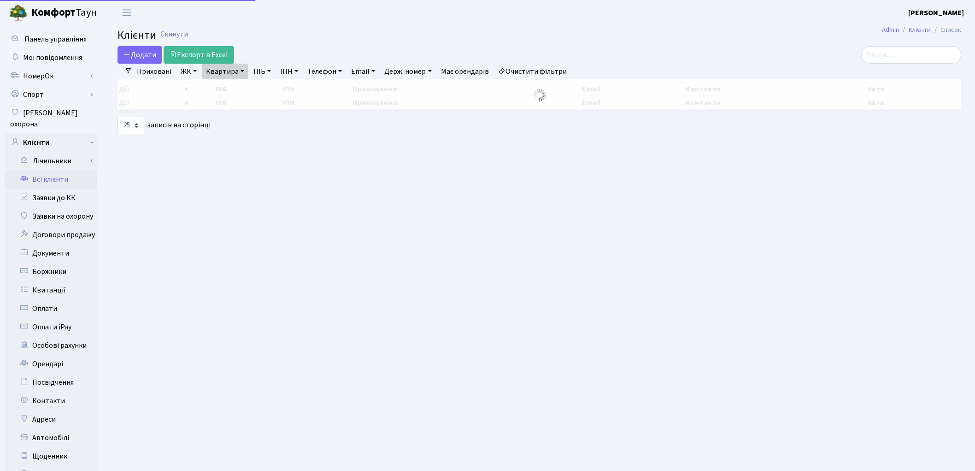
select select "25"
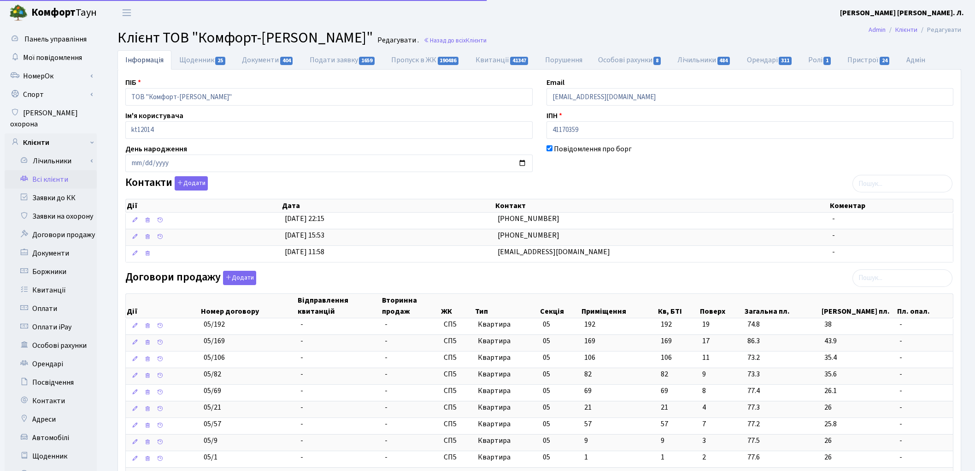
select select "25"
click at [868, 281] on input "search" at bounding box center [903, 278] width 100 height 18
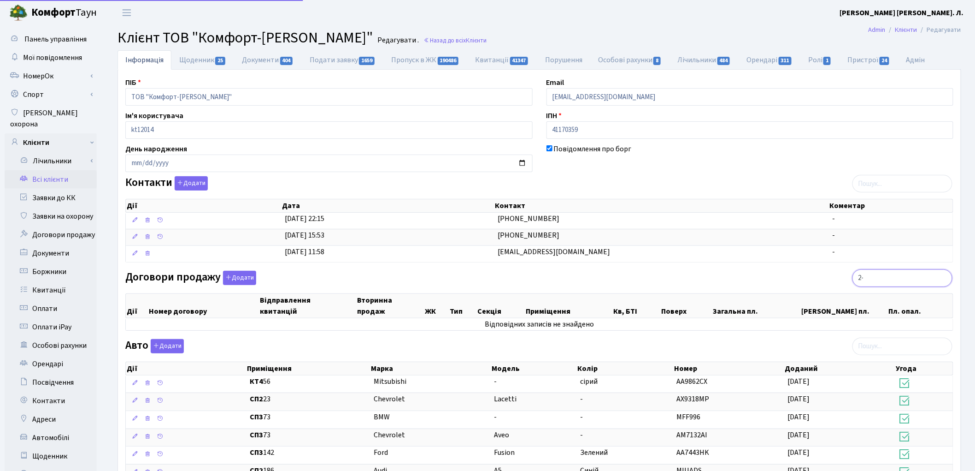
type input "2"
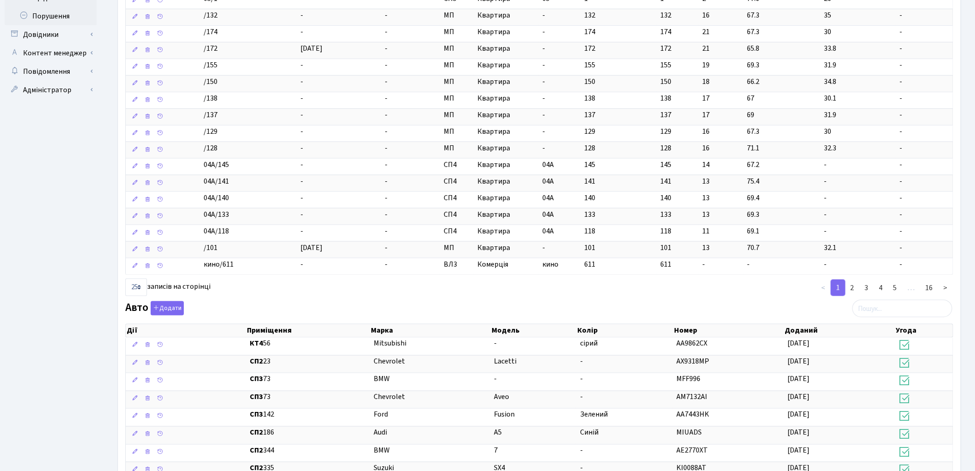
scroll to position [461, 0]
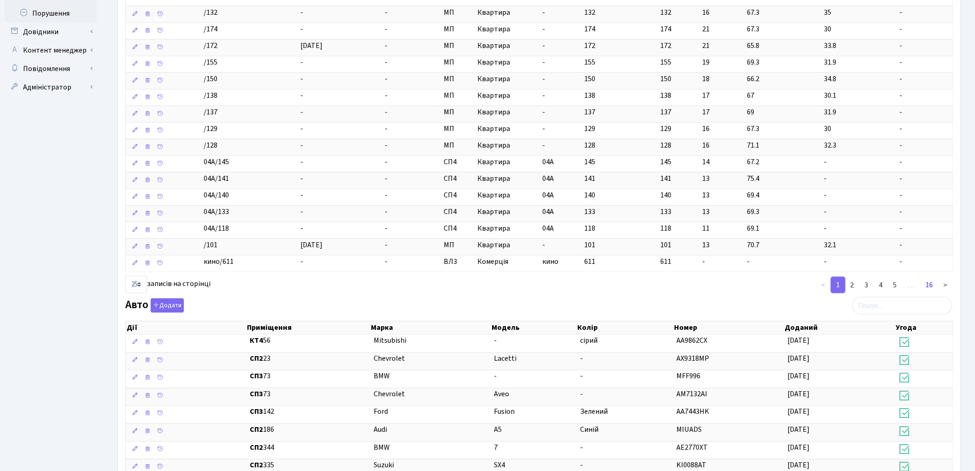
click at [930, 287] on link "16" at bounding box center [930, 285] width 18 height 17
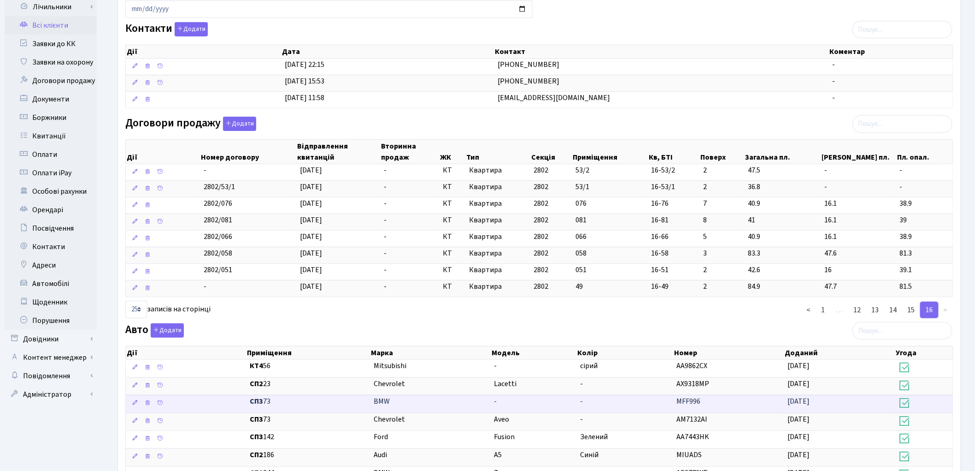
scroll to position [150, 0]
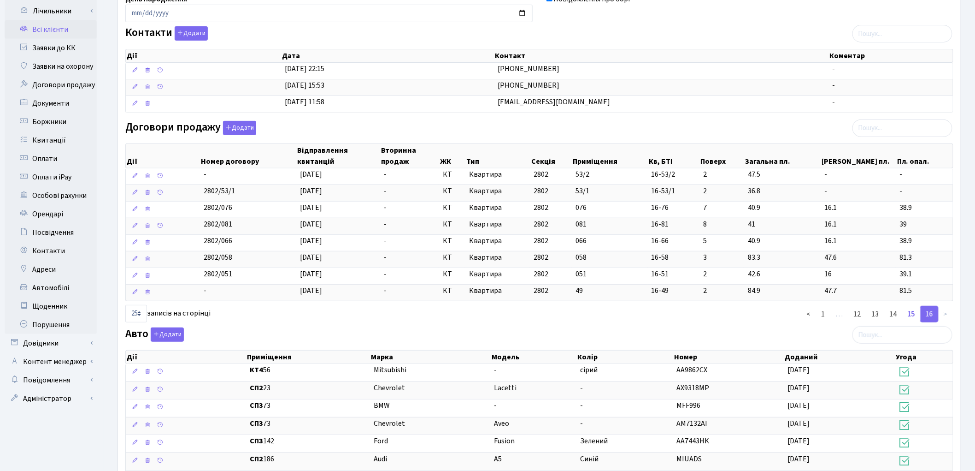
click at [914, 319] on link "15" at bounding box center [912, 314] width 18 height 17
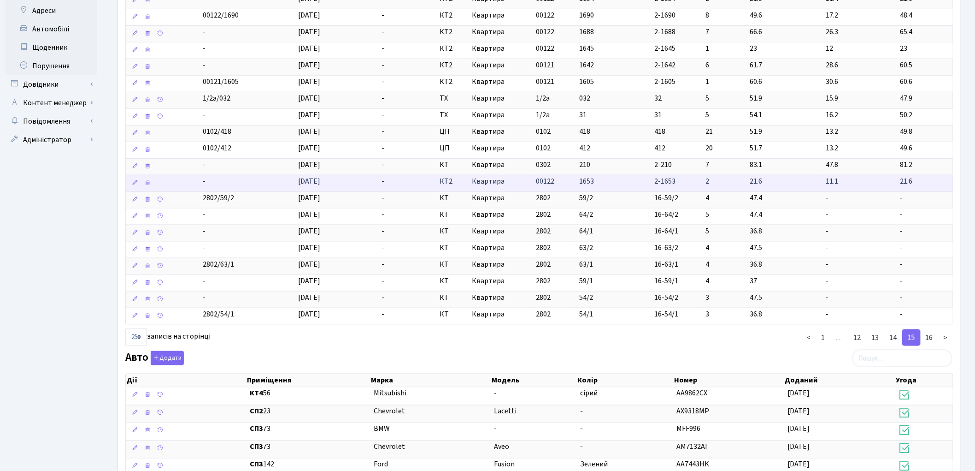
scroll to position [412, 0]
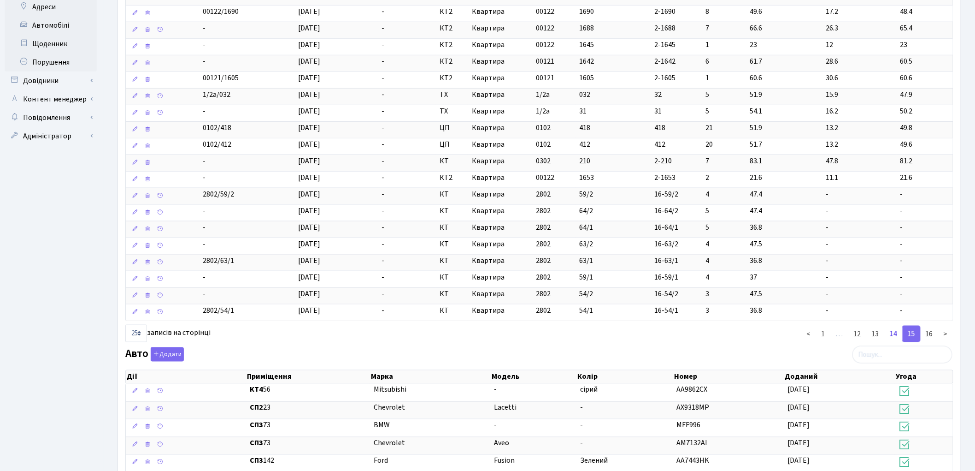
click at [897, 334] on link "14" at bounding box center [894, 333] width 18 height 17
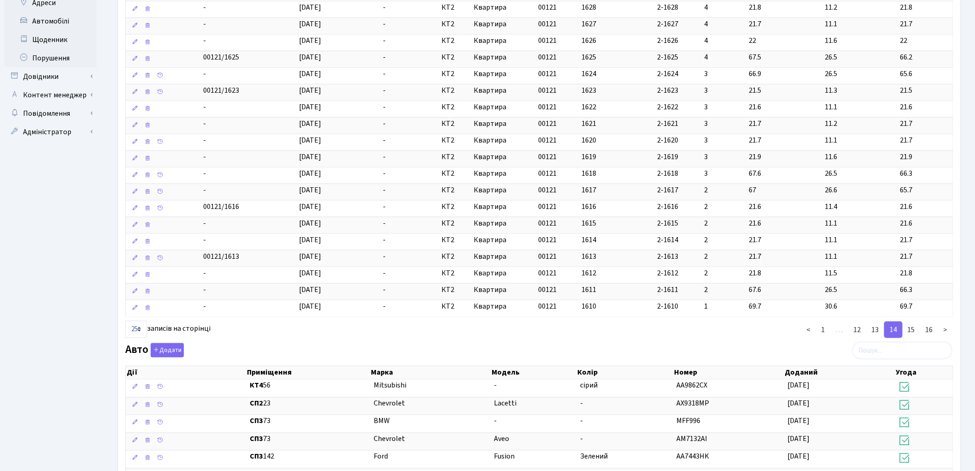
scroll to position [463, 0]
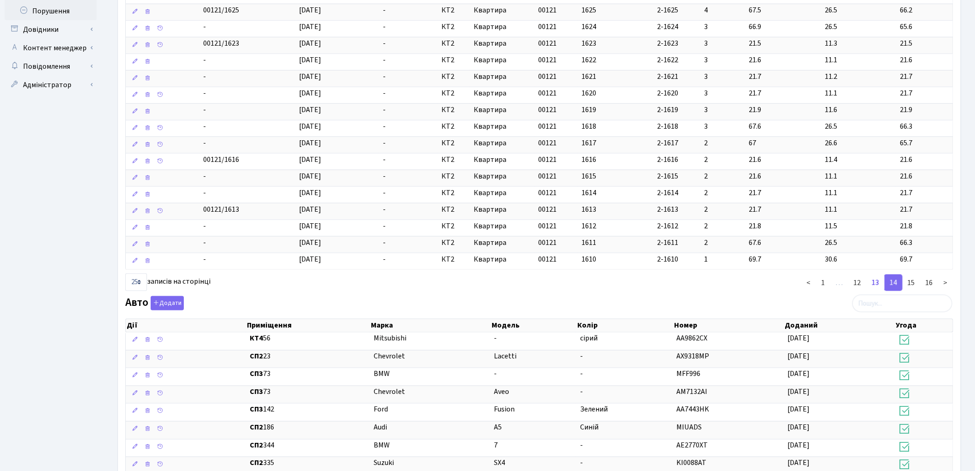
click at [874, 288] on link "13" at bounding box center [876, 282] width 18 height 17
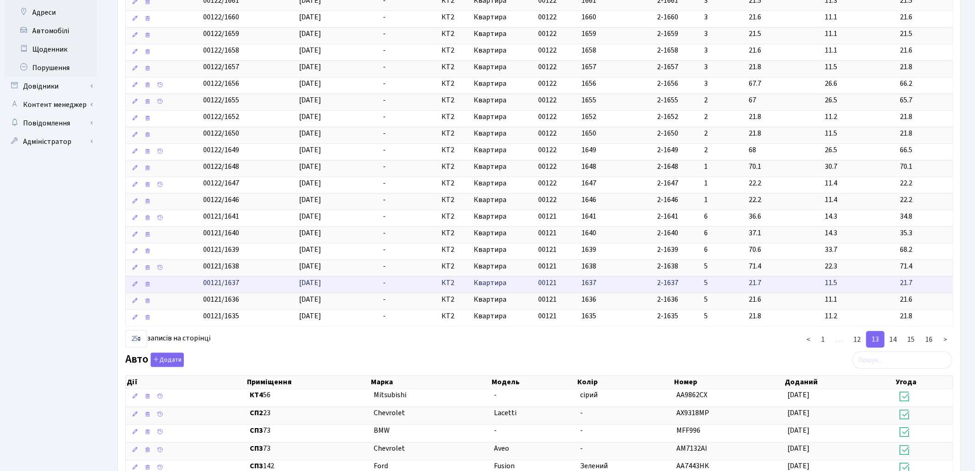
scroll to position [412, 0]
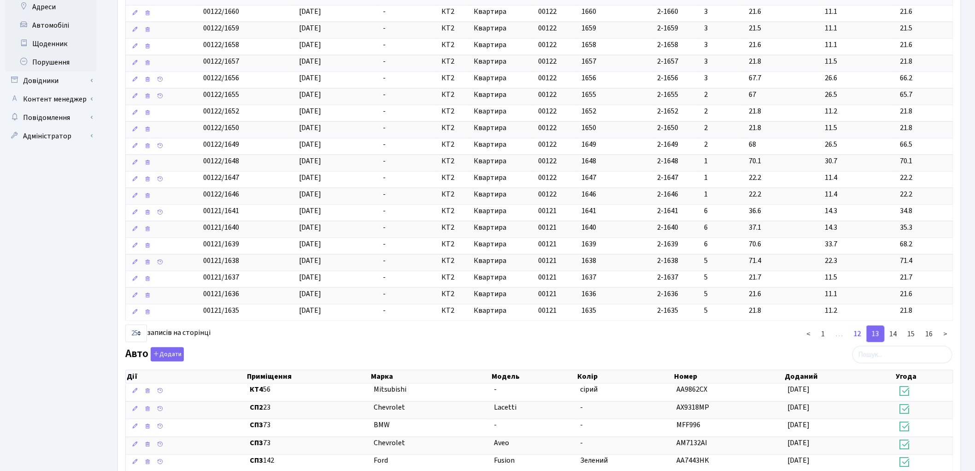
click at [861, 337] on link "12" at bounding box center [858, 333] width 18 height 17
click at [863, 339] on link "11" at bounding box center [858, 333] width 18 height 17
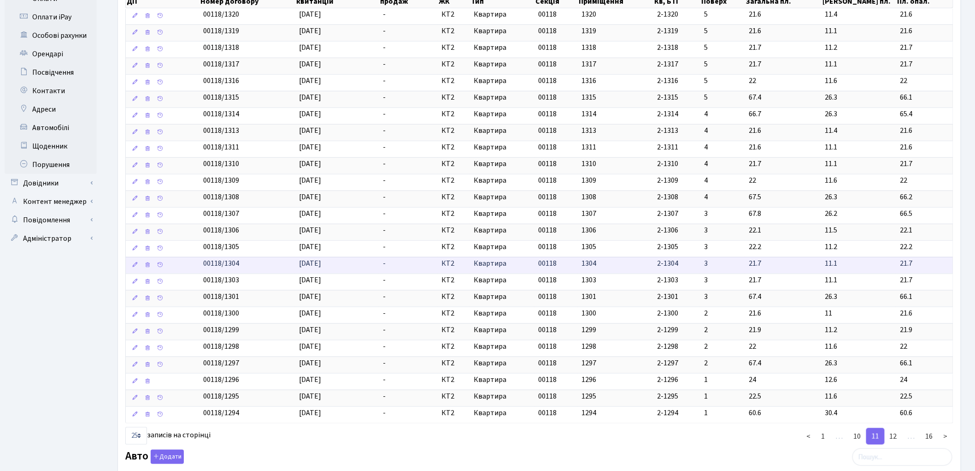
scroll to position [361, 0]
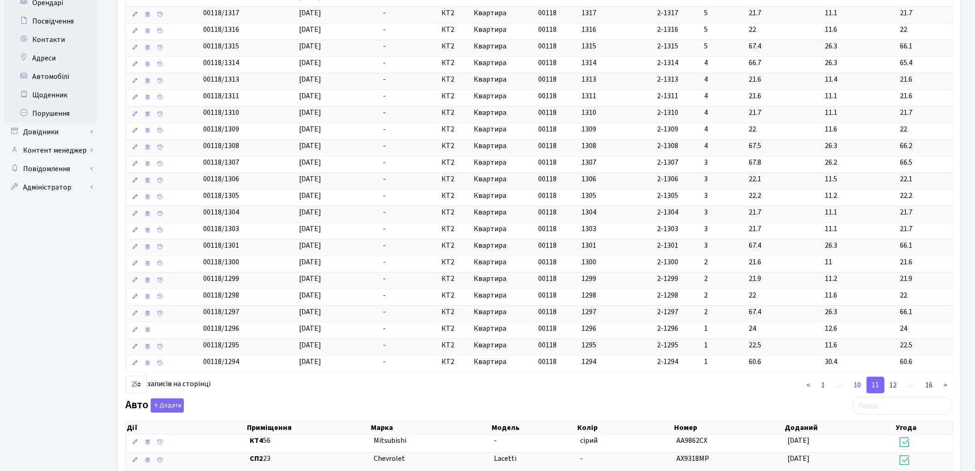
click at [859, 390] on link "10" at bounding box center [858, 385] width 18 height 17
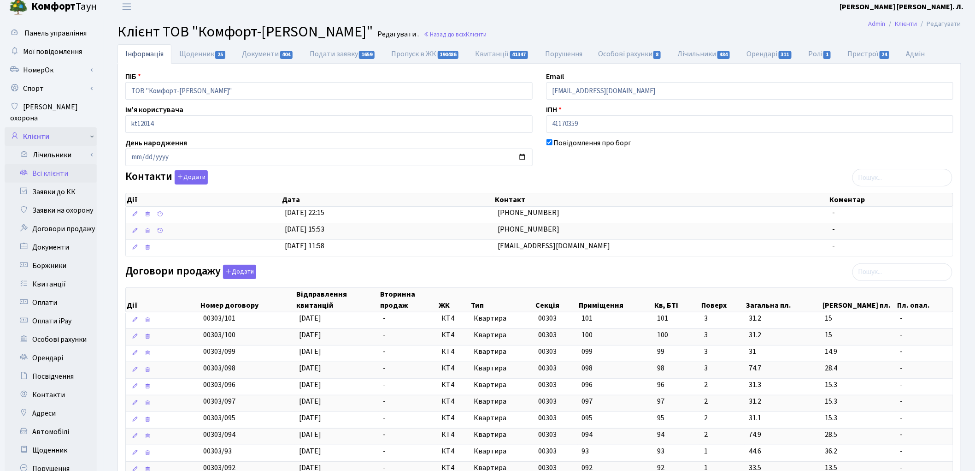
scroll to position [2, 0]
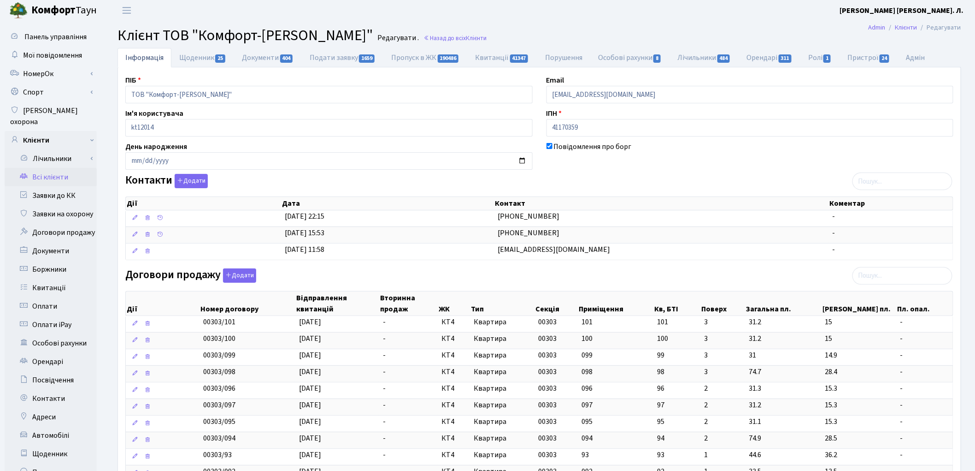
click at [51, 168] on link "Всі клієнти" at bounding box center [51, 177] width 92 height 18
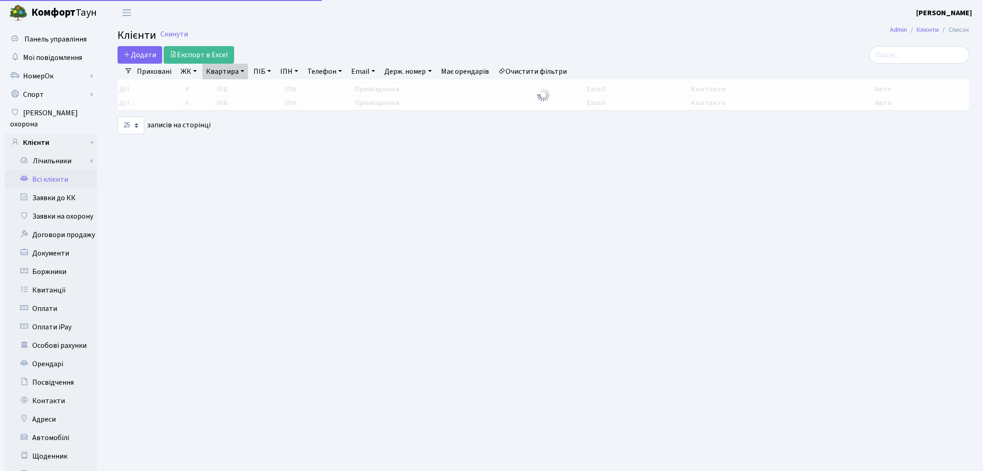
select select "25"
click at [225, 79] on link "Квартира" at bounding box center [225, 72] width 46 height 16
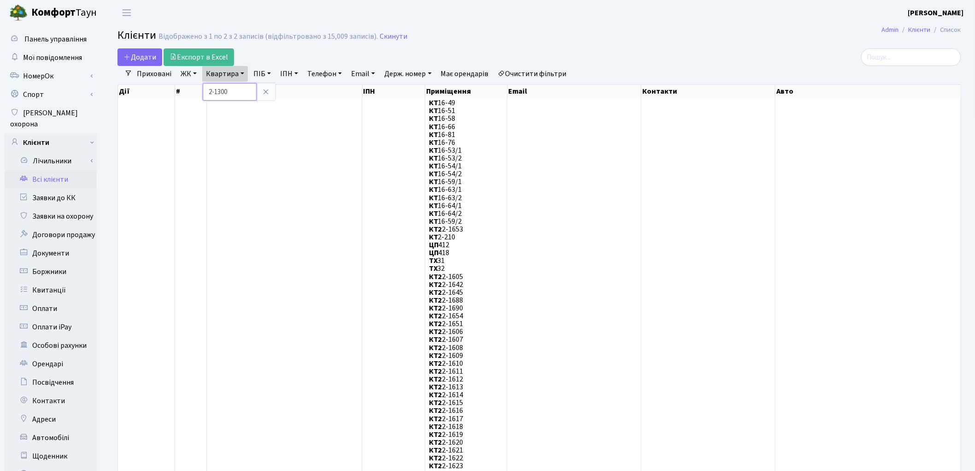
click at [230, 94] on input "2-1300" at bounding box center [230, 92] width 54 height 18
type input "2-1651"
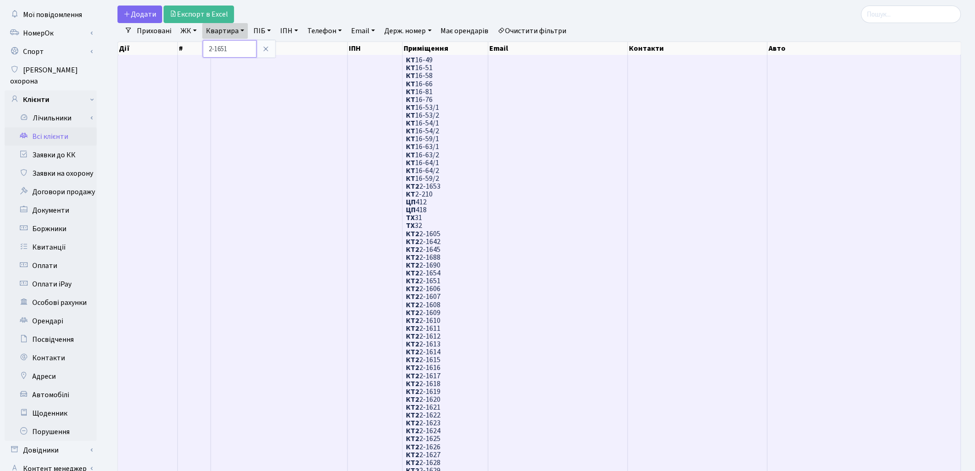
scroll to position [102, 0]
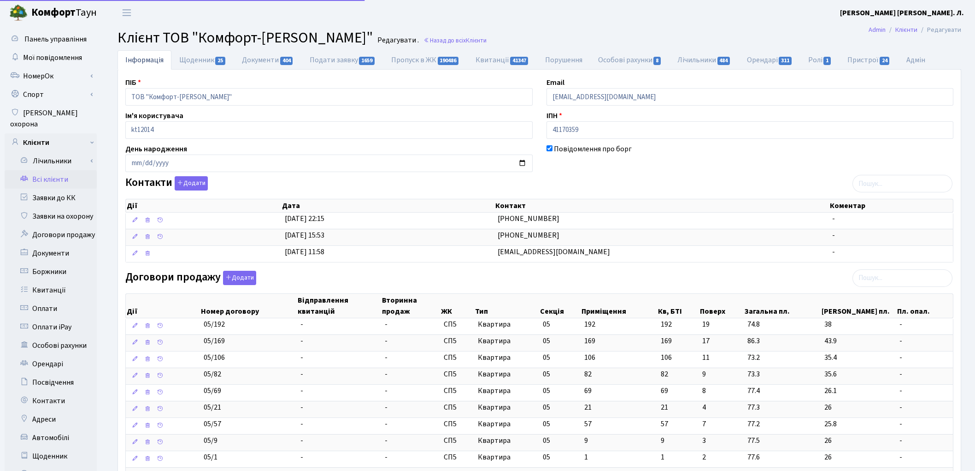
select select "25"
click at [873, 283] on input "search" at bounding box center [903, 278] width 100 height 18
type input "2-1651"
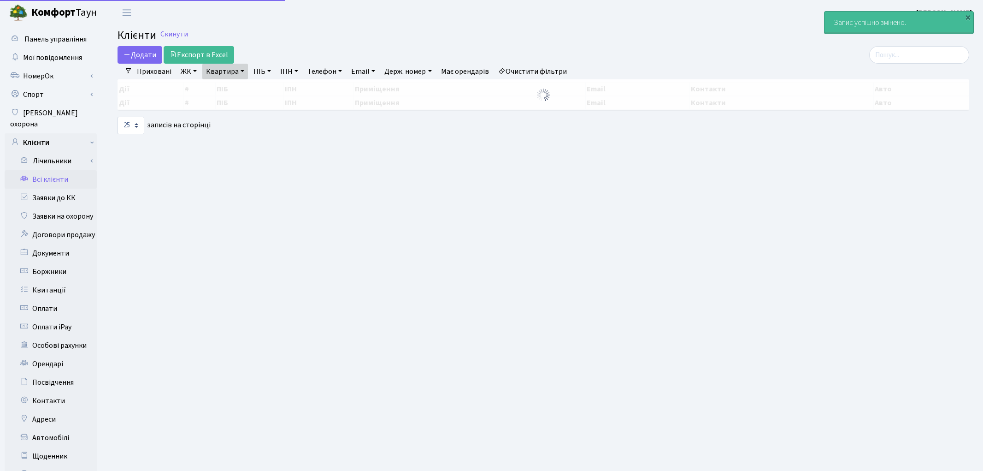
select select "25"
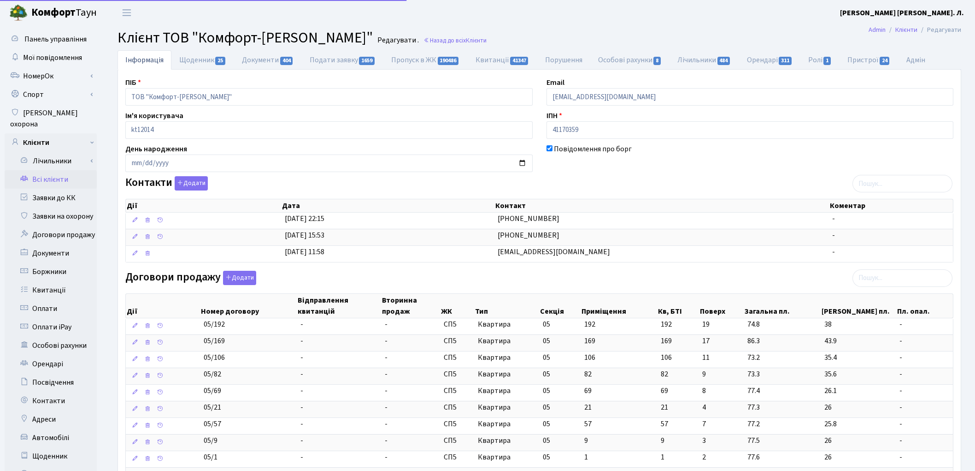
select select "25"
click at [878, 280] on input "search" at bounding box center [903, 278] width 100 height 18
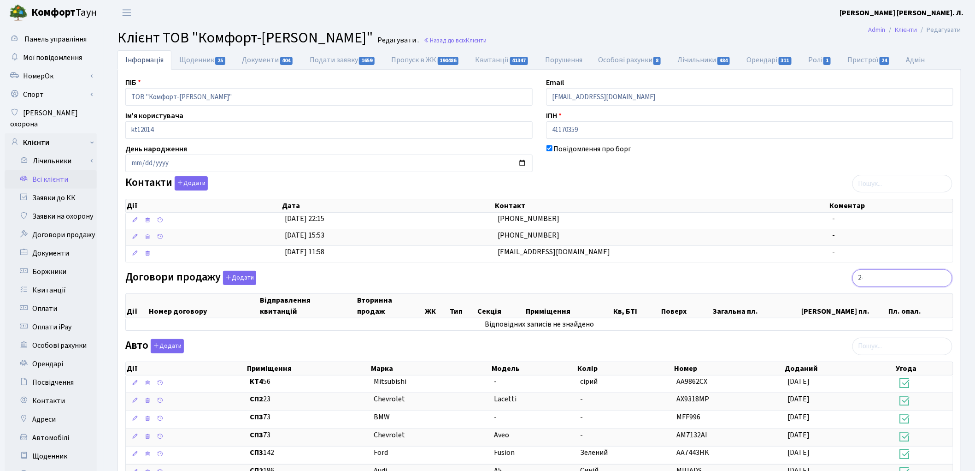
type input "2"
type input "2-1653"
click at [56, 170] on link "Всі клієнти" at bounding box center [51, 179] width 92 height 18
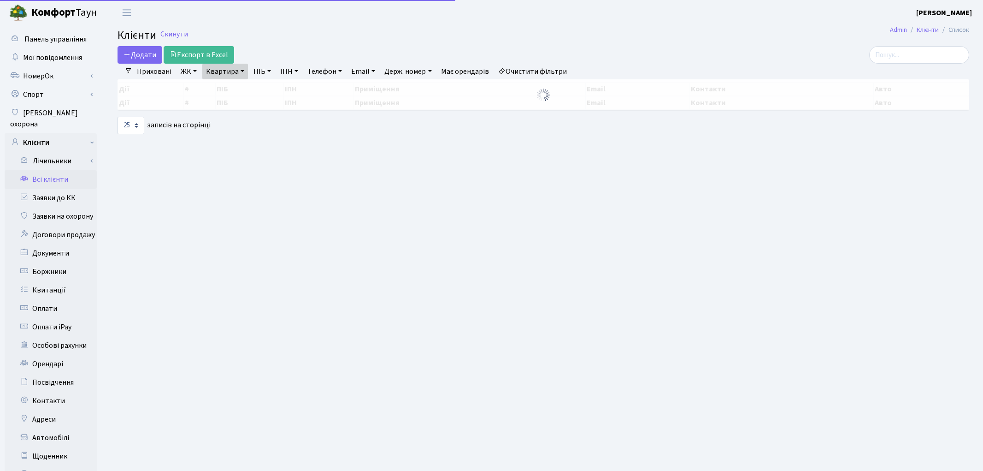
select select "25"
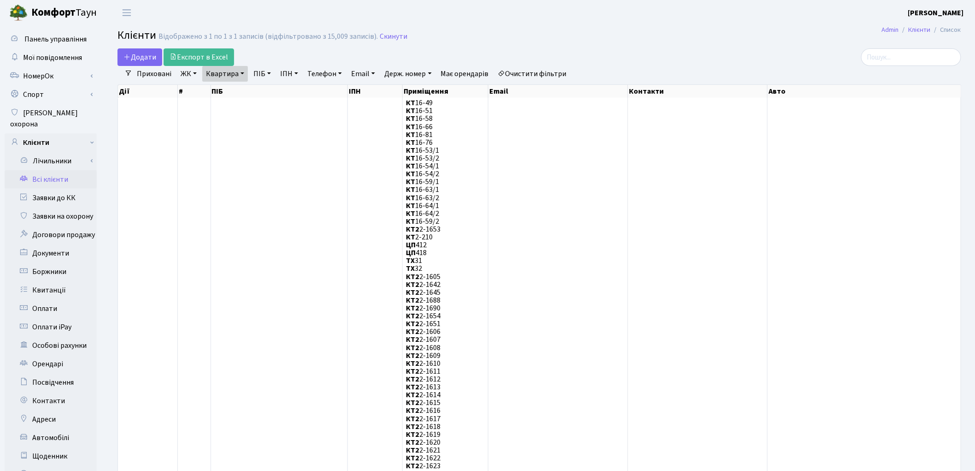
click at [207, 73] on link "Квартира" at bounding box center [225, 74] width 46 height 16
click at [233, 90] on input "2-1651" at bounding box center [230, 92] width 54 height 18
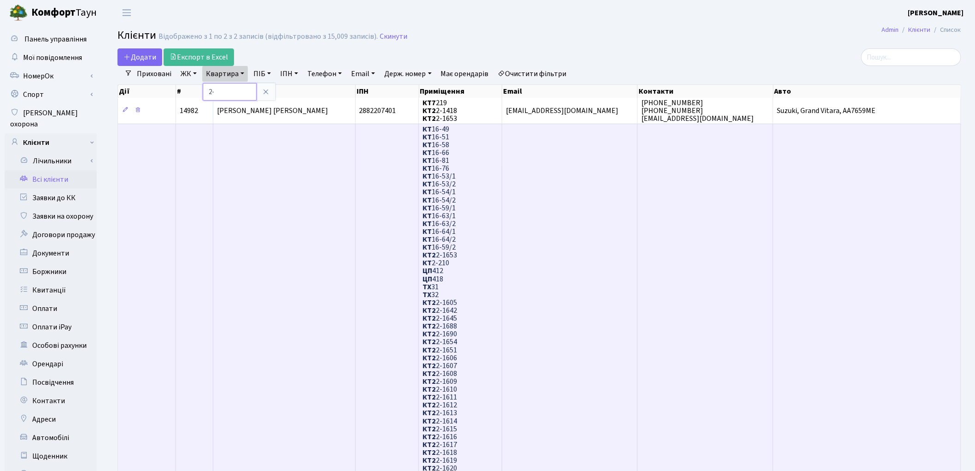
type input "2"
type input "16-51"
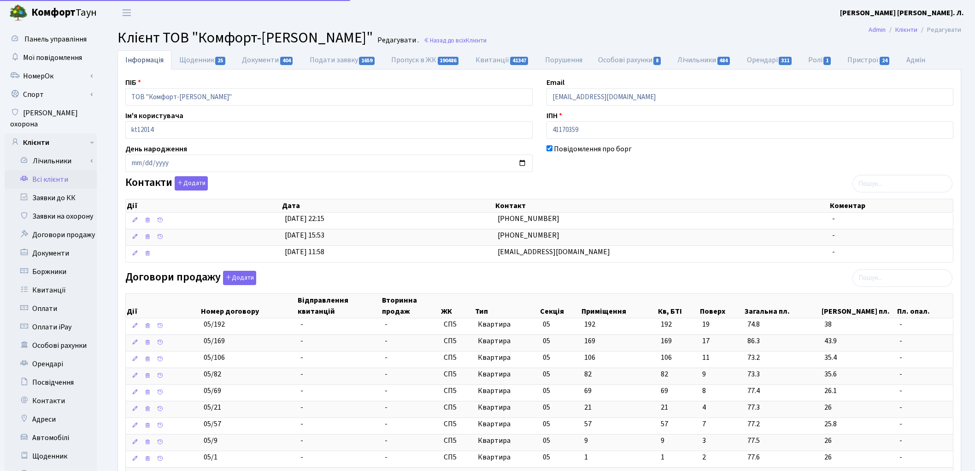
select select "25"
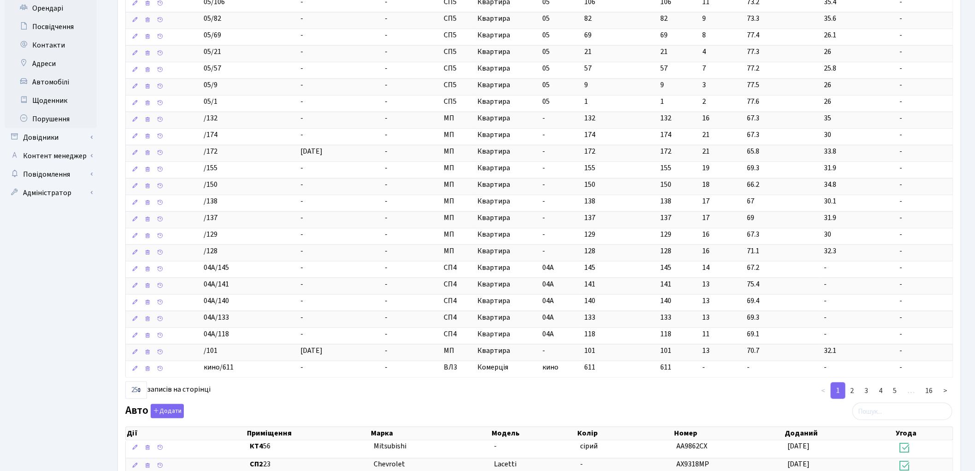
scroll to position [409, 0]
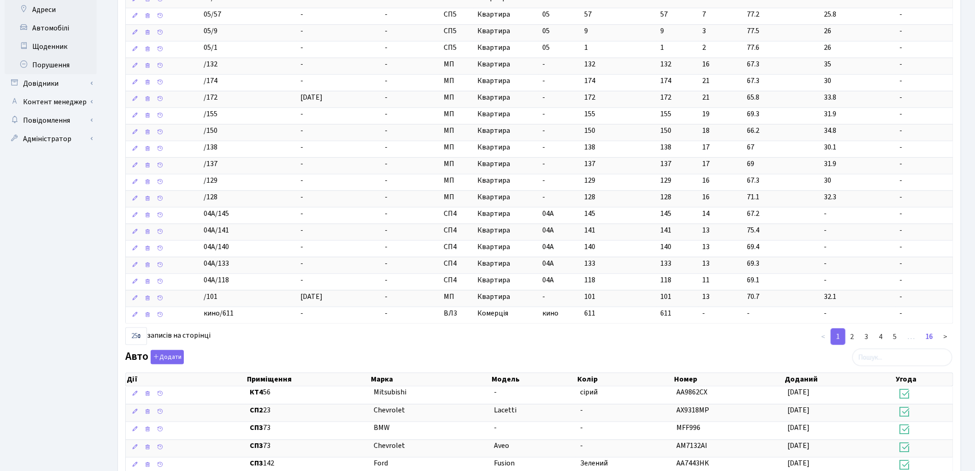
click at [928, 339] on link "16" at bounding box center [930, 336] width 18 height 17
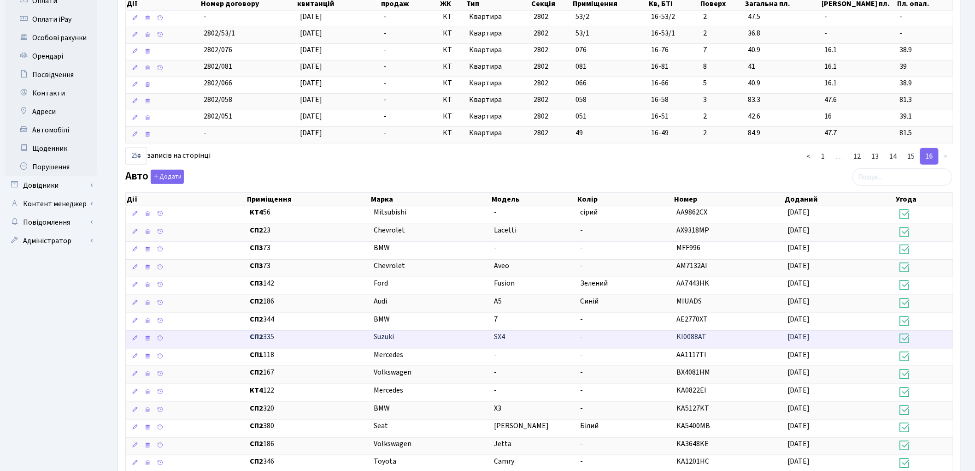
scroll to position [256, 0]
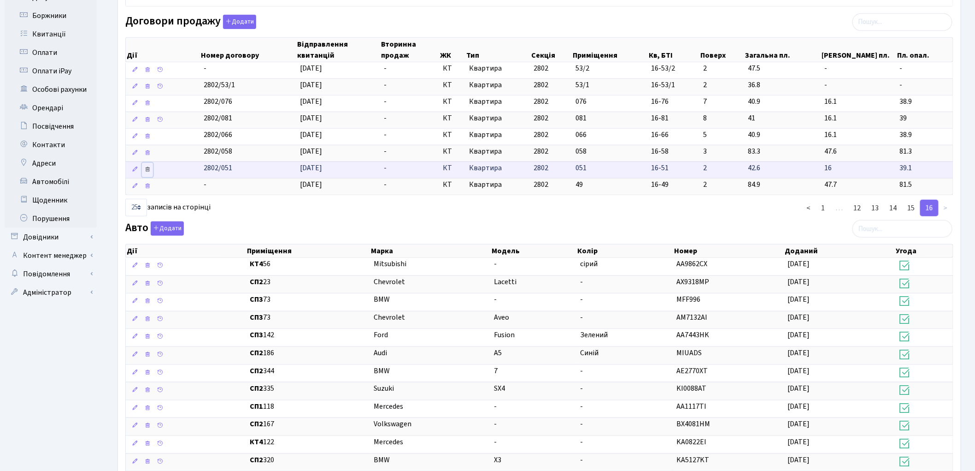
click at [149, 171] on icon at bounding box center [147, 169] width 6 height 6
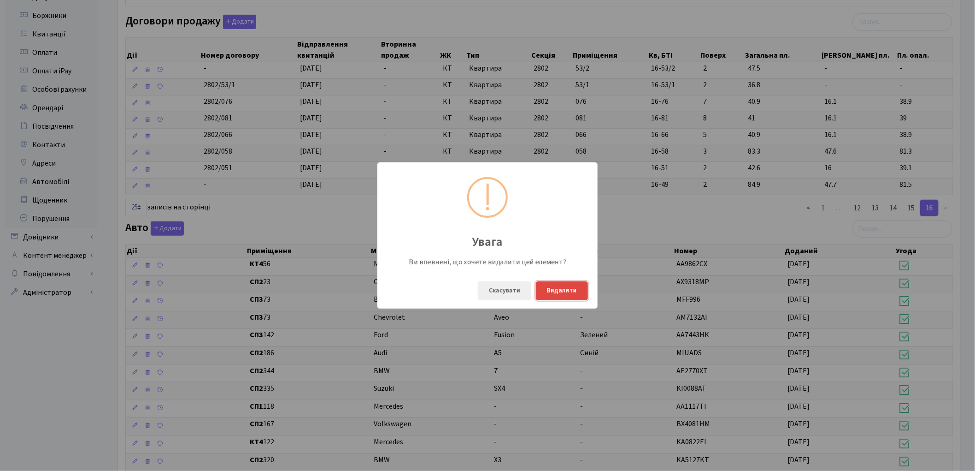
click at [574, 284] on button "Видалити" at bounding box center [562, 290] width 52 height 19
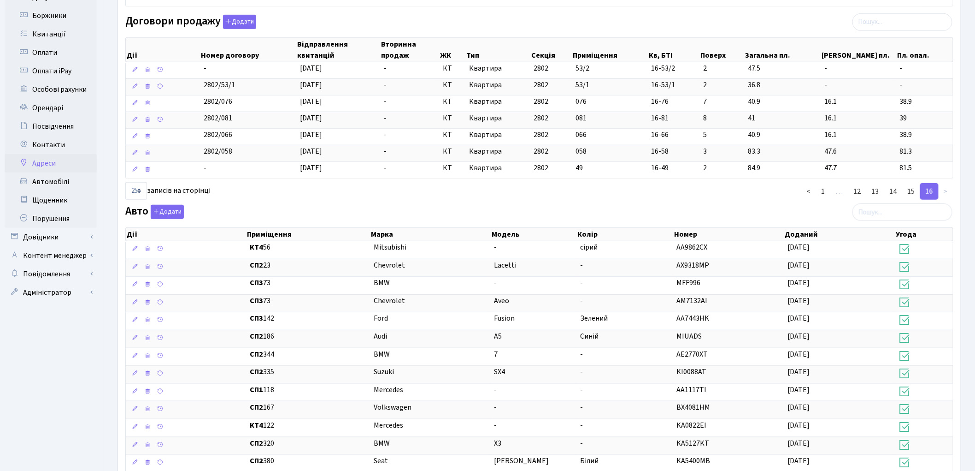
scroll to position [102, 0]
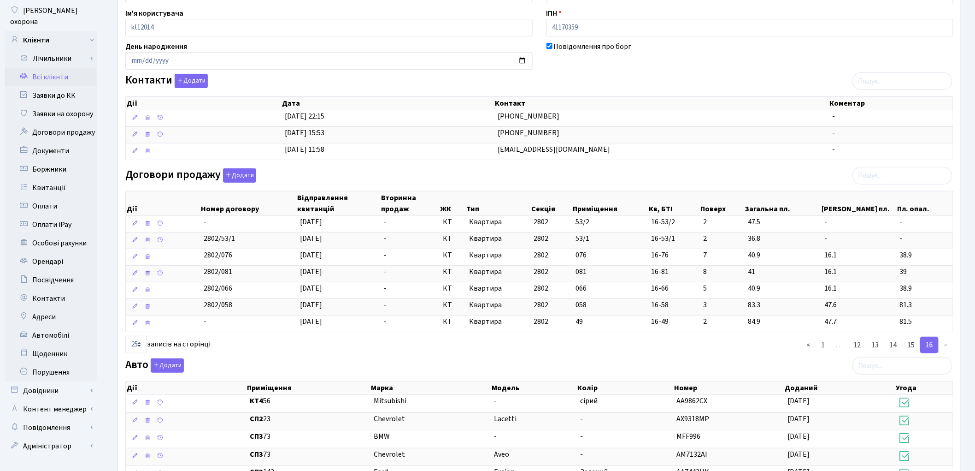
click at [53, 68] on link "Всі клієнти" at bounding box center [51, 77] width 92 height 18
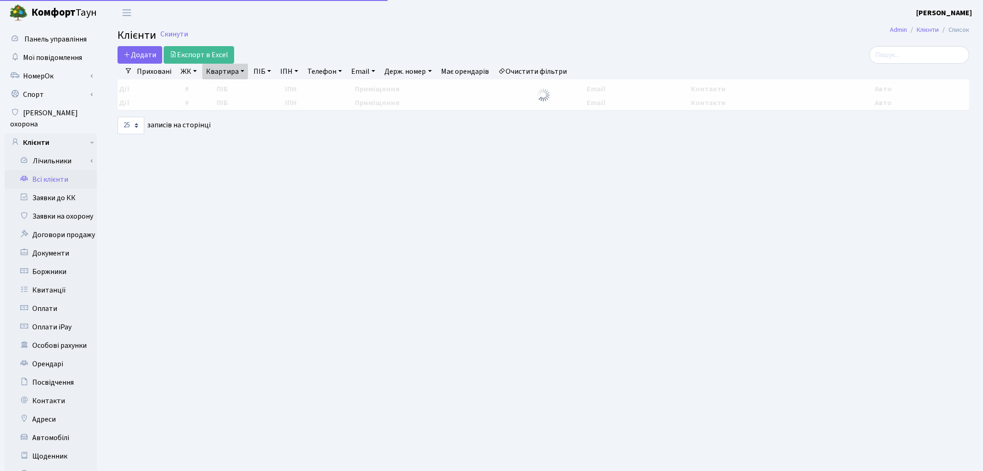
select select "25"
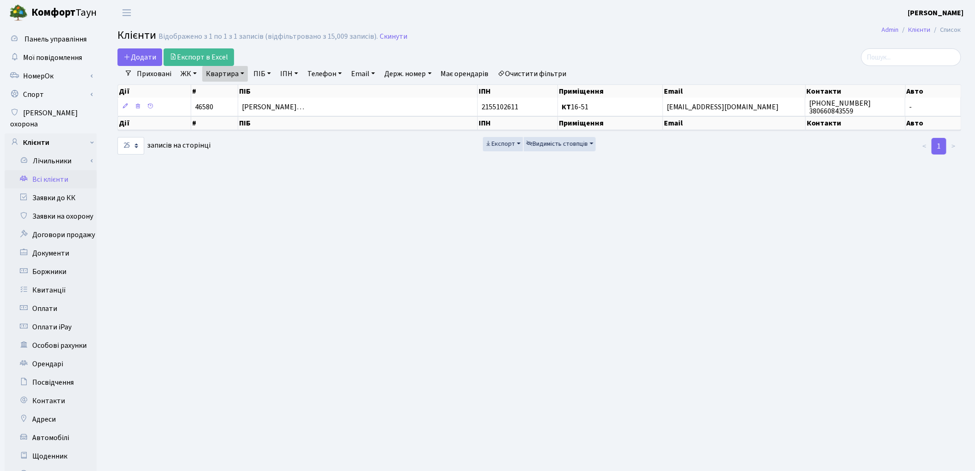
click at [531, 72] on link "Очистити фільтри" at bounding box center [533, 74] width 76 height 16
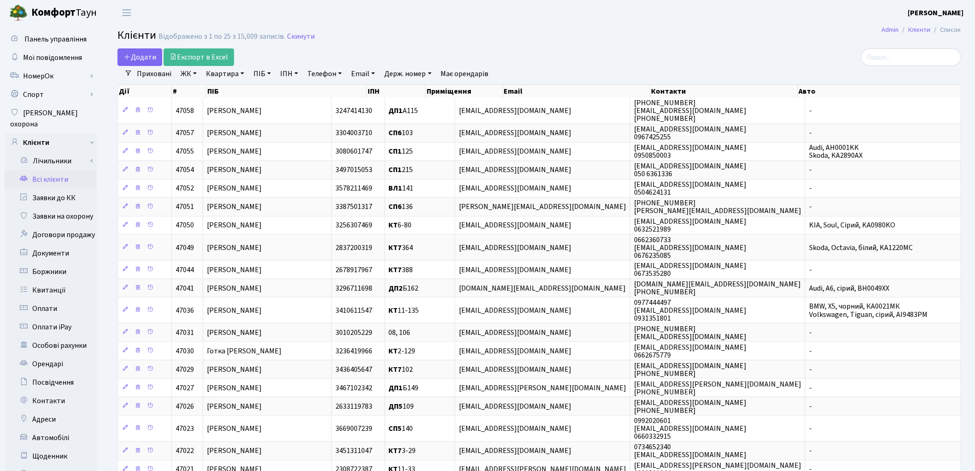
click at [218, 76] on link "Квартира" at bounding box center [225, 74] width 46 height 16
type input "51"
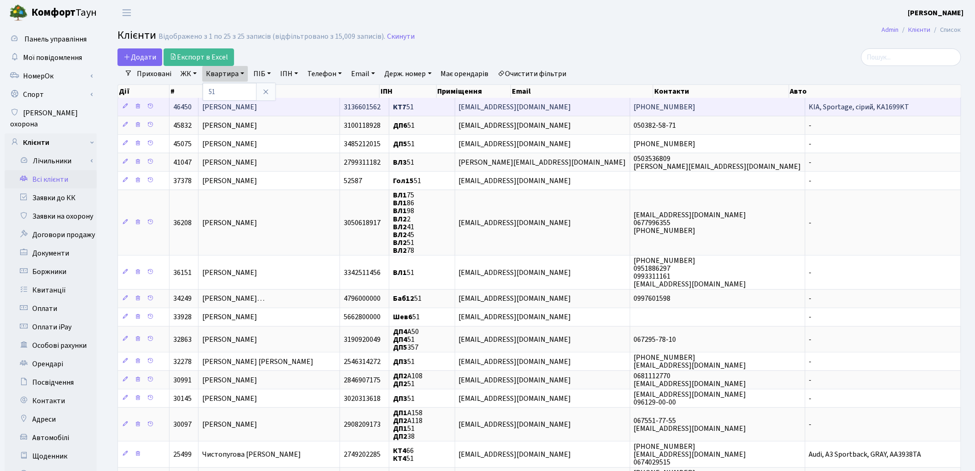
click at [301, 104] on td "Рожко Оксана Анатоліївна" at bounding box center [270, 107] width 142 height 18
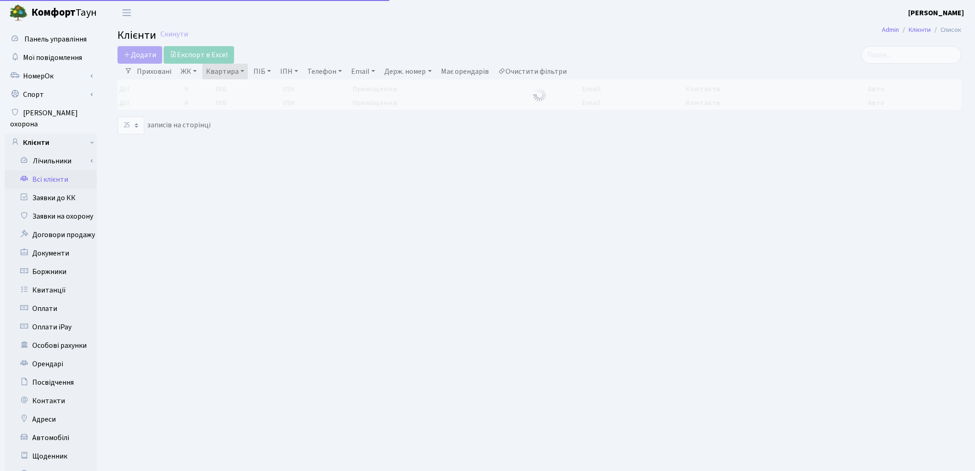
select select "25"
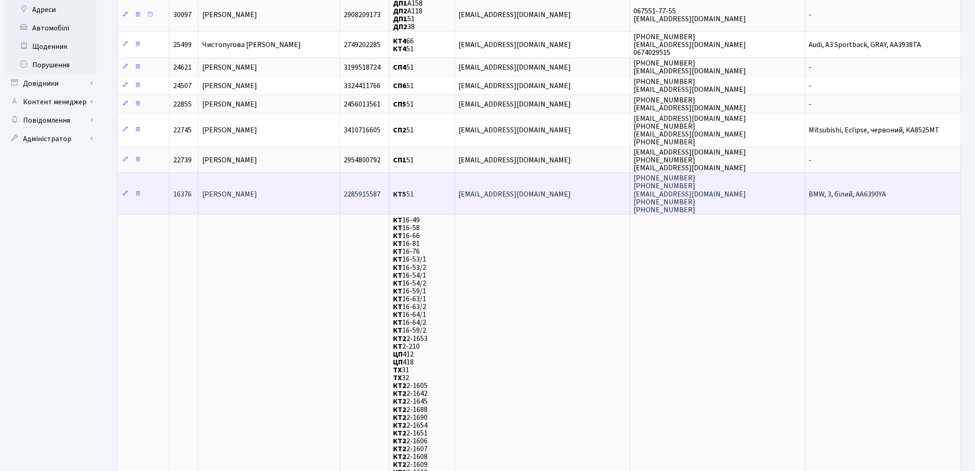
scroll to position [666, 0]
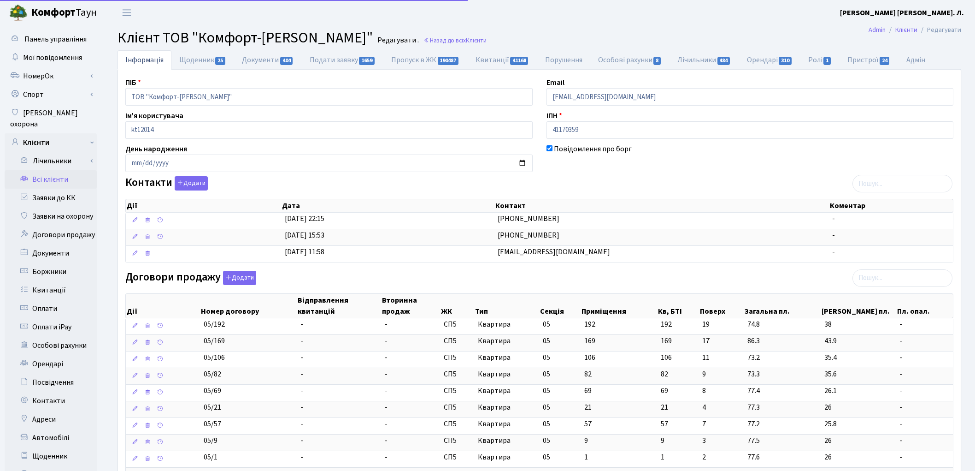
select select "25"
click at [884, 277] on input "search" at bounding box center [903, 278] width 100 height 18
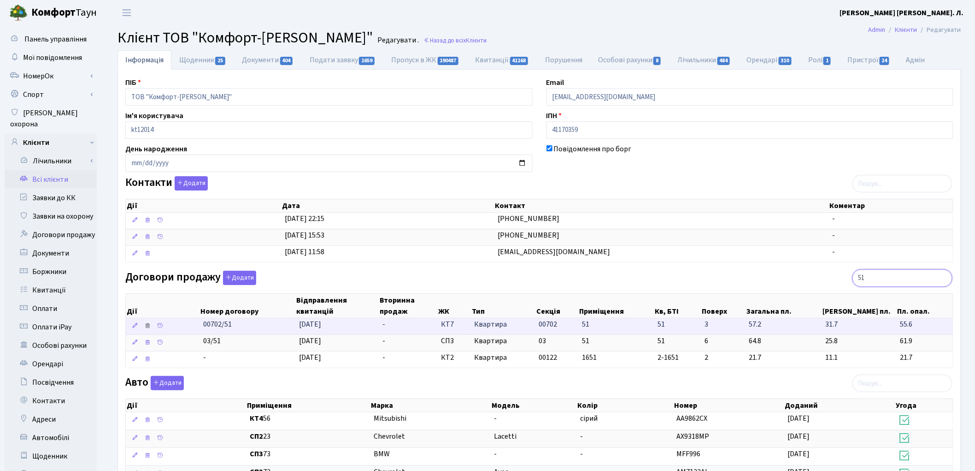
type input "51"
click at [149, 328] on icon at bounding box center [147, 325] width 6 height 6
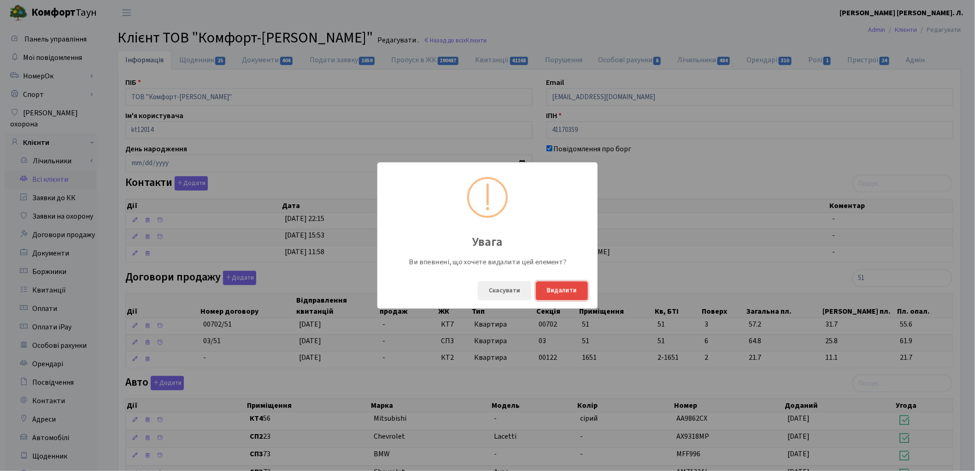
click at [574, 286] on button "Видалити" at bounding box center [562, 290] width 52 height 19
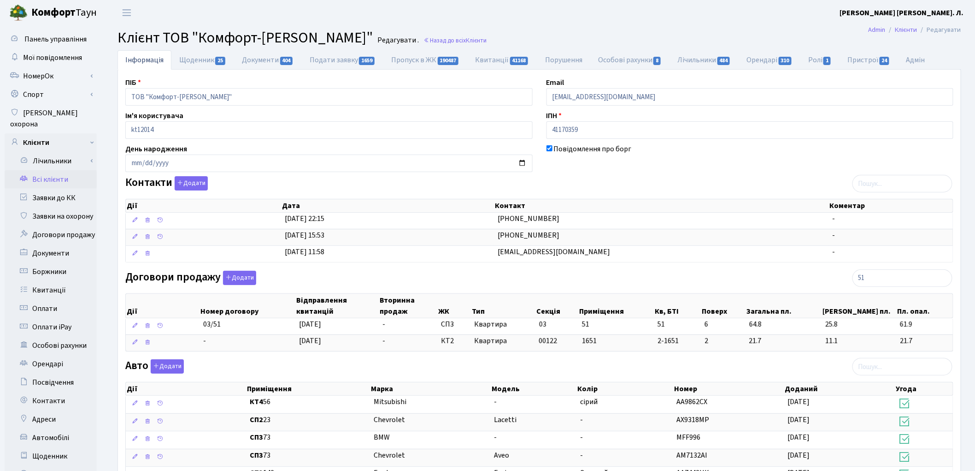
click at [44, 171] on link "Всі клієнти" at bounding box center [51, 179] width 92 height 18
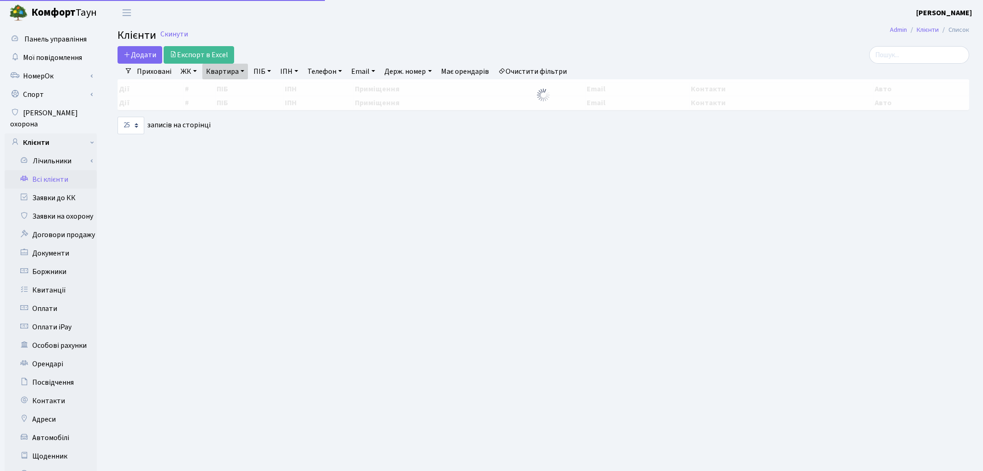
select select "25"
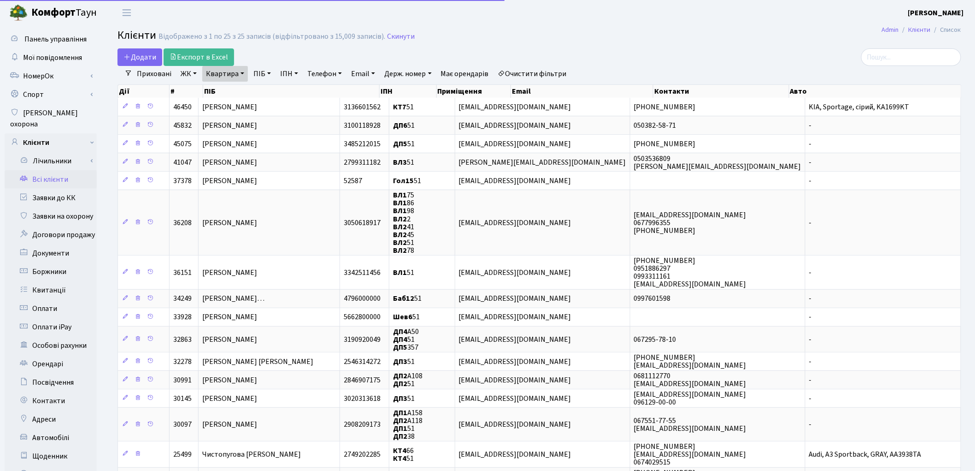
click at [220, 78] on link "Квартира" at bounding box center [225, 74] width 46 height 16
type input "1"
type input "73"
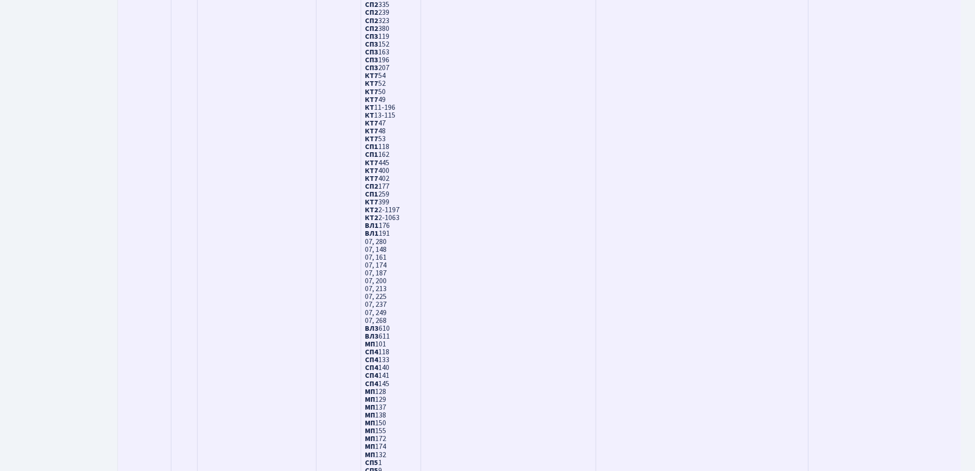
scroll to position [3282, 0]
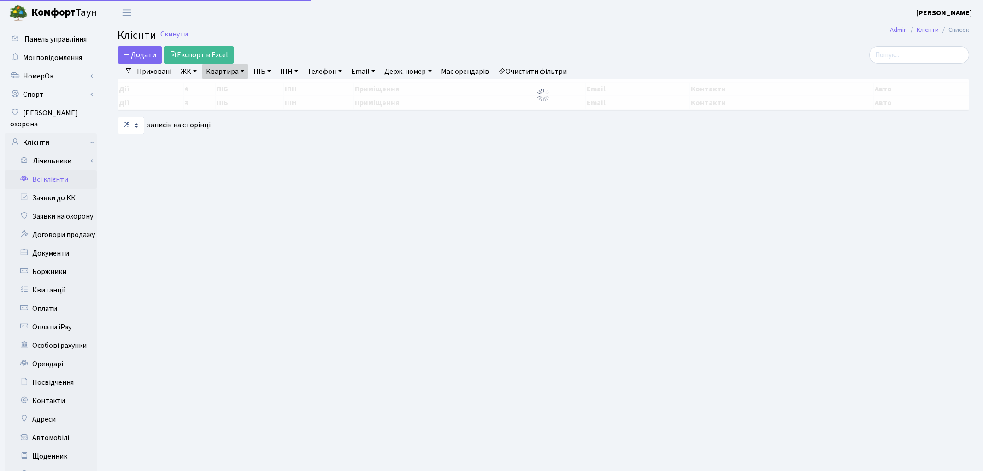
select select "25"
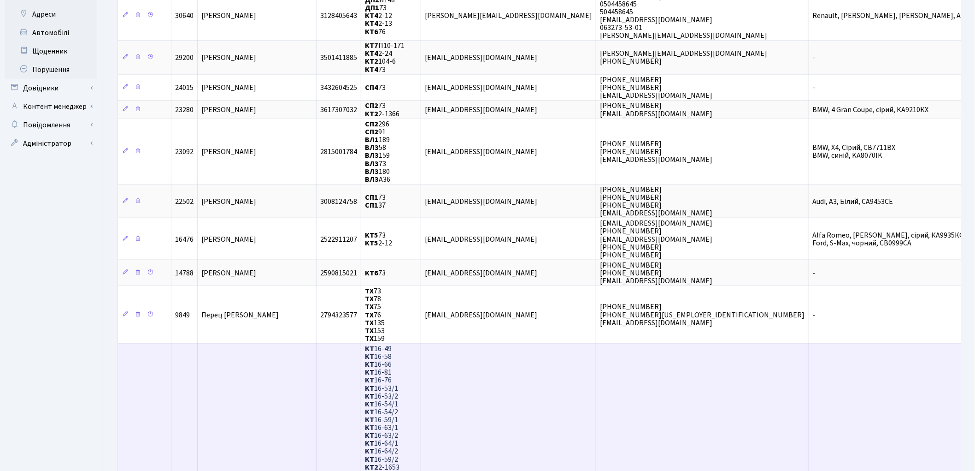
scroll to position [614, 0]
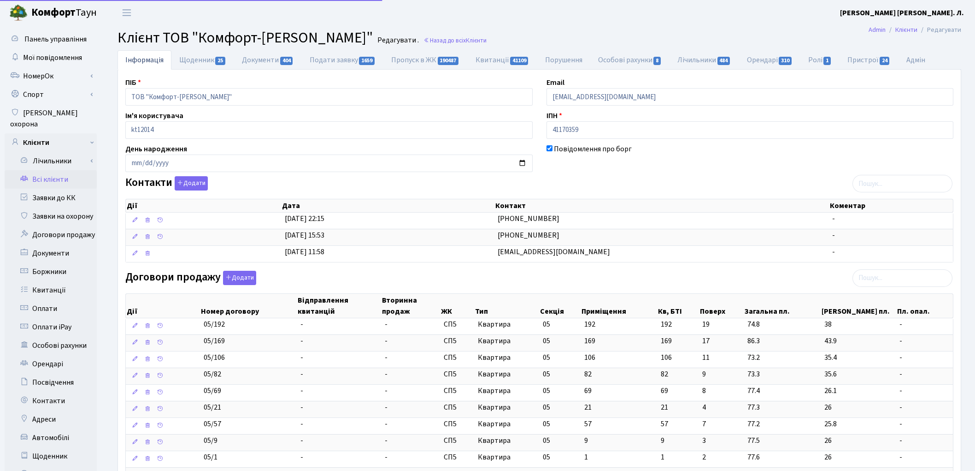
select select "25"
click at [879, 279] on input "search" at bounding box center [903, 278] width 100 height 18
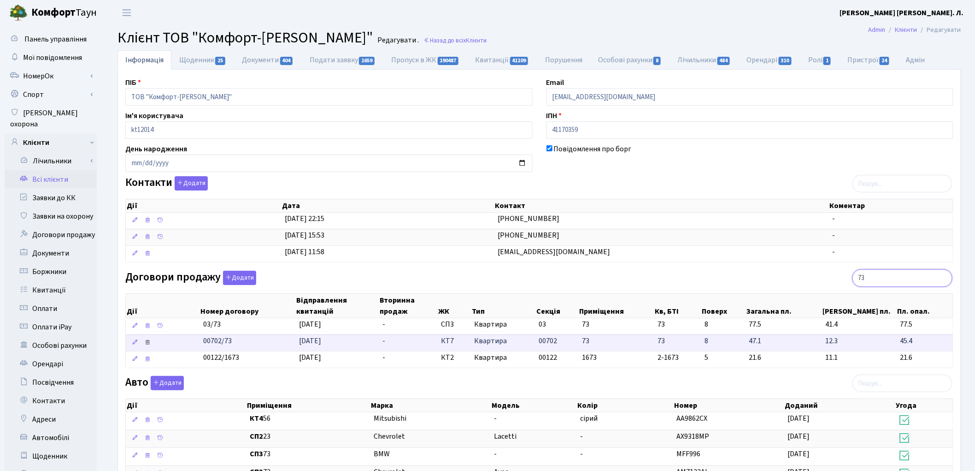
type input "73"
click at [148, 344] on icon at bounding box center [147, 342] width 6 height 6
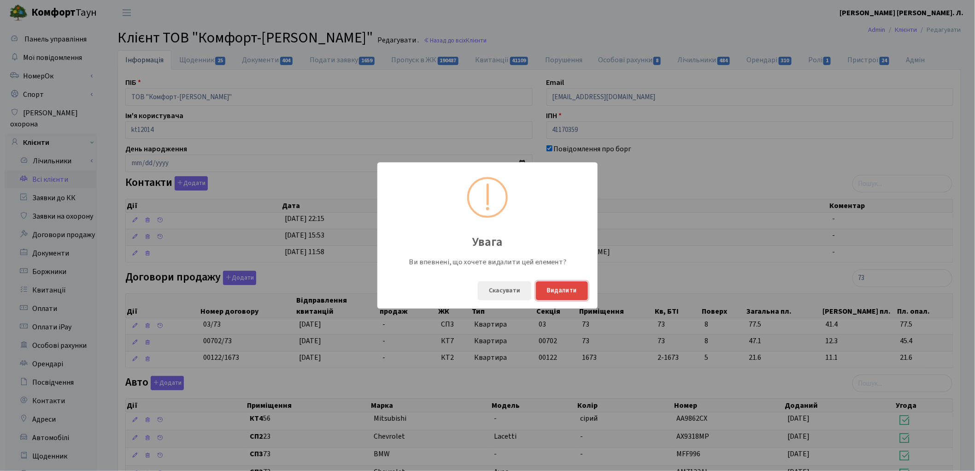
click at [568, 289] on button "Видалити" at bounding box center [562, 290] width 52 height 19
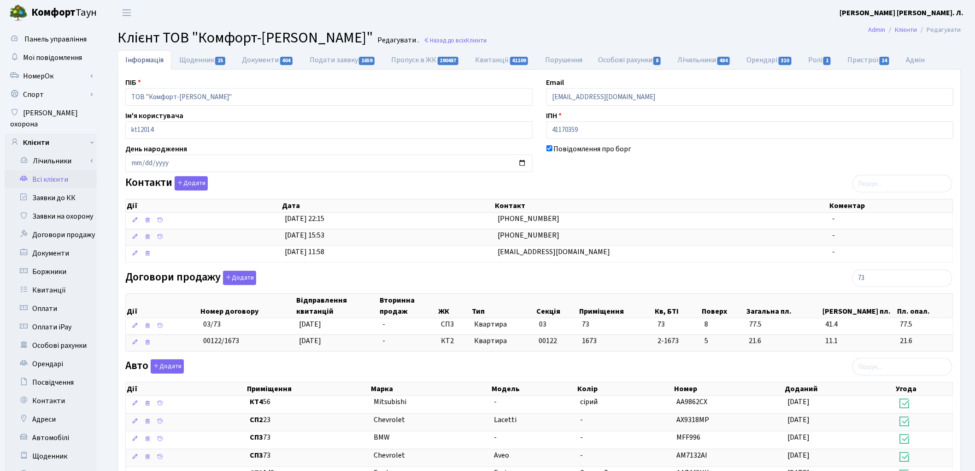
click at [52, 170] on link "Всі клієнти" at bounding box center [51, 179] width 92 height 18
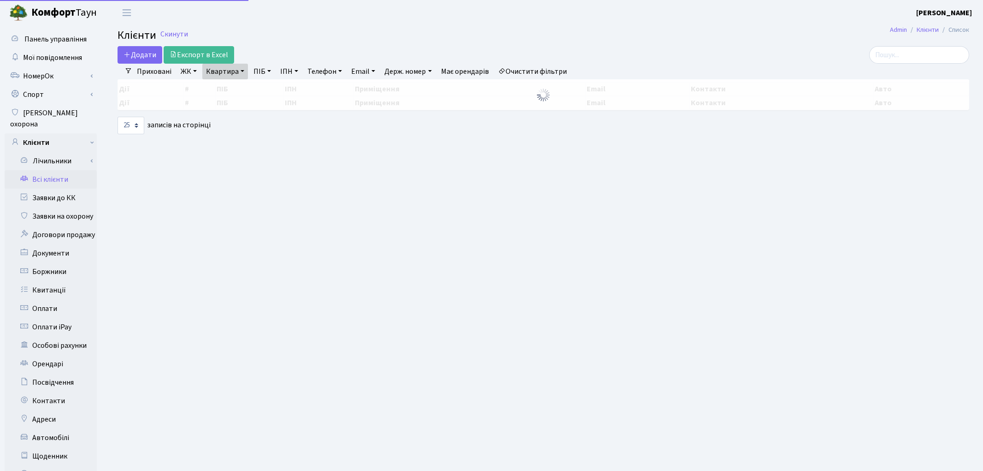
select select "25"
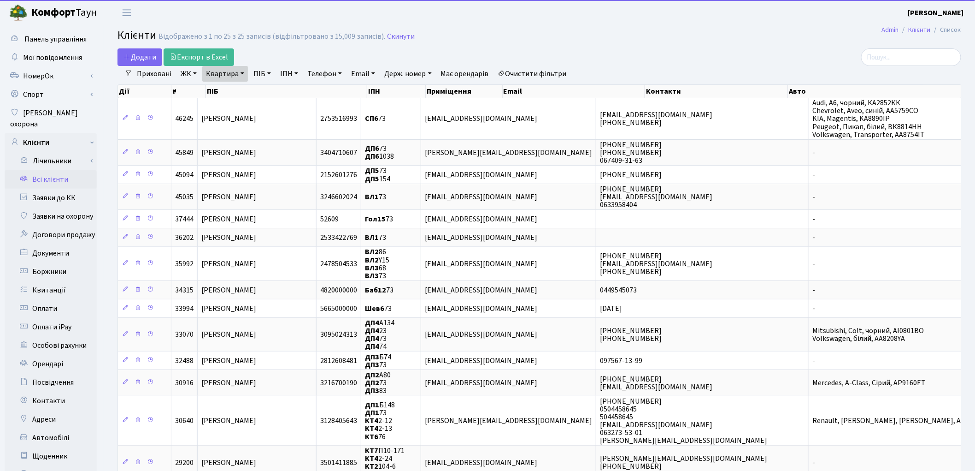
click at [217, 80] on link "Квартира" at bounding box center [225, 74] width 46 height 16
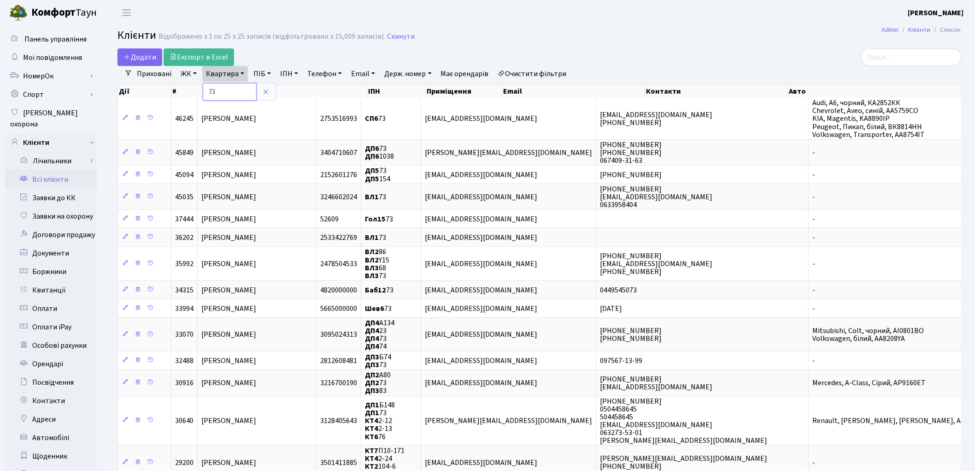
click at [226, 89] on input "73" at bounding box center [230, 92] width 54 height 18
type input "7"
type input "53"
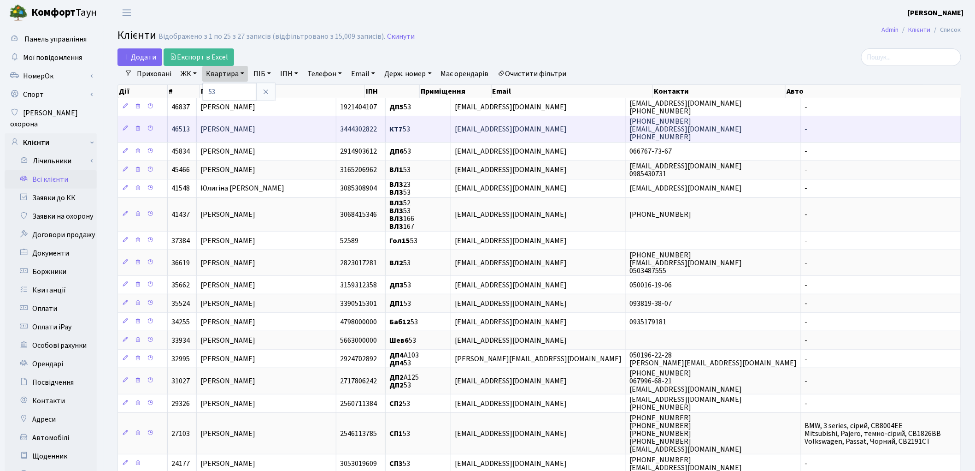
click at [243, 130] on span "[PERSON_NAME]" at bounding box center [228, 129] width 55 height 10
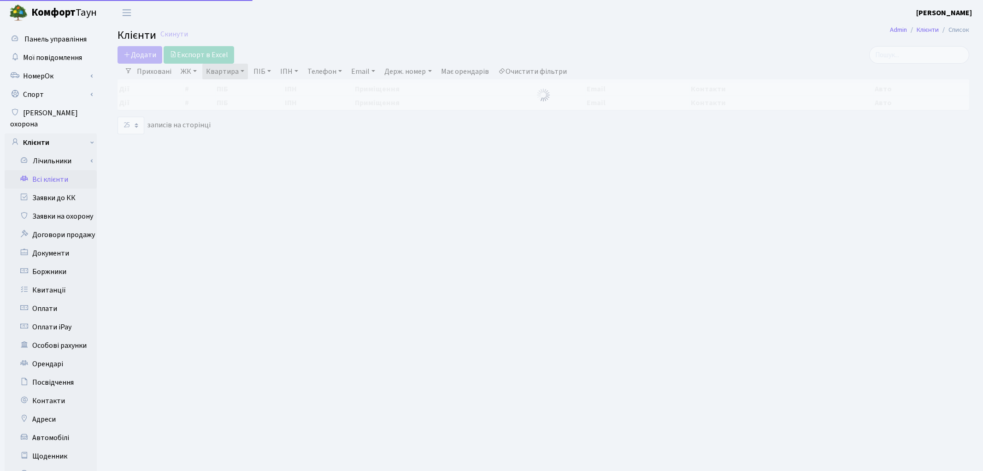
select select "25"
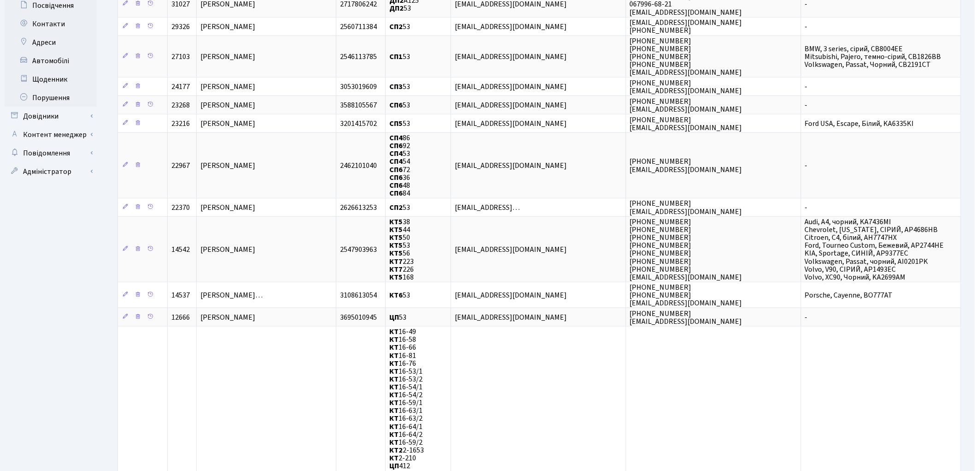
scroll to position [563, 0]
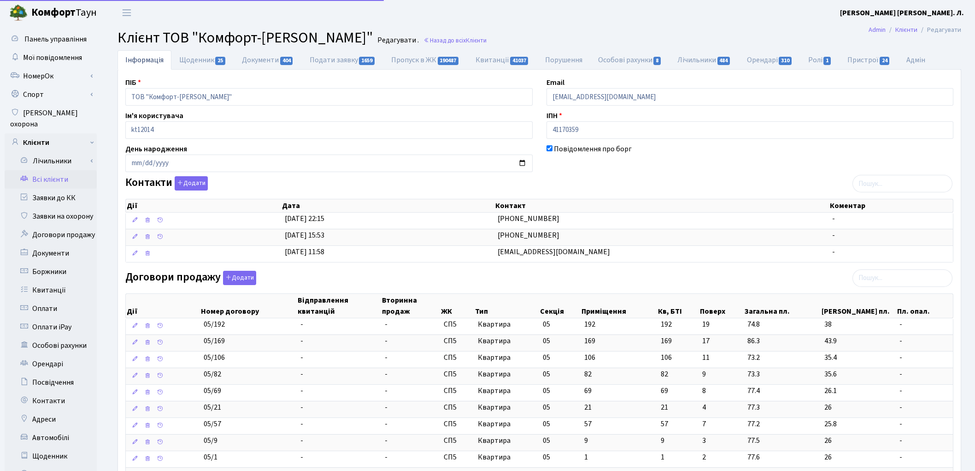
select select "25"
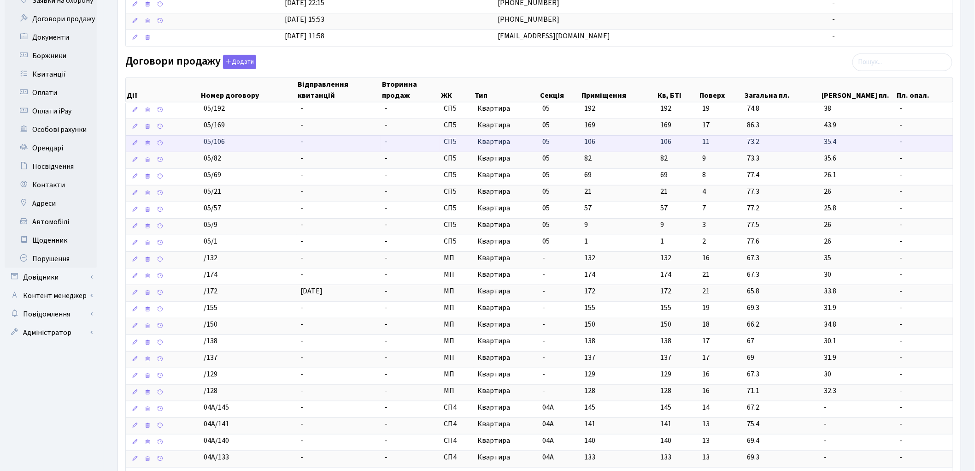
scroll to position [205, 0]
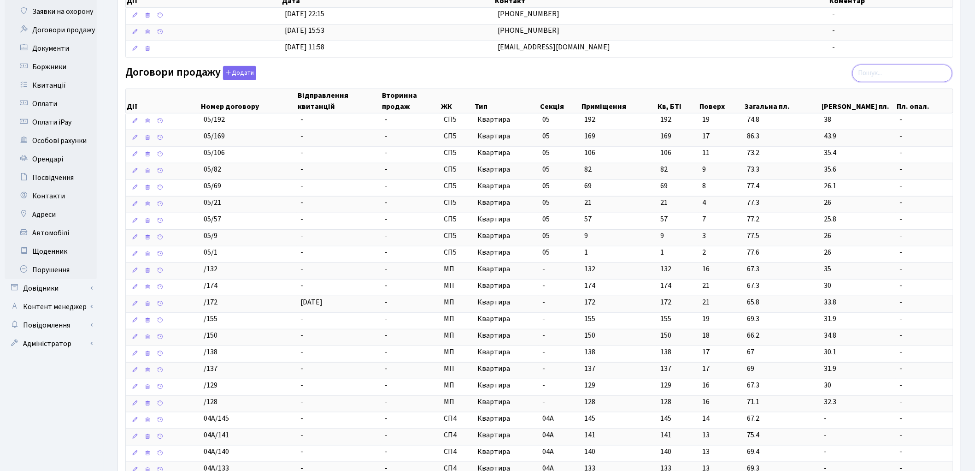
click at [881, 76] on input "search" at bounding box center [903, 74] width 100 height 18
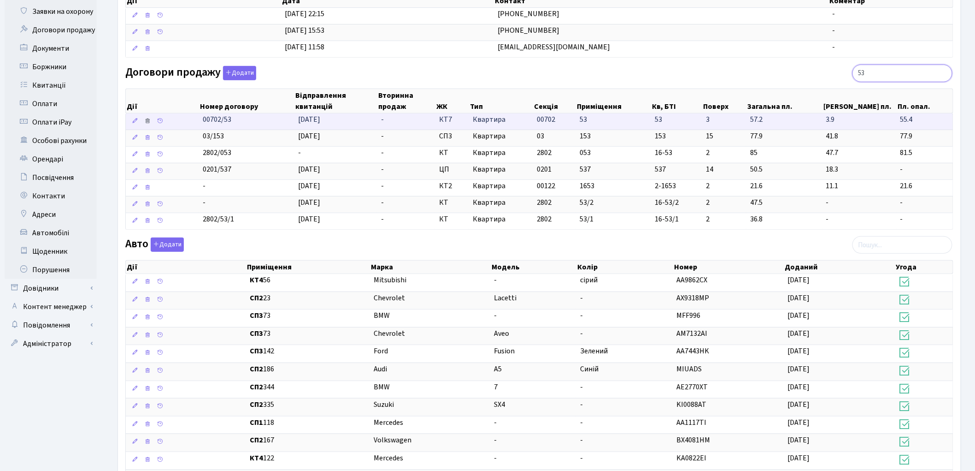
type input "53"
click at [146, 122] on icon at bounding box center [147, 121] width 6 height 6
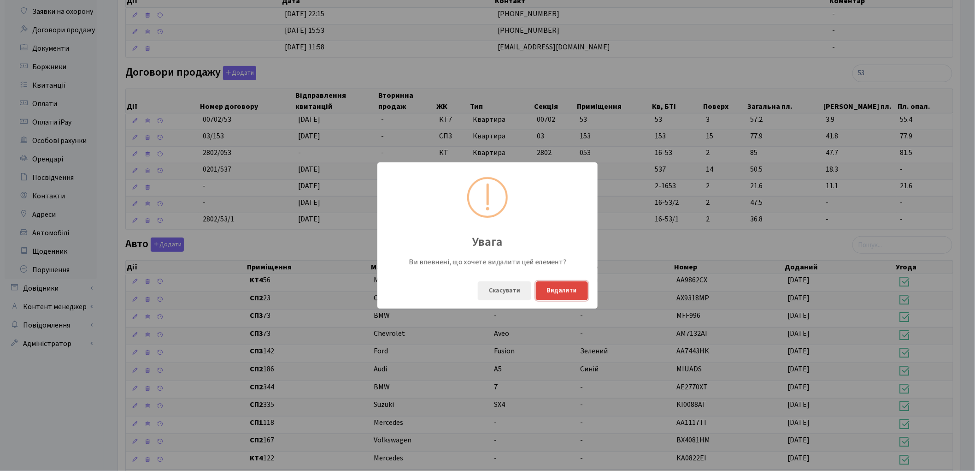
click at [560, 292] on button "Видалити" at bounding box center [562, 290] width 52 height 19
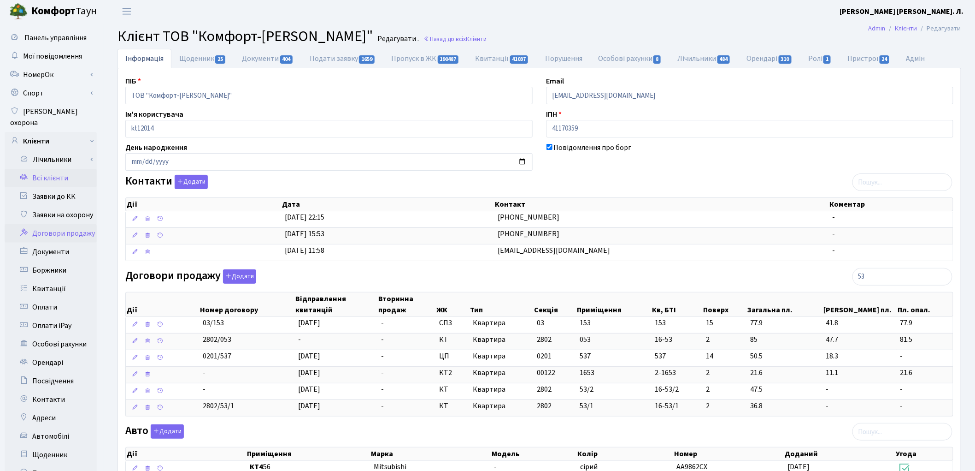
scroll to position [0, 0]
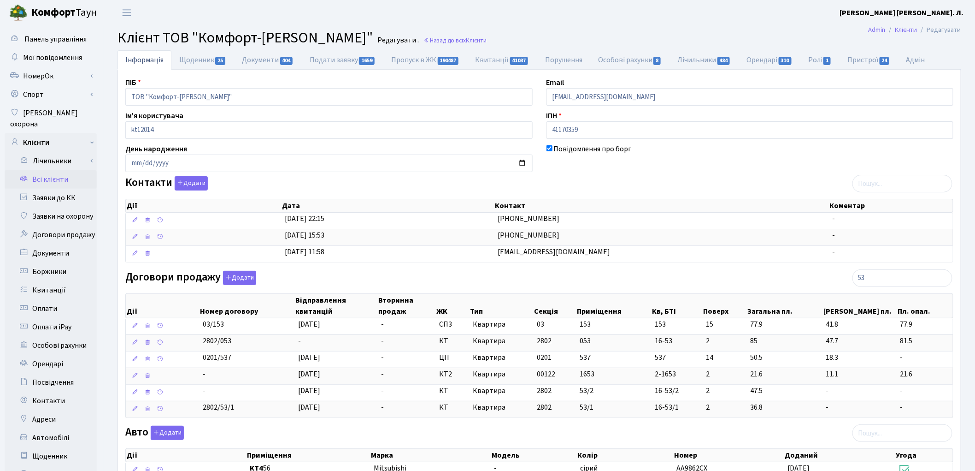
click at [40, 170] on link "Всі клієнти" at bounding box center [51, 179] width 92 height 18
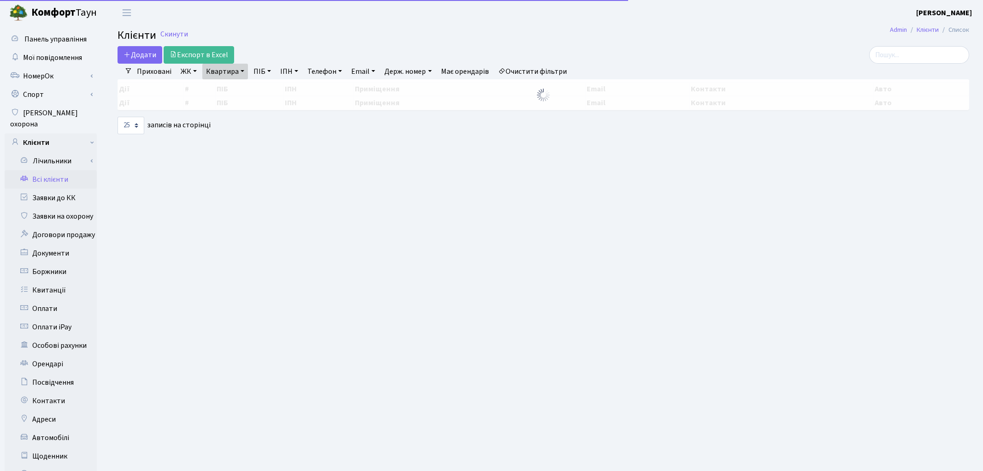
select select "25"
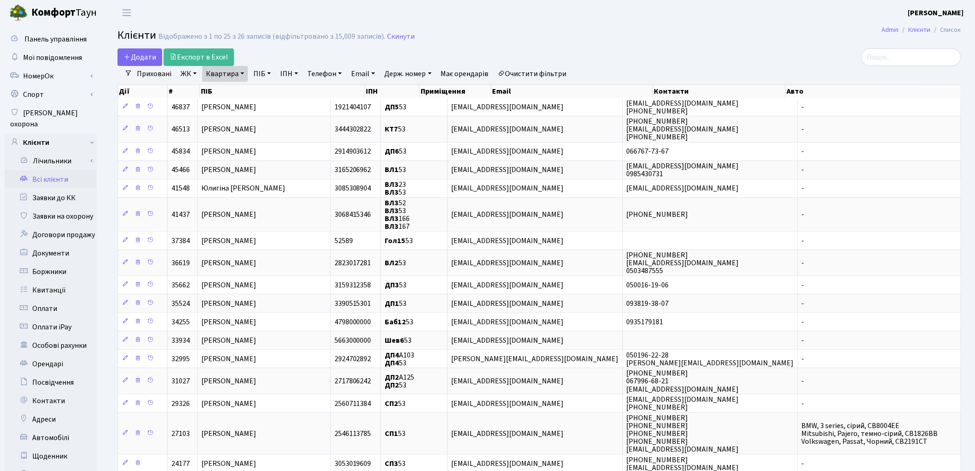
click at [224, 74] on link "Квартира" at bounding box center [225, 74] width 46 height 16
click at [230, 93] on input "53" at bounding box center [230, 92] width 54 height 18
type input "5"
type input "61"
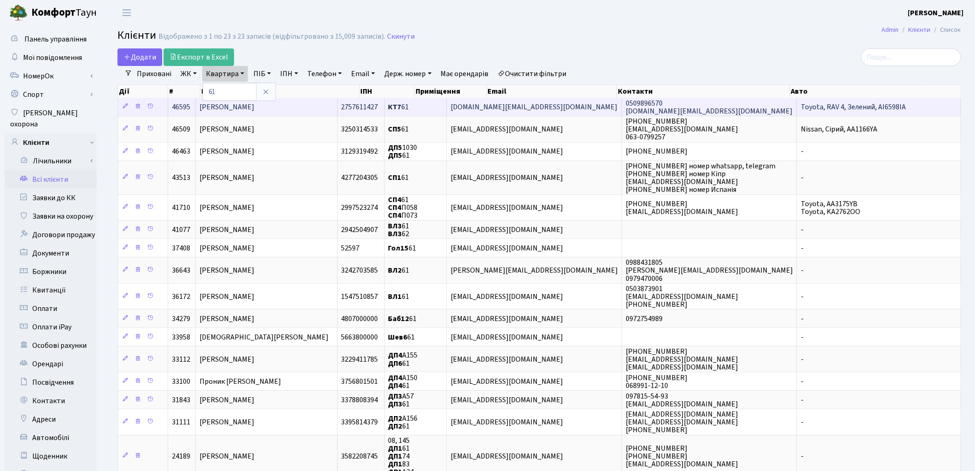
click at [236, 112] on td "[PERSON_NAME]" at bounding box center [267, 107] width 142 height 18
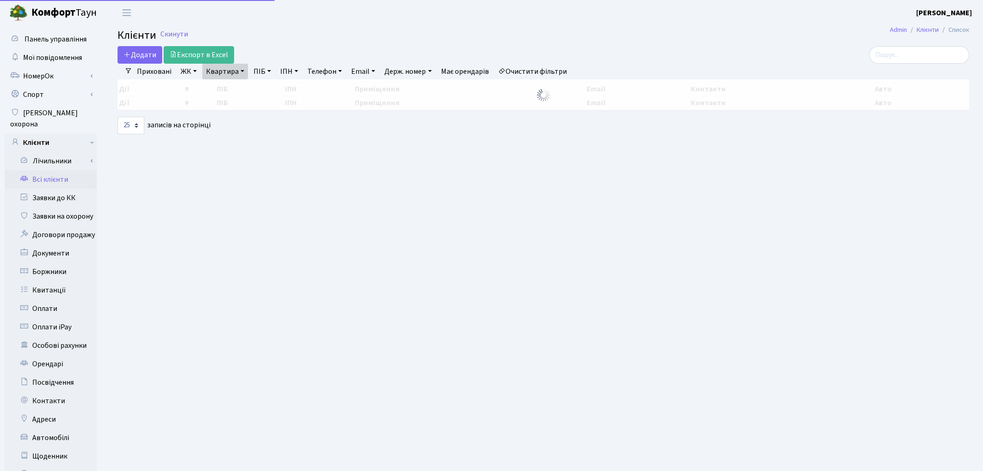
select select "25"
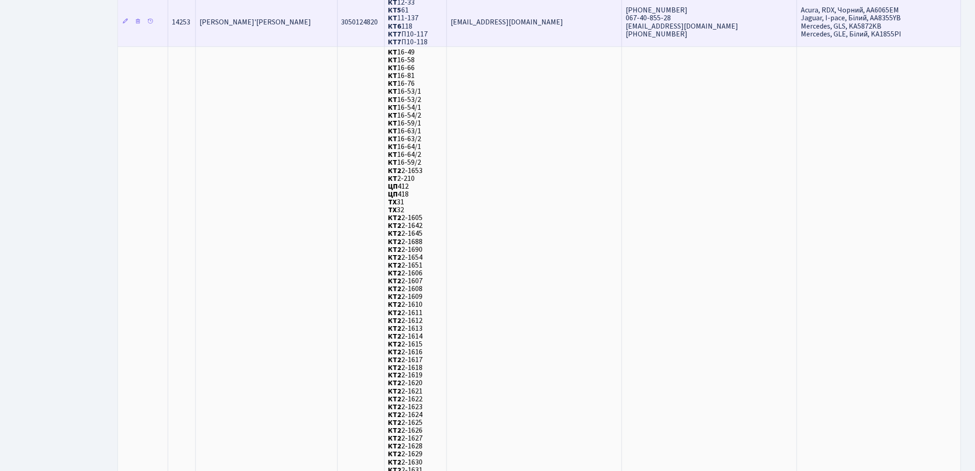
scroll to position [563, 0]
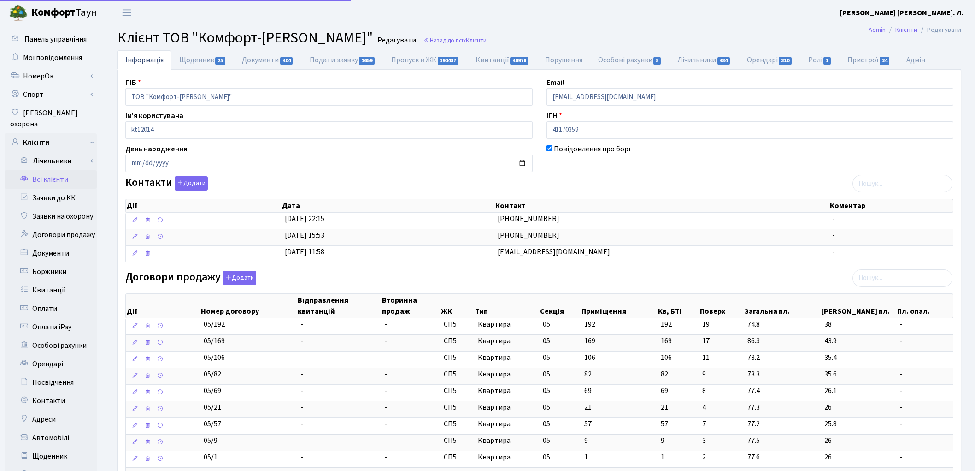
select select "25"
click at [915, 278] on input "search" at bounding box center [903, 278] width 100 height 18
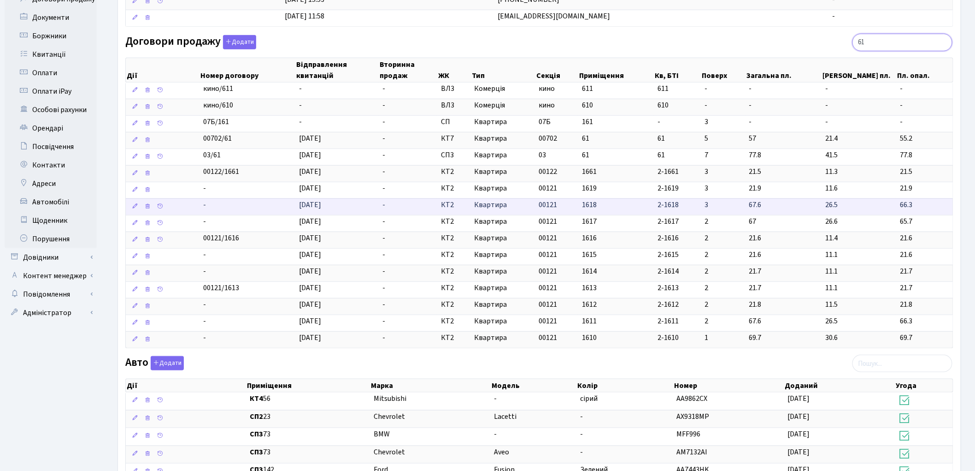
scroll to position [256, 0]
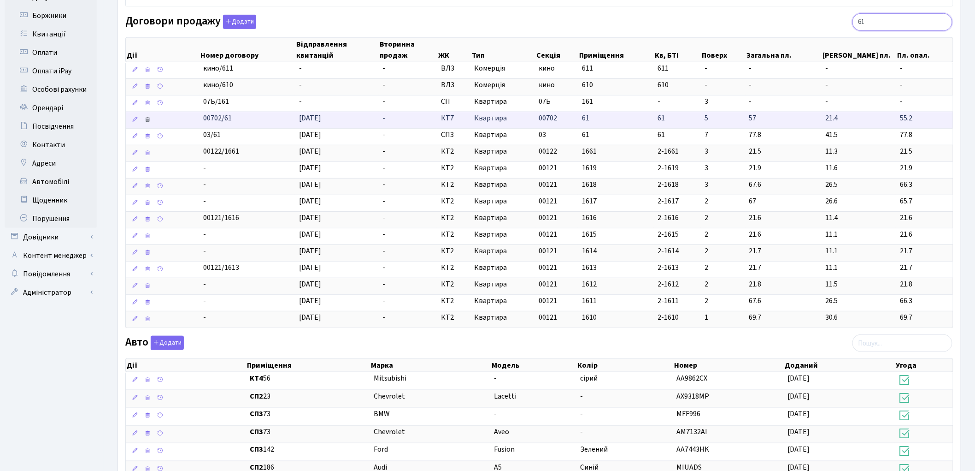
type input "61"
click at [147, 121] on icon at bounding box center [147, 119] width 6 height 6
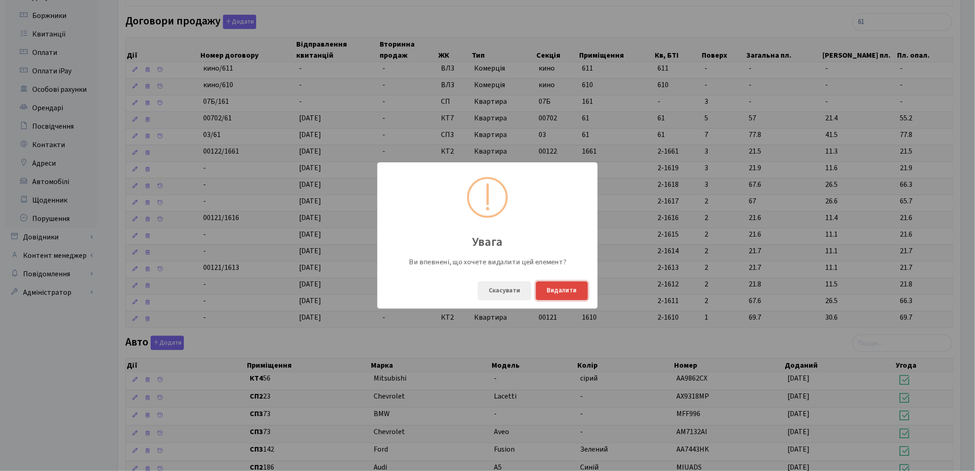
click at [550, 294] on button "Видалити" at bounding box center [562, 290] width 52 height 19
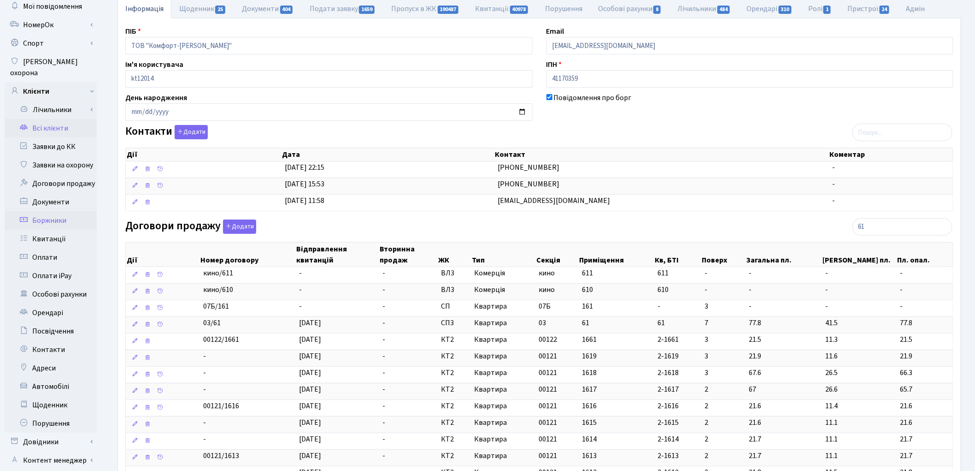
scroll to position [0, 0]
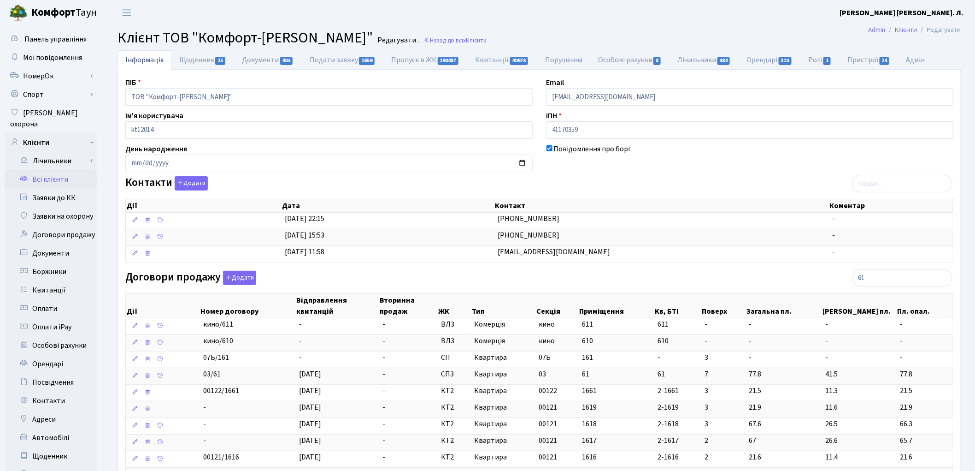
click at [63, 170] on link "Всі клієнти" at bounding box center [51, 179] width 92 height 18
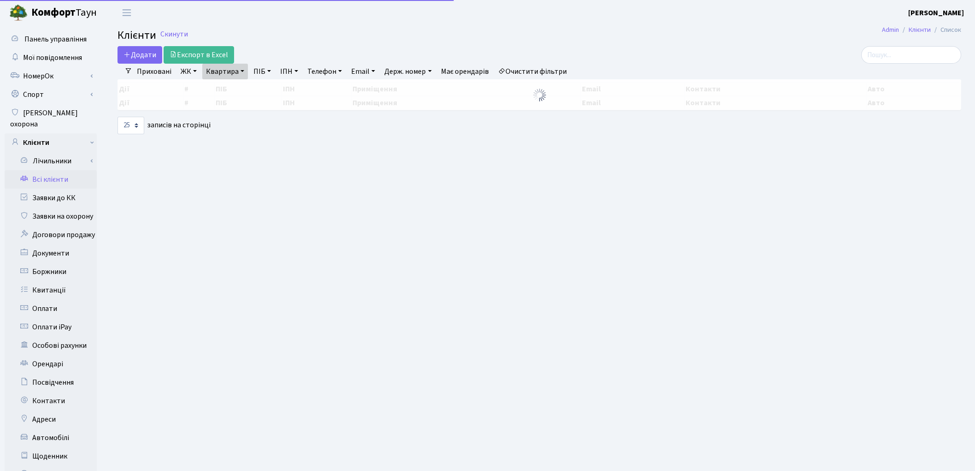
select select "25"
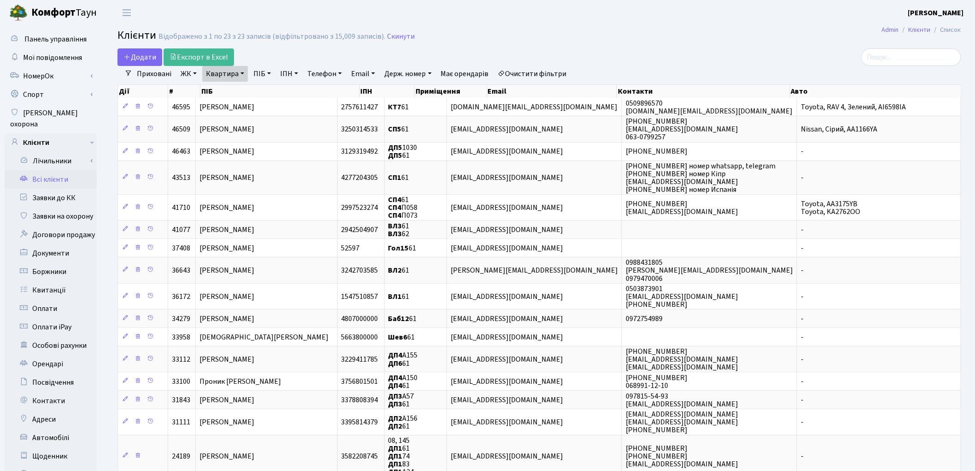
click at [221, 66] on link "Квартира" at bounding box center [225, 74] width 46 height 16
click at [223, 88] on input "61" at bounding box center [230, 92] width 54 height 18
type input "6"
type input "54"
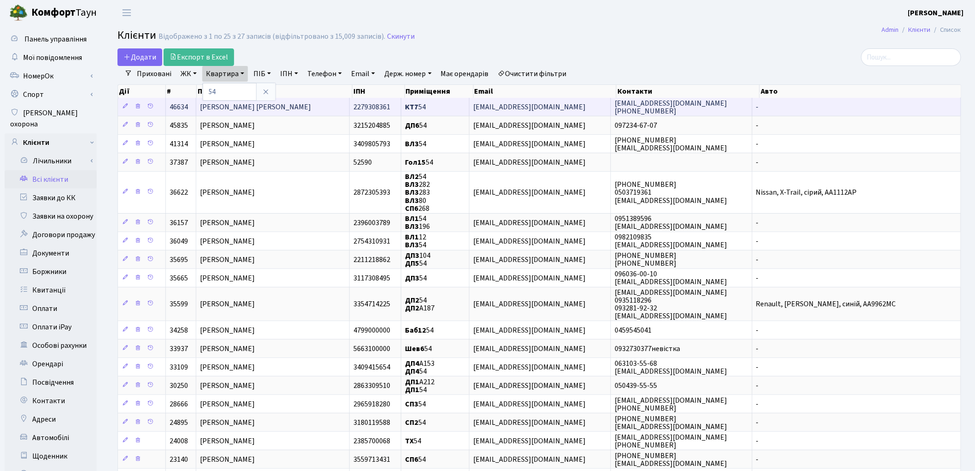
click at [222, 109] on span "[PERSON_NAME] [PERSON_NAME]" at bounding box center [255, 107] width 111 height 10
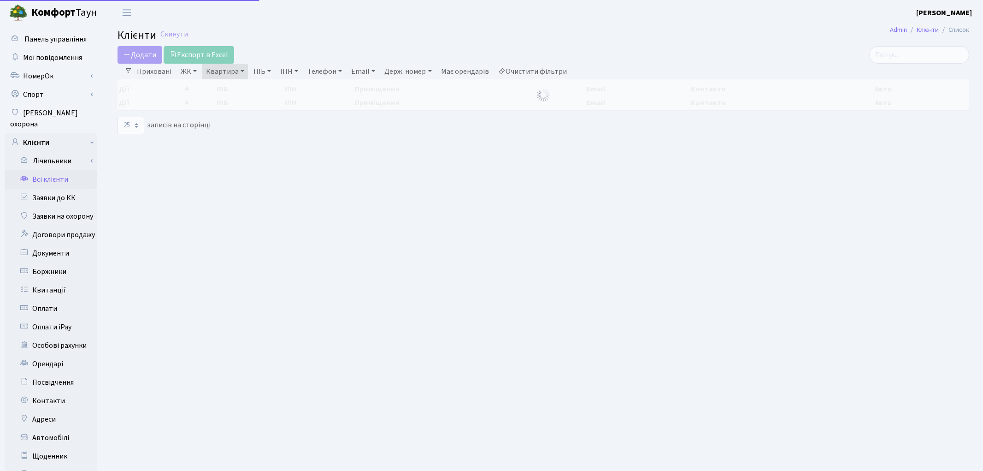
select select "25"
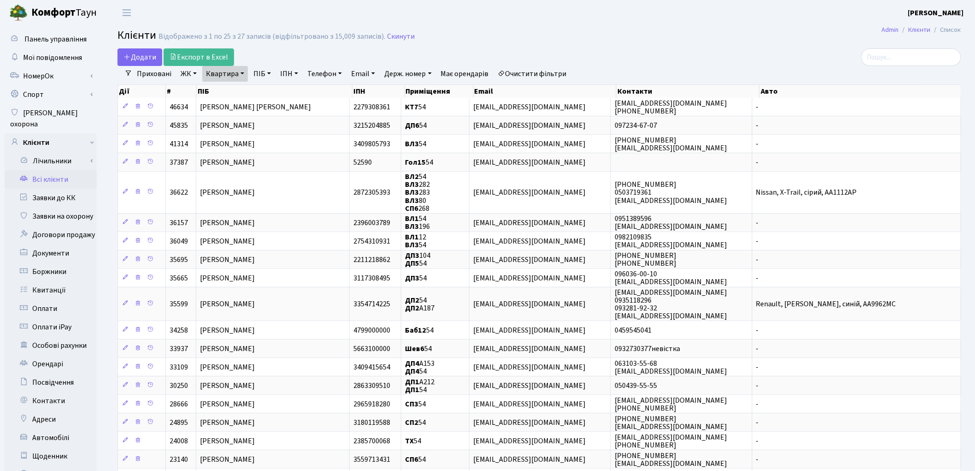
click at [217, 77] on link "Квартира" at bounding box center [225, 74] width 46 height 16
click at [226, 86] on input "54" at bounding box center [230, 92] width 54 height 18
type input "5"
type input "49"
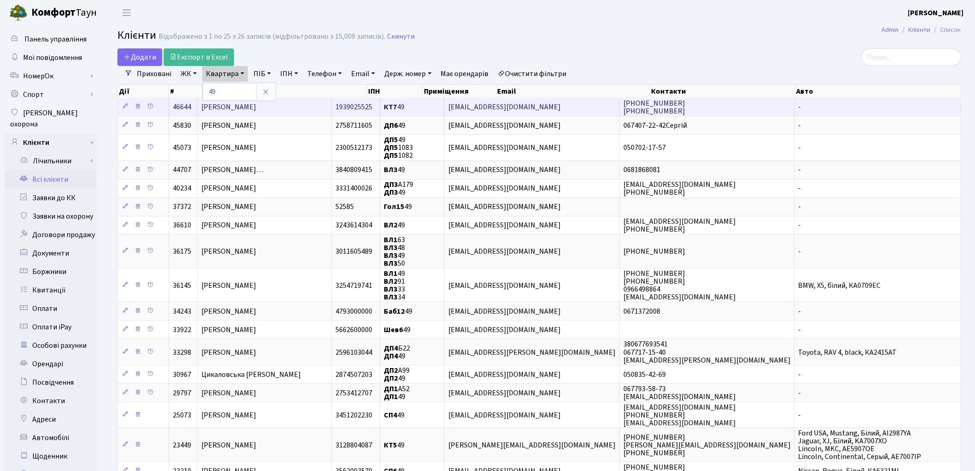
click at [256, 108] on span "[PERSON_NAME]" at bounding box center [228, 107] width 55 height 10
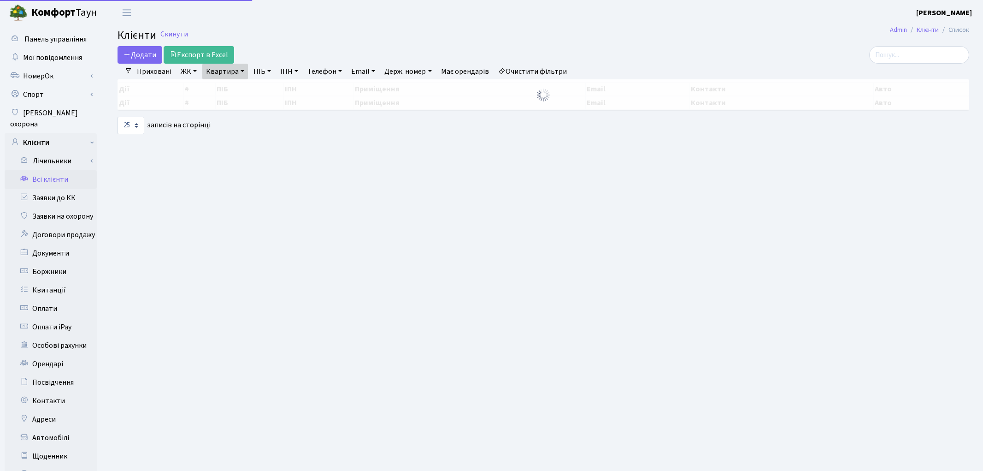
select select "25"
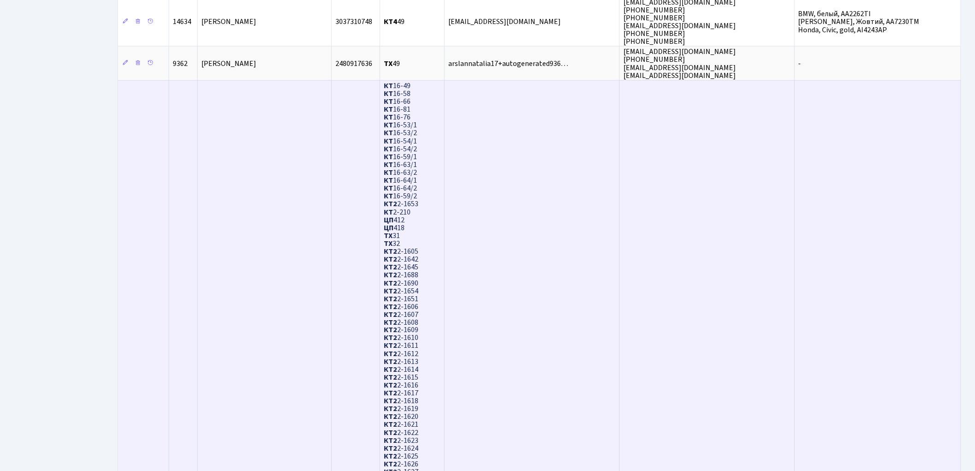
scroll to position [614, 0]
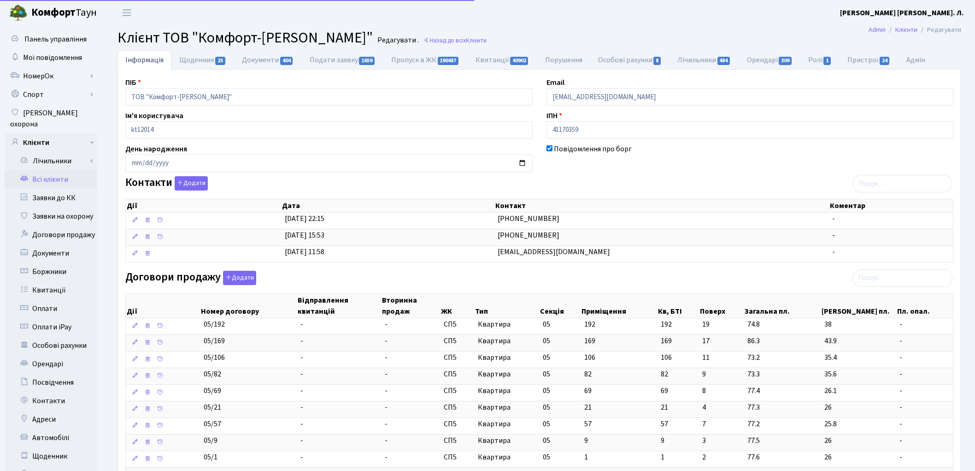
select select "25"
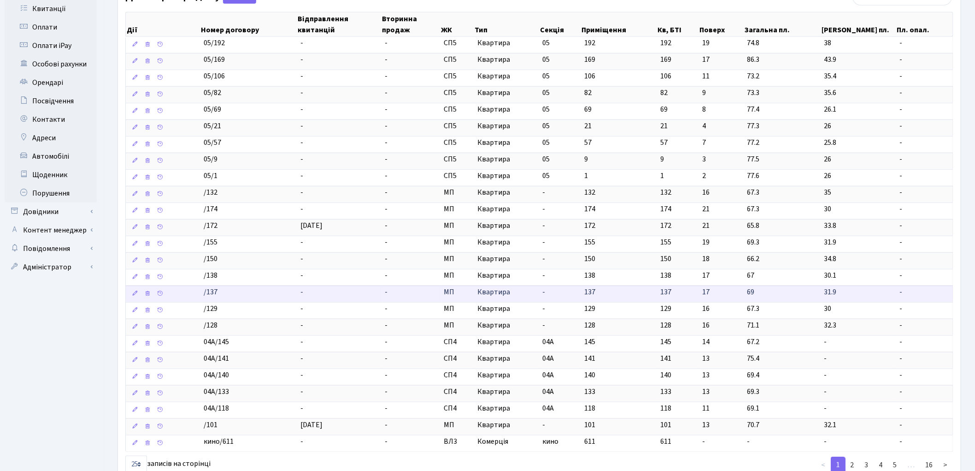
scroll to position [256, 0]
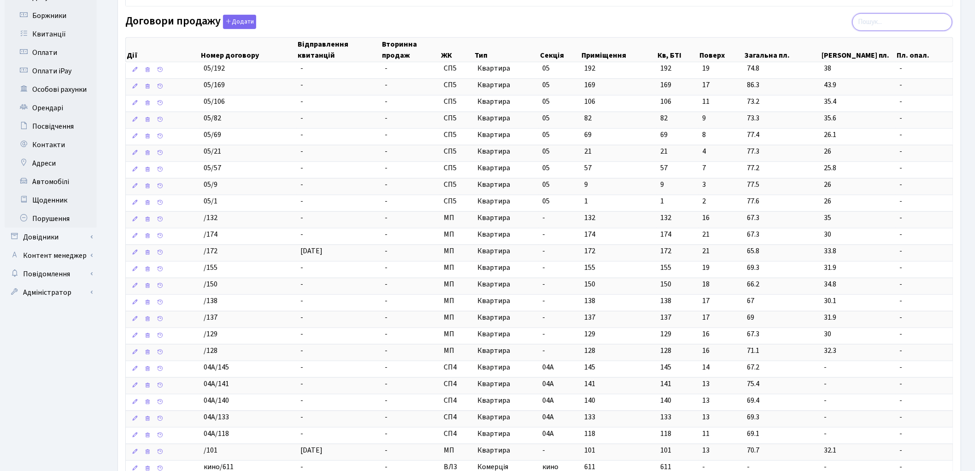
click at [884, 24] on input "search" at bounding box center [903, 22] width 100 height 18
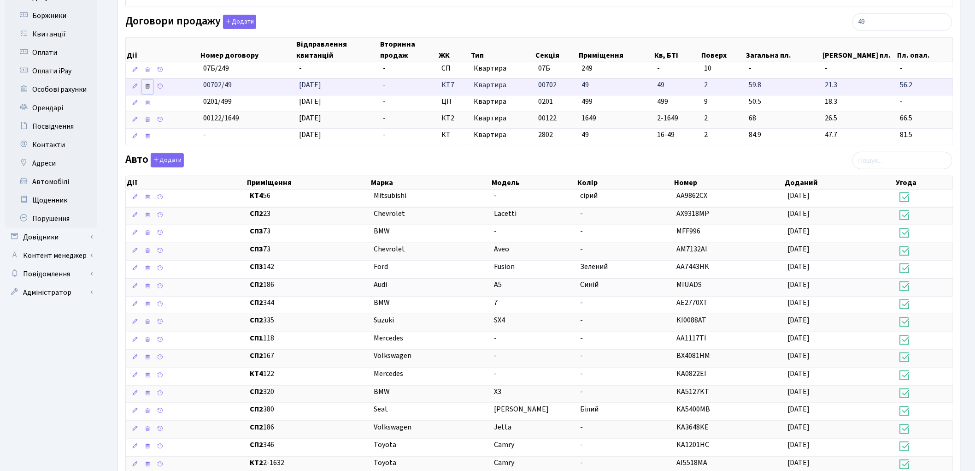
click at [148, 84] on icon at bounding box center [147, 86] width 6 height 6
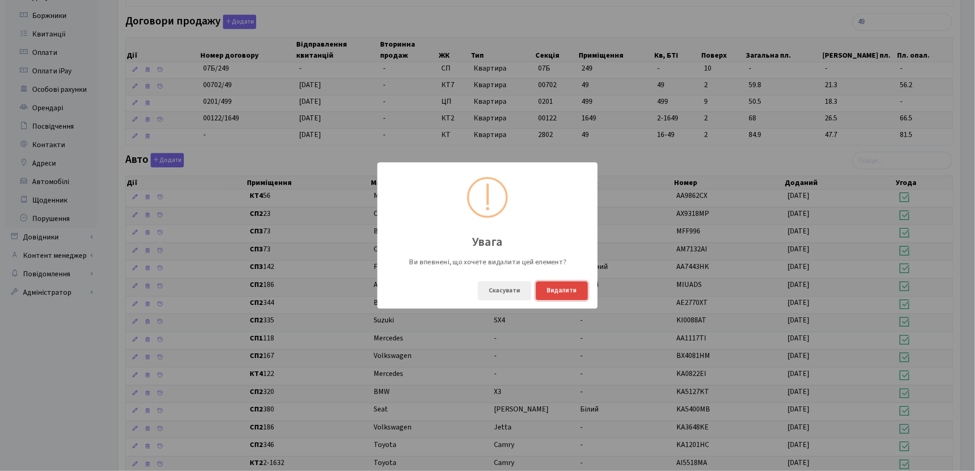
click at [565, 294] on button "Видалити" at bounding box center [562, 290] width 52 height 19
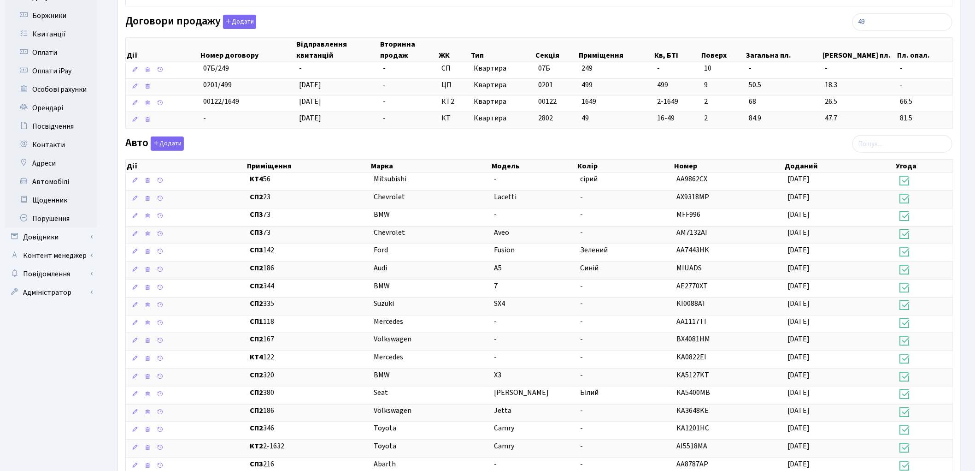
scroll to position [205, 0]
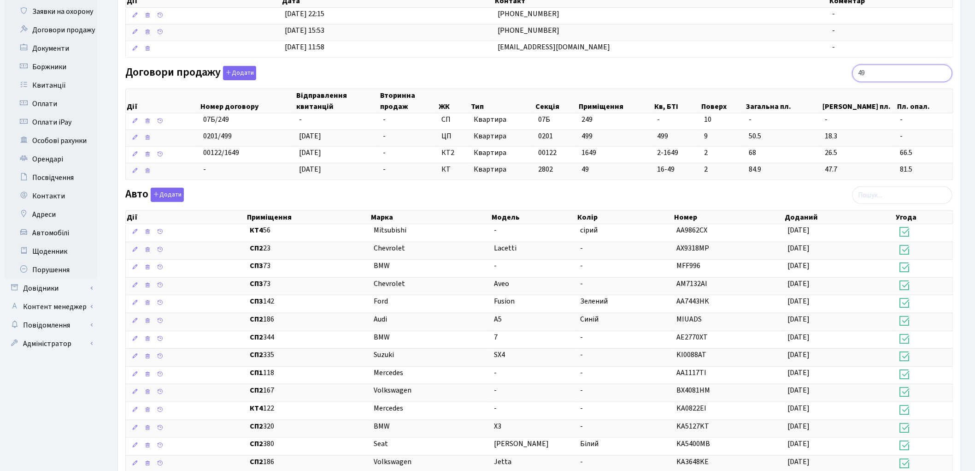
click at [881, 71] on input "49" at bounding box center [903, 74] width 100 height 18
type input "4"
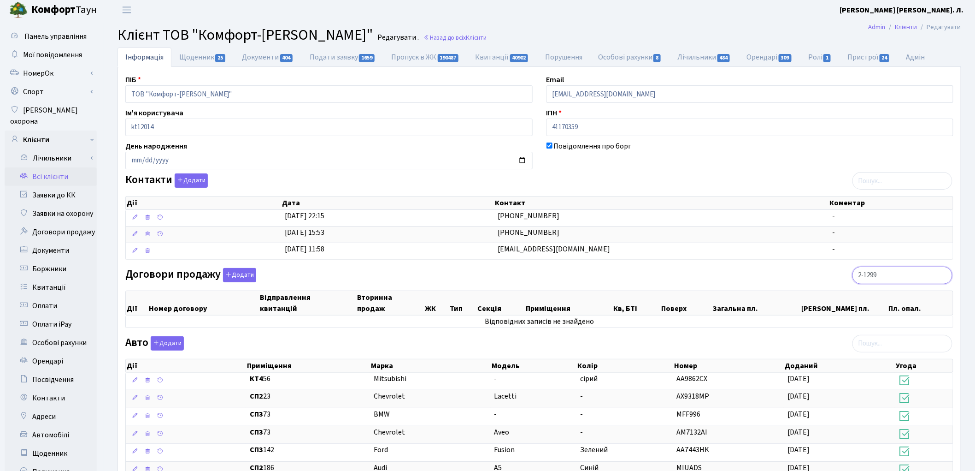
scroll to position [0, 0]
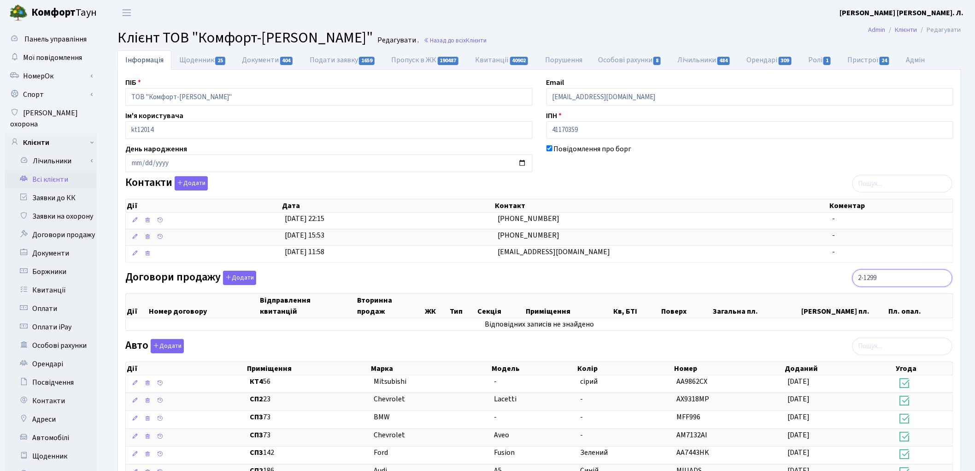
type input "2-1299"
click at [47, 170] on link "Всі клієнти" at bounding box center [51, 179] width 92 height 18
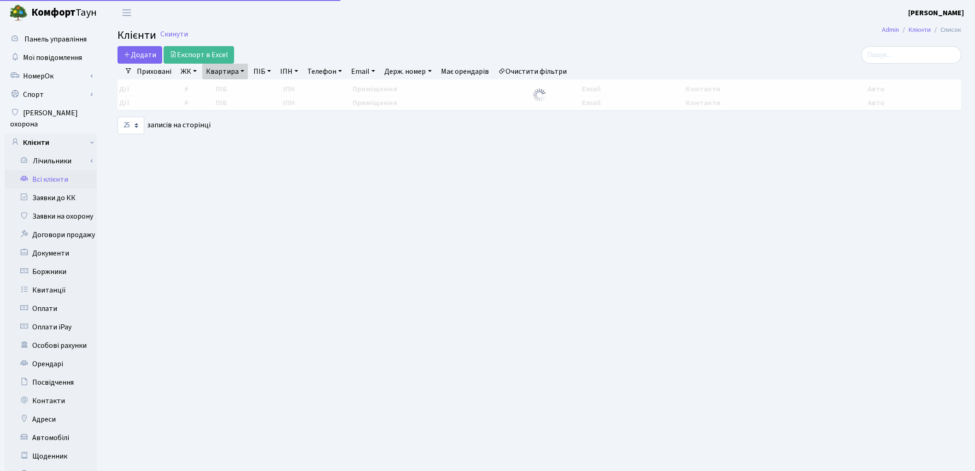
select select "25"
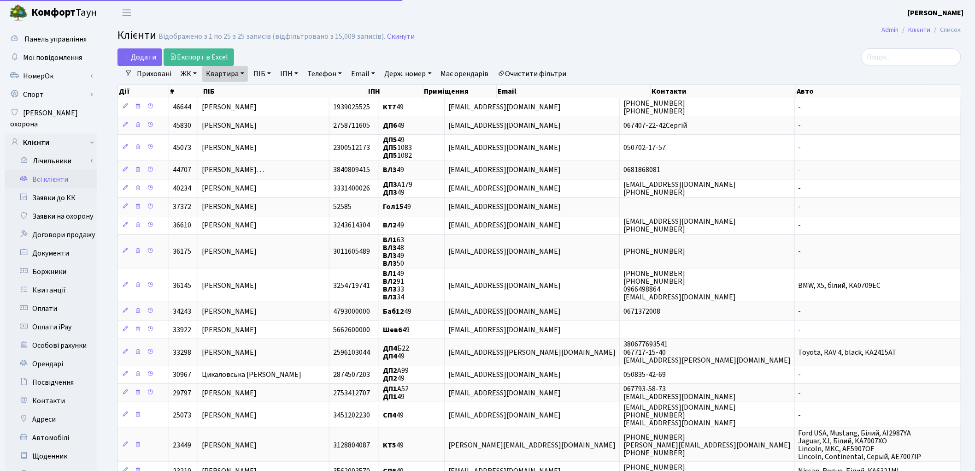
click at [213, 70] on link "Квартира" at bounding box center [225, 74] width 46 height 16
click at [227, 83] on input "49" at bounding box center [230, 92] width 54 height 18
type input "4"
type input "2-1299"
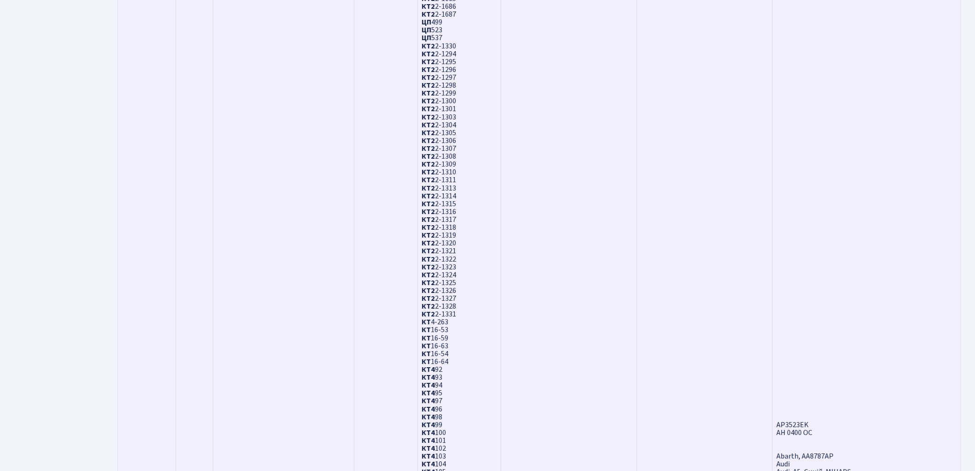
scroll to position [947, 0]
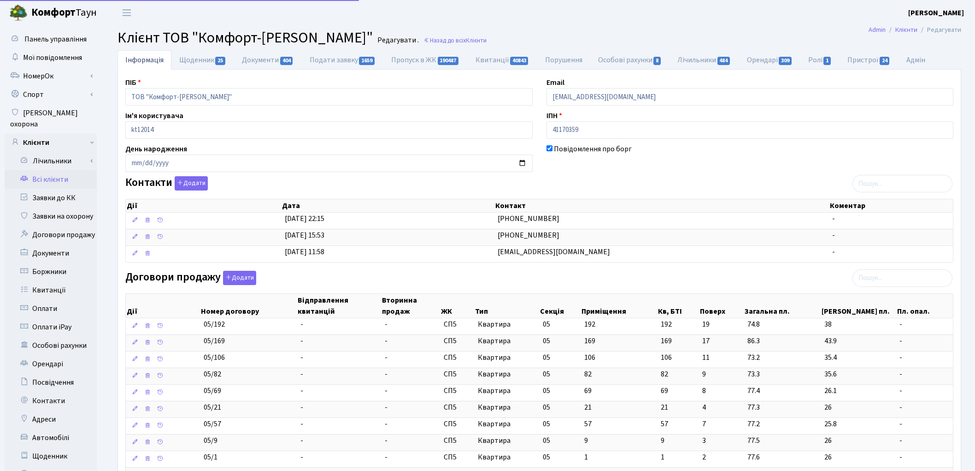
select select "25"
click at [880, 265] on div "Дії Дата Контакт Коментар Дії Дата Контакт Коментар [DATE] 22:15 [PHONE_NUMBER]…" at bounding box center [539, 228] width 828 height 76
click at [883, 279] on input "search" at bounding box center [903, 278] width 100 height 18
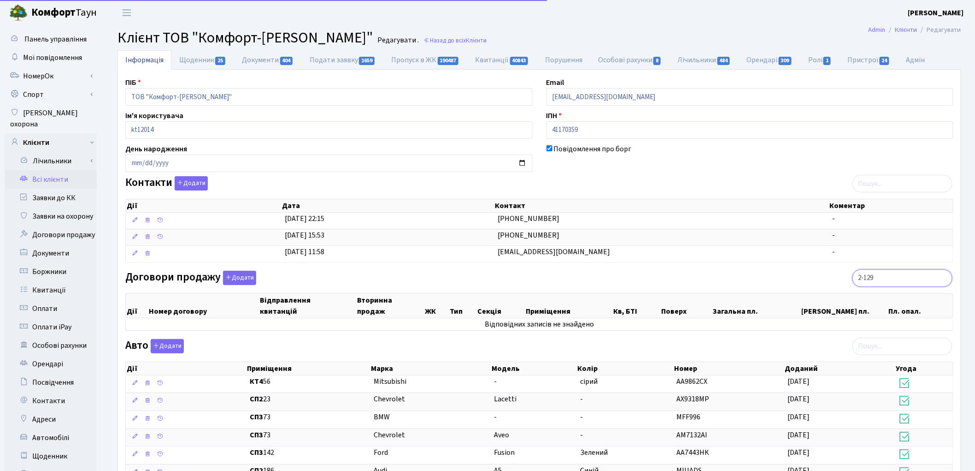
type input "2-1299"
click at [944, 278] on input "2-1299" at bounding box center [903, 278] width 100 height 18
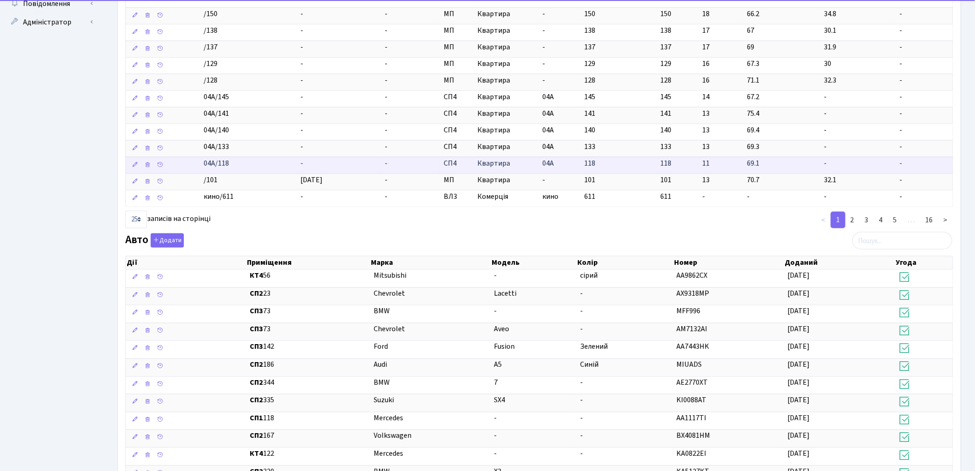
scroll to position [512, 0]
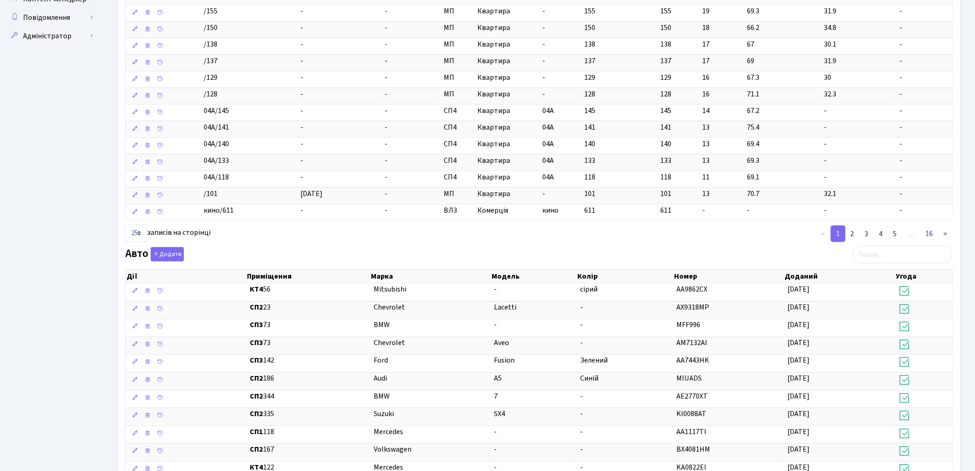
click at [932, 240] on link "16" at bounding box center [930, 233] width 18 height 17
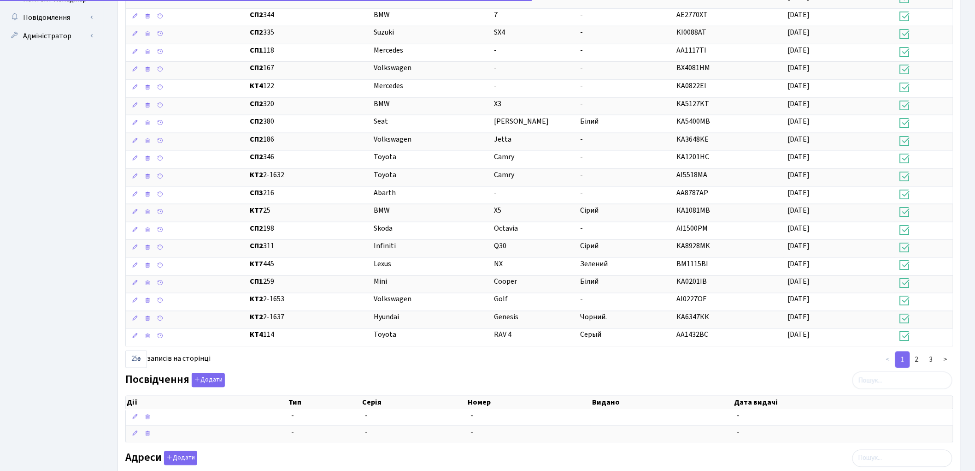
scroll to position [130, 0]
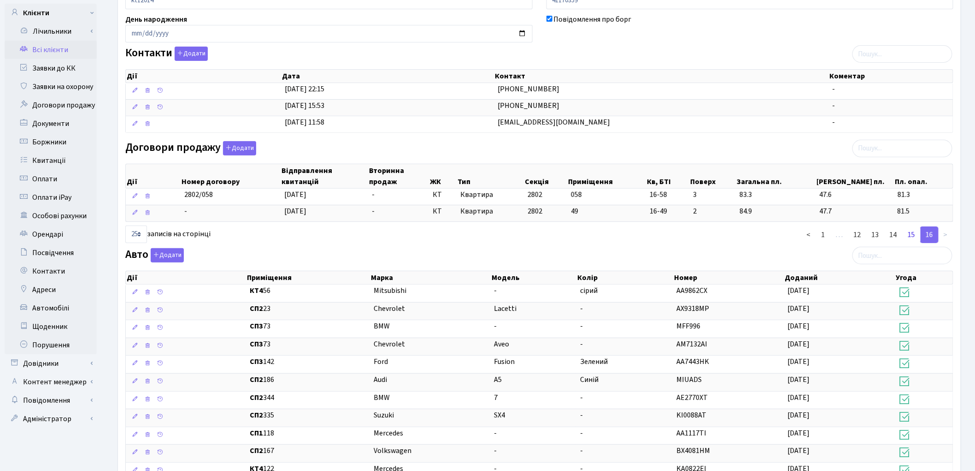
click at [912, 234] on link "15" at bounding box center [912, 234] width 18 height 17
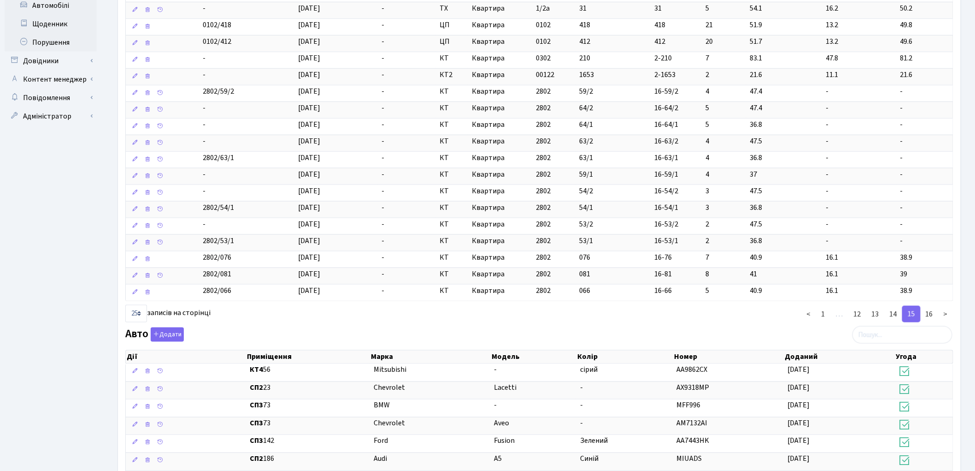
scroll to position [463, 0]
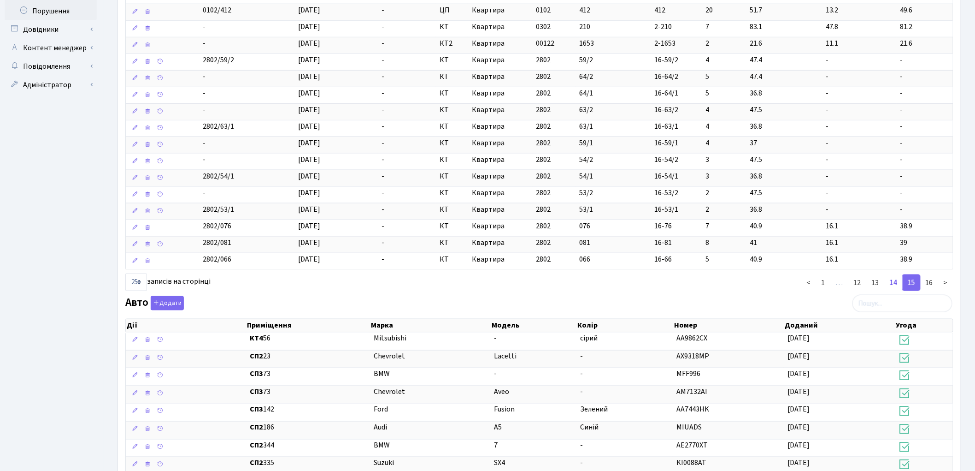
click at [895, 289] on link "14" at bounding box center [894, 282] width 18 height 17
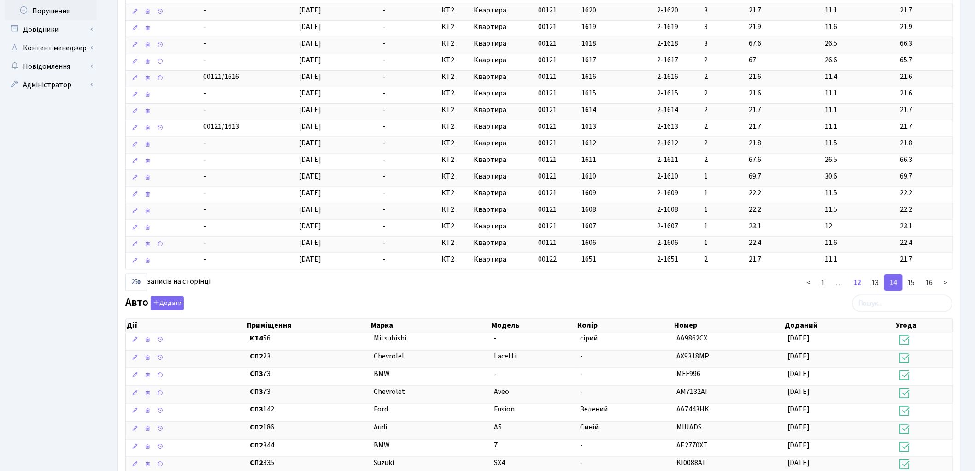
click at [855, 284] on link "12" at bounding box center [858, 282] width 18 height 17
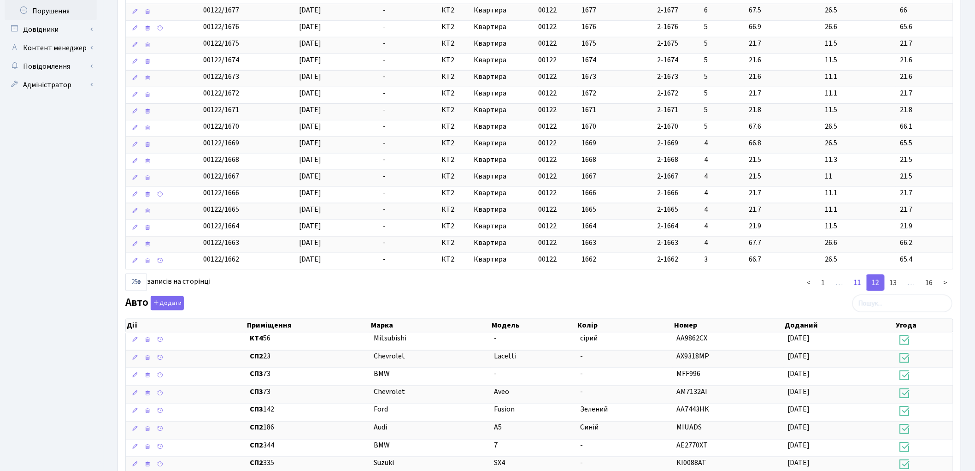
click at [858, 287] on link "11" at bounding box center [858, 282] width 18 height 17
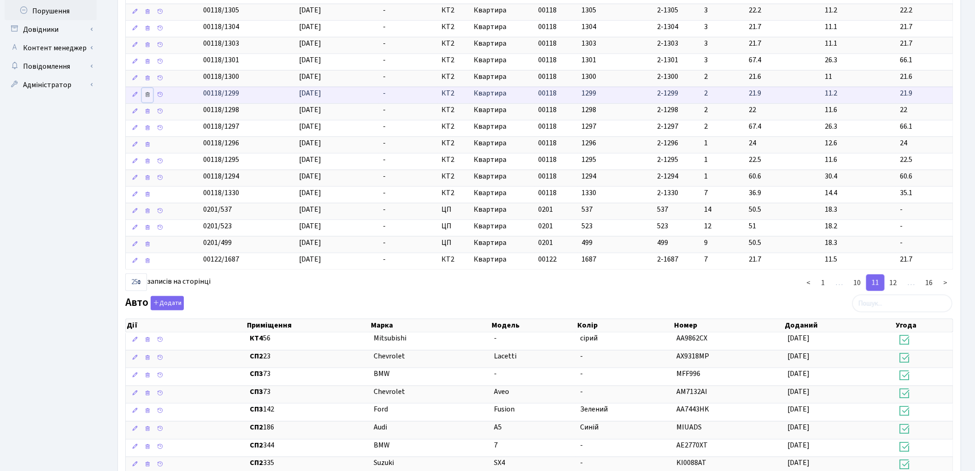
click at [147, 98] on icon at bounding box center [147, 94] width 6 height 6
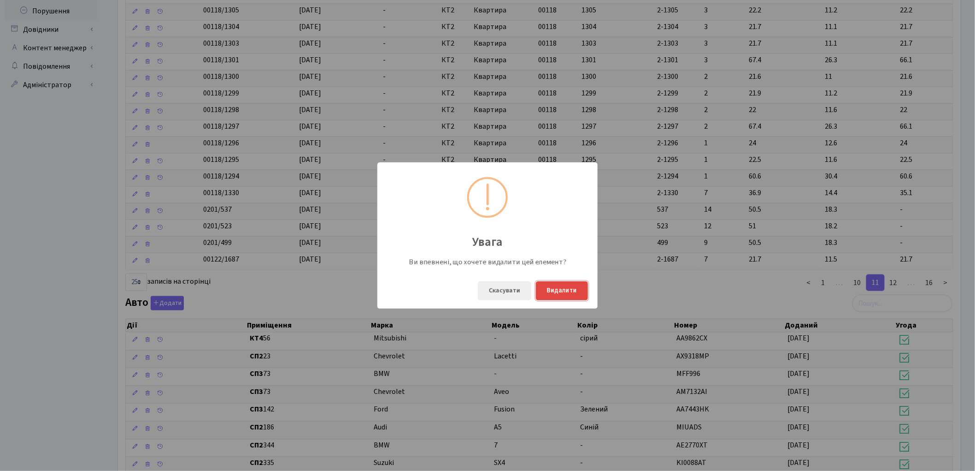
click at [565, 295] on button "Видалити" at bounding box center [562, 290] width 52 height 19
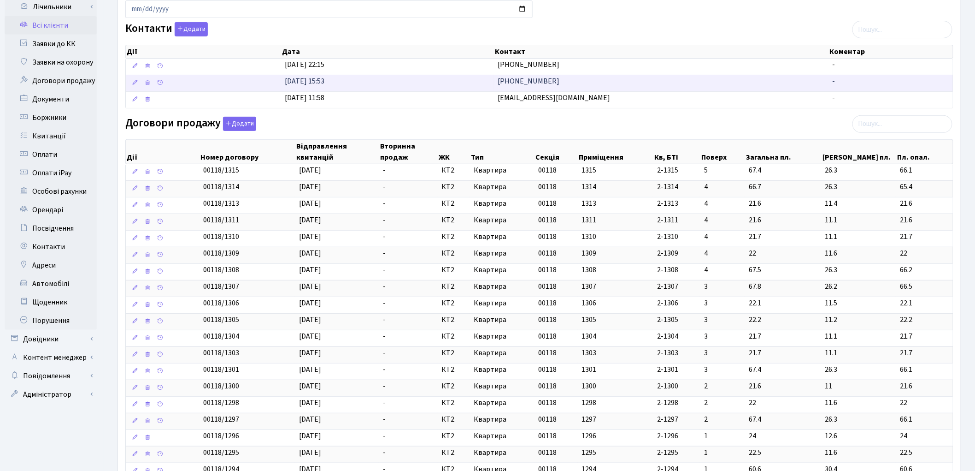
scroll to position [153, 0]
click at [891, 130] on input "search" at bounding box center [903, 125] width 100 height 18
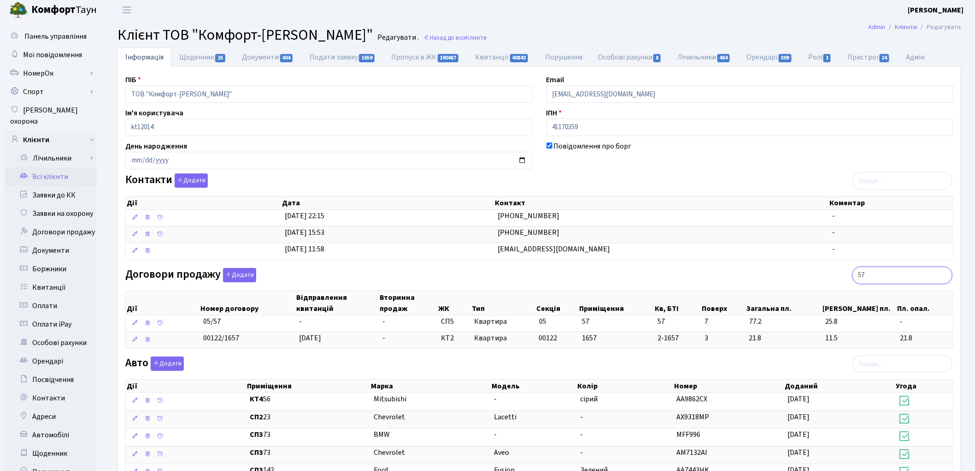
scroll to position [0, 0]
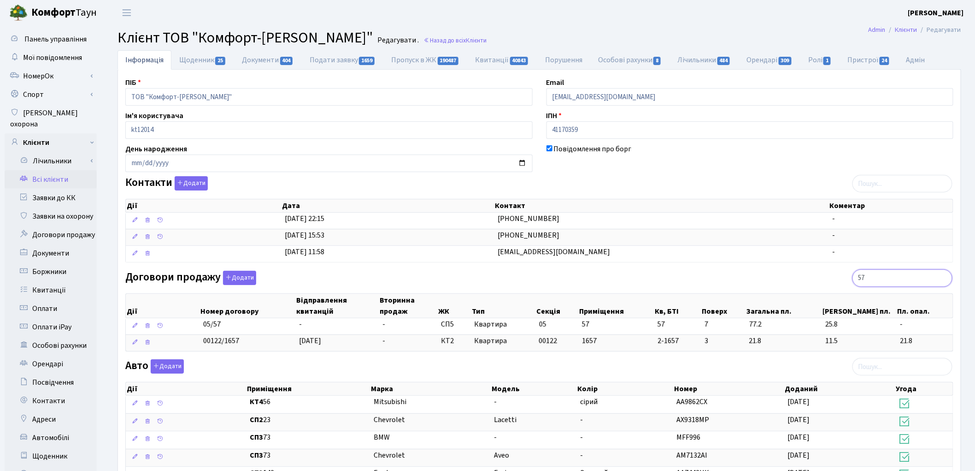
type input "57"
click at [45, 172] on link "Всі клієнти" at bounding box center [51, 179] width 92 height 18
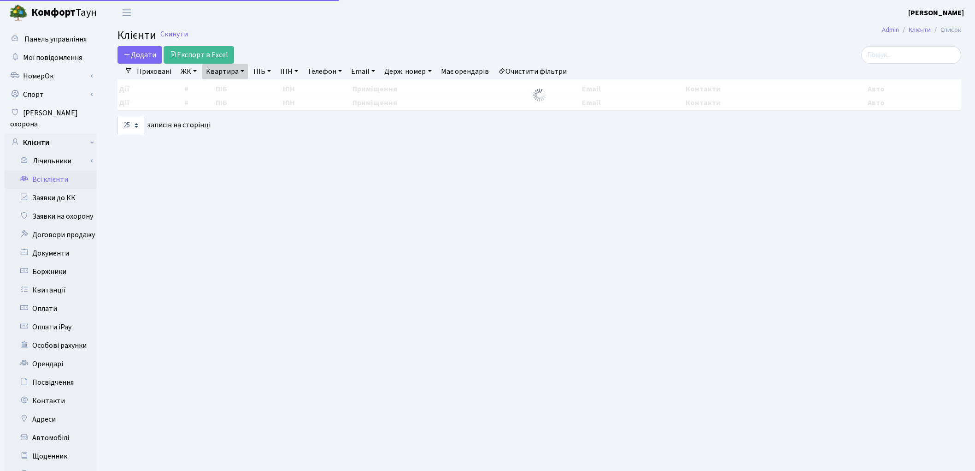
select select "25"
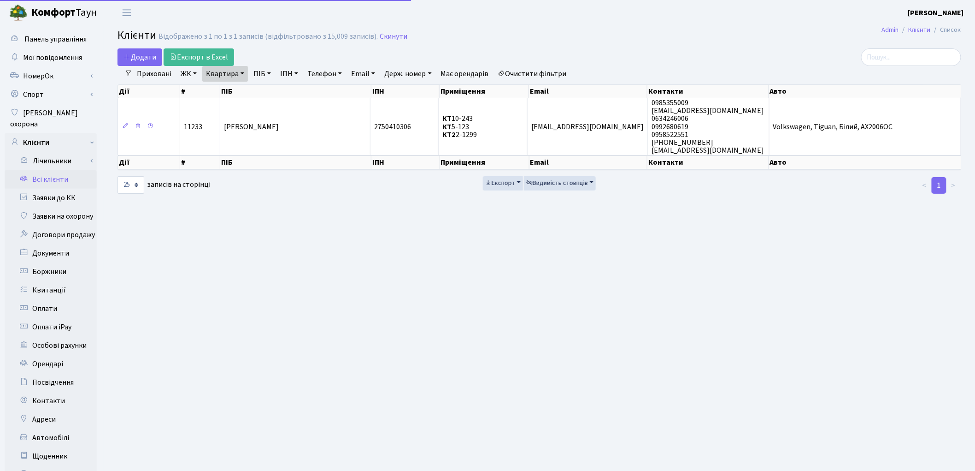
click at [230, 74] on link "Квартира" at bounding box center [225, 74] width 46 height 16
click at [234, 95] on input "2-1299" at bounding box center [230, 92] width 54 height 18
type input "2"
type input "57"
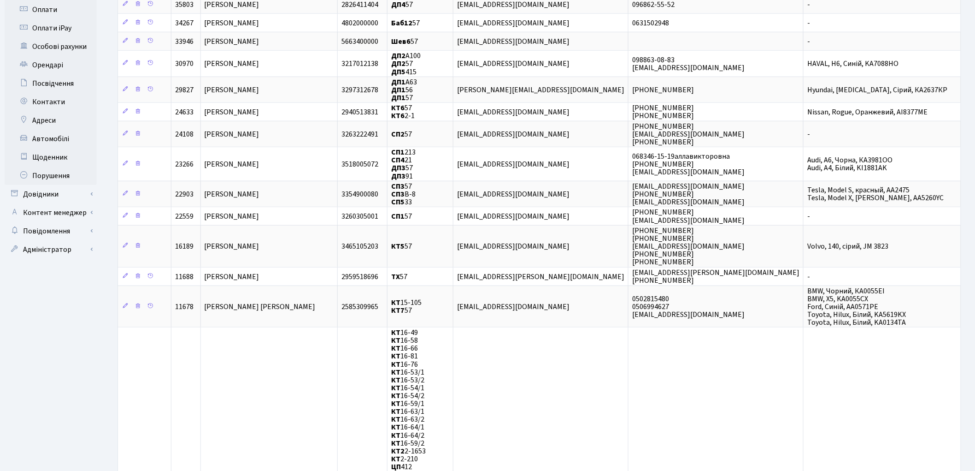
scroll to position [307, 0]
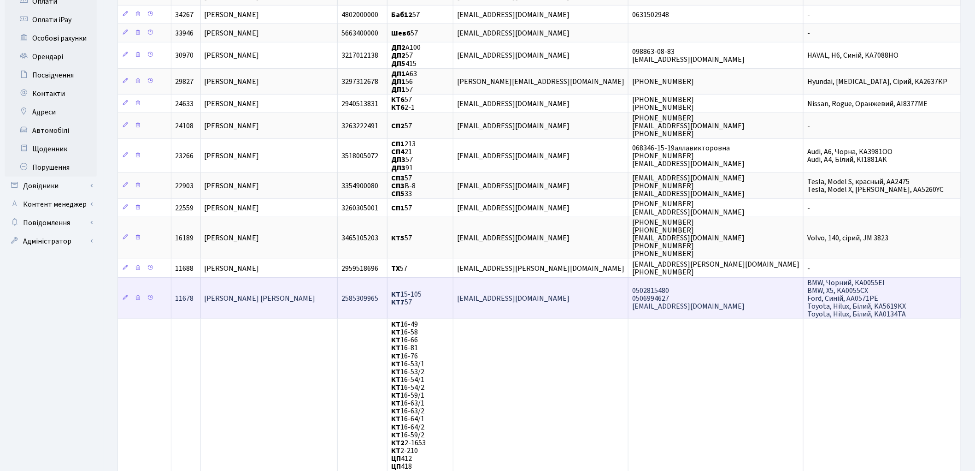
click at [311, 279] on td "[PERSON_NAME] [PERSON_NAME]" at bounding box center [269, 298] width 137 height 42
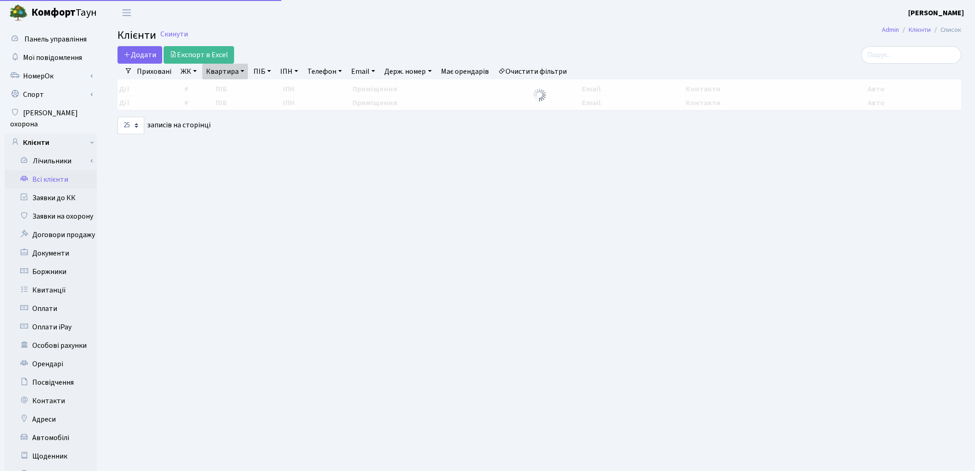
select select "25"
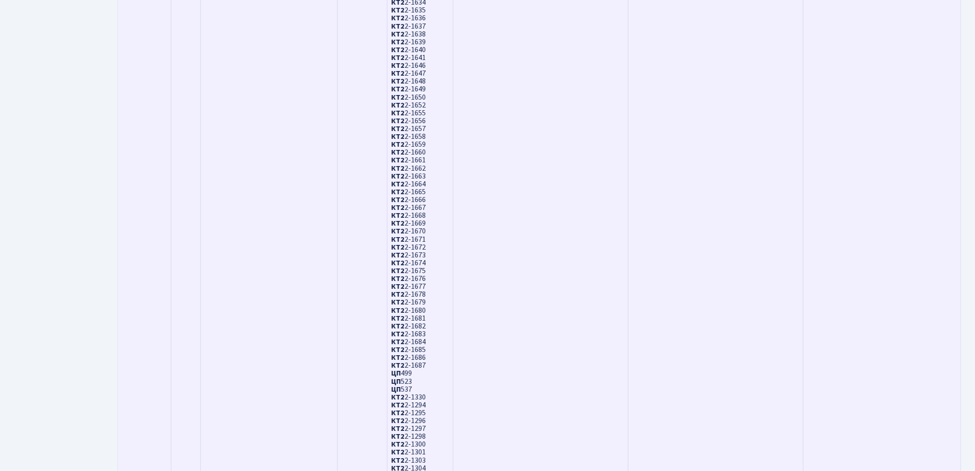
scroll to position [1075, 0]
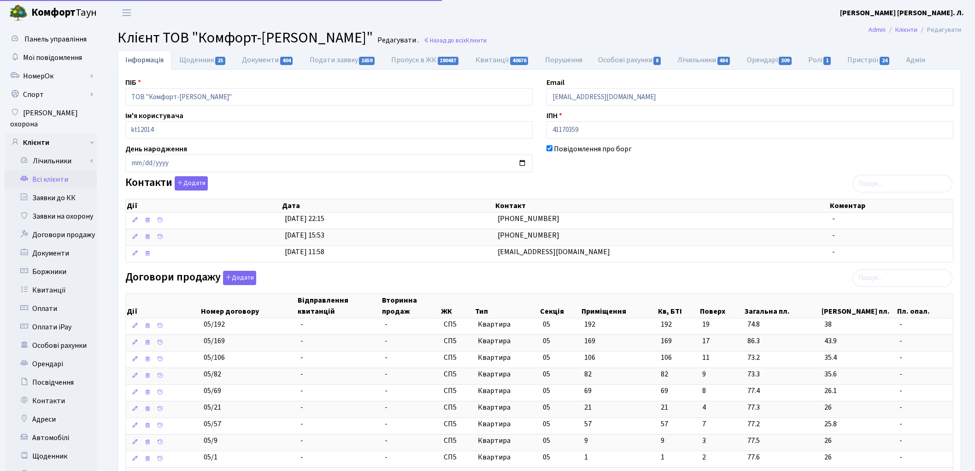
select select "25"
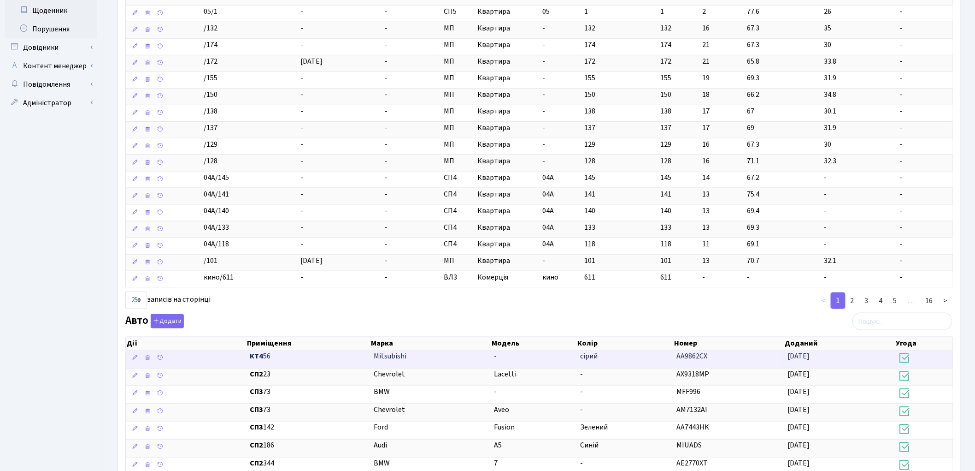
scroll to position [461, 0]
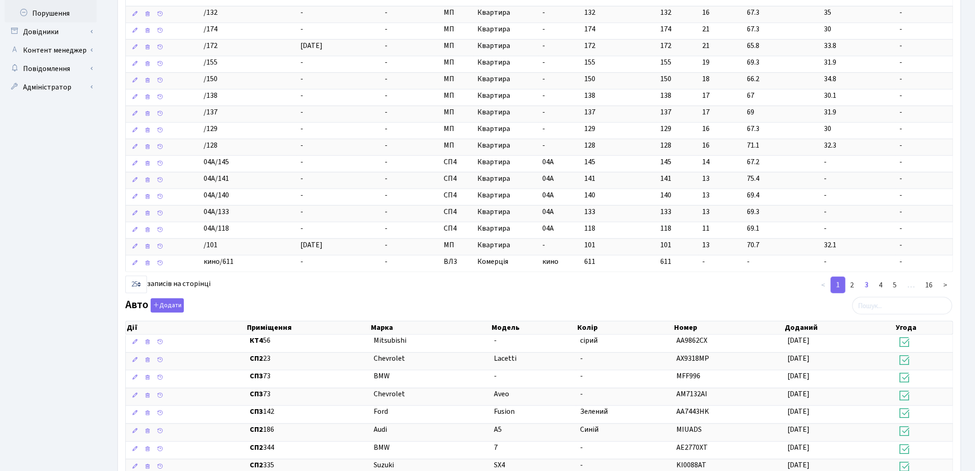
click at [869, 292] on link "3" at bounding box center [867, 285] width 15 height 17
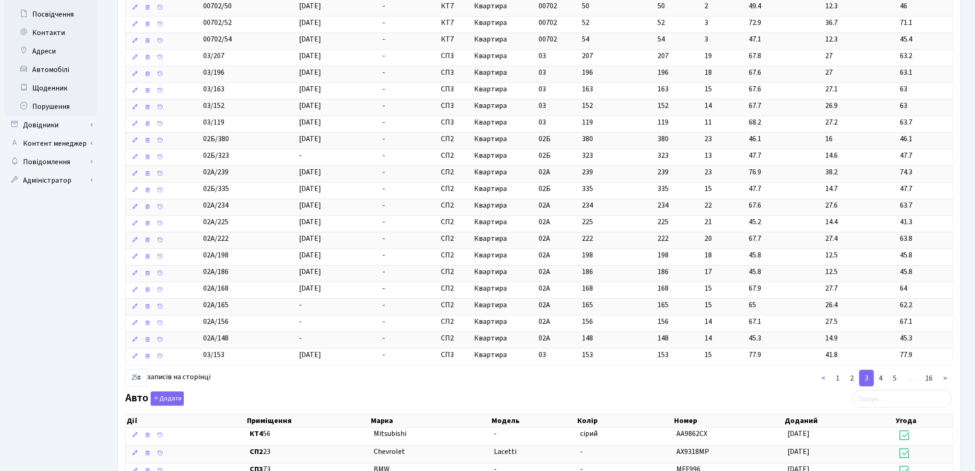
scroll to position [409, 0]
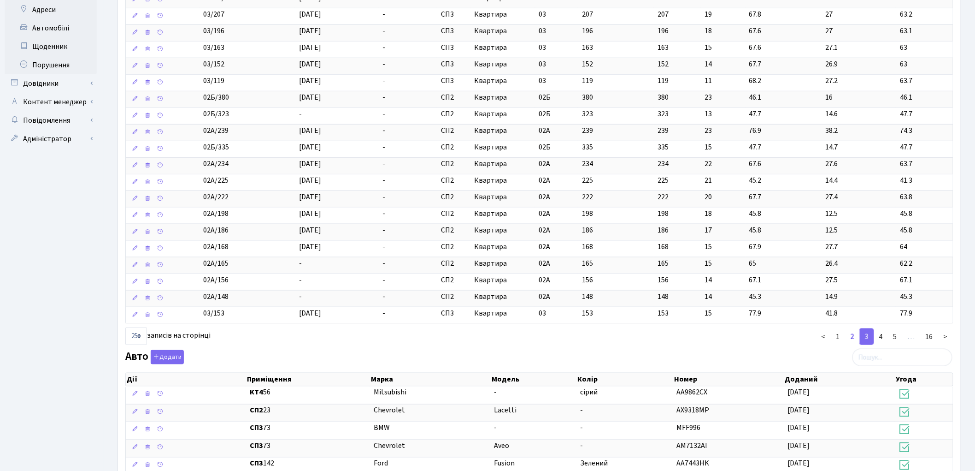
click at [856, 342] on link "2" at bounding box center [852, 336] width 15 height 17
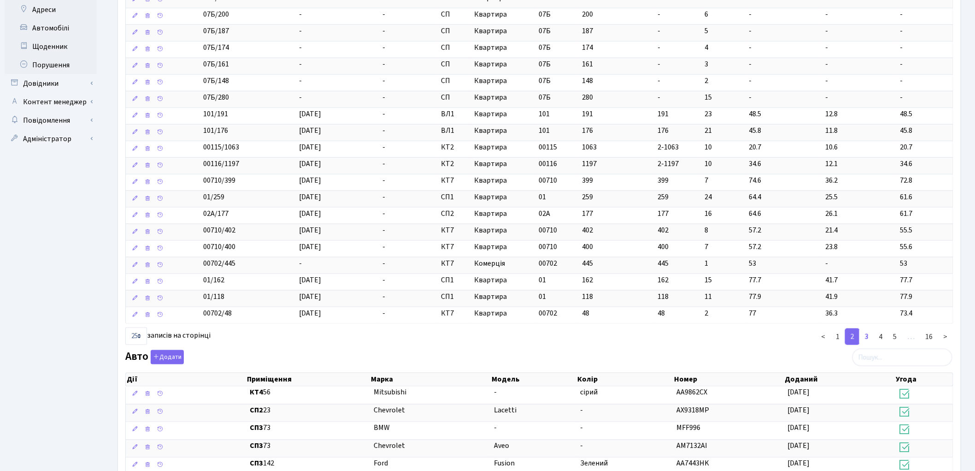
click at [869, 340] on link "3" at bounding box center [867, 336] width 15 height 17
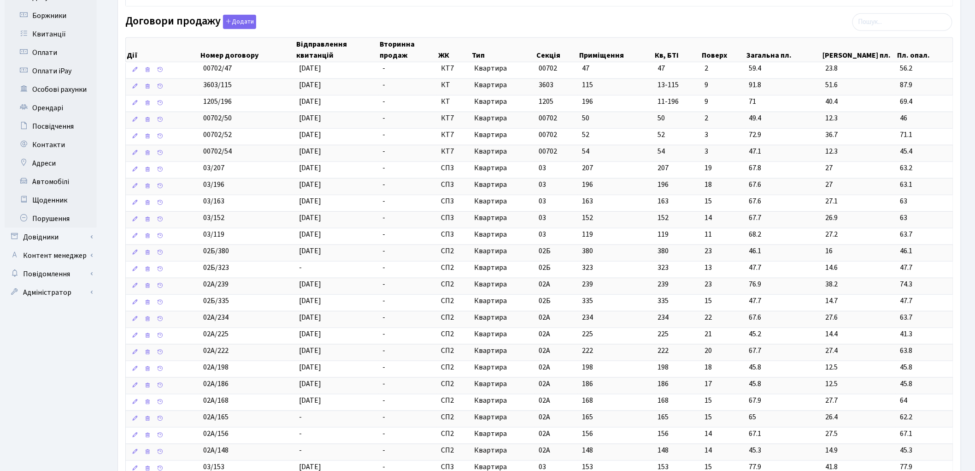
scroll to position [358, 0]
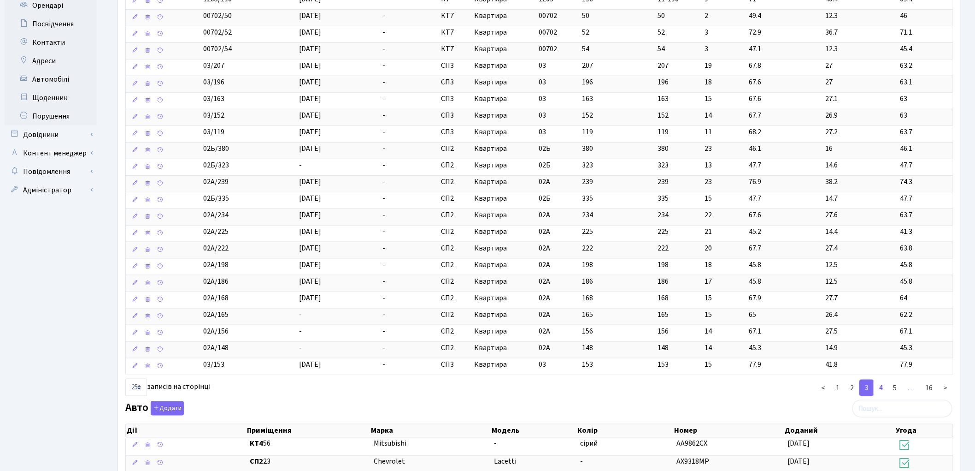
click at [883, 392] on link "4" at bounding box center [881, 387] width 15 height 17
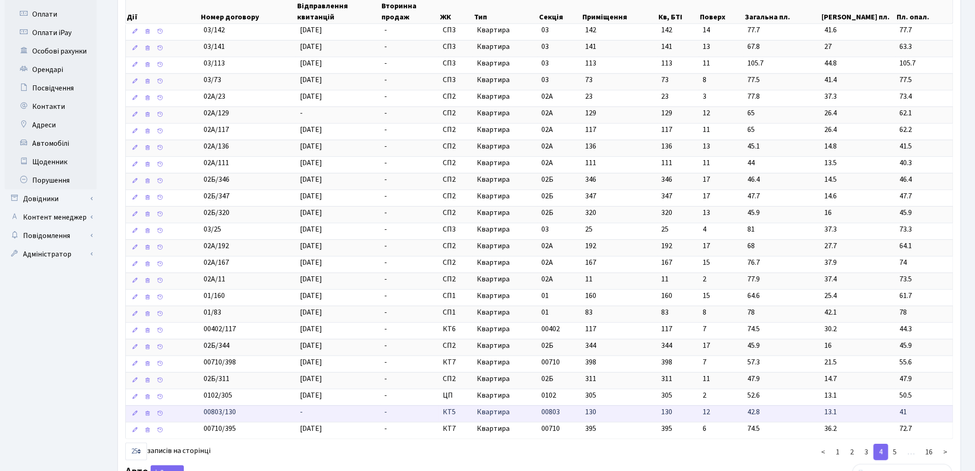
scroll to position [307, 0]
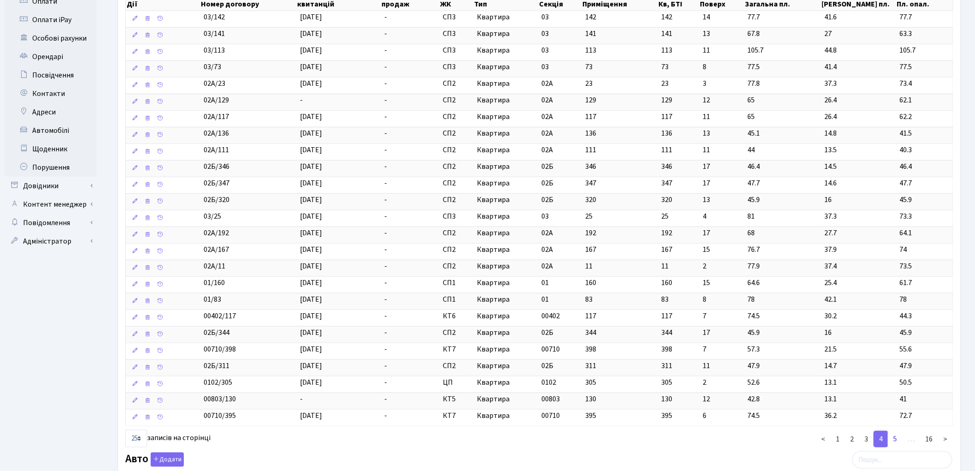
click at [896, 443] on link "5" at bounding box center [895, 439] width 15 height 17
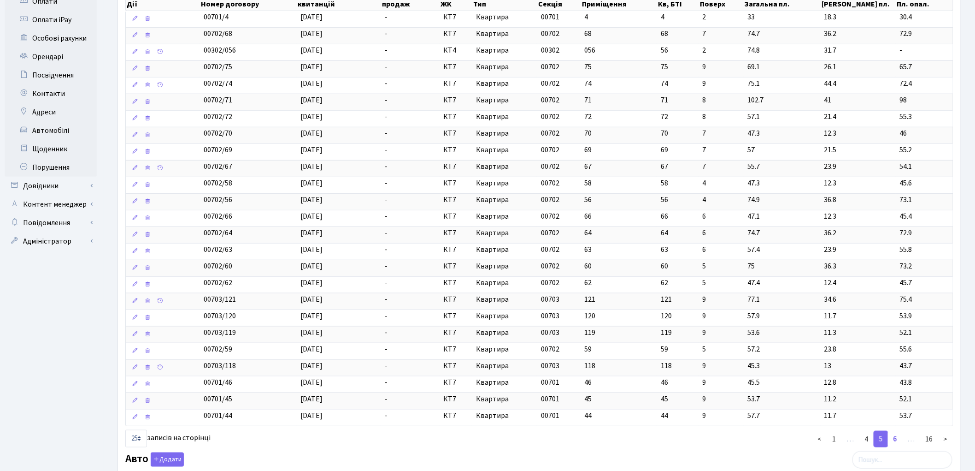
click at [898, 445] on link "6" at bounding box center [895, 439] width 15 height 17
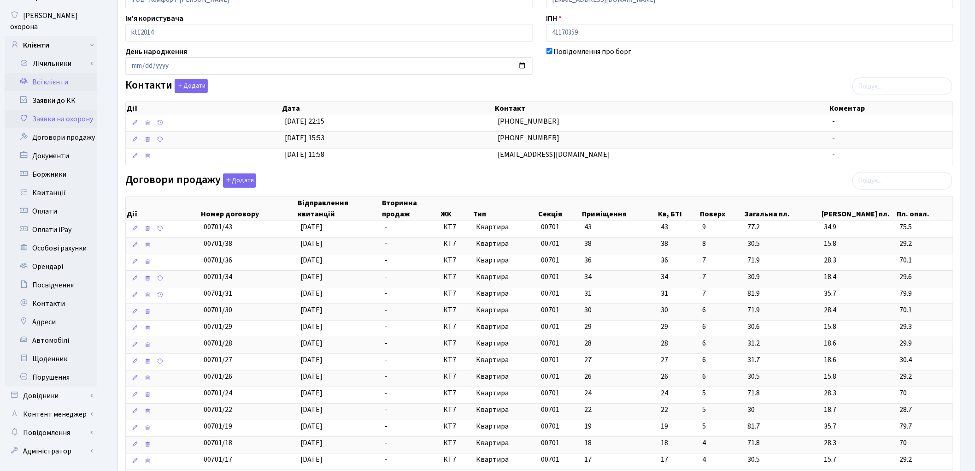
scroll to position [0, 0]
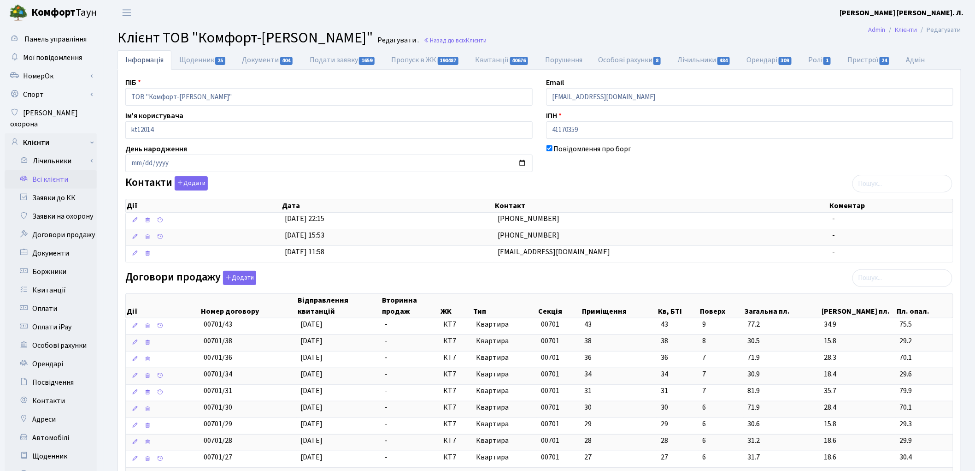
click at [51, 171] on link "Всі клієнти" at bounding box center [51, 179] width 92 height 18
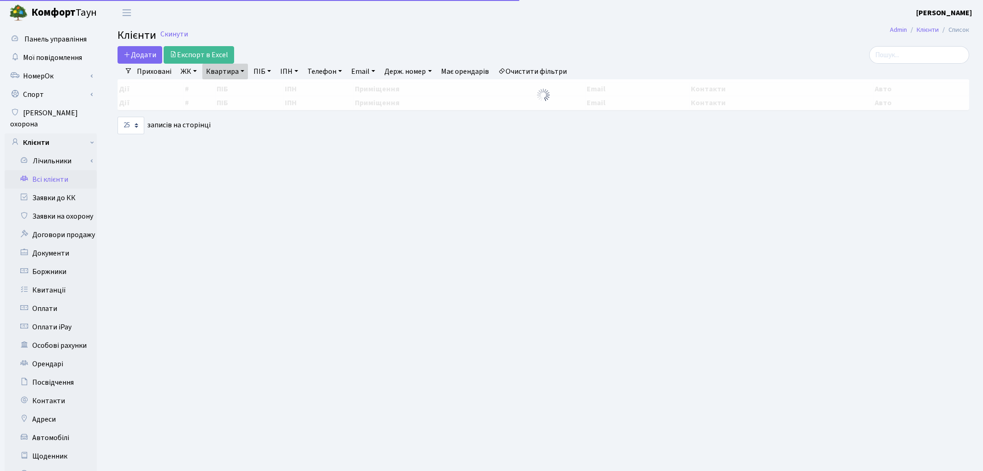
select select "25"
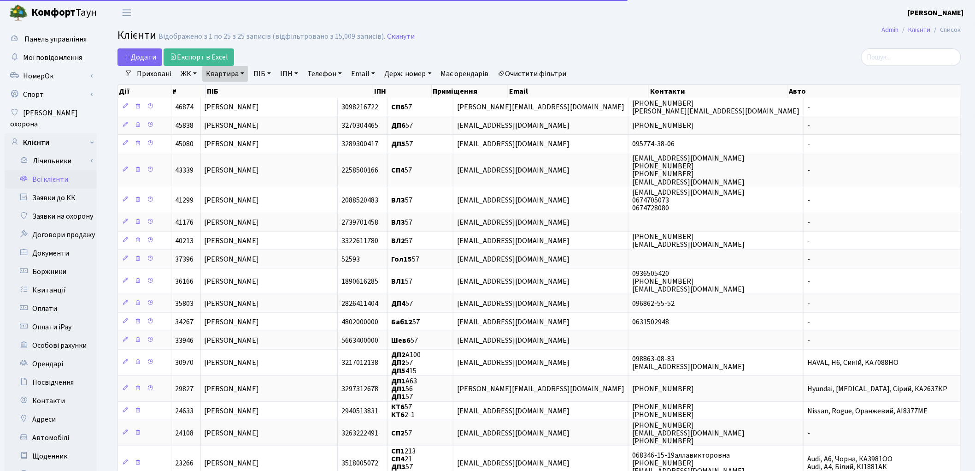
click at [542, 75] on link "Очистити фільтри" at bounding box center [533, 74] width 76 height 16
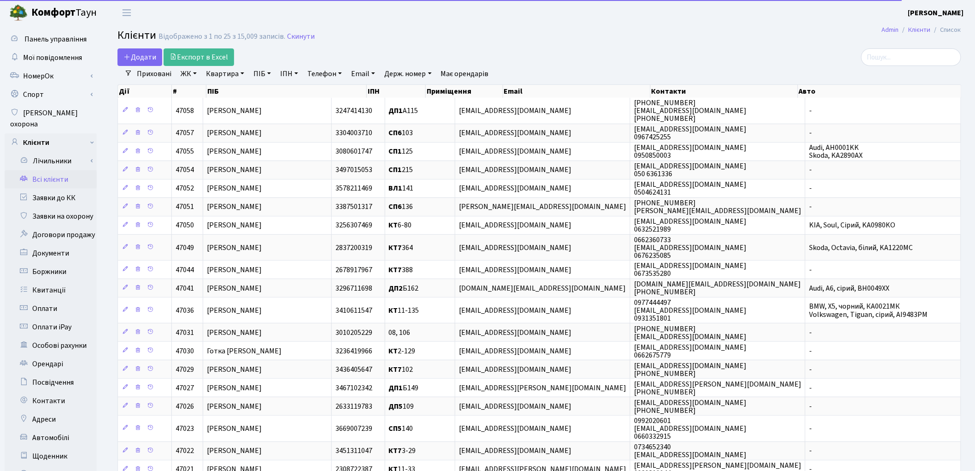
click at [207, 75] on link "Квартира" at bounding box center [225, 74] width 46 height 16
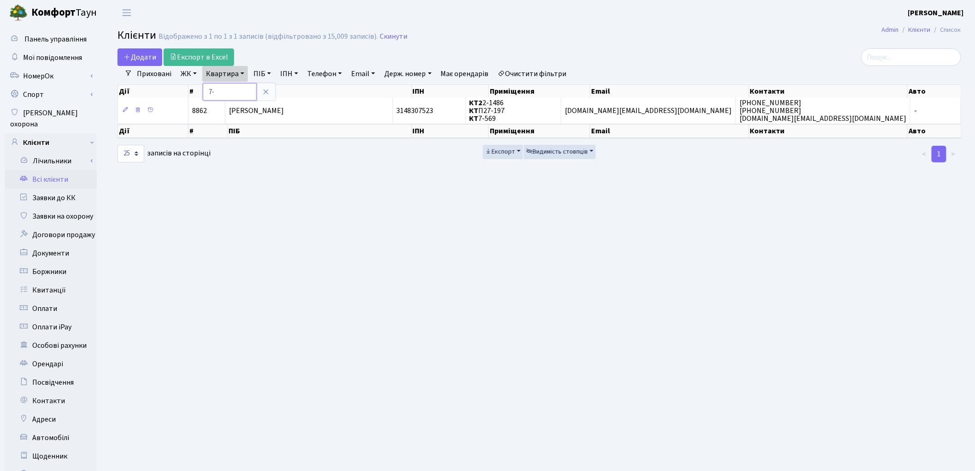
type input "7"
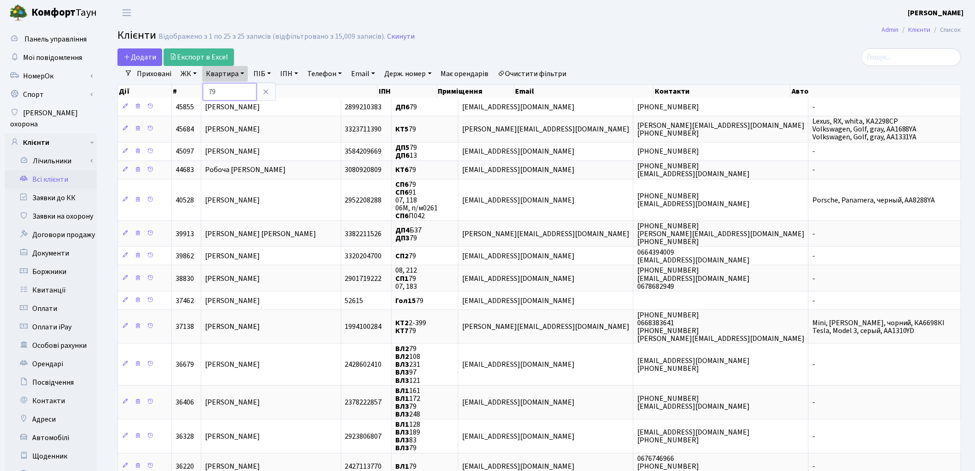
type input "7"
type input "135"
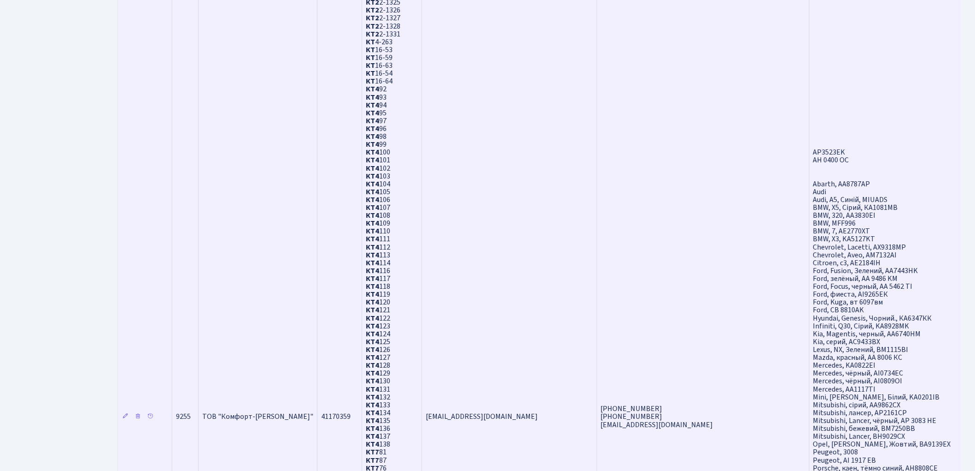
scroll to position [1690, 0]
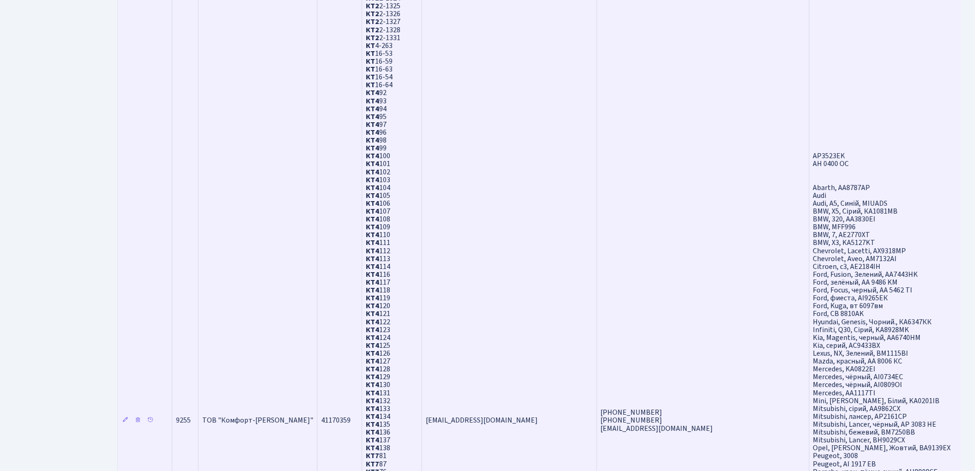
click at [559, 289] on td "[EMAIL_ADDRESS][DOMAIN_NAME]" at bounding box center [509, 420] width 175 height 2968
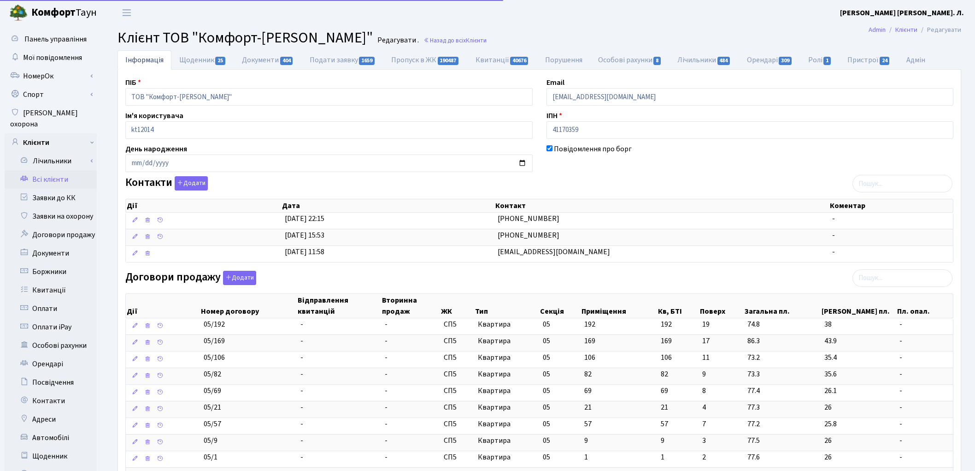
select select "25"
click at [904, 284] on input "search" at bounding box center [903, 278] width 100 height 18
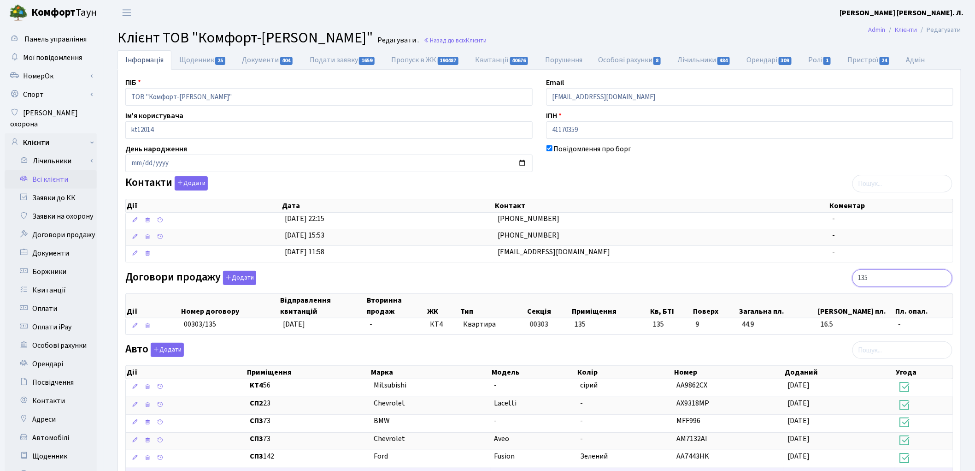
type input "135"
click at [52, 171] on link "Всі клієнти" at bounding box center [51, 179] width 92 height 18
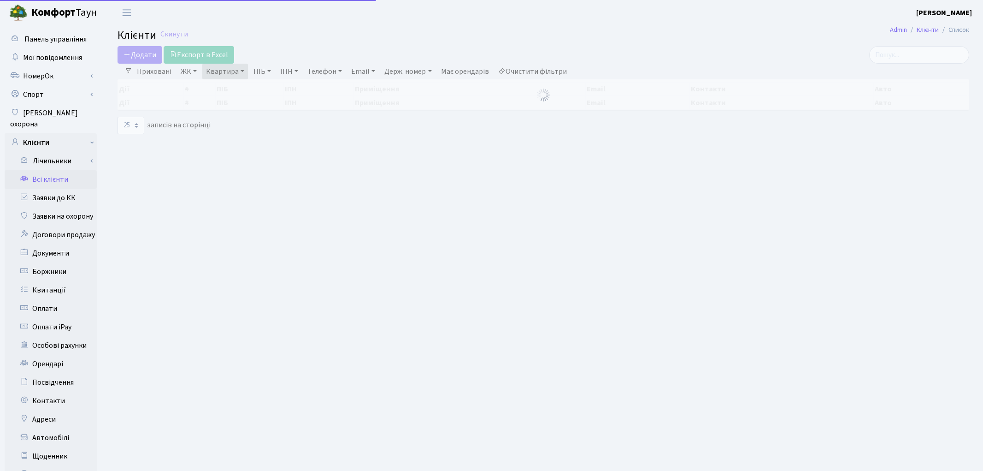
select select "25"
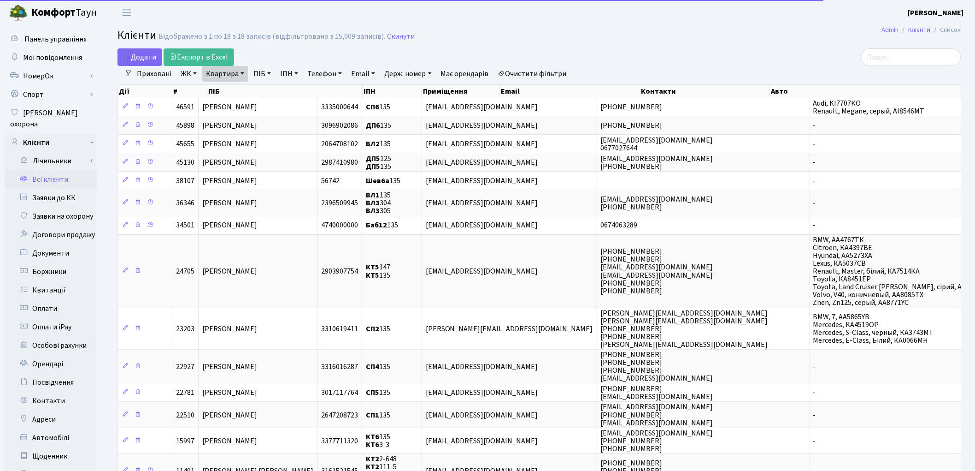
click at [549, 73] on link "Очистити фільтри" at bounding box center [533, 74] width 76 height 16
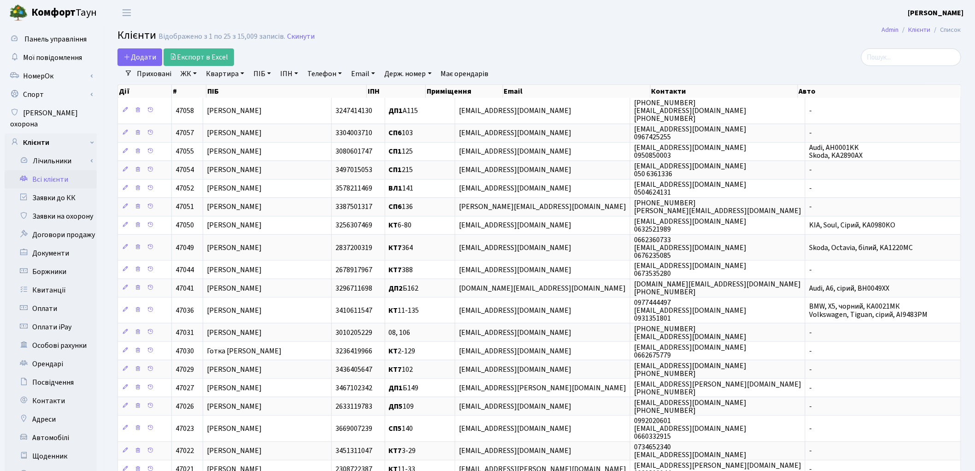
click at [258, 74] on link "ПІБ" at bounding box center [262, 74] width 25 height 16
type input "рудий"
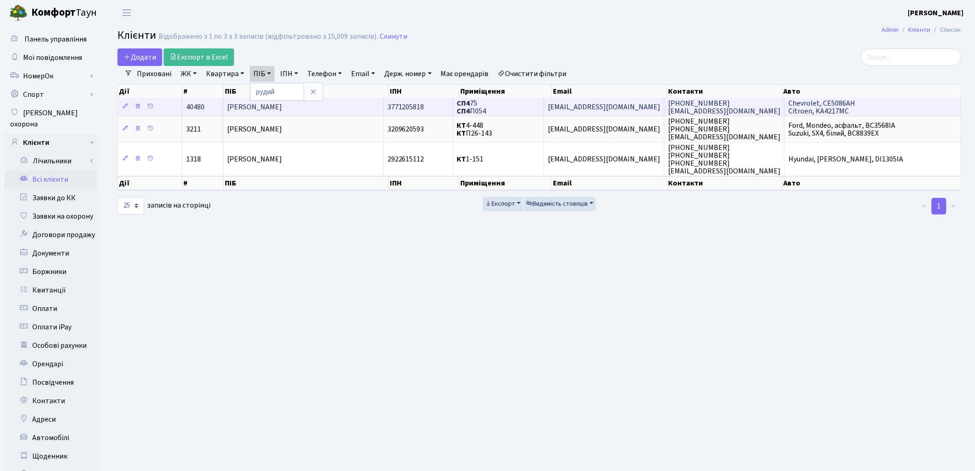
click at [301, 112] on td "[PERSON_NAME]" at bounding box center [304, 107] width 160 height 18
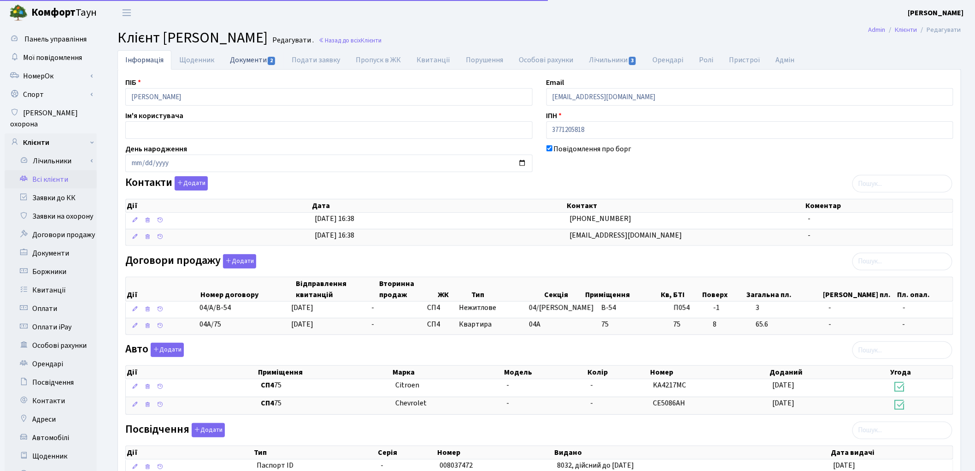
click at [251, 60] on link "Документи 2" at bounding box center [253, 59] width 62 height 19
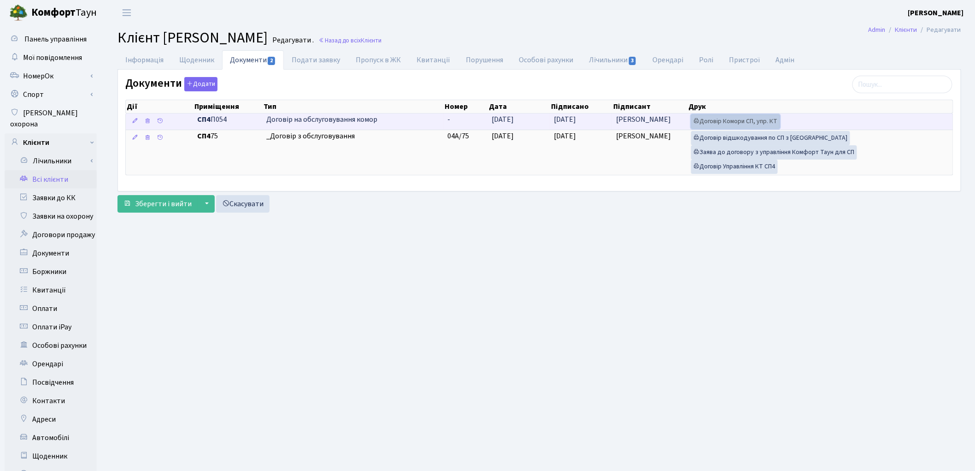
click at [743, 118] on link "Договір Комори СП, упр. КТ" at bounding box center [735, 121] width 89 height 14
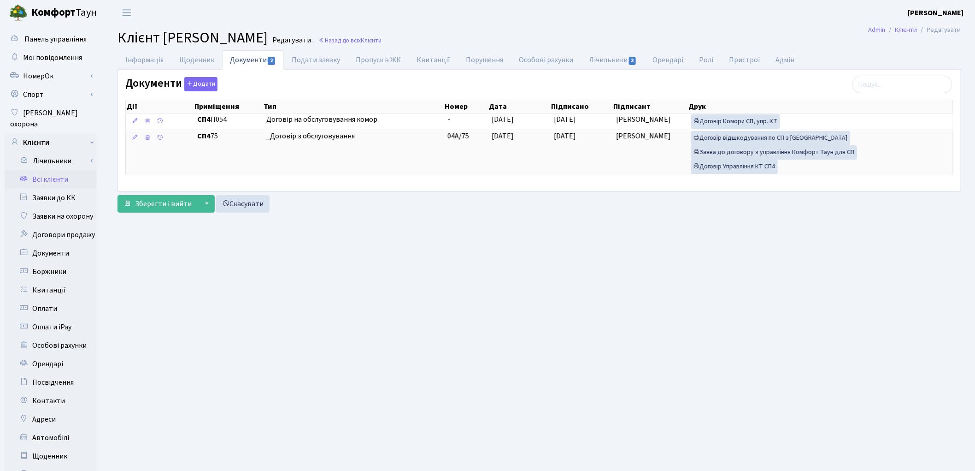
click at [53, 170] on link "Всі клієнти" at bounding box center [51, 179] width 92 height 18
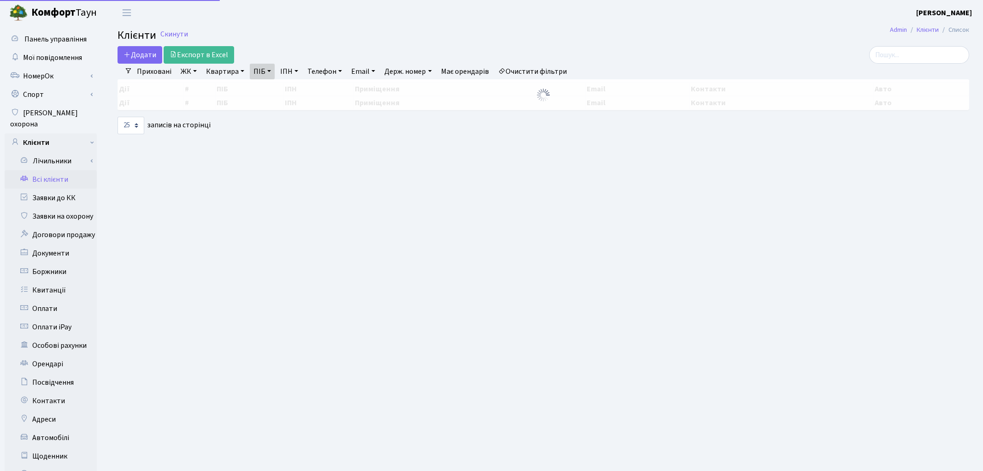
select select "25"
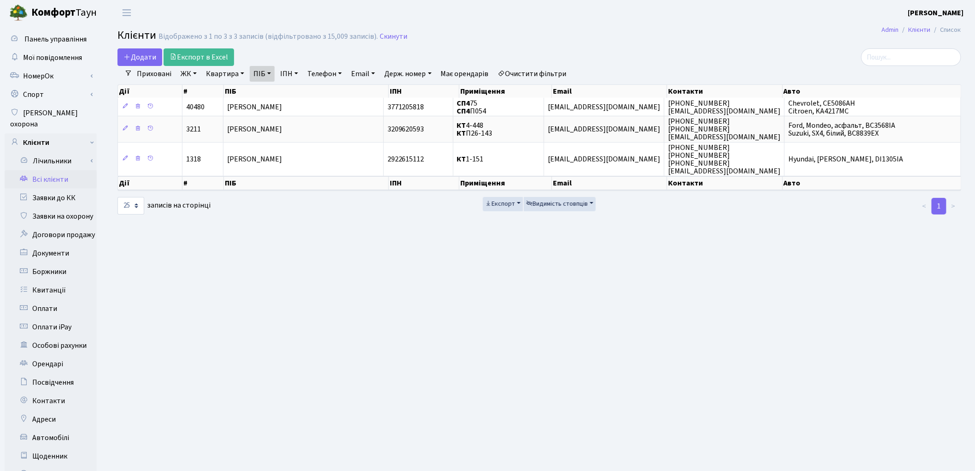
click at [563, 77] on link "Очистити фільтри" at bounding box center [533, 74] width 76 height 16
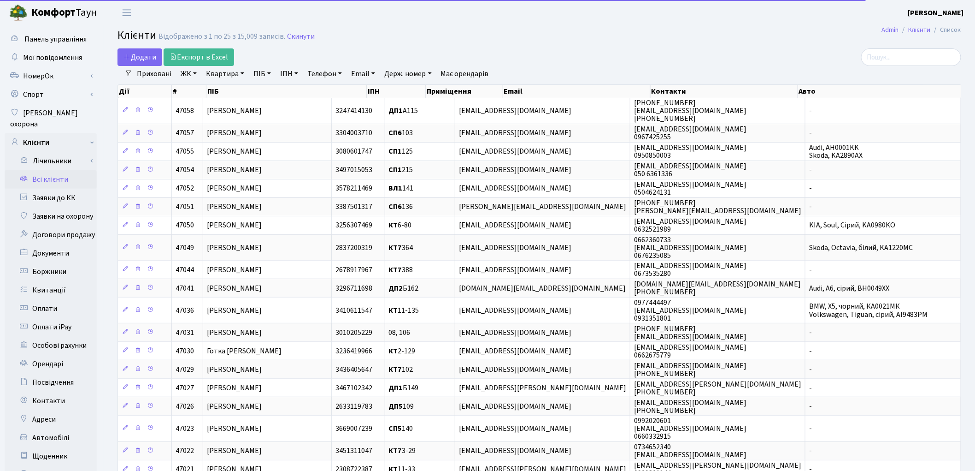
click at [260, 75] on link "ПІБ" at bounding box center [262, 74] width 25 height 16
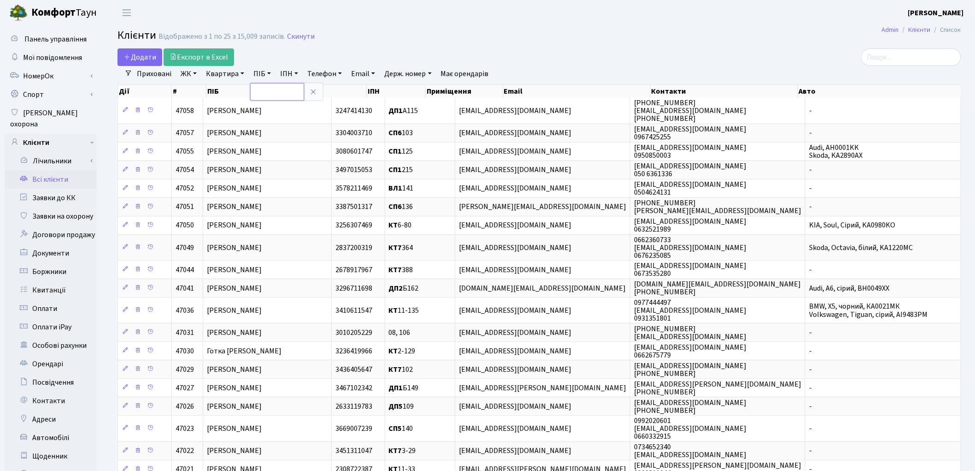
paste input "[PERSON_NAME]"
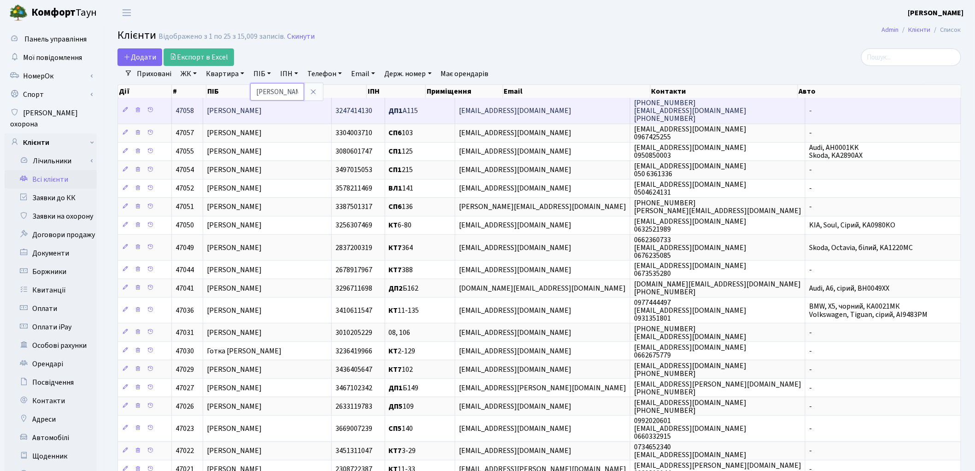
scroll to position [0, 45]
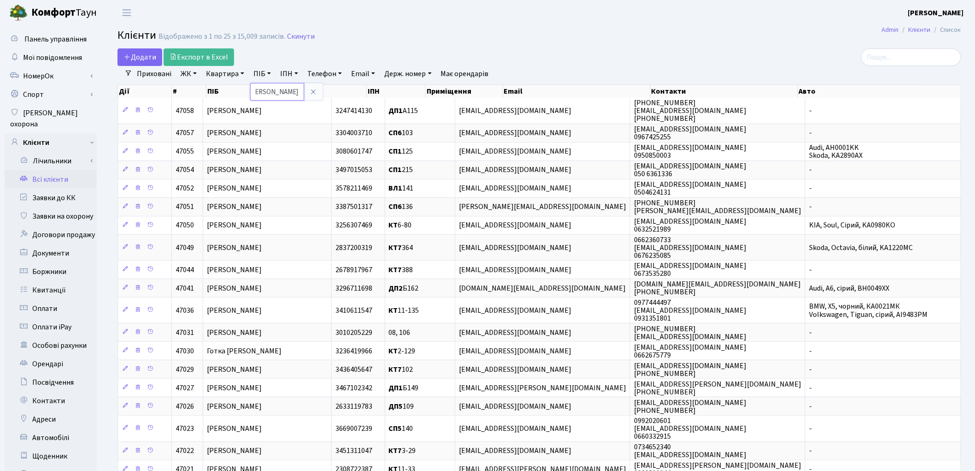
type input "[PERSON_NAME]"
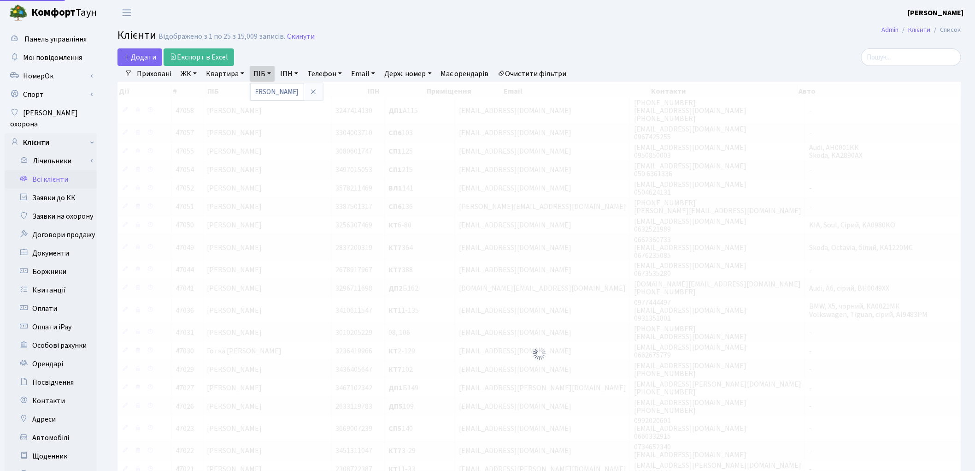
click at [622, 24] on header "Комфорт Таун Котенко К. Л. Мій обліковий запис Вийти" at bounding box center [487, 12] width 975 height 25
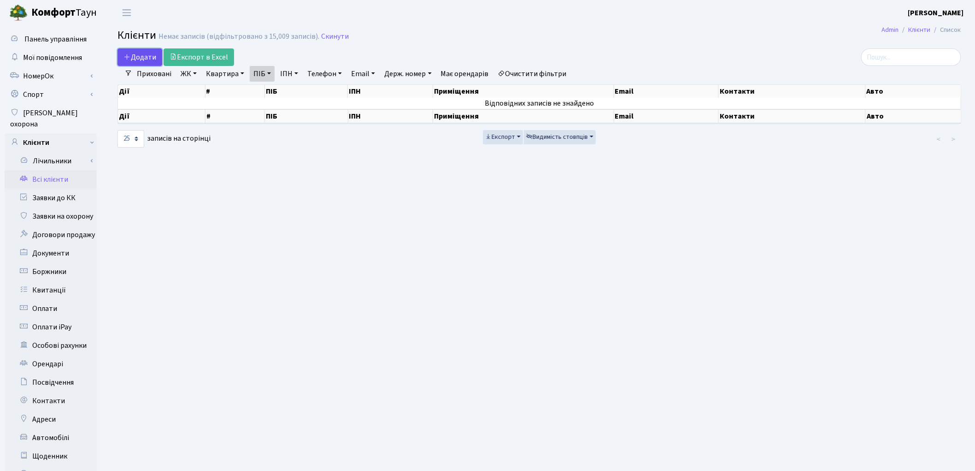
click at [131, 57] on span "Додати" at bounding box center [140, 57] width 33 height 10
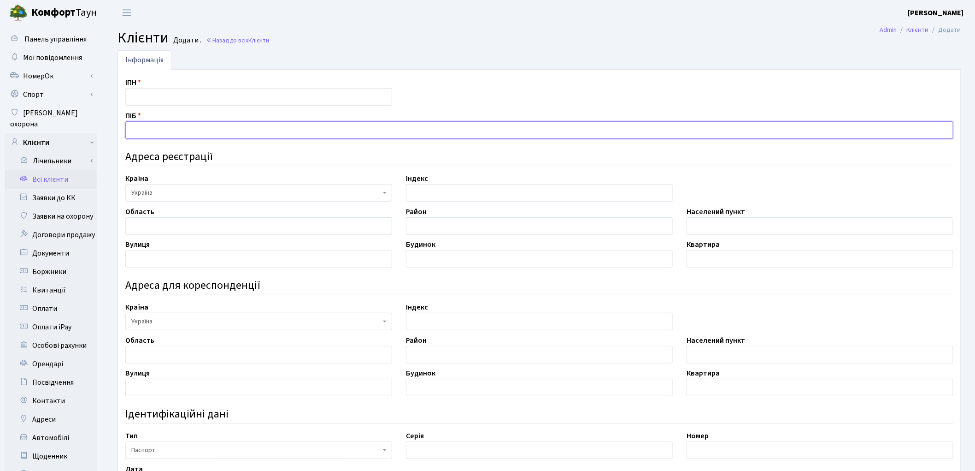
click at [142, 131] on input "text" at bounding box center [539, 130] width 828 height 18
paste input "[PERSON_NAME]"
type input "[PERSON_NAME]"
click at [162, 94] on input "text" at bounding box center [258, 97] width 267 height 18
paste input "2786807150"
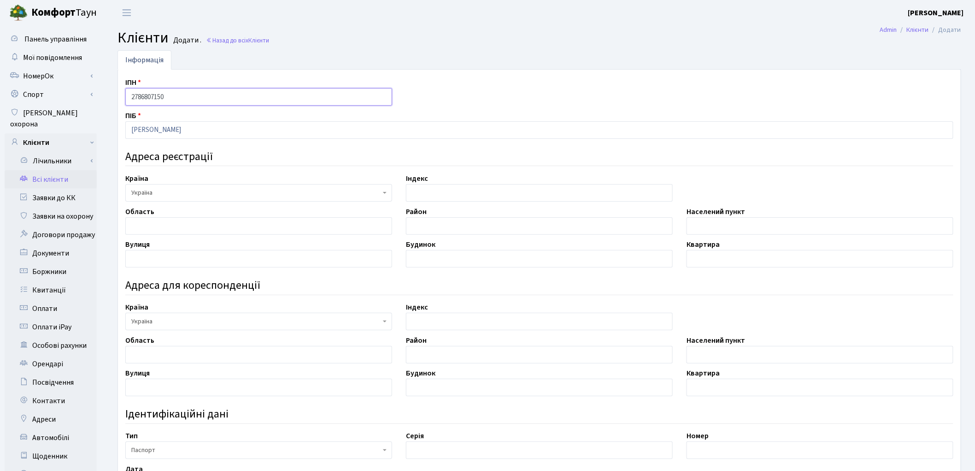
type input "2786807150"
click at [660, 437] on div "Серія" at bounding box center [539, 444] width 281 height 29
click at [472, 449] on input "text" at bounding box center [539, 450] width 267 height 18
paste input "СР"
type input "СР"
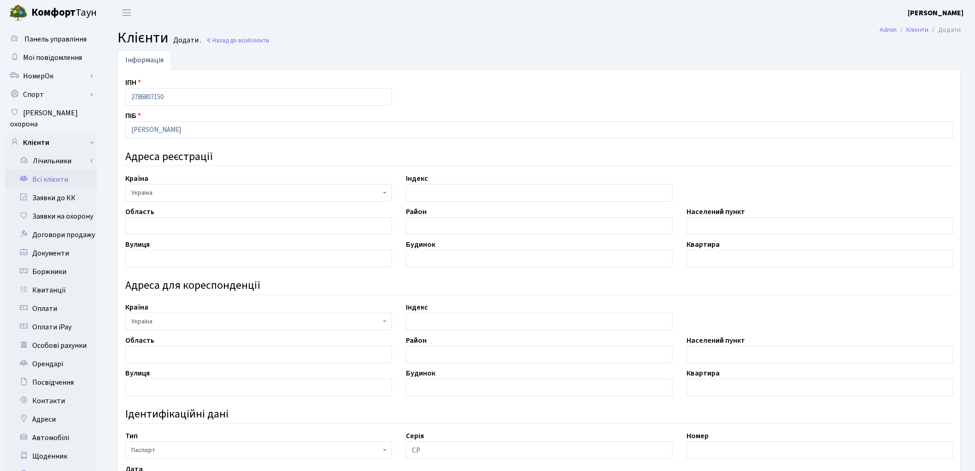
click at [690, 466] on div "ІПН 2786807150 ПІБ Єрошкін Юрій Миколайович Адреса реєстрації Країна АБХАЗИЯ АВ…" at bounding box center [539, 356] width 842 height 559
click at [724, 450] on input "text" at bounding box center [820, 450] width 267 height 18
paste input "201710"
type input "201710"
click at [561, 456] on input "СР" at bounding box center [539, 450] width 267 height 18
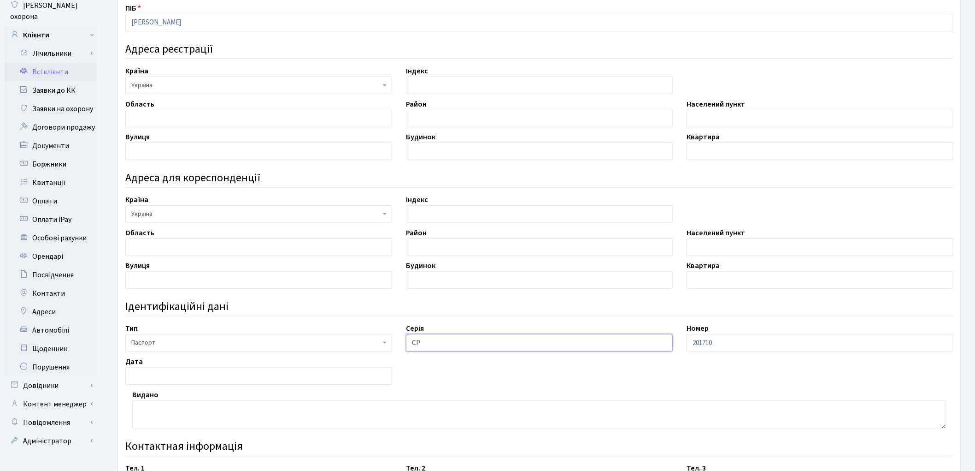
scroll to position [153, 0]
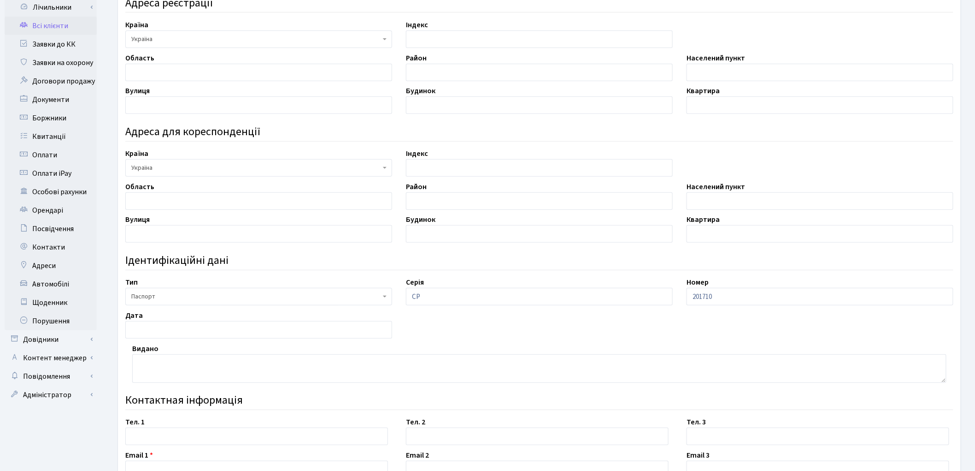
click at [168, 349] on div "Видано" at bounding box center [539, 363] width 842 height 40
click at [164, 356] on textarea at bounding box center [539, 368] width 815 height 29
paste textarea "Рівненським МУ УМВС України в Рівненській області"
type textarea "Рівненським МУ УМВС України в Рівненській області"
click at [144, 330] on input "text" at bounding box center [258, 330] width 267 height 18
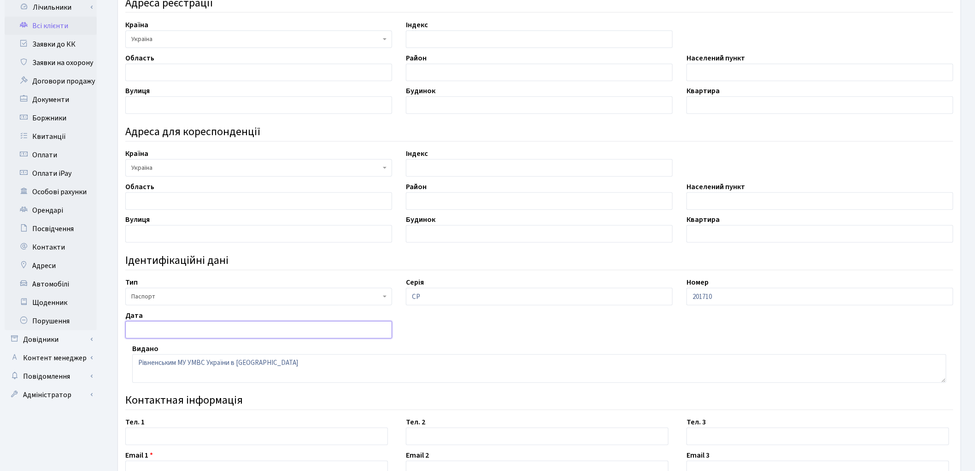
paste input "24.04.1997"
type input "24.04.1997"
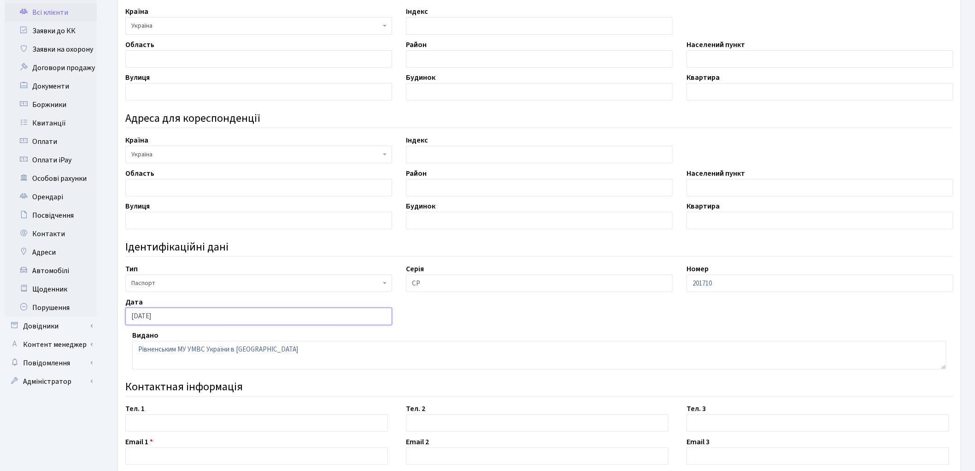
scroll to position [205, 0]
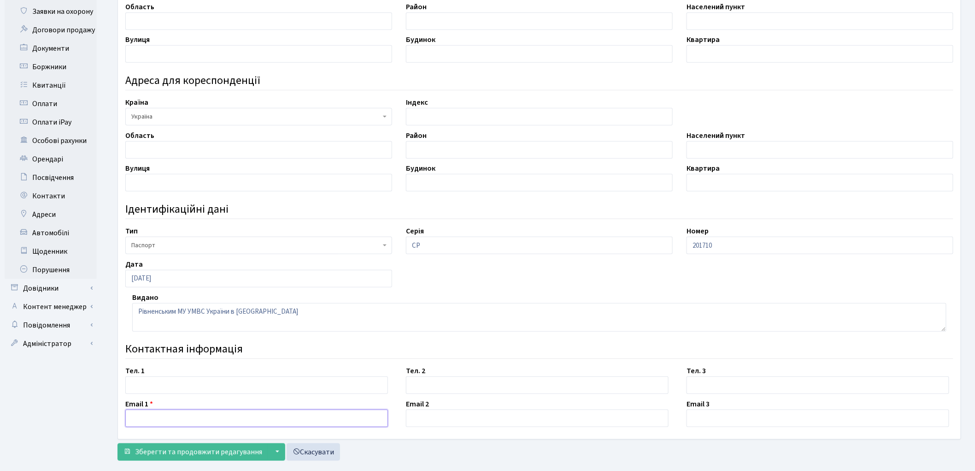
click at [213, 424] on input "text" at bounding box center [256, 418] width 263 height 18
type input "99999@ukr.net"
click at [684, 435] on div "ІПН 2786807150 ПІБ Єрошкін Юрій Миколайович Адреса реєстрації Країна АБХАЗИЯ АВ…" at bounding box center [539, 151] width 843 height 573
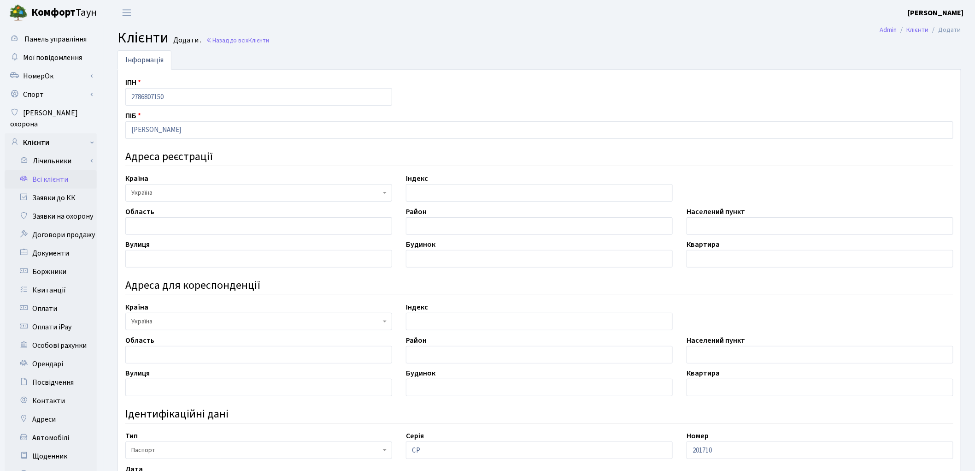
scroll to position [222, 0]
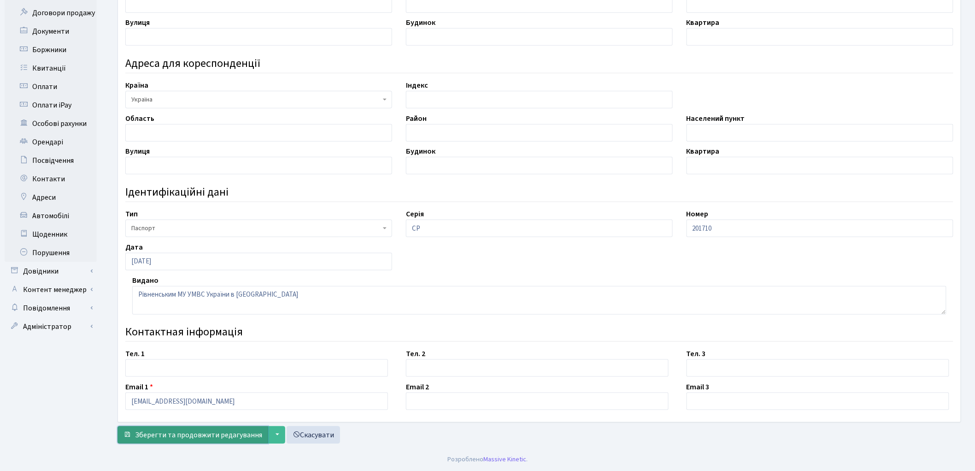
click at [197, 434] on span "Зберегти та продовжити редагування" at bounding box center [198, 435] width 127 height 10
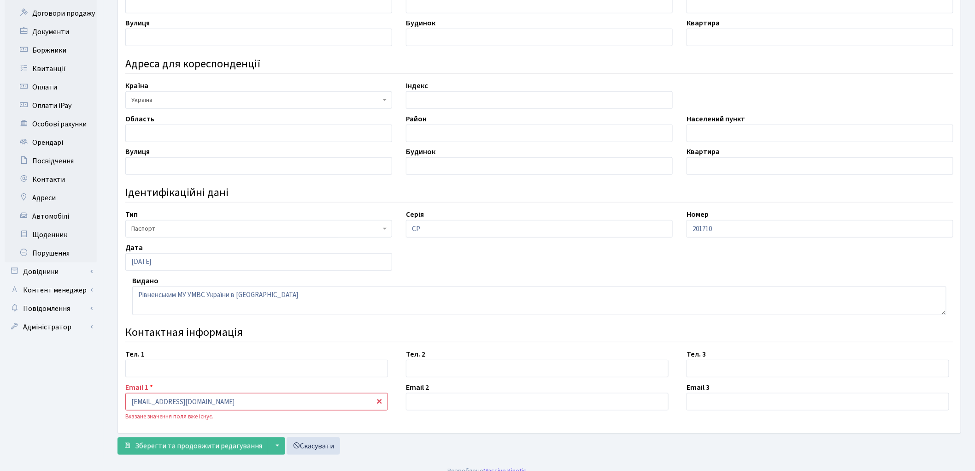
scroll to position [233, 0]
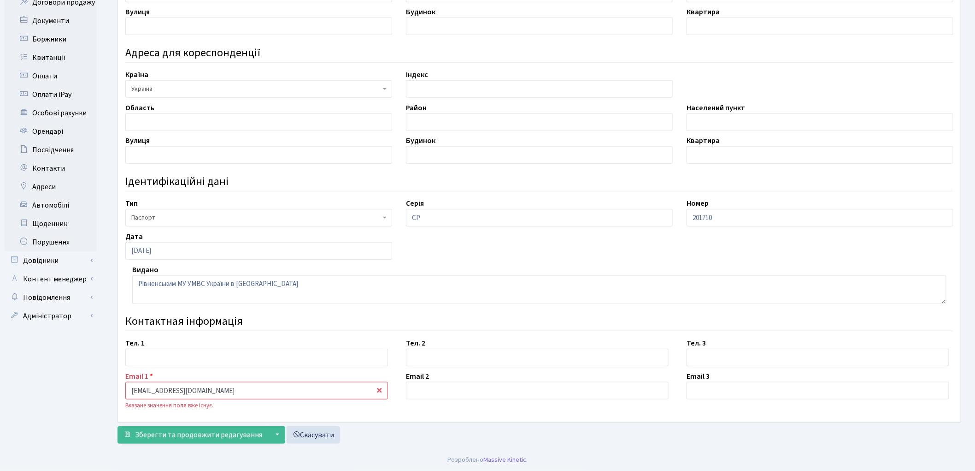
click at [148, 387] on input "[EMAIL_ADDRESS][DOMAIN_NAME]" at bounding box center [256, 391] width 263 height 18
type input "[EMAIL_ADDRESS][DOMAIN_NAME]"
click at [192, 434] on span "Зберегти та продовжити редагування" at bounding box center [198, 435] width 127 height 10
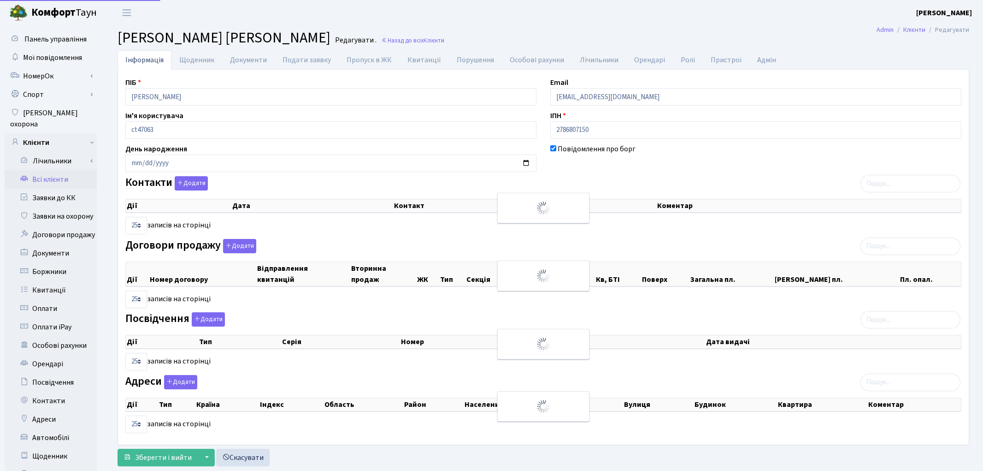
select select "25"
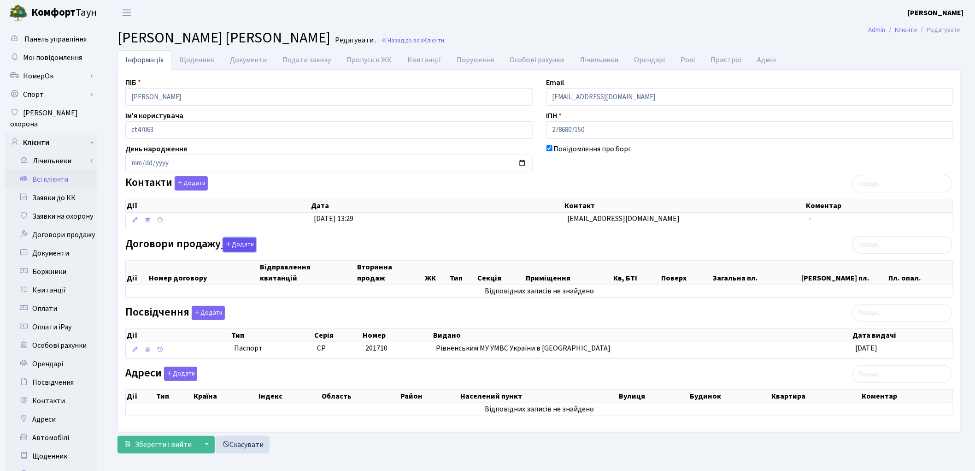
click at [243, 248] on button "Додати" at bounding box center [239, 244] width 33 height 14
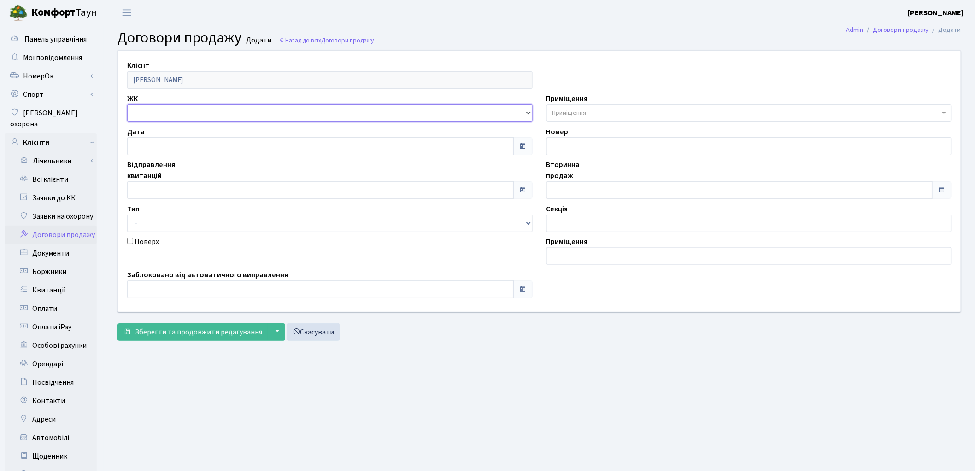
click at [141, 111] on select "- ТХ, вул. [STREET_ADDRESS] Регенераторна, 4 КТ2, просп. [STREET_ADDRESS] [STRE…" at bounding box center [330, 113] width 406 height 18
select select "271"
click at [127, 104] on select "- ТХ, вул. [STREET_ADDRESS] Регенераторна, 4 КТ2, просп. [STREET_ADDRESS] [STRE…" at bounding box center [330, 113] width 406 height 18
select select
click at [574, 111] on span "Приміщення" at bounding box center [570, 112] width 34 height 9
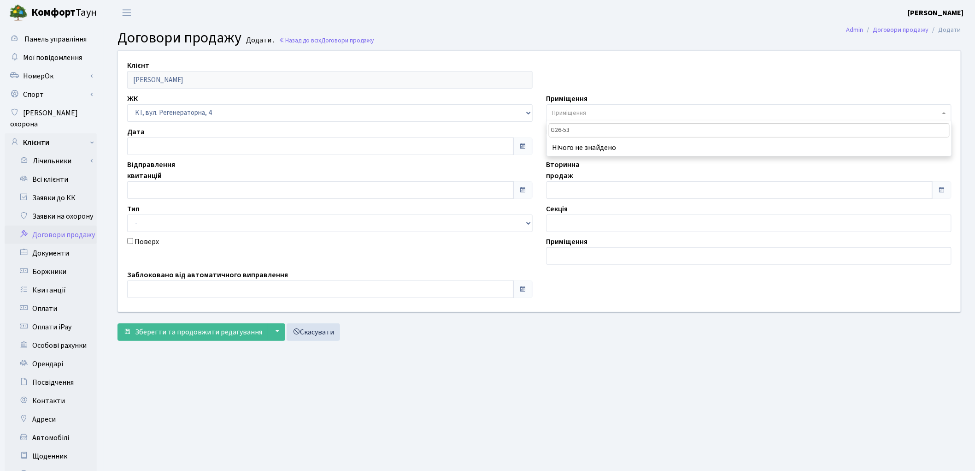
click at [554, 130] on input "G26-53" at bounding box center [749, 130] width 401 height 14
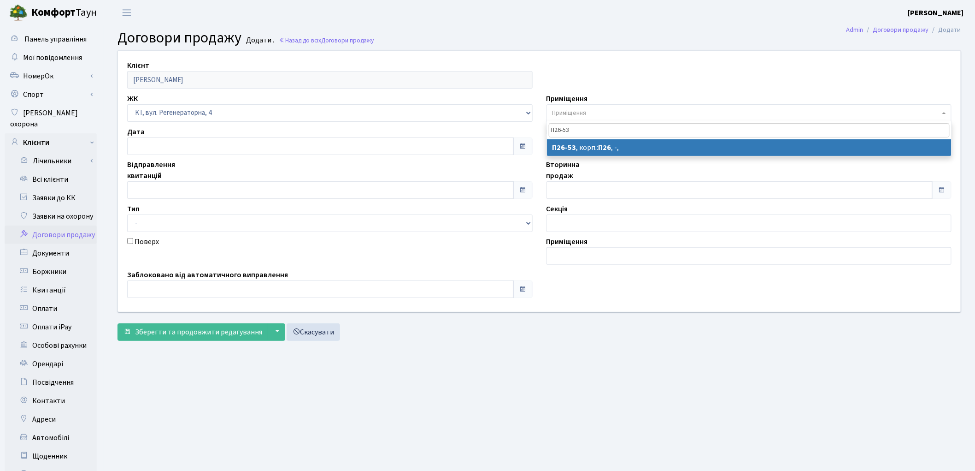
type input "П26-53"
select select "8314"
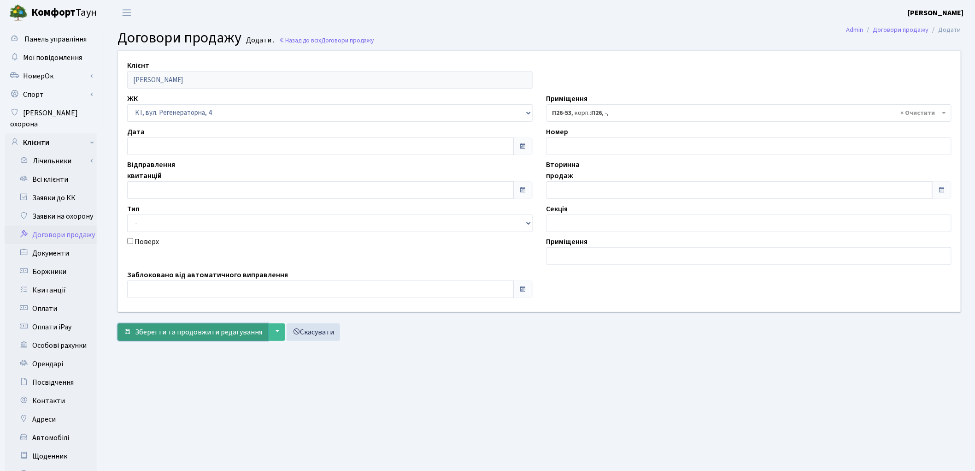
click at [200, 330] on span "Зберегти та продовжити редагування" at bounding box center [198, 332] width 127 height 10
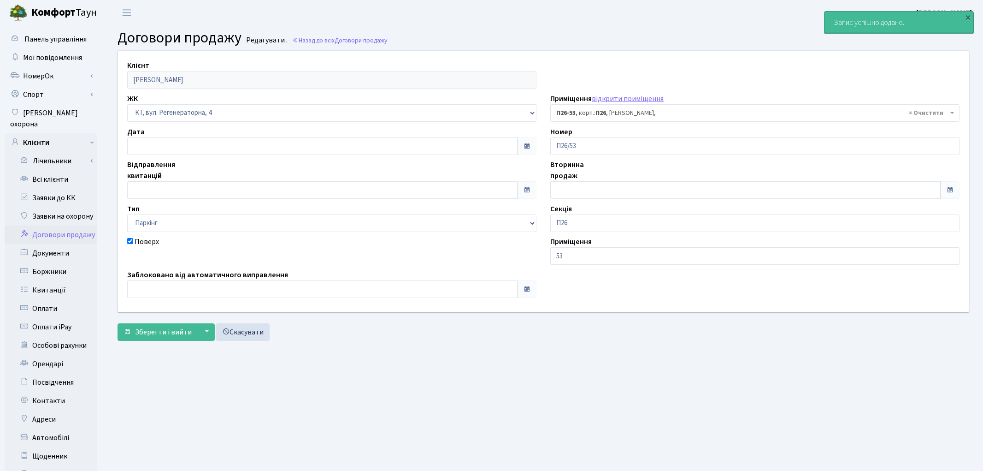
select select "8314"
click at [588, 419] on main "Admin Договори продажу Редагувати Договори продажу Редагувати . Назад до всіх Д…" at bounding box center [540, 293] width 872 height 537
click at [673, 313] on form "Клієнт [PERSON_NAME] ЖК - ТХ, вул. [STREET_ADDRESS] Регенераторна, 4 КТ2, просп…" at bounding box center [540, 195] width 844 height 290
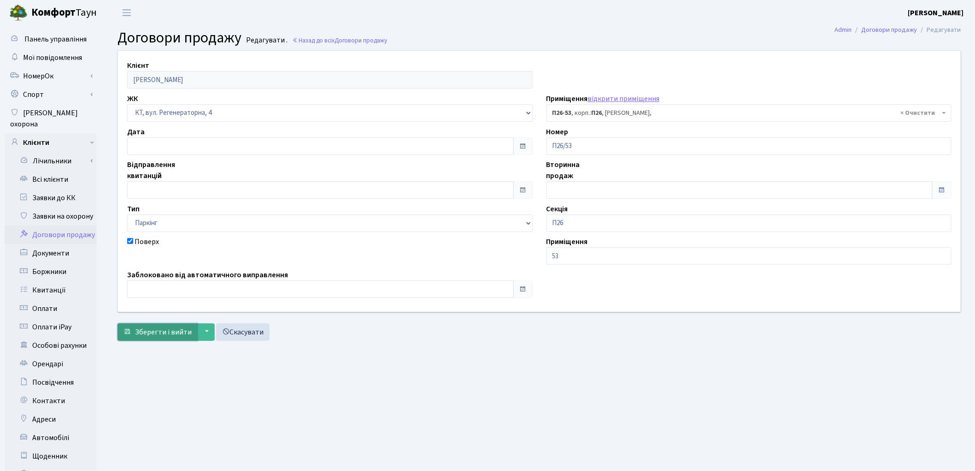
click at [163, 335] on span "Зберегти і вийти" at bounding box center [163, 332] width 57 height 10
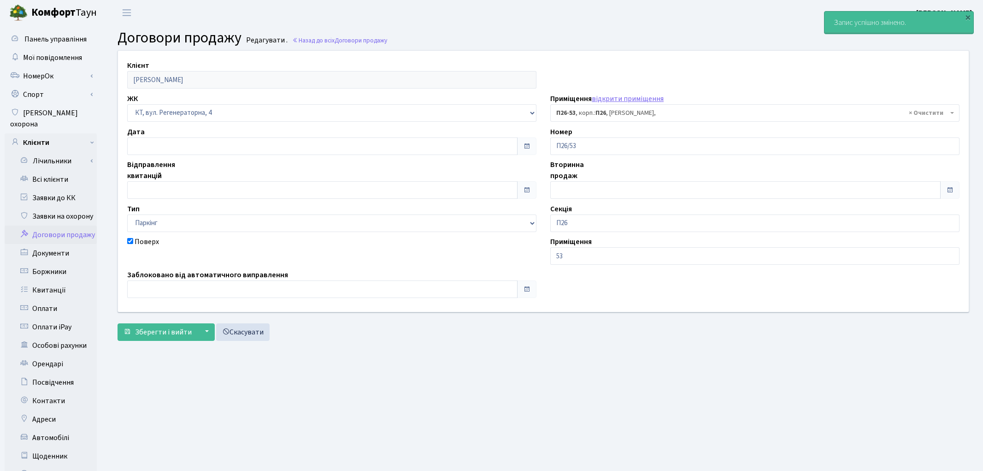
select select "8314"
click at [163, 335] on span "Зберегти і вийти" at bounding box center [163, 332] width 57 height 10
select select "8314"
click at [53, 171] on link "Всі клієнти" at bounding box center [51, 179] width 92 height 18
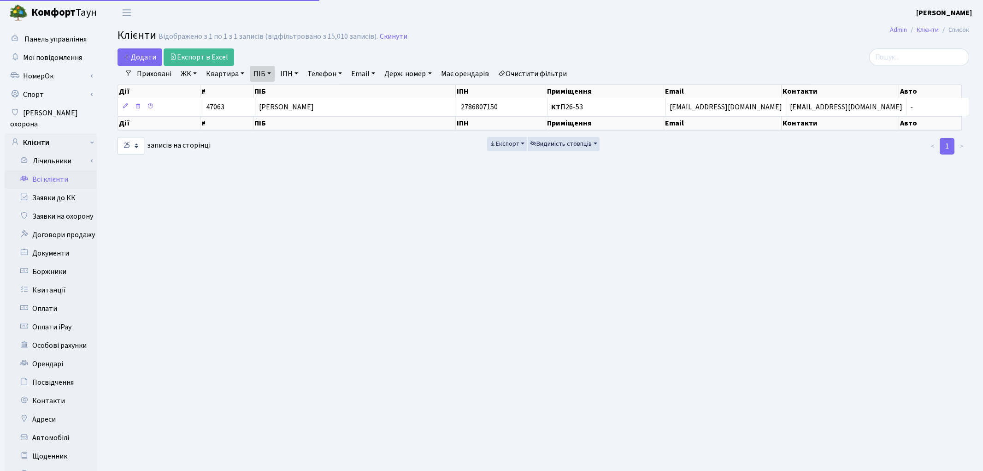
select select "25"
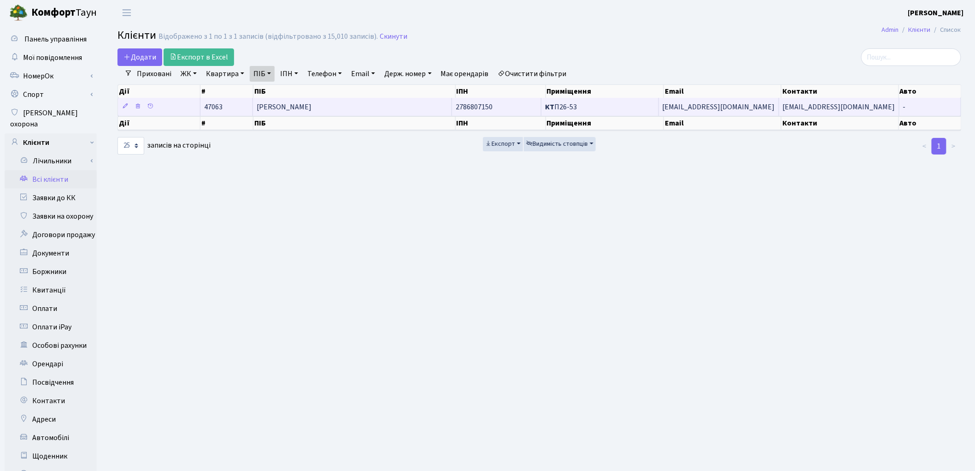
click at [342, 112] on td "[PERSON_NAME]" at bounding box center [352, 107] width 199 height 18
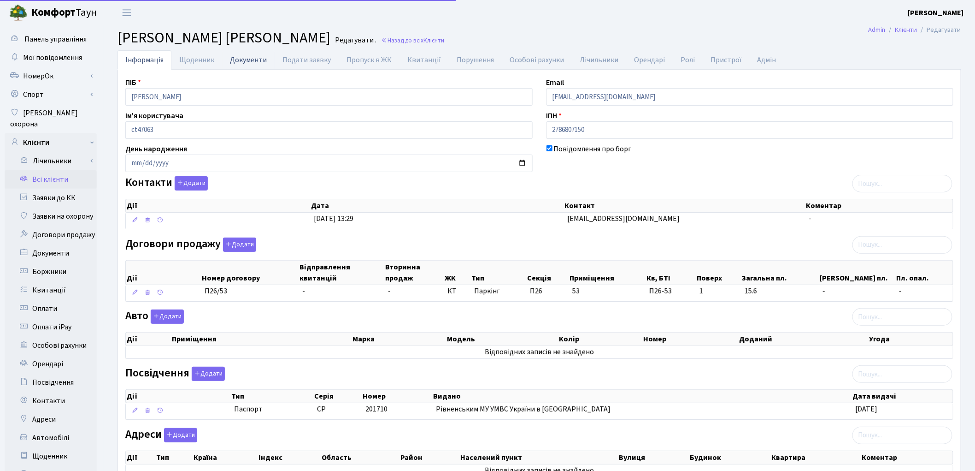
click at [245, 58] on link "Документи" at bounding box center [248, 59] width 53 height 19
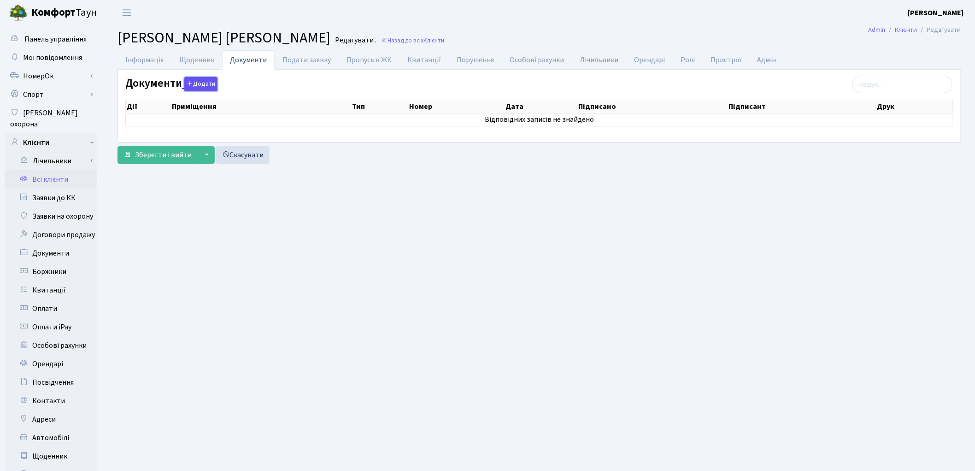
click at [196, 88] on button "Додати" at bounding box center [200, 84] width 33 height 14
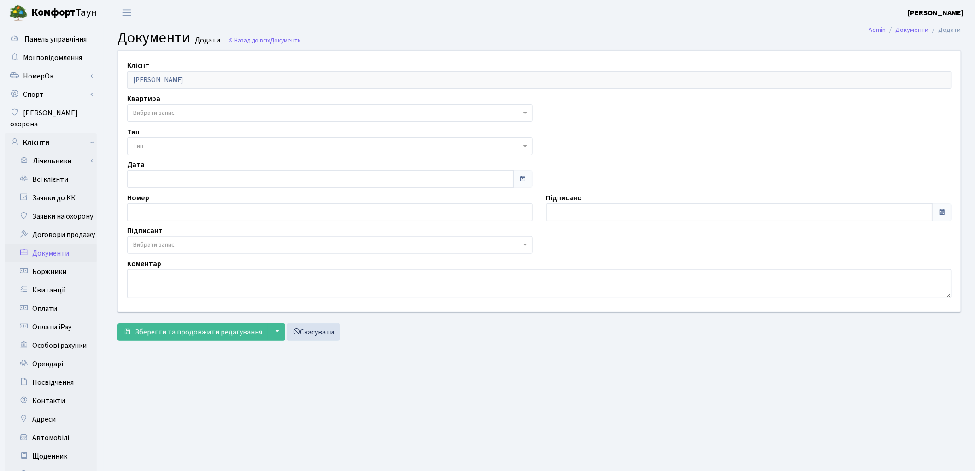
click at [184, 117] on span "Вибрати запис" at bounding box center [327, 112] width 388 height 9
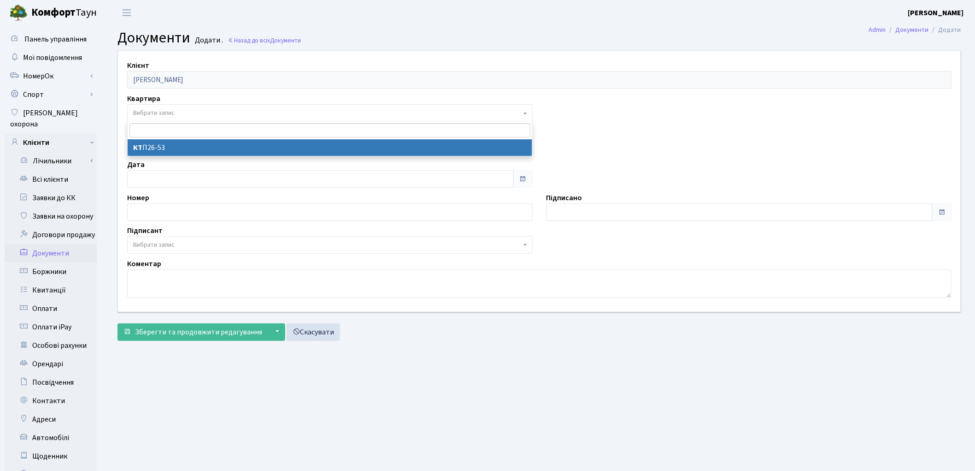
select select "178725"
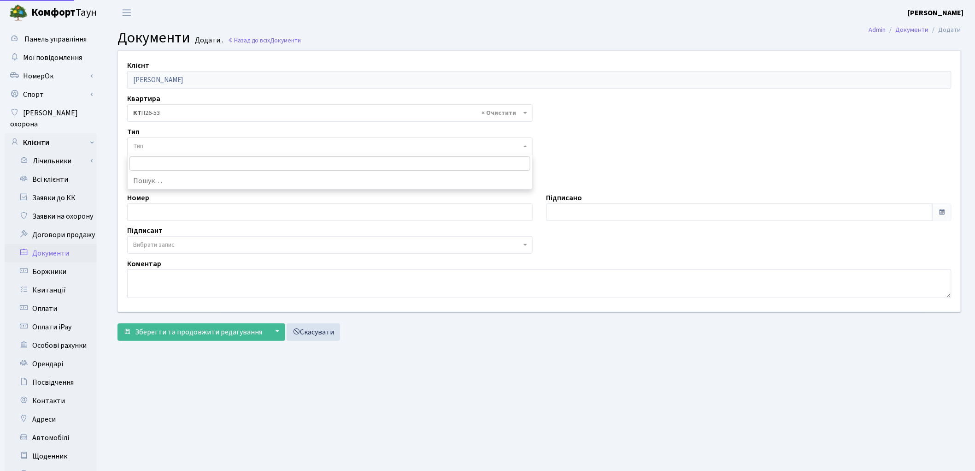
click at [180, 145] on span "Тип" at bounding box center [327, 146] width 388 height 9
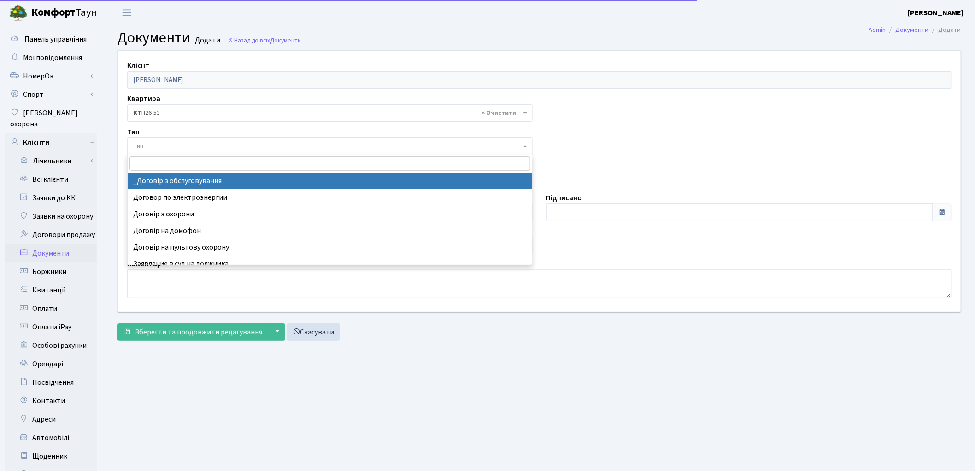
select select "289"
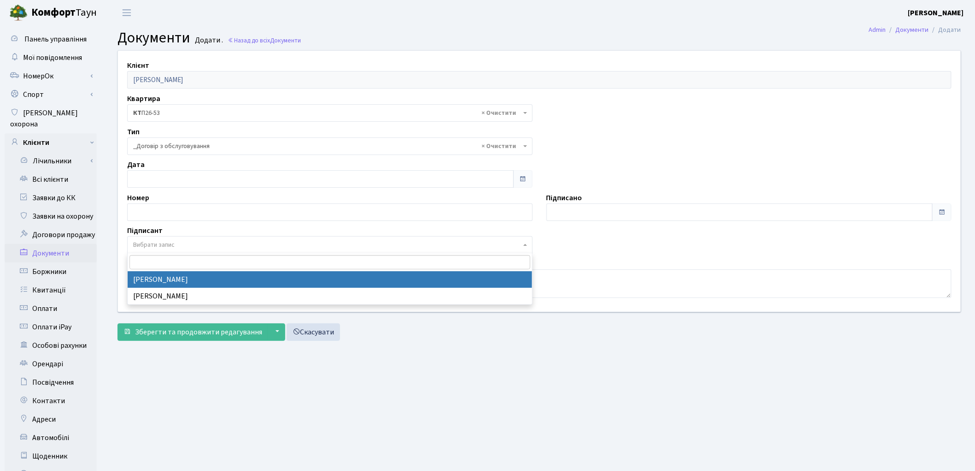
click at [166, 243] on span "Вибрати запис" at bounding box center [153, 244] width 41 height 9
select select "74"
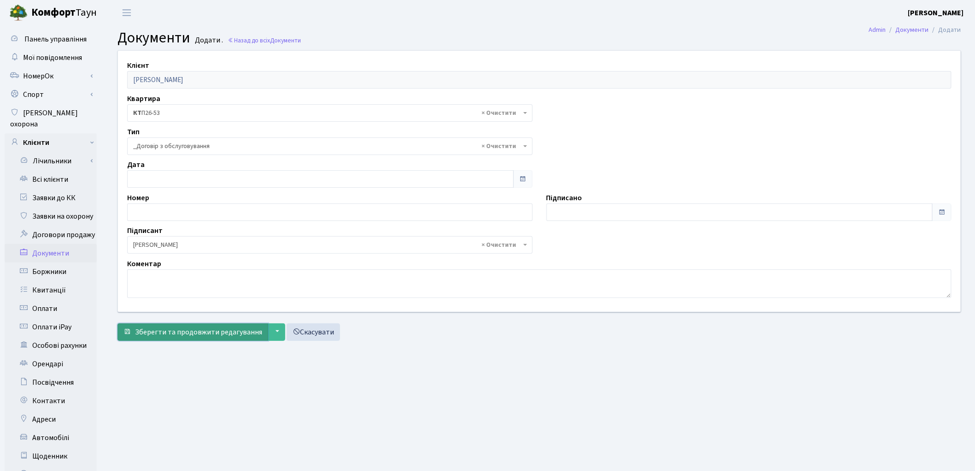
drag, startPoint x: 155, startPoint y: 326, endPoint x: 159, endPoint y: 335, distance: 9.3
click at [156, 329] on span "Зберегти та продовжити редагування" at bounding box center [198, 332] width 127 height 10
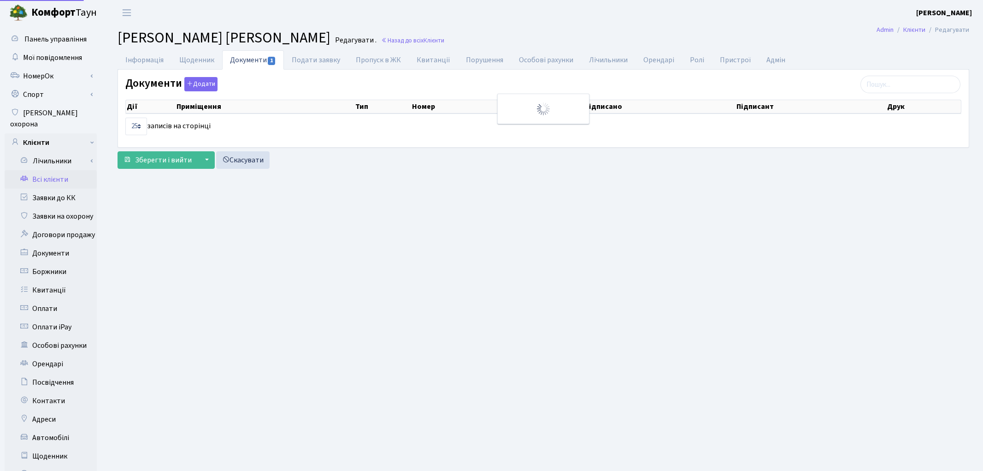
select select "25"
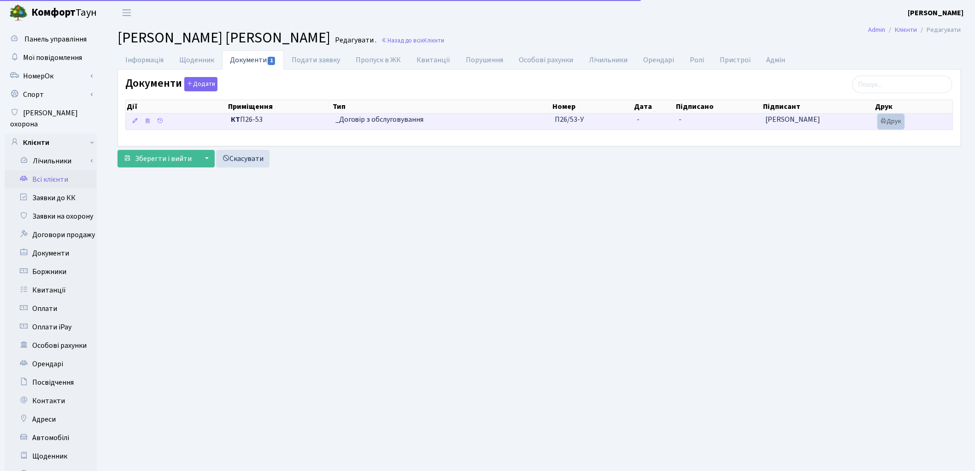
click at [886, 124] on icon at bounding box center [884, 121] width 6 height 6
